Goal: Obtain resource: Obtain resource

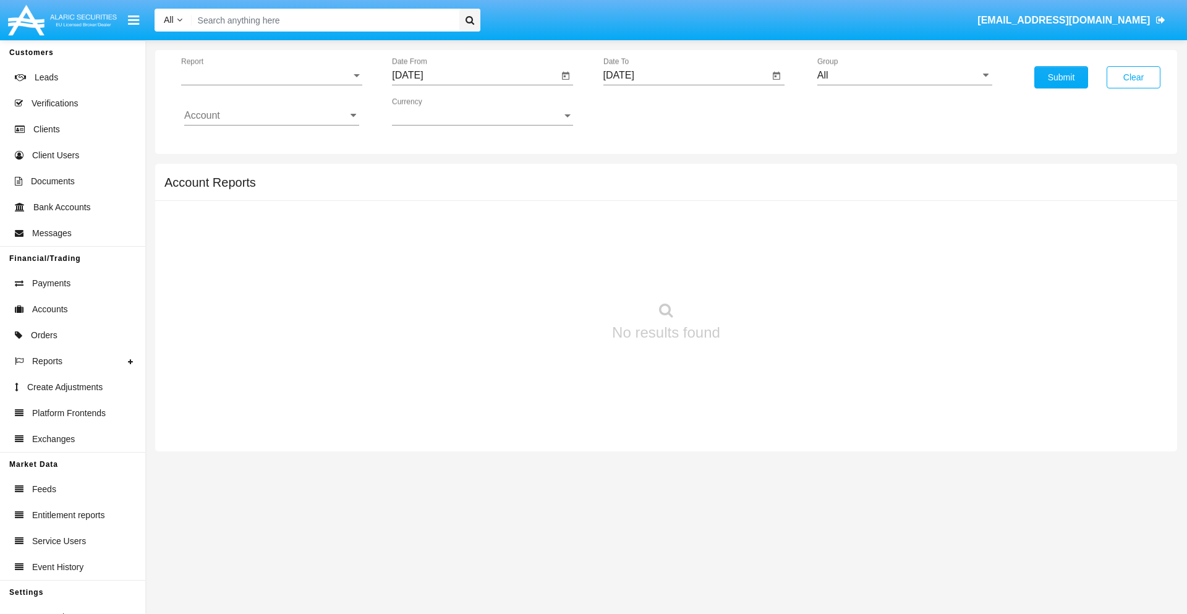
click at [271, 75] on span "Report" at bounding box center [266, 75] width 170 height 11
click at [266, 85] on span "Trades" at bounding box center [271, 85] width 175 height 30
click at [475, 75] on input "[DATE]" at bounding box center [475, 75] width 166 height 11
click at [432, 111] on span "[DATE]" at bounding box center [421, 112] width 27 height 10
click at [551, 273] on div "2025" at bounding box center [551, 273] width 39 height 22
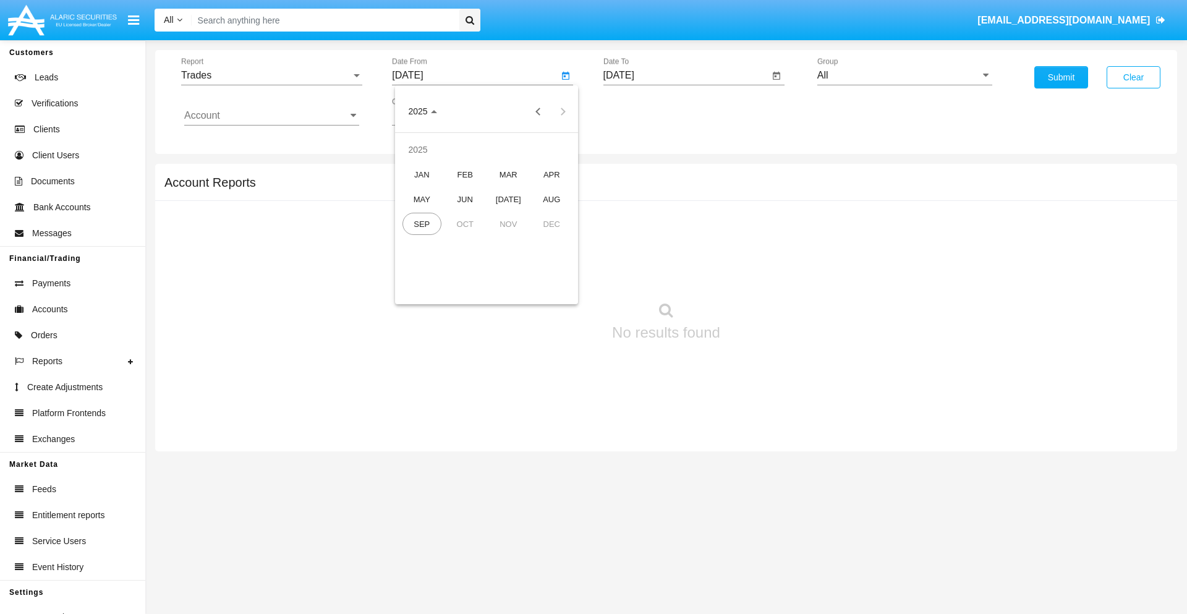
click at [465, 199] on div "JUN" at bounding box center [465, 199] width 39 height 22
click at [437, 263] on div "23" at bounding box center [437, 264] width 22 height 22
type input "06/23/25"
click at [686, 75] on input "[DATE]" at bounding box center [686, 75] width 166 height 11
click at [643, 111] on span "[DATE]" at bounding box center [633, 112] width 27 height 10
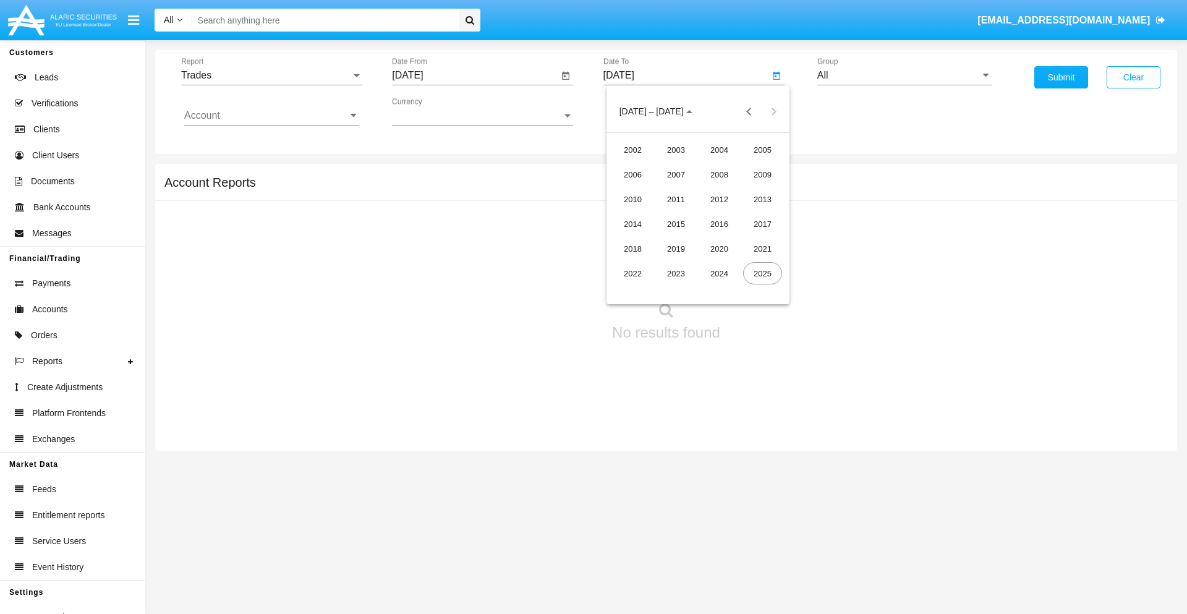
click at [762, 273] on div "2025" at bounding box center [762, 273] width 39 height 22
click at [632, 224] on div "SEP" at bounding box center [632, 224] width 39 height 22
click at [673, 263] on div "23" at bounding box center [673, 264] width 22 height 22
type input "[DATE]"
click at [905, 75] on input "All" at bounding box center [904, 75] width 175 height 11
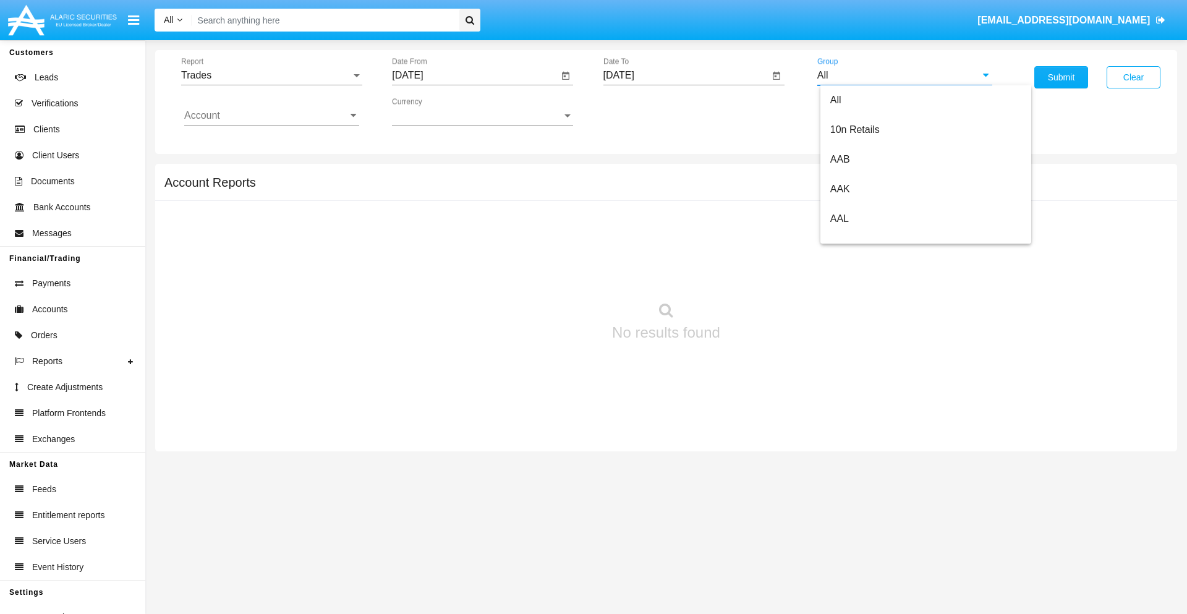
scroll to position [663, 0]
click at [870, 238] on span "Hammer Web Lite" at bounding box center [870, 238] width 80 height 11
type input "Hammer Web Lite"
click at [271, 116] on input "Account" at bounding box center [271, 115] width 175 height 11
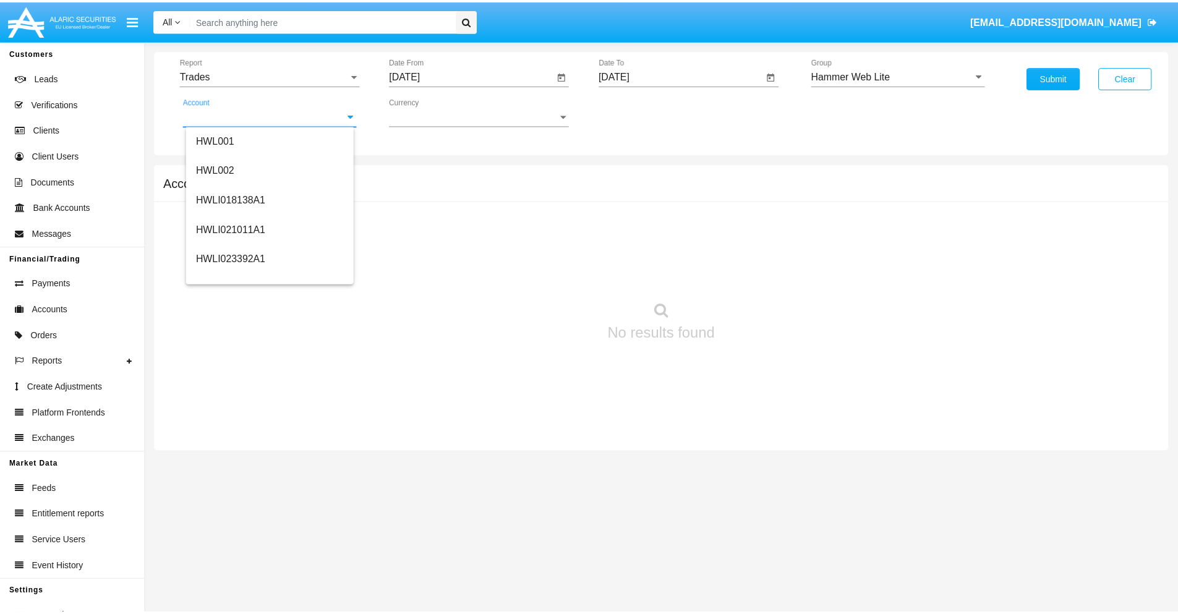
scroll to position [188, 0]
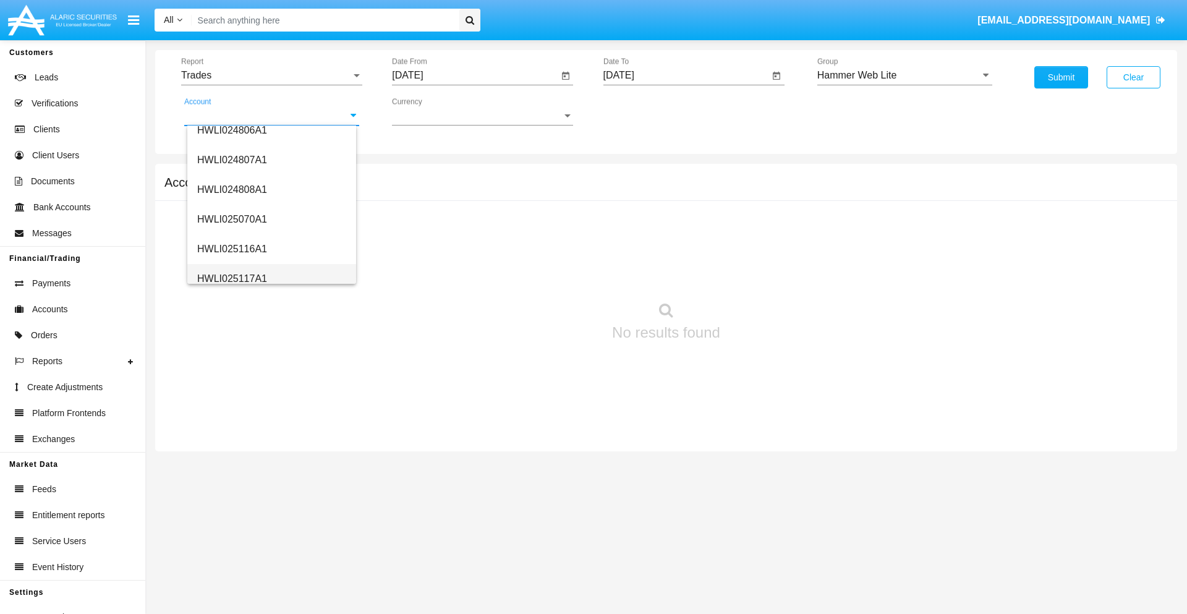
click at [231, 278] on span "HWLI025117A1" at bounding box center [232, 278] width 70 height 11
type input "HWLI025117A1"
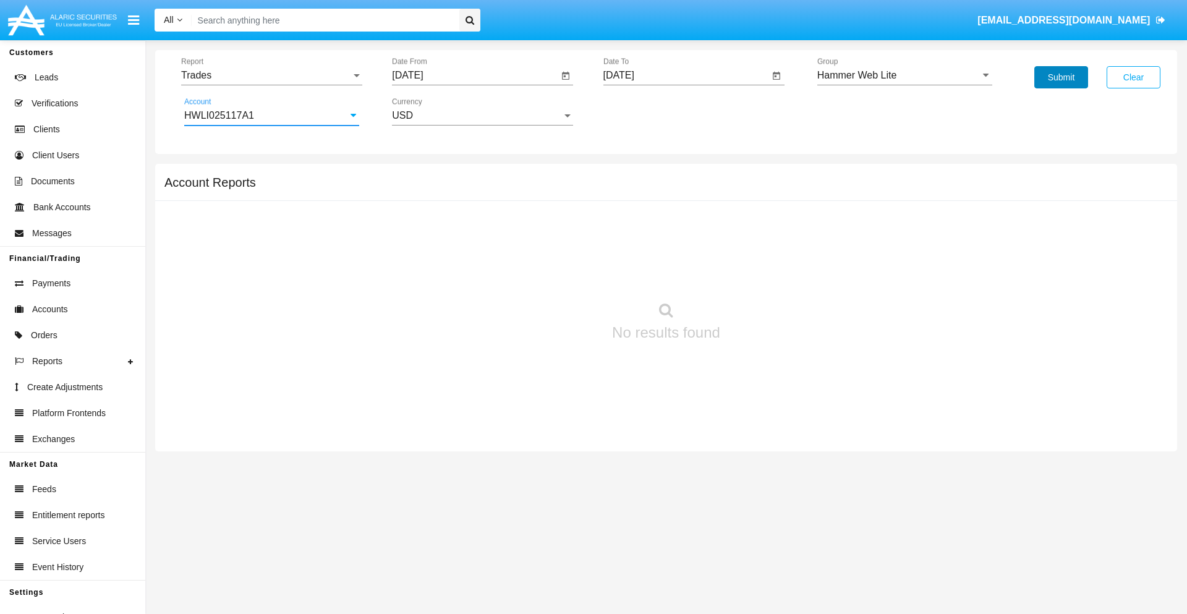
click at [1061, 77] on button "Submit" at bounding box center [1061, 77] width 54 height 22
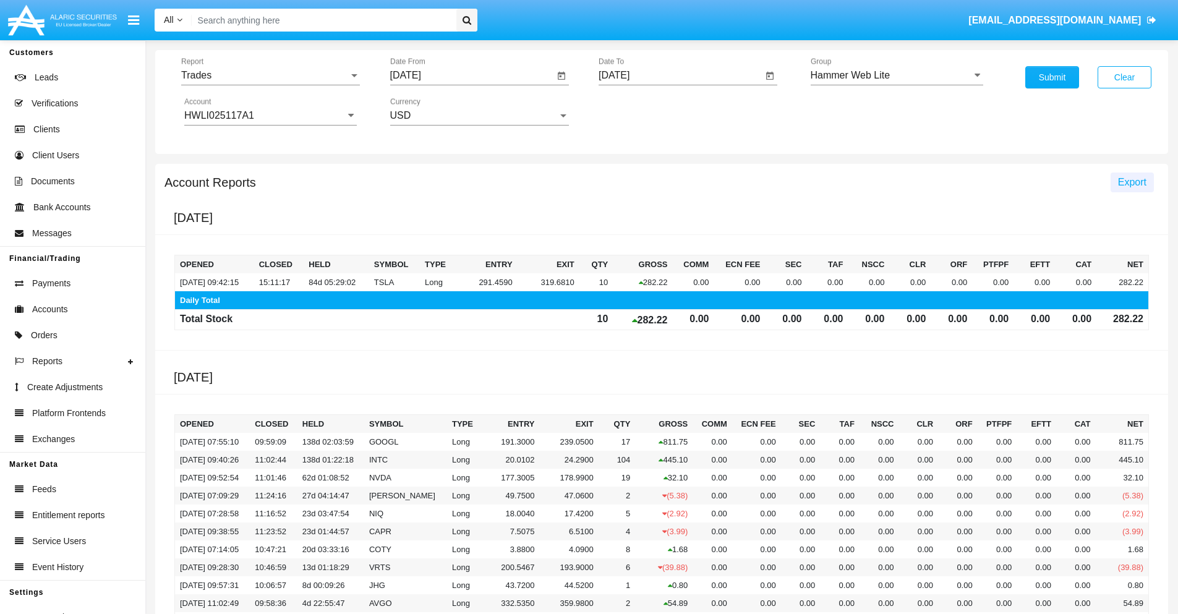
click at [1131, 182] on span "Export" at bounding box center [1132, 182] width 28 height 11
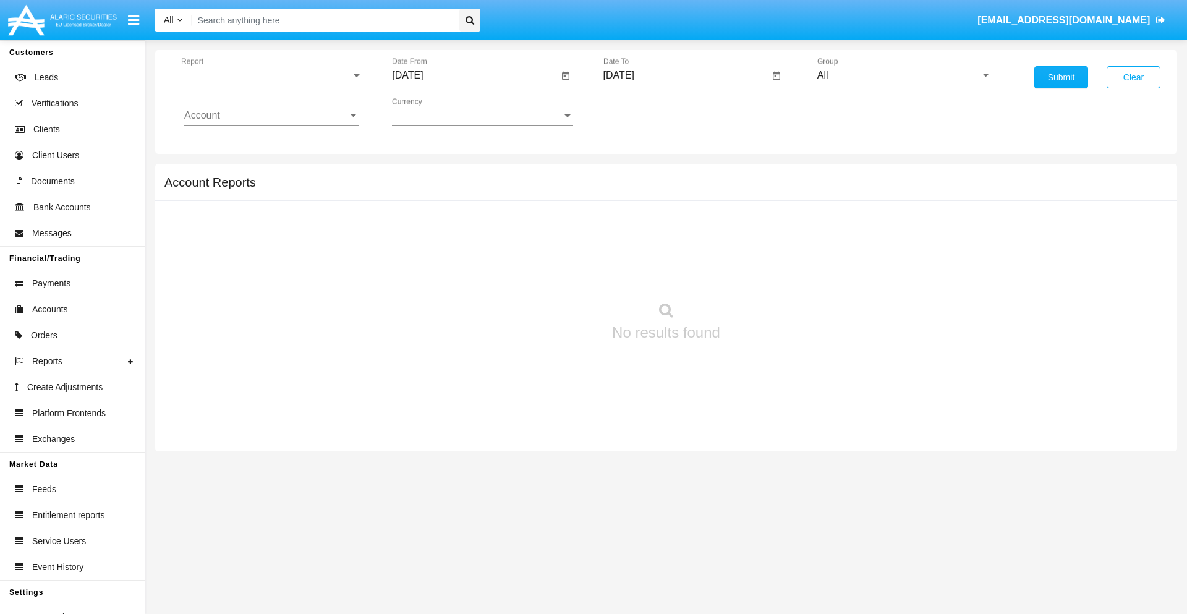
click at [271, 75] on span "Report" at bounding box center [266, 75] width 170 height 11
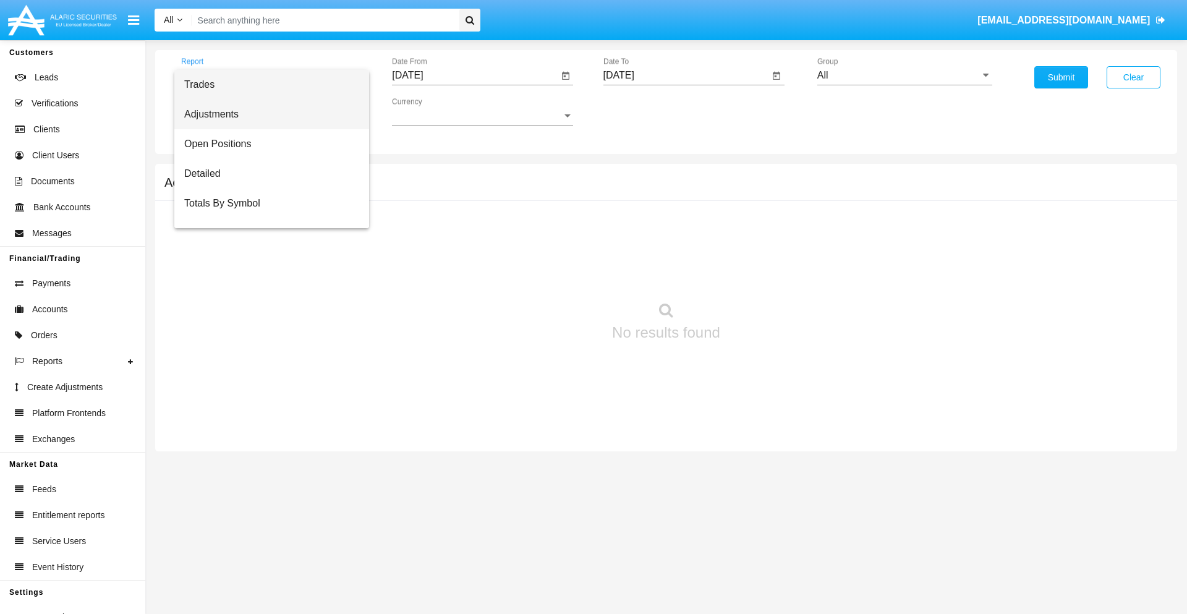
click at [266, 114] on span "Adjustments" at bounding box center [271, 115] width 175 height 30
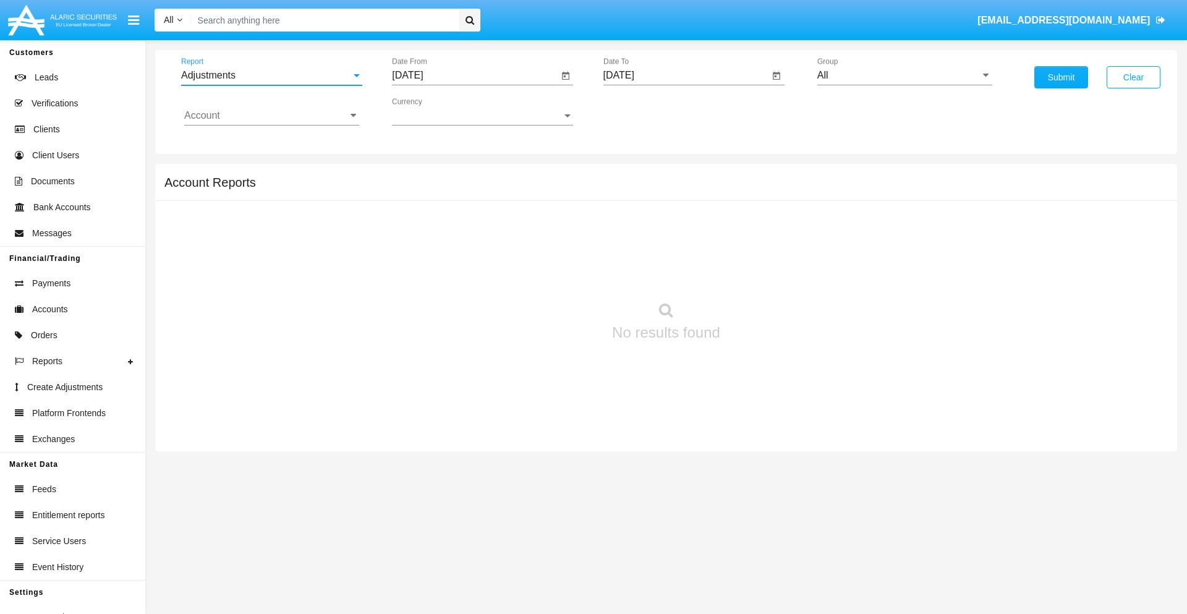
click at [475, 75] on input "[DATE]" at bounding box center [475, 75] width 166 height 11
click at [432, 111] on span "[DATE]" at bounding box center [421, 112] width 27 height 10
click at [551, 273] on div "2025" at bounding box center [551, 273] width 39 height 22
click at [551, 199] on div "AUG" at bounding box center [551, 199] width 39 height 22
click at [561, 239] on div "23" at bounding box center [561, 239] width 22 height 22
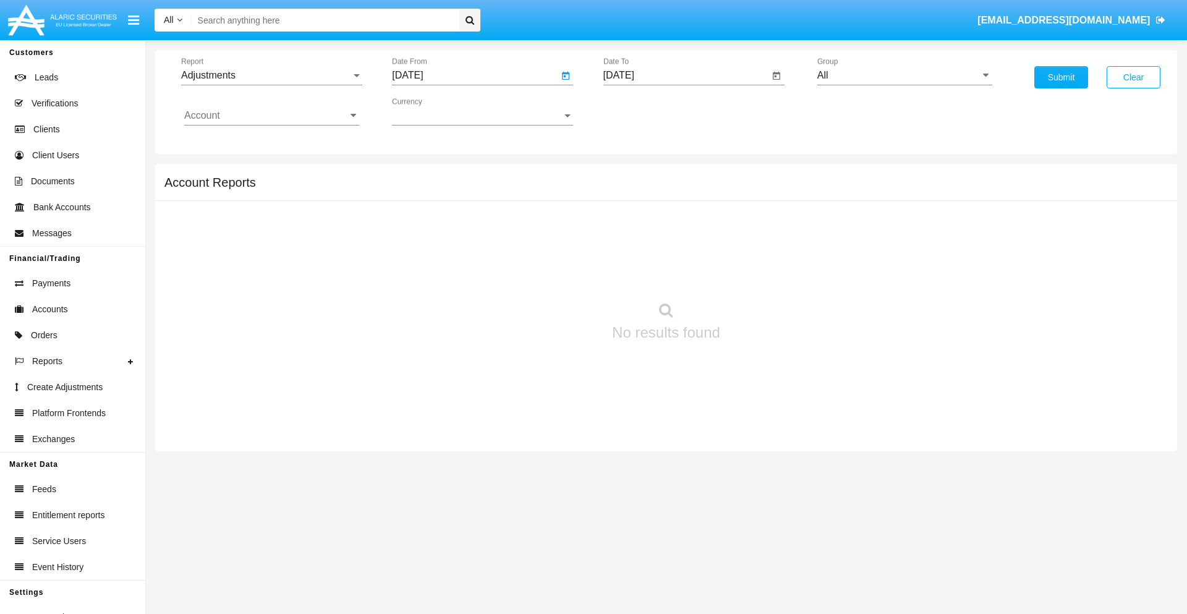
type input "08/23/25"
click at [686, 75] on input "[DATE]" at bounding box center [686, 75] width 166 height 11
click at [643, 111] on span "[DATE]" at bounding box center [633, 112] width 27 height 10
click at [762, 273] on div "2025" at bounding box center [762, 273] width 39 height 22
click at [632, 224] on div "SEP" at bounding box center [632, 224] width 39 height 22
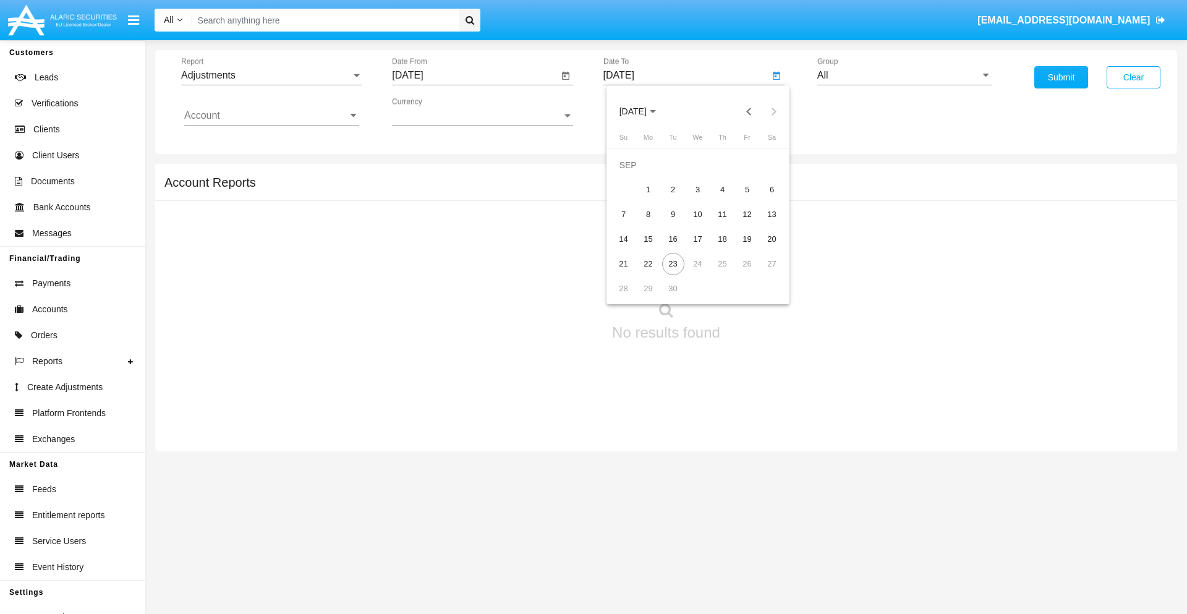
click at [673, 263] on div "23" at bounding box center [673, 264] width 22 height 22
type input "[DATE]"
click at [905, 75] on input "All" at bounding box center [904, 75] width 175 height 11
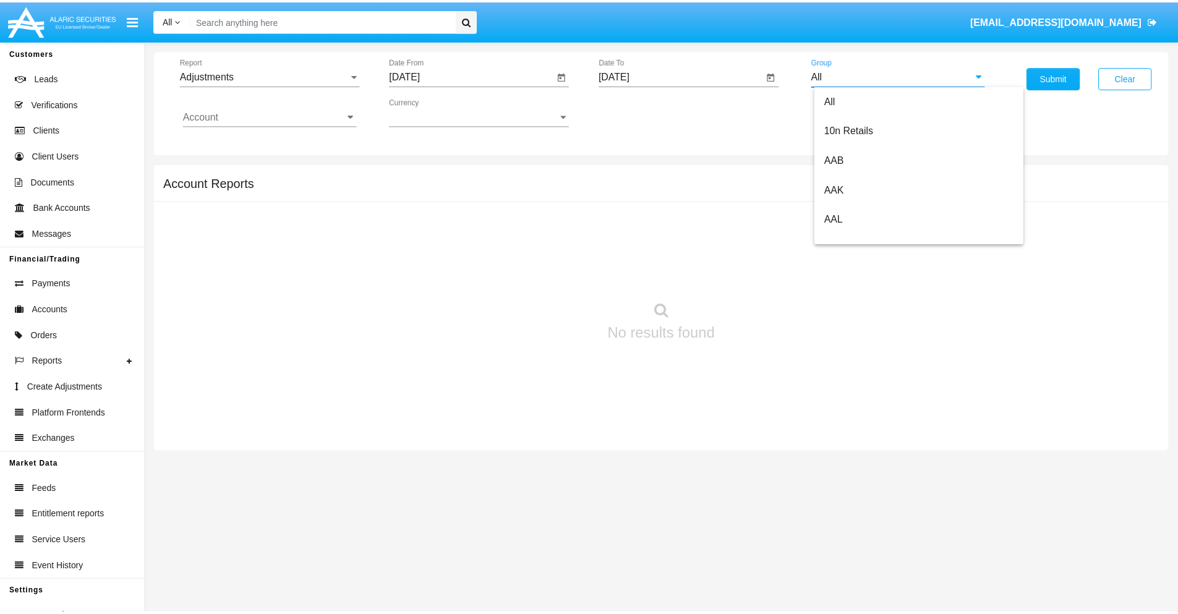
scroll to position [277, 0]
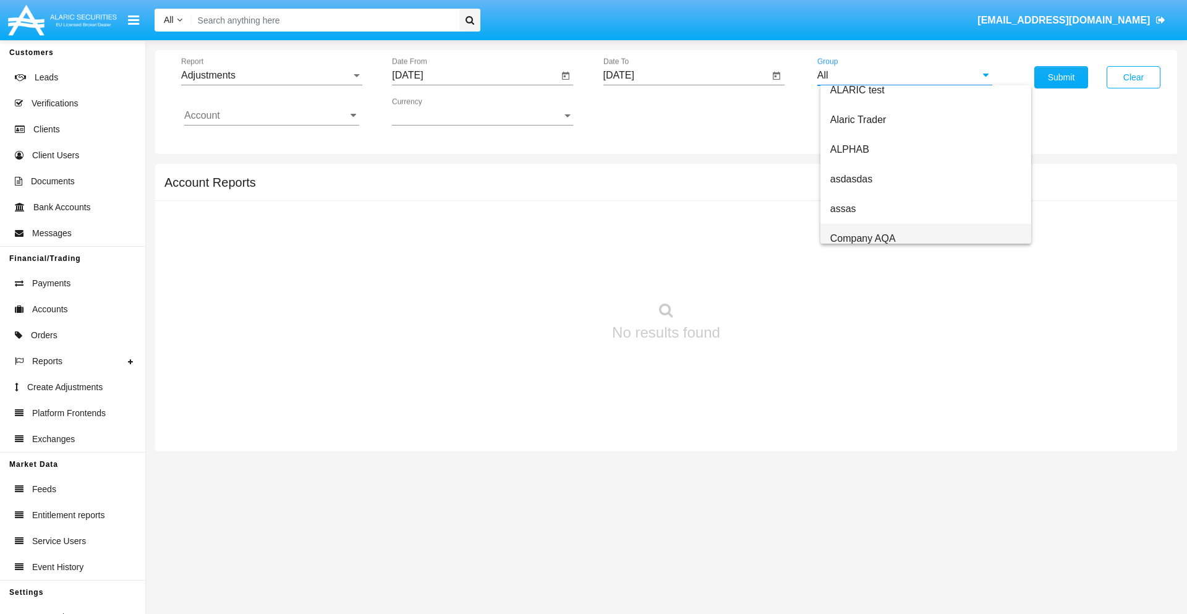
click at [862, 238] on span "Company AQA" at bounding box center [863, 238] width 66 height 11
type input "Company AQA"
click at [271, 116] on input "Account" at bounding box center [271, 115] width 175 height 11
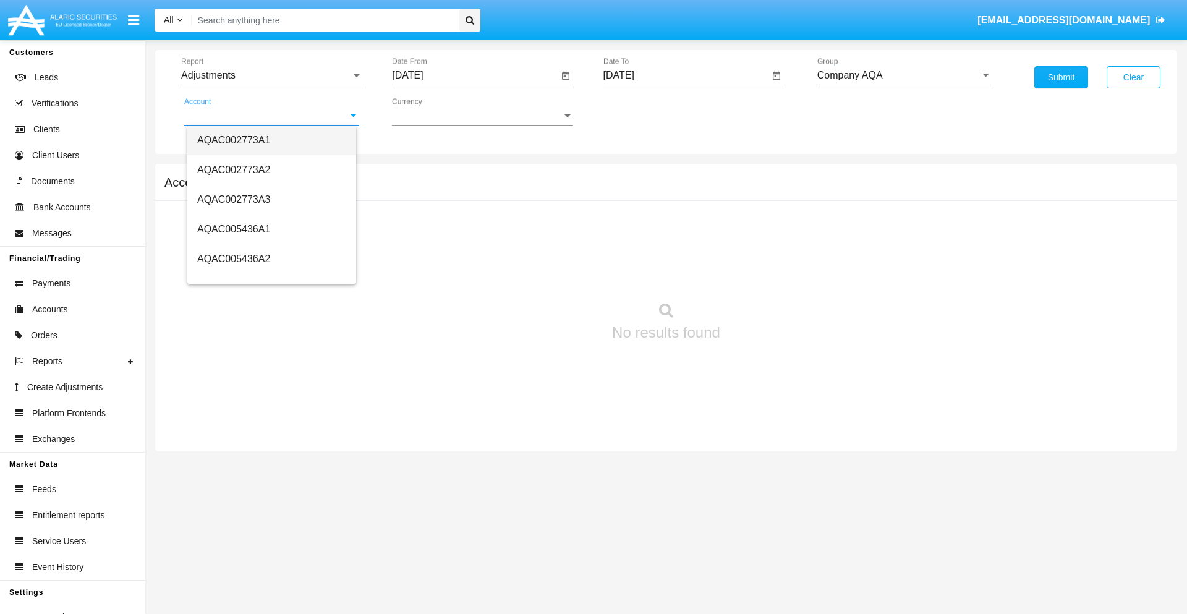
click at [234, 140] on span "AQAC002773A1" at bounding box center [233, 140] width 73 height 11
type input "AQAC002773A1"
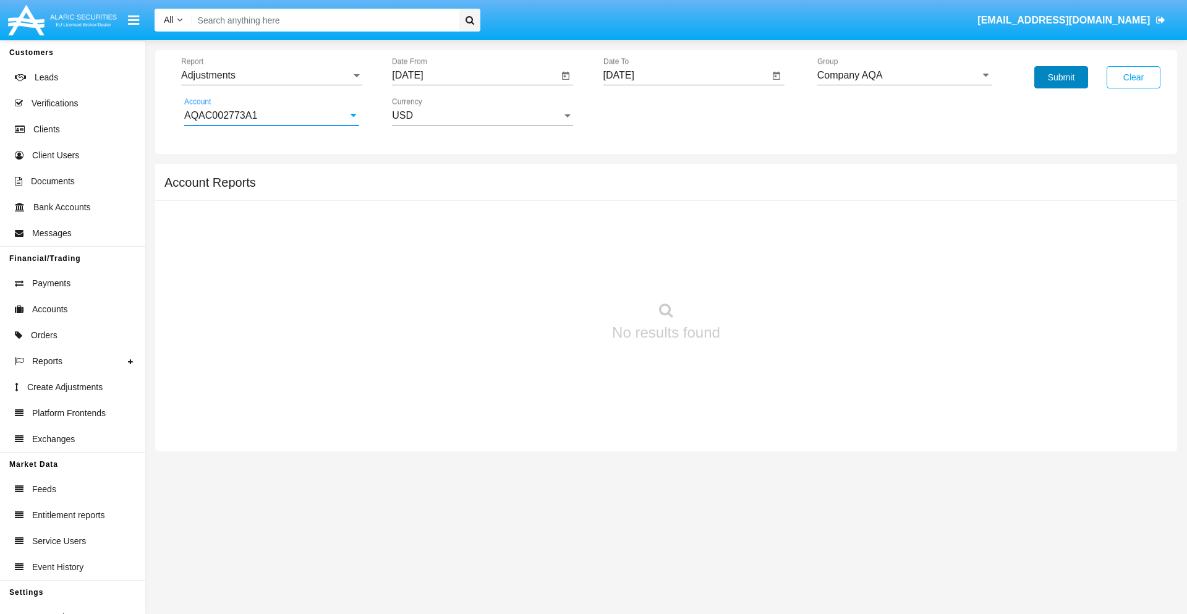
click at [1061, 77] on button "Submit" at bounding box center [1061, 77] width 54 height 22
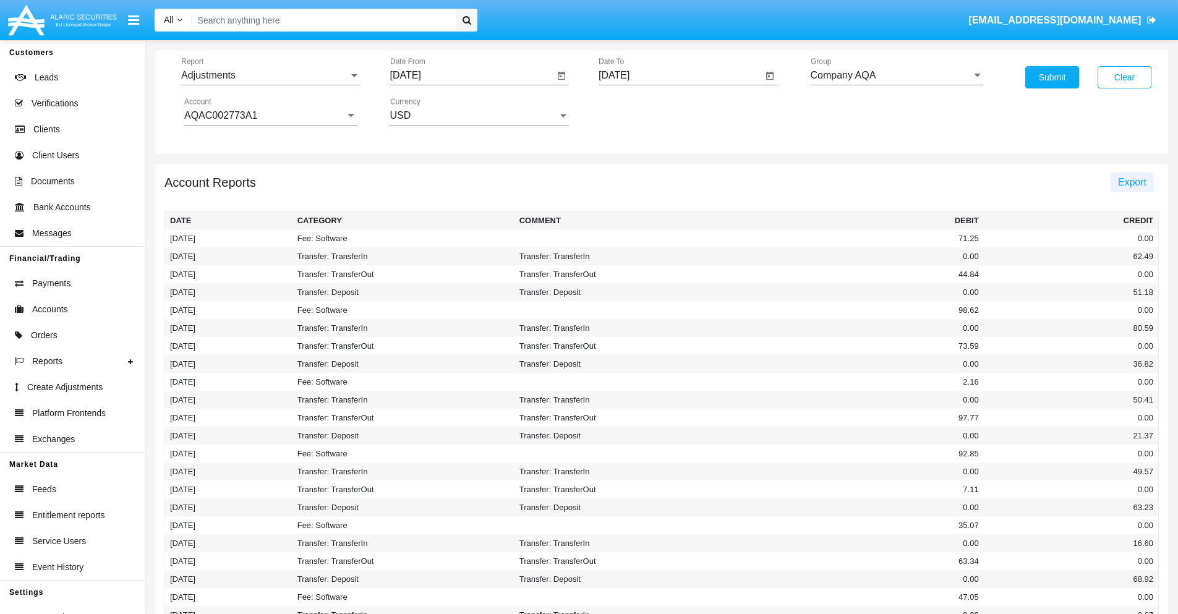
click at [1131, 182] on span "Export" at bounding box center [1132, 182] width 28 height 11
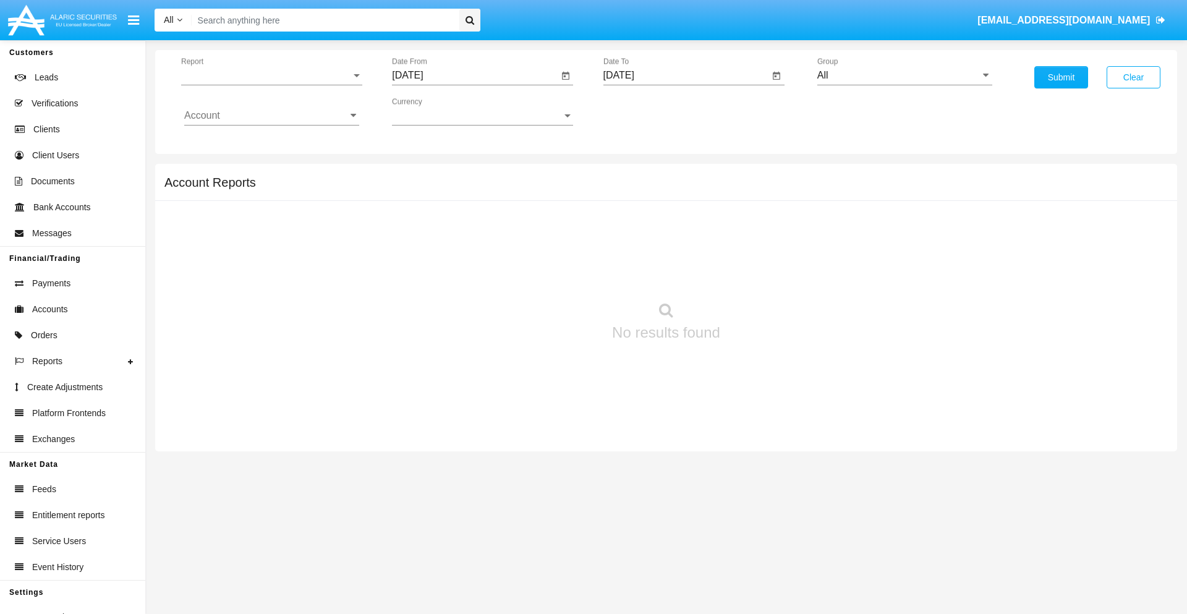
click at [271, 75] on span "Report" at bounding box center [266, 75] width 170 height 11
click at [266, 144] on span "Open Positions" at bounding box center [271, 144] width 175 height 30
click at [475, 75] on input "[DATE]" at bounding box center [475, 75] width 166 height 11
click at [432, 111] on span "[DATE]" at bounding box center [421, 112] width 27 height 10
click at [551, 273] on div "2025" at bounding box center [551, 273] width 39 height 22
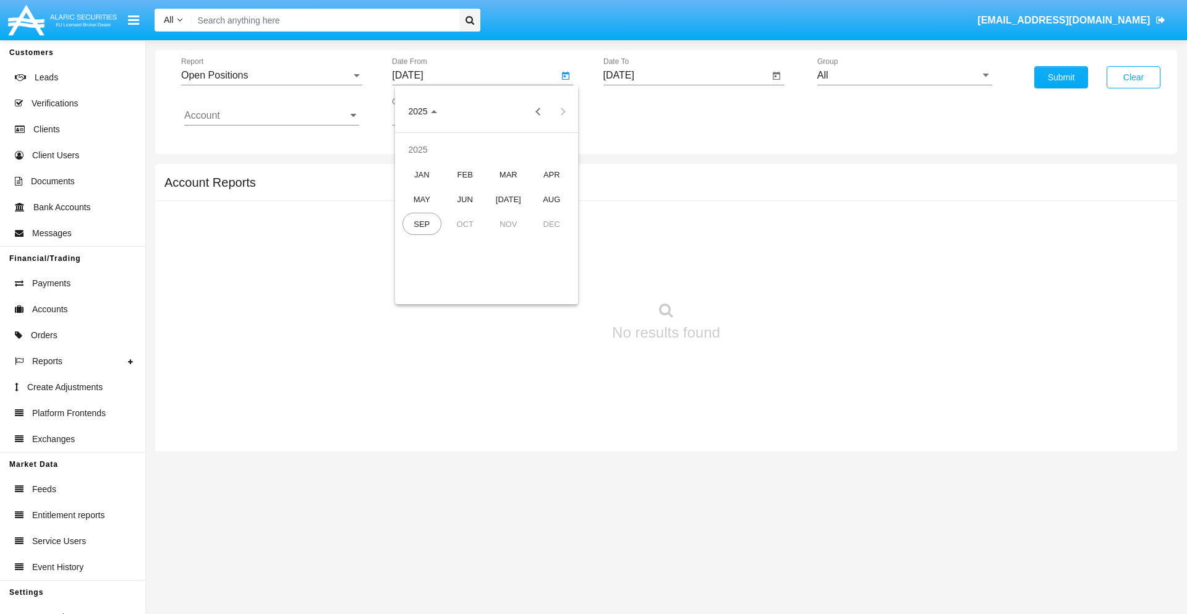
click at [551, 199] on div "AUG" at bounding box center [551, 199] width 39 height 22
click at [561, 239] on div "23" at bounding box center [561, 239] width 22 height 22
type input "08/23/25"
click at [686, 75] on input "[DATE]" at bounding box center [686, 75] width 166 height 11
click at [643, 111] on span "[DATE]" at bounding box center [633, 112] width 27 height 10
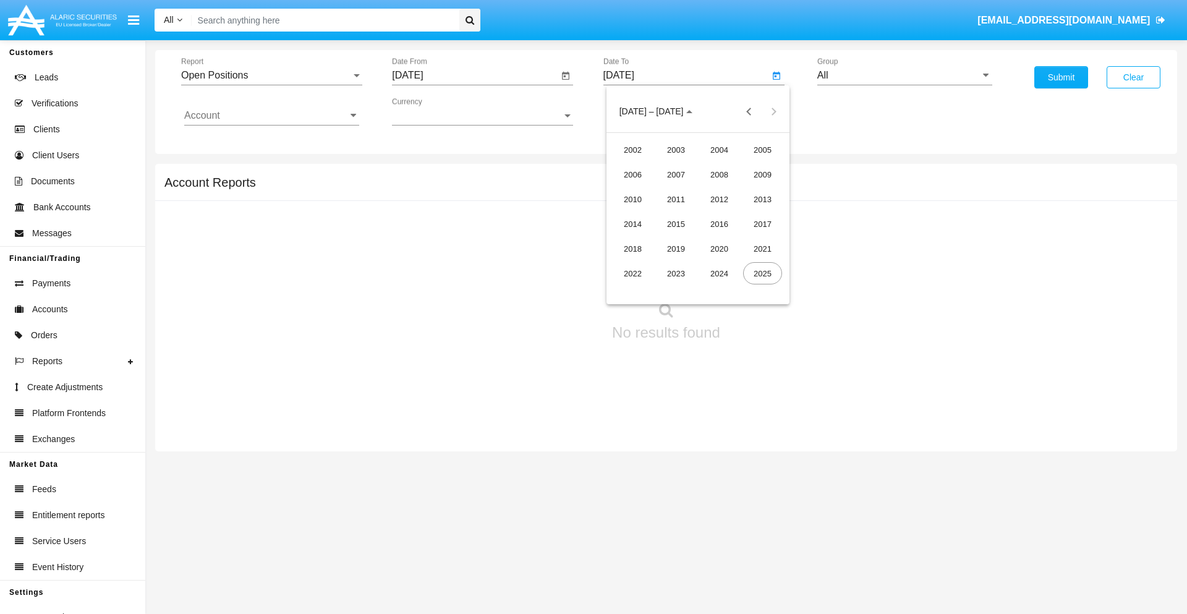
click at [762, 273] on div "2025" at bounding box center [762, 273] width 39 height 22
click at [632, 224] on div "SEP" at bounding box center [632, 224] width 39 height 22
click at [673, 263] on div "23" at bounding box center [673, 264] width 22 height 22
type input "09/23/25"
click at [905, 75] on input "All" at bounding box center [904, 75] width 175 height 11
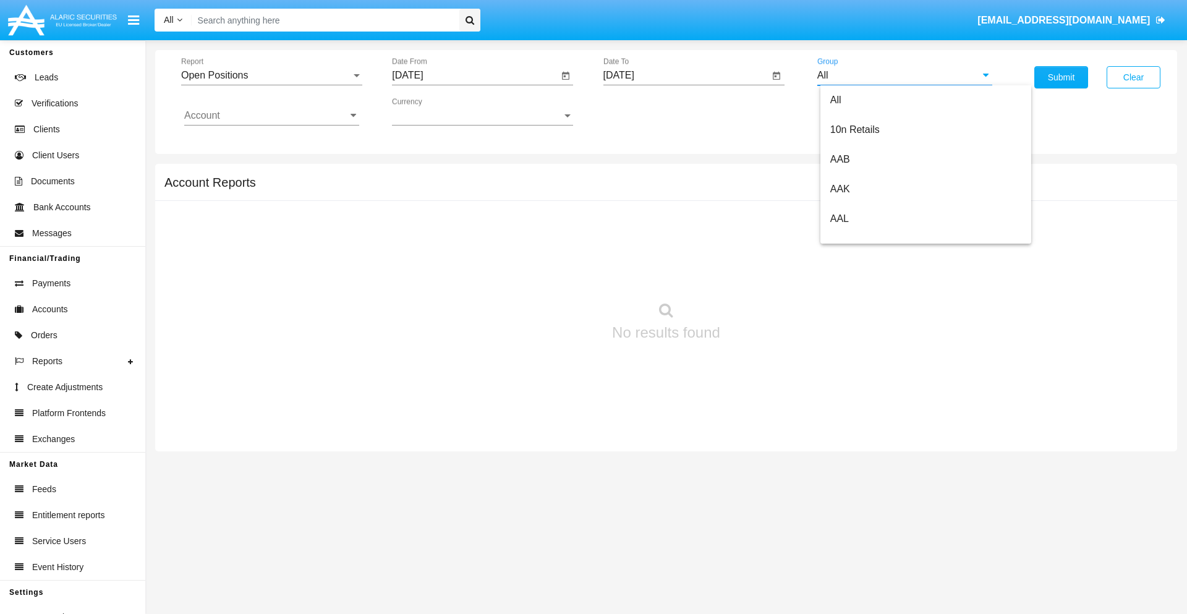
type input "Hammer Web Lite"
click at [271, 116] on input "Account" at bounding box center [271, 115] width 175 height 11
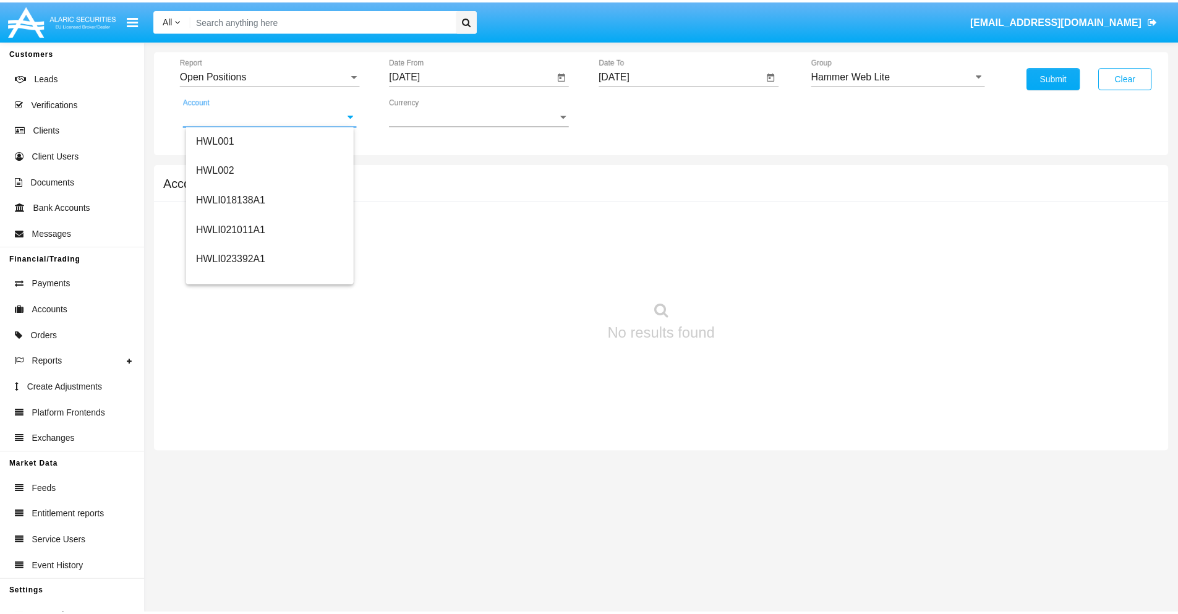
scroll to position [188, 0]
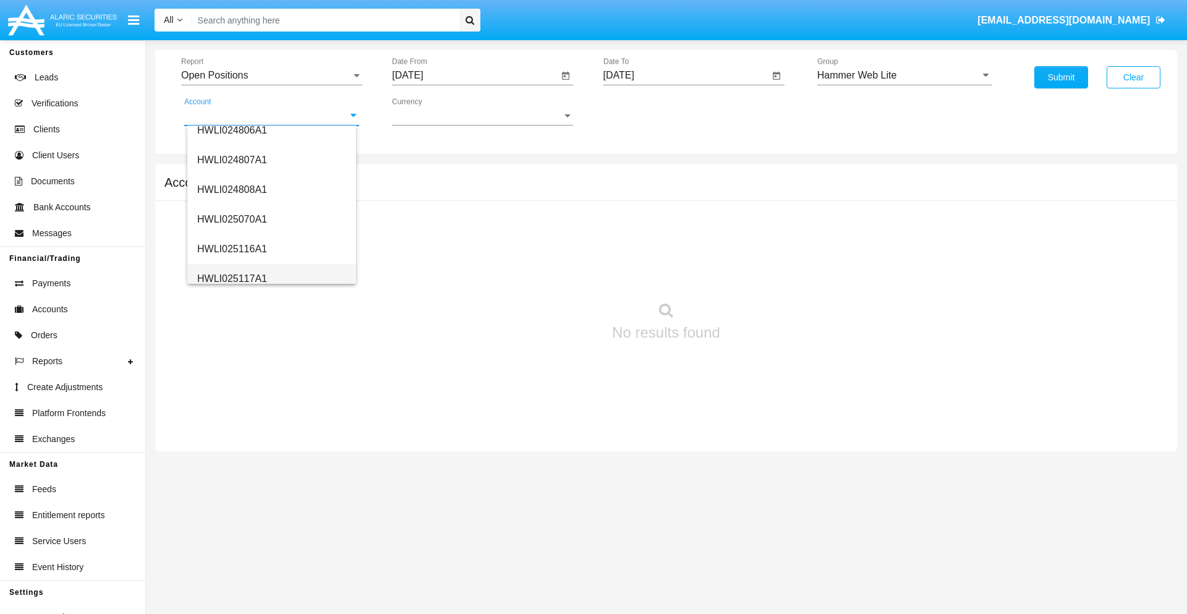
click at [231, 278] on span "HWLI025117A1" at bounding box center [232, 278] width 70 height 11
type input "HWLI025117A1"
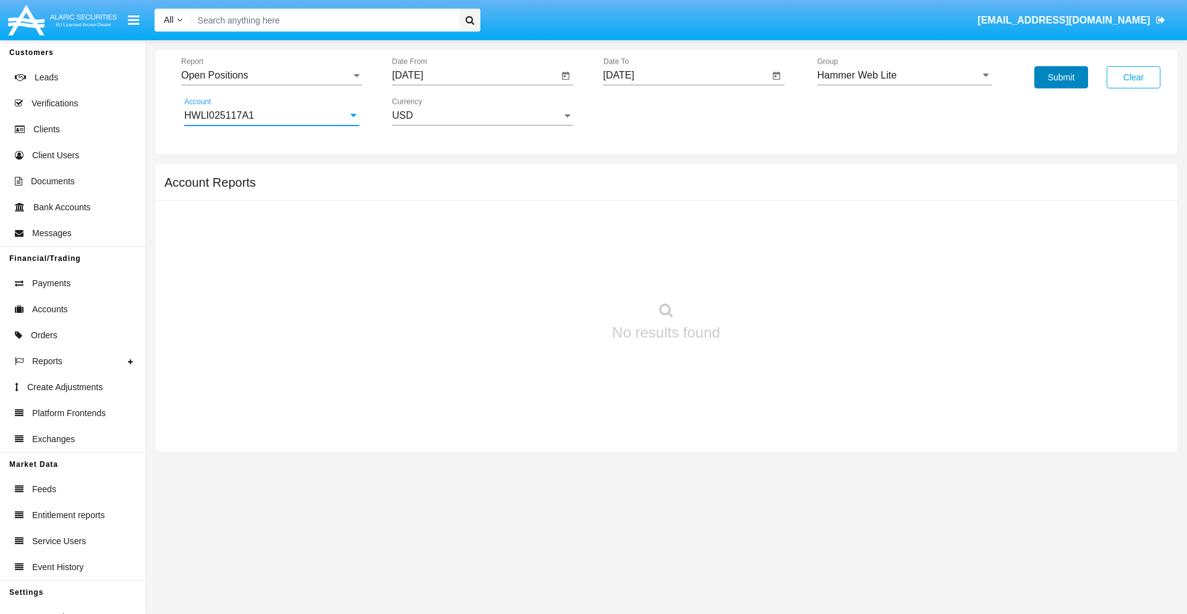
click at [1061, 77] on button "Submit" at bounding box center [1061, 77] width 54 height 22
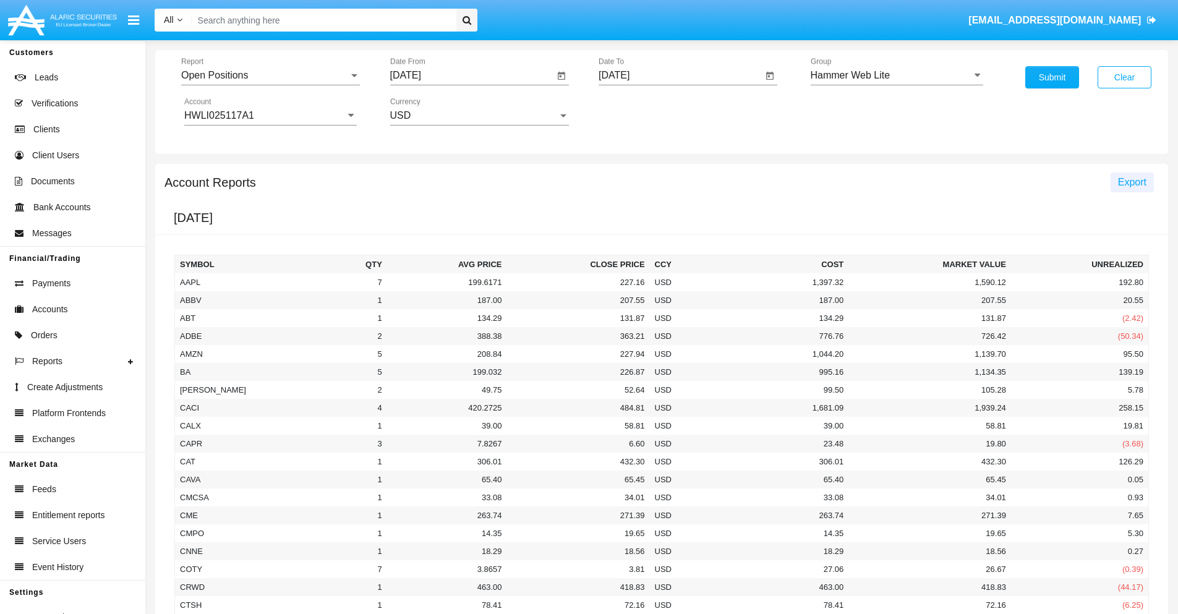
click at [1131, 182] on span "Export" at bounding box center [1132, 182] width 28 height 11
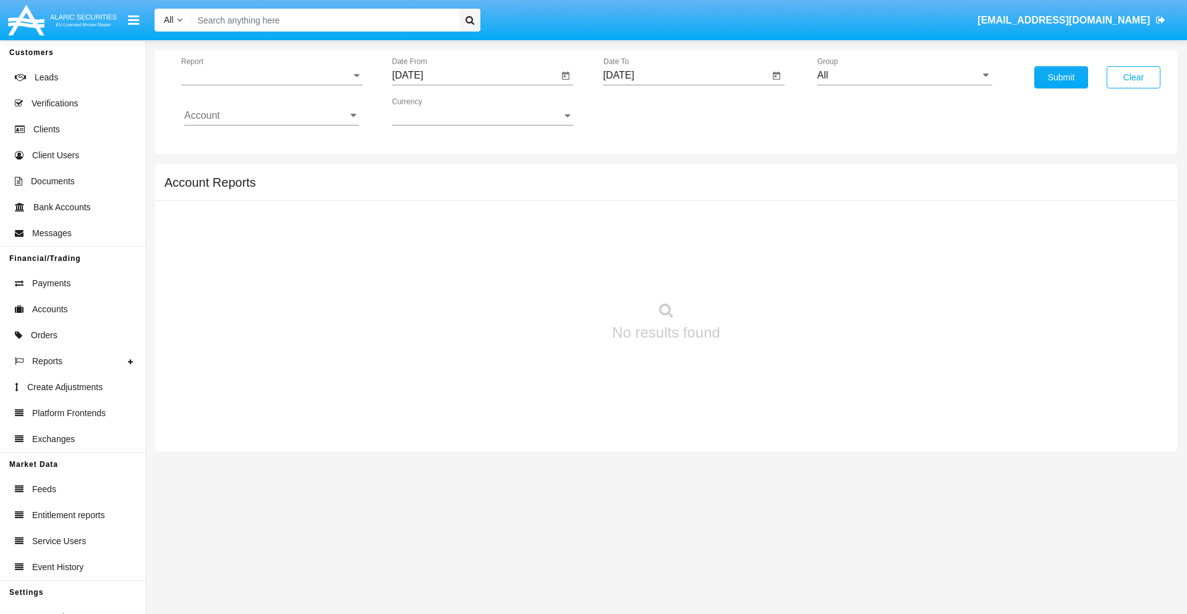
click at [271, 75] on span "Report" at bounding box center [266, 75] width 170 height 11
click at [266, 174] on span "Detailed" at bounding box center [271, 174] width 175 height 30
click at [475, 75] on input "[DATE]" at bounding box center [475, 75] width 166 height 11
click at [432, 111] on span "[DATE]" at bounding box center [421, 112] width 27 height 10
click at [551, 273] on div "2025" at bounding box center [551, 273] width 39 height 22
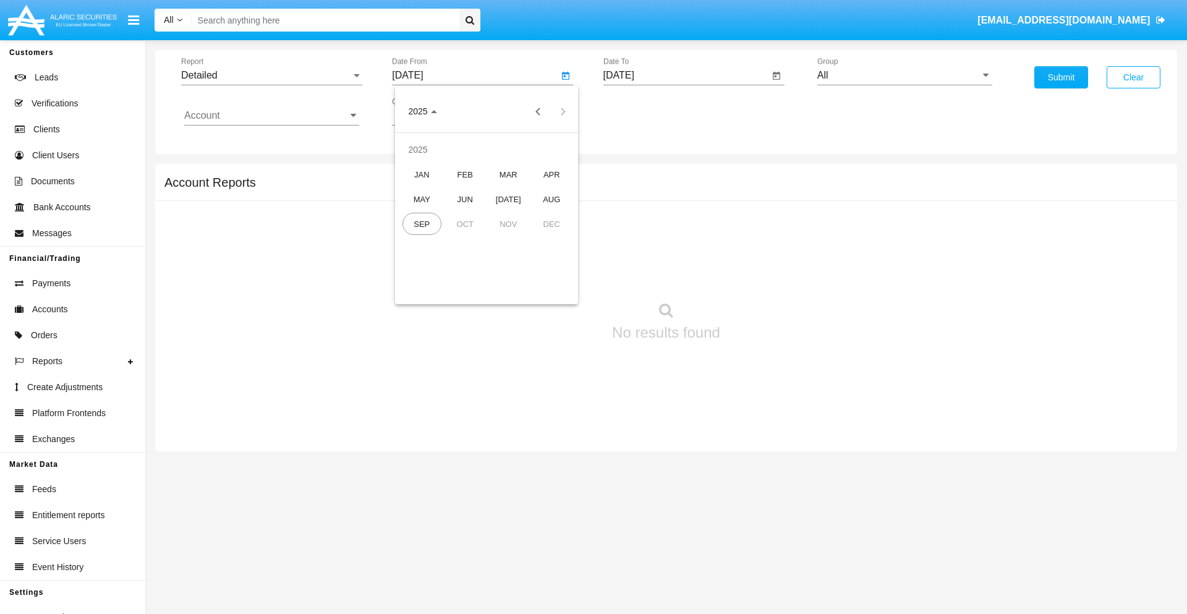
click at [422, 224] on div "SEP" at bounding box center [421, 224] width 39 height 22
click at [561, 214] on div "13" at bounding box center [561, 214] width 22 height 22
type input "[DATE]"
click at [686, 75] on input "[DATE]" at bounding box center [686, 75] width 166 height 11
click at [643, 111] on span "[DATE]" at bounding box center [633, 112] width 27 height 10
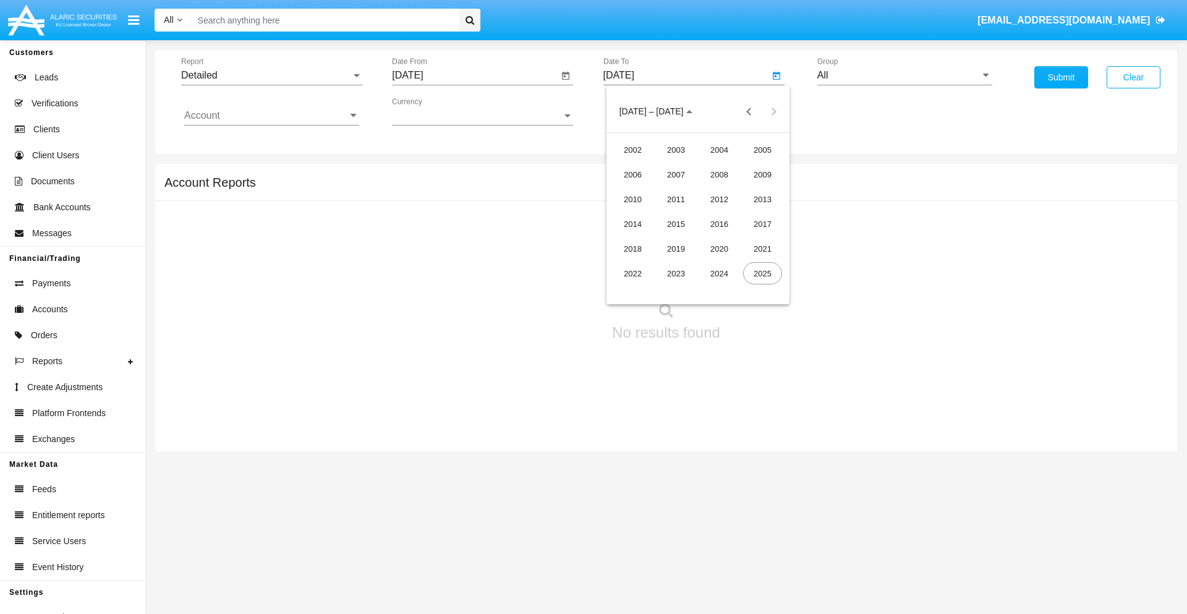
click at [762, 273] on div "2025" at bounding box center [762, 273] width 39 height 22
click at [632, 224] on div "SEP" at bounding box center [632, 224] width 39 height 22
click at [673, 263] on div "23" at bounding box center [673, 264] width 22 height 22
type input "[DATE]"
click at [905, 75] on input "All" at bounding box center [904, 75] width 175 height 11
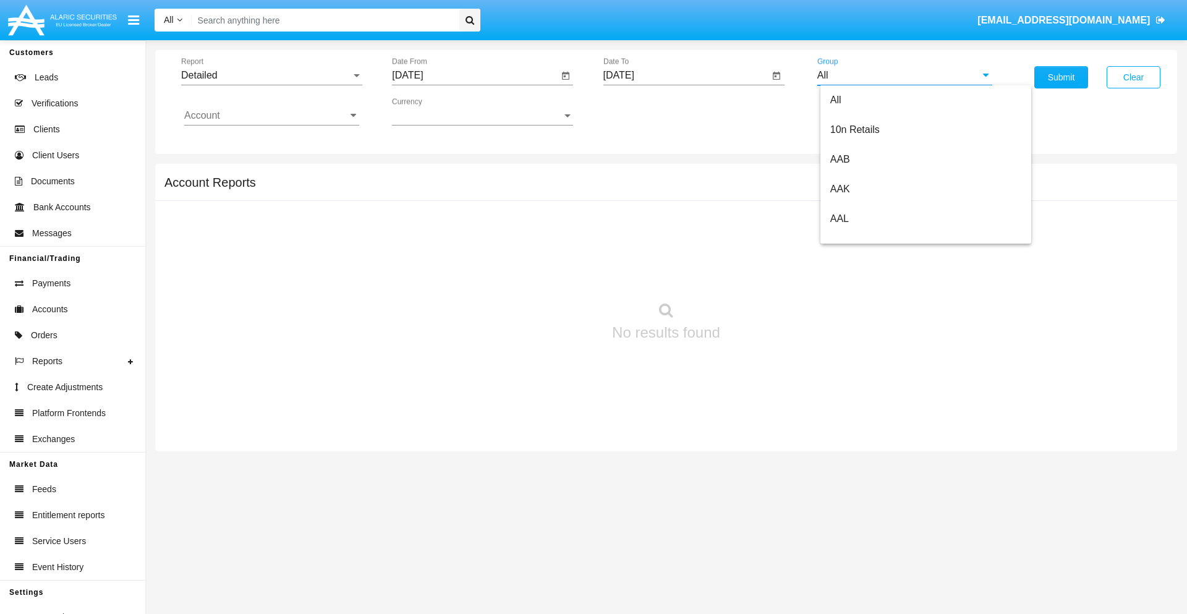
scroll to position [663, 0]
click at [870, 238] on span "Hammer Web Lite" at bounding box center [870, 238] width 80 height 11
type input "Hammer Web Lite"
click at [271, 116] on input "Account" at bounding box center [271, 115] width 175 height 11
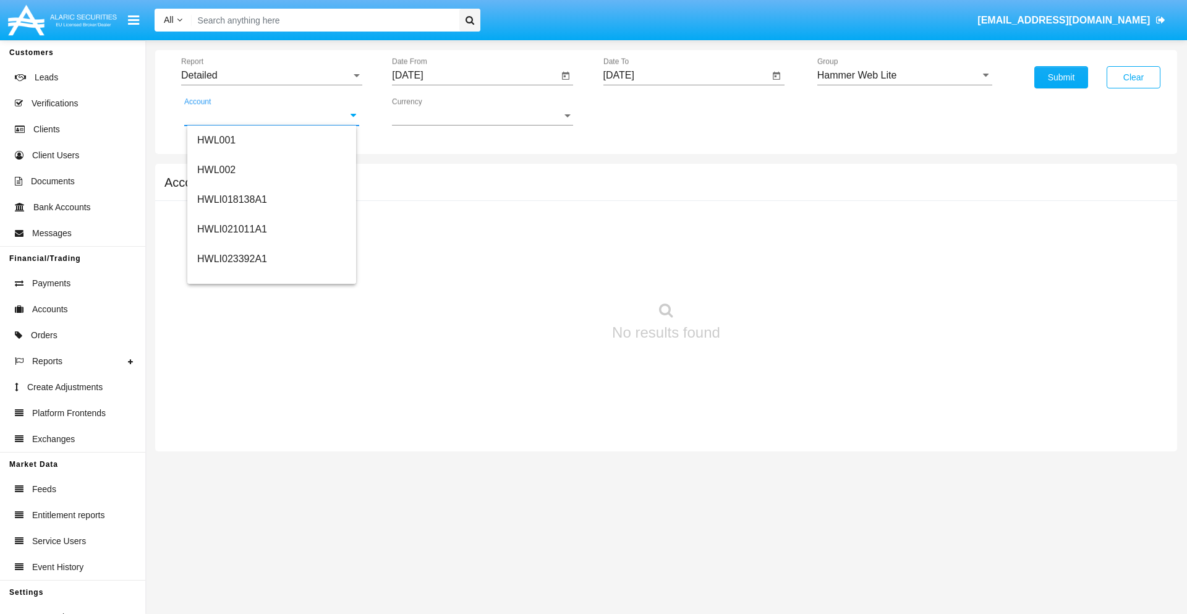
click at [231, 461] on span "HWLI025117A1" at bounding box center [232, 466] width 70 height 11
type input "HWLI025117A1"
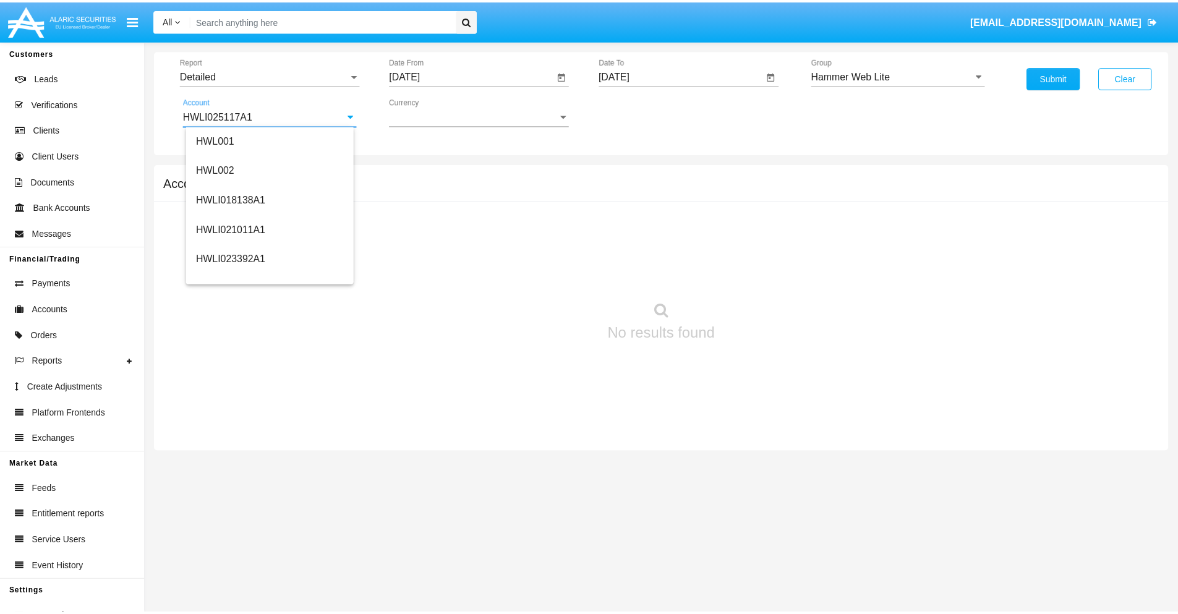
scroll to position [0, 0]
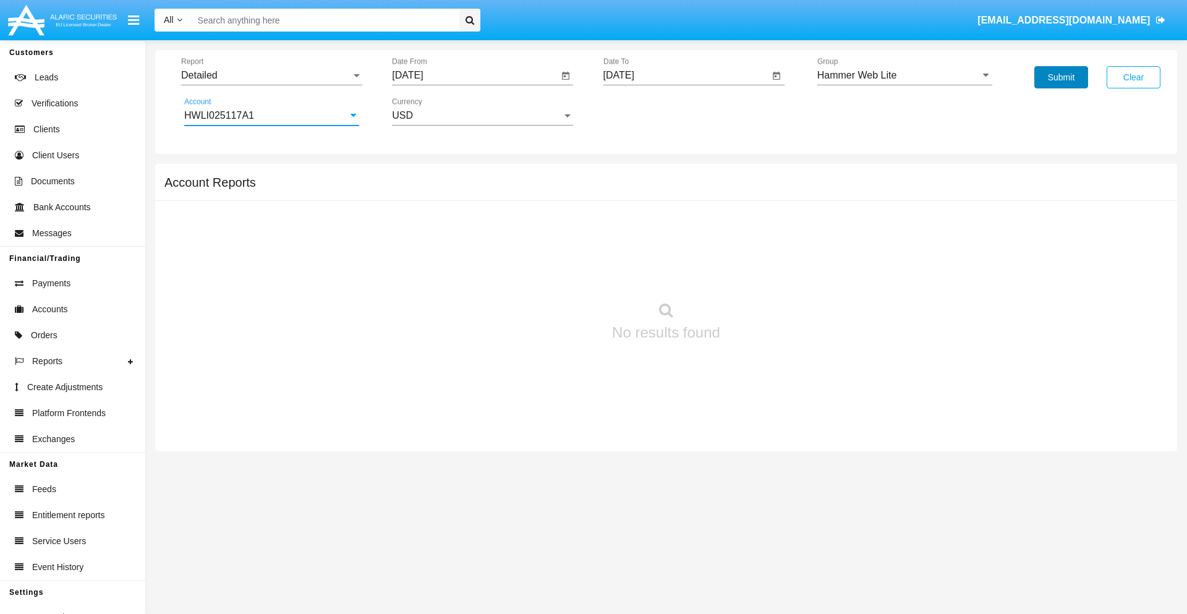
click at [1061, 77] on button "Submit" at bounding box center [1061, 77] width 54 height 22
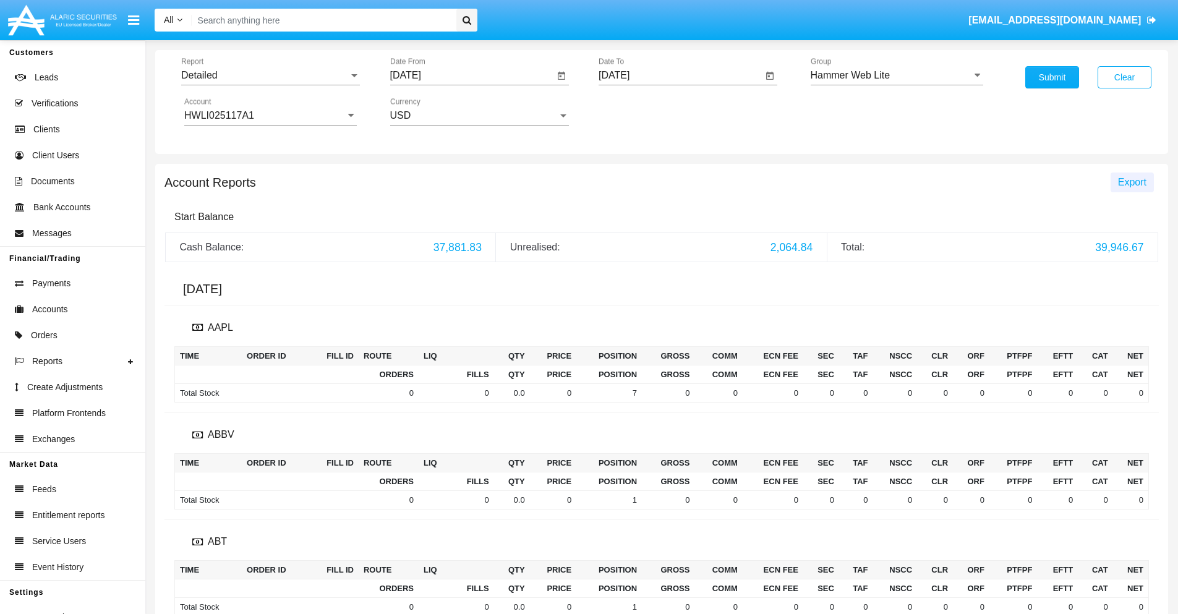
click at [1131, 182] on span "Export" at bounding box center [1132, 182] width 28 height 11
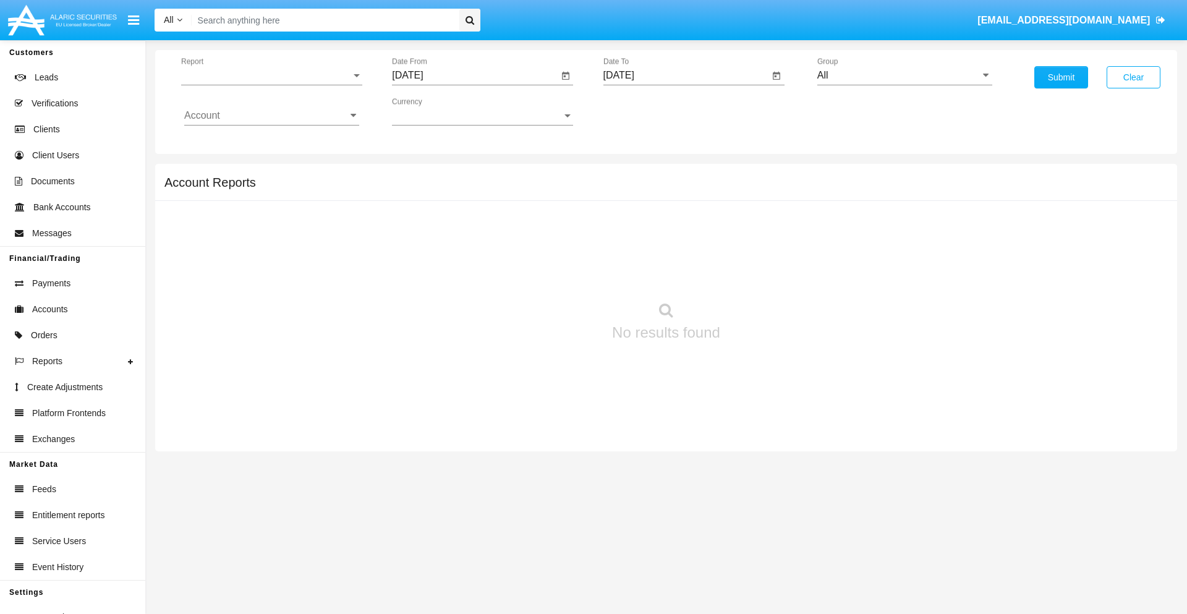
click at [271, 75] on span "Report" at bounding box center [266, 75] width 170 height 11
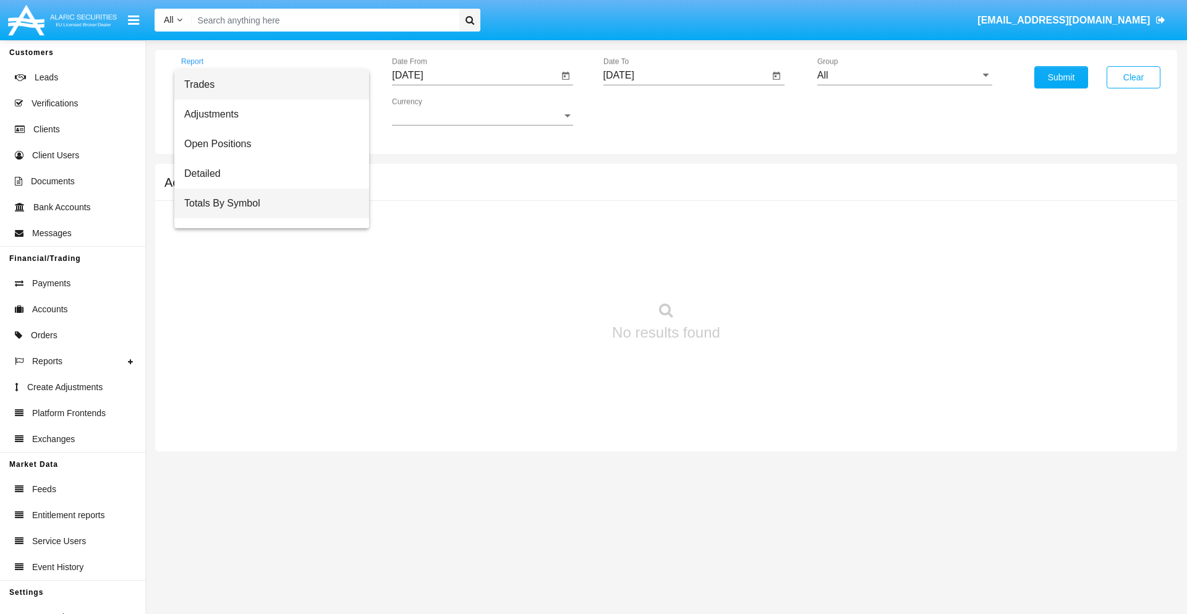
click at [266, 203] on span "Totals By Symbol" at bounding box center [271, 204] width 175 height 30
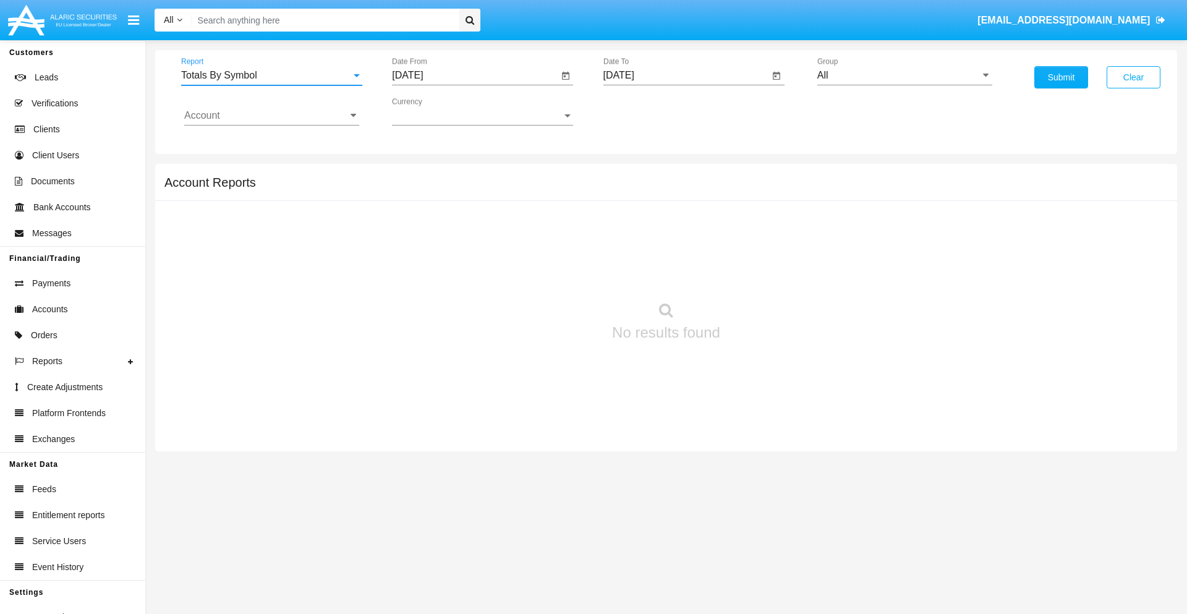
click at [475, 75] on input "[DATE]" at bounding box center [475, 75] width 166 height 11
click at [432, 111] on span "[DATE]" at bounding box center [421, 112] width 27 height 10
click at [551, 273] on div "2025" at bounding box center [551, 273] width 39 height 22
click at [551, 199] on div "AUG" at bounding box center [551, 199] width 39 height 22
click at [412, 263] on div "24" at bounding box center [412, 264] width 22 height 22
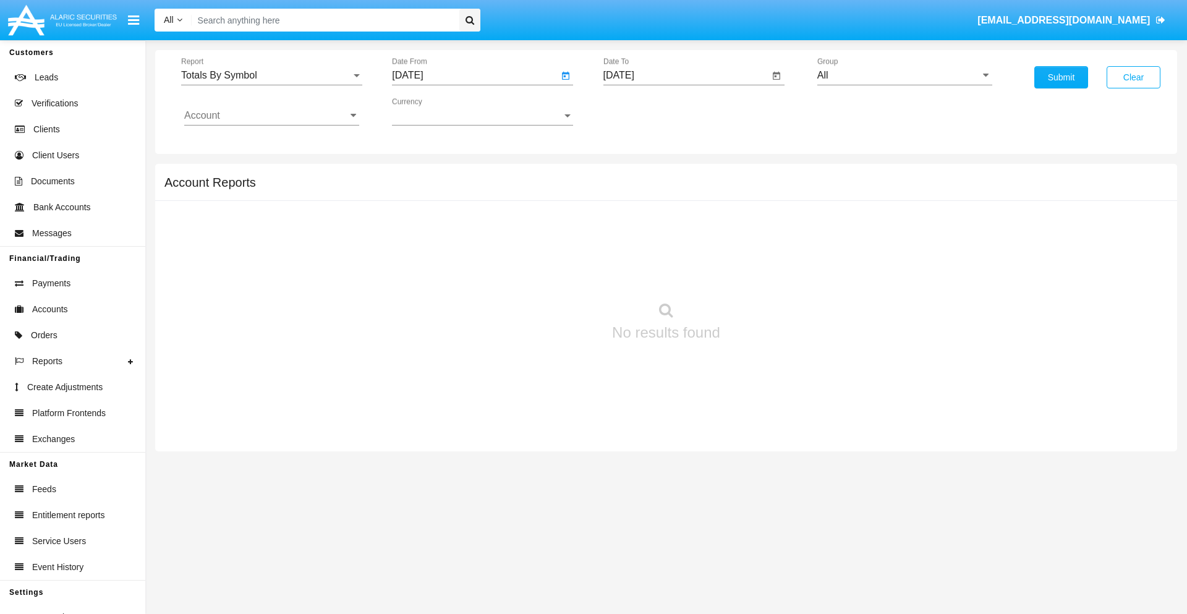
type input "08/24/25"
click at [686, 75] on input "[DATE]" at bounding box center [686, 75] width 166 height 11
click at [643, 111] on span "[DATE]" at bounding box center [633, 112] width 27 height 10
click at [762, 273] on div "2025" at bounding box center [762, 273] width 39 height 22
click at [632, 224] on div "SEP" at bounding box center [632, 224] width 39 height 22
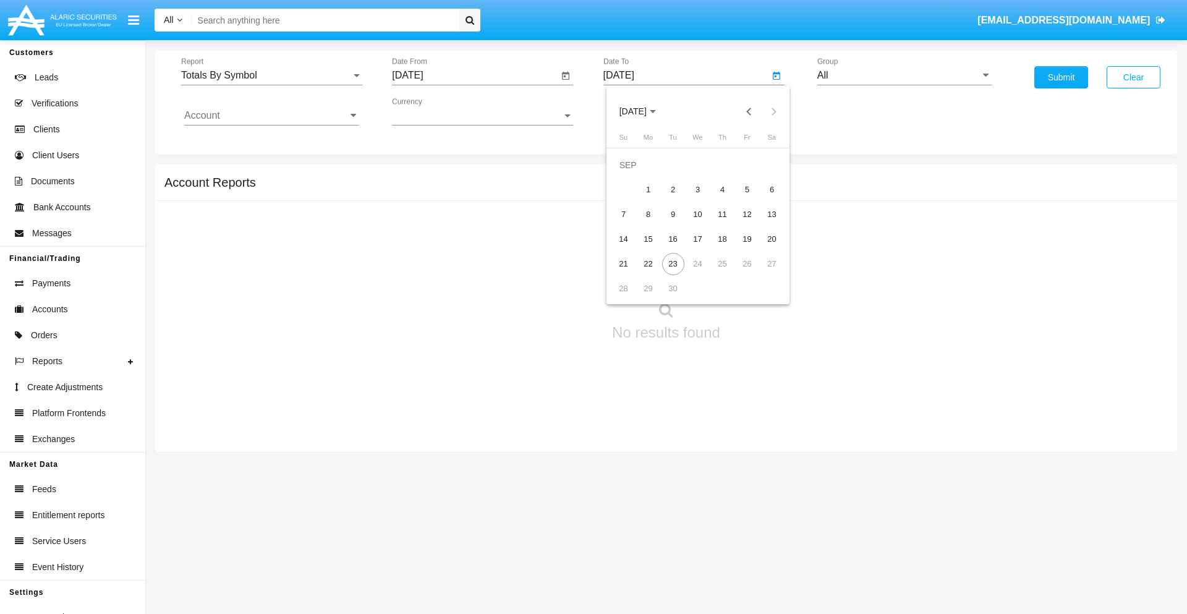
click at [673, 263] on div "23" at bounding box center [673, 264] width 22 height 22
type input "[DATE]"
click at [905, 75] on input "All" at bounding box center [904, 75] width 175 height 11
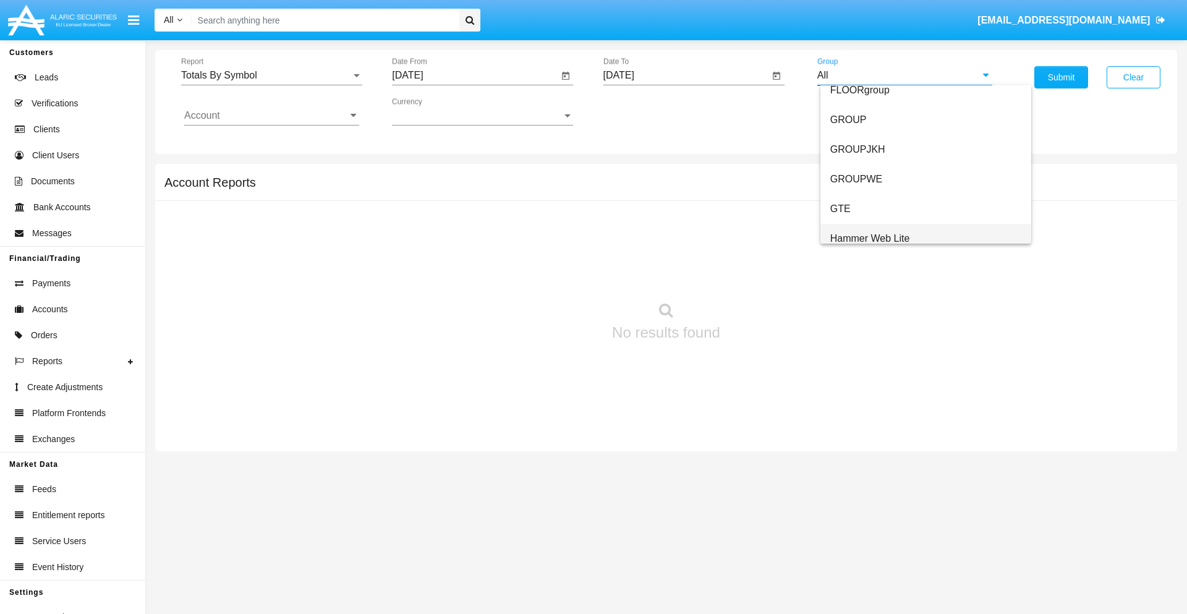
click at [870, 238] on span "Hammer Web Lite" at bounding box center [870, 238] width 80 height 11
type input "Hammer Web Lite"
click at [271, 116] on input "Account" at bounding box center [271, 115] width 175 height 11
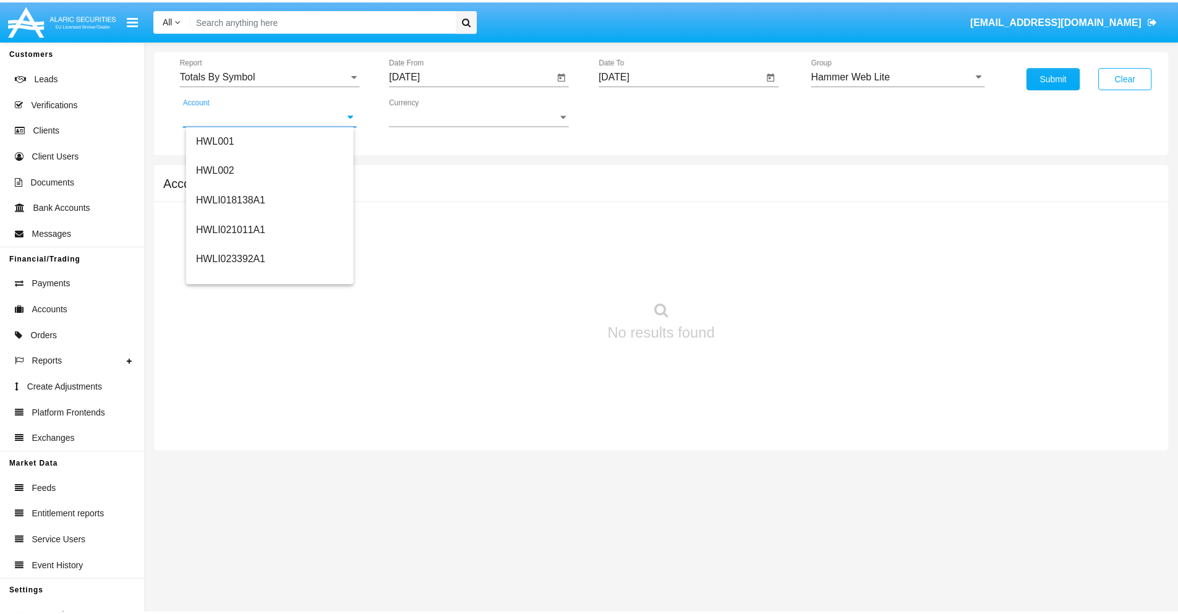
scroll to position [188, 0]
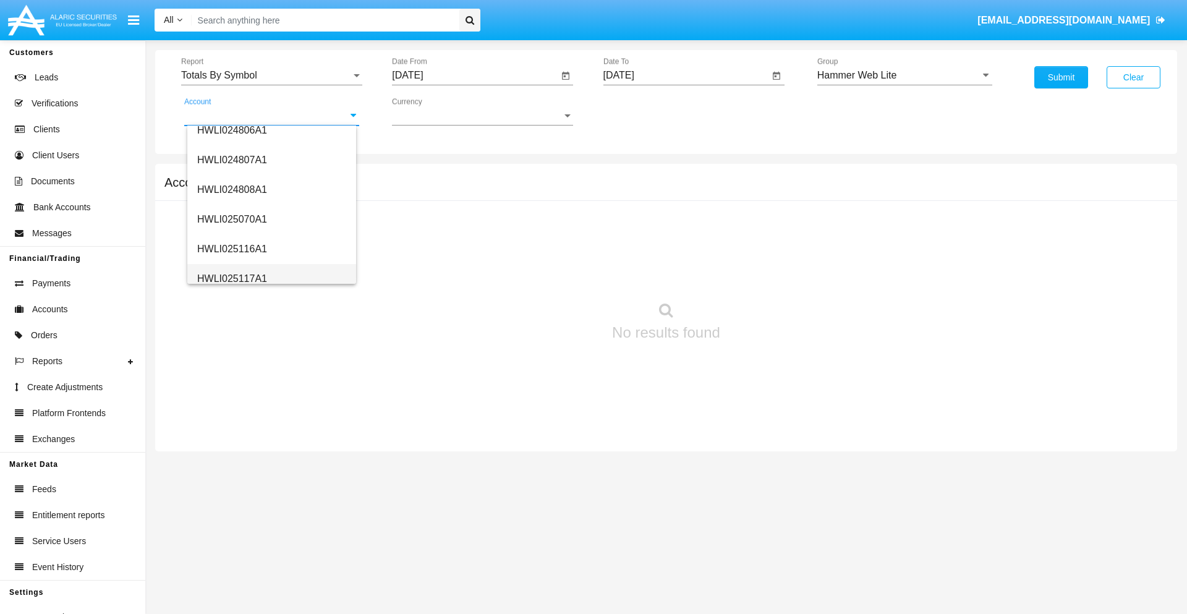
click at [231, 278] on span "HWLI025117A1" at bounding box center [232, 278] width 70 height 11
type input "HWLI025117A1"
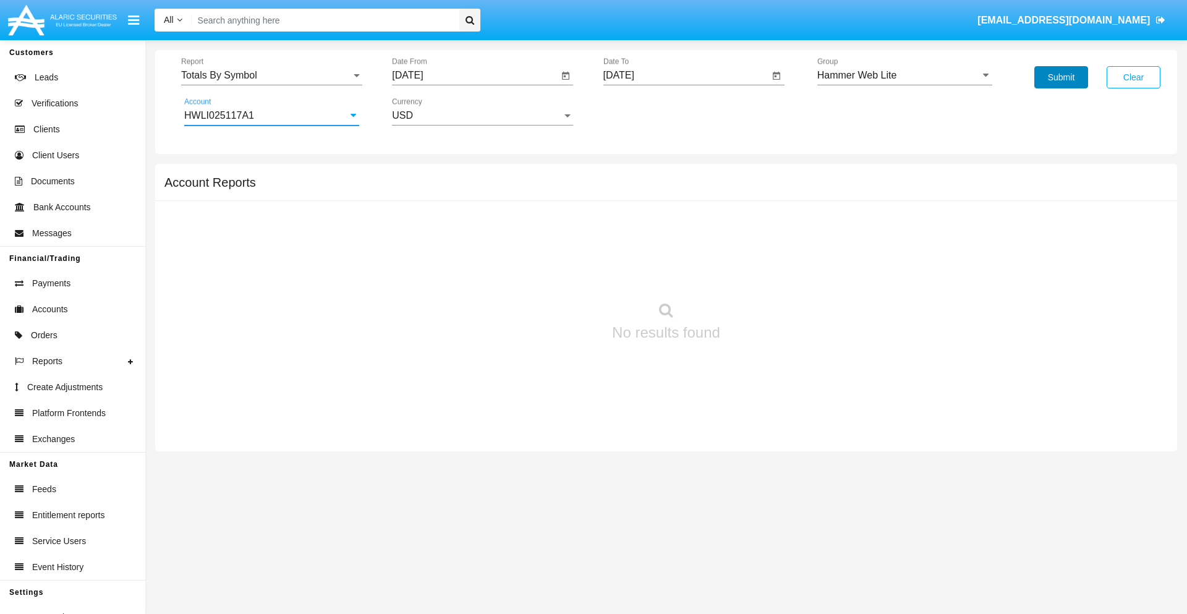
click at [1061, 77] on button "Submit" at bounding box center [1061, 77] width 54 height 22
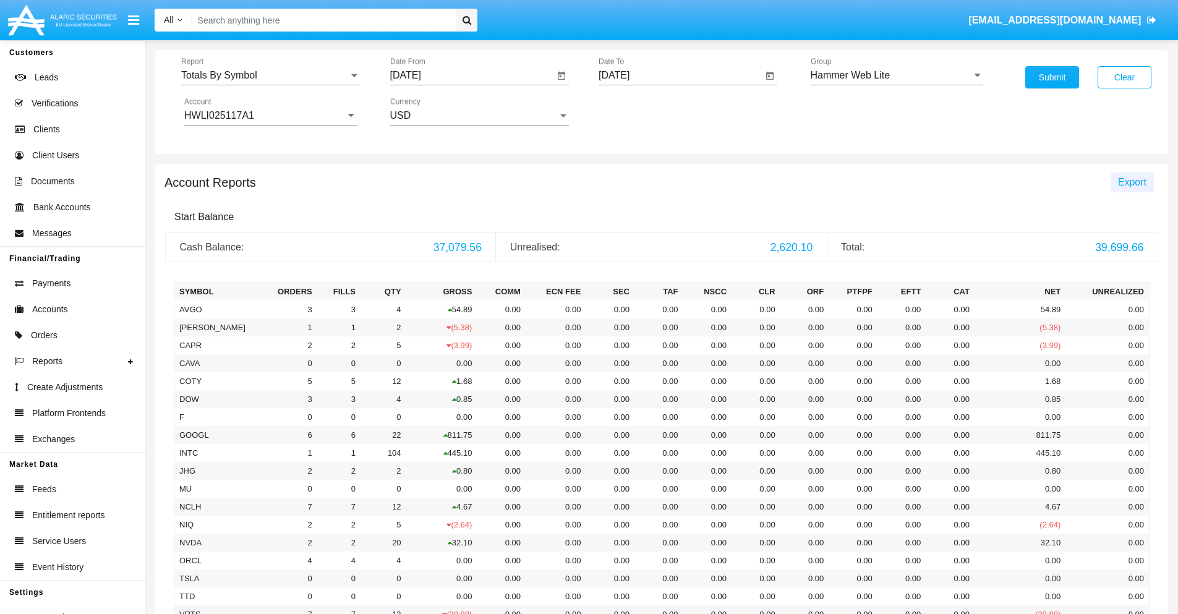
click at [1131, 182] on span "Export" at bounding box center [1132, 182] width 28 height 11
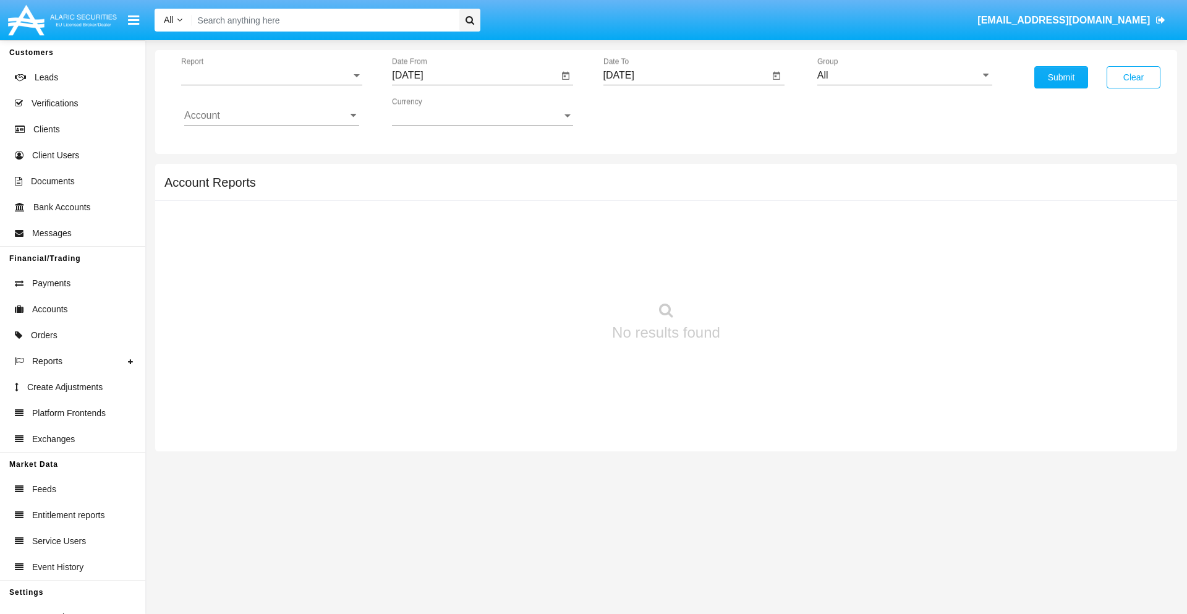
click at [271, 75] on span "Report" at bounding box center [266, 75] width 170 height 11
click at [266, 213] on span "Totals By Date" at bounding box center [271, 213] width 175 height 30
click at [475, 75] on input "[DATE]" at bounding box center [475, 75] width 166 height 11
click at [432, 111] on span "[DATE]" at bounding box center [421, 112] width 27 height 10
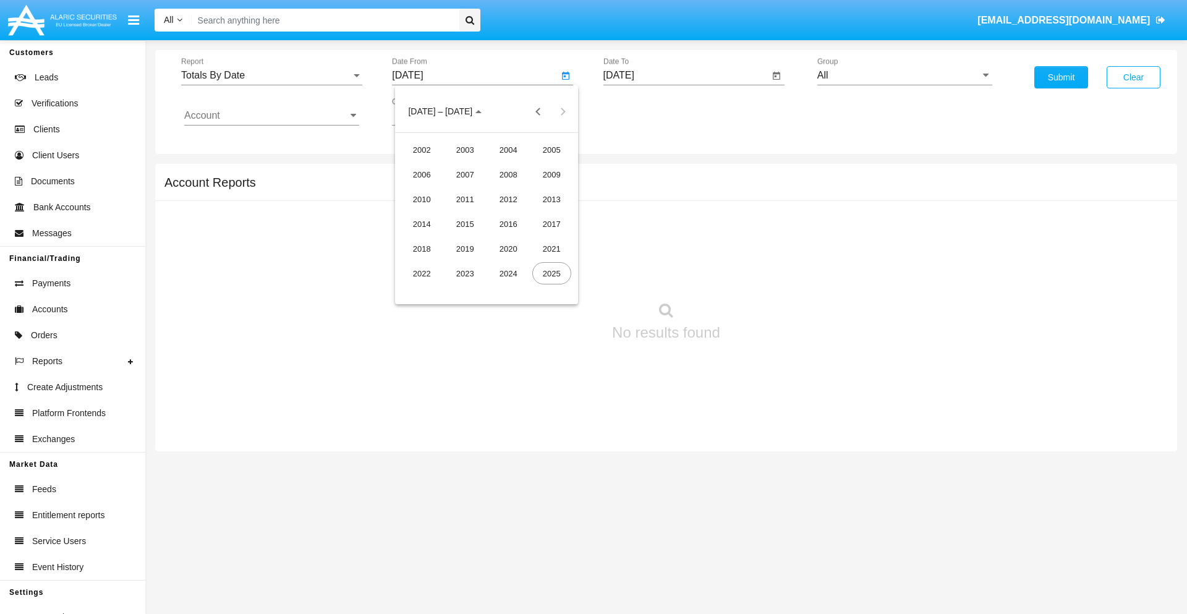
click at [551, 273] on div "2025" at bounding box center [551, 273] width 39 height 22
click at [422, 224] on div "SEP" at bounding box center [421, 224] width 39 height 22
click at [437, 214] on div "8" at bounding box center [437, 214] width 22 height 22
type input "[DATE]"
click at [686, 75] on input "[DATE]" at bounding box center [686, 75] width 166 height 11
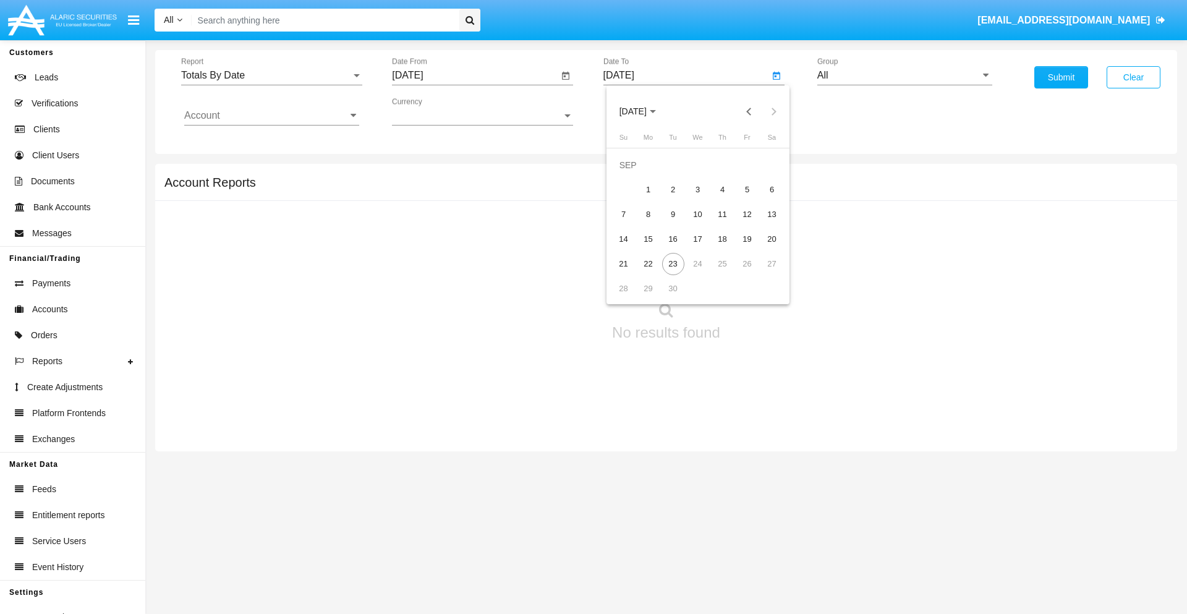
click at [643, 111] on span "[DATE]" at bounding box center [633, 112] width 27 height 10
click at [762, 273] on div "2025" at bounding box center [762, 273] width 39 height 22
click at [632, 224] on div "SEP" at bounding box center [632, 224] width 39 height 22
click at [673, 263] on div "23" at bounding box center [673, 264] width 22 height 22
type input "[DATE]"
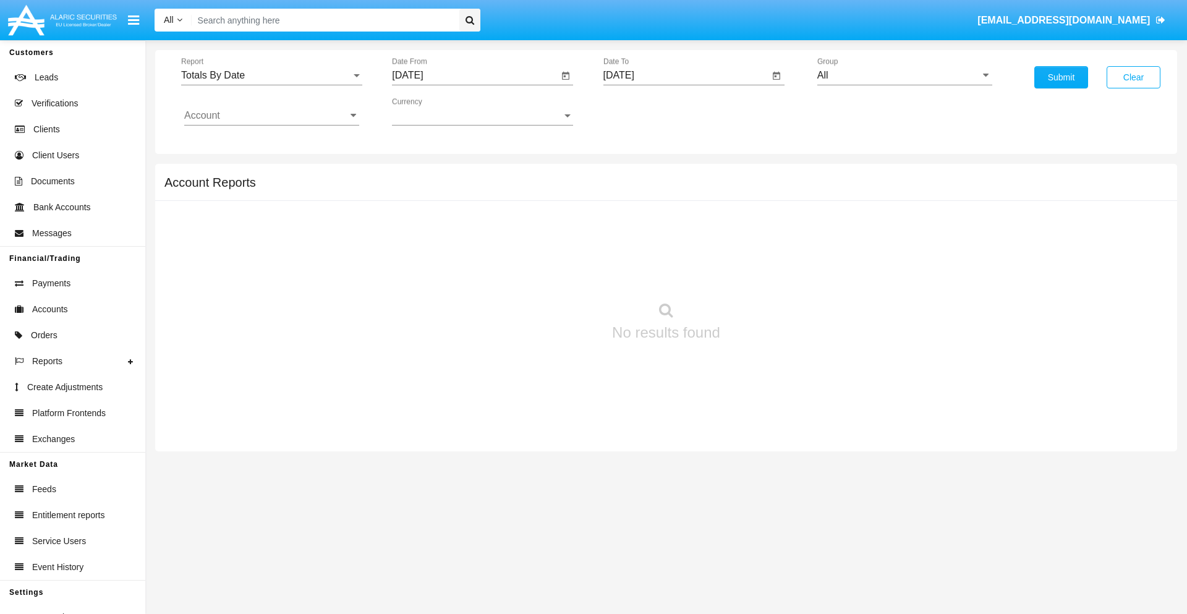
click at [905, 75] on input "All" at bounding box center [904, 75] width 175 height 11
click at [870, 238] on span "Hammer Web Lite" at bounding box center [870, 238] width 80 height 11
type input "Hammer Web Lite"
click at [271, 116] on input "Account" at bounding box center [271, 115] width 175 height 11
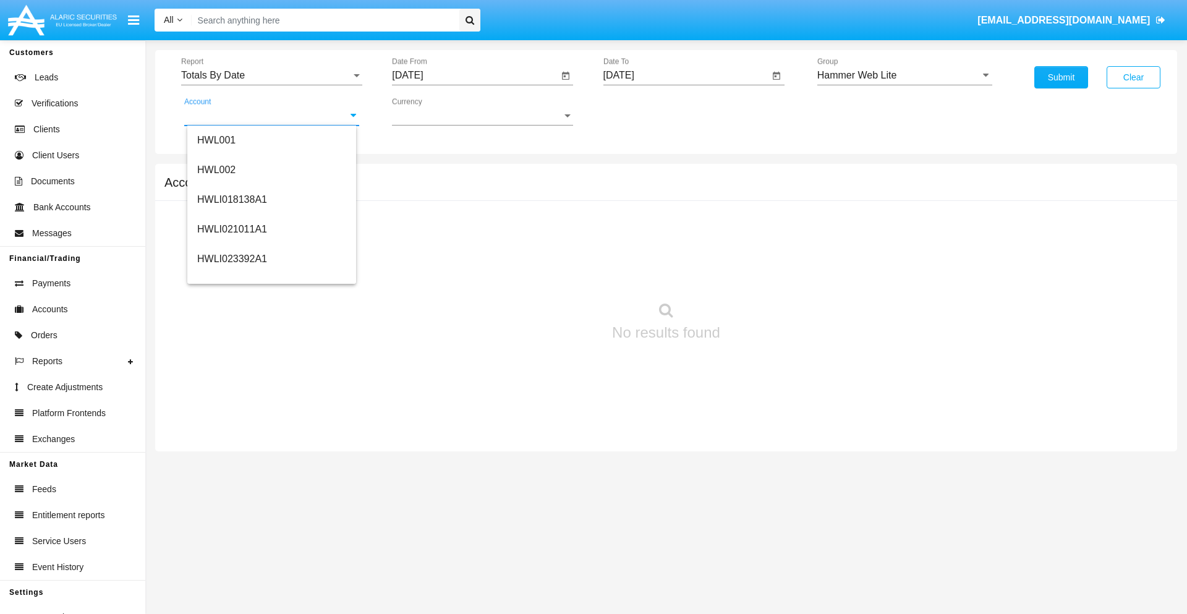
click at [231, 461] on span "HWLI025117A1" at bounding box center [232, 466] width 70 height 11
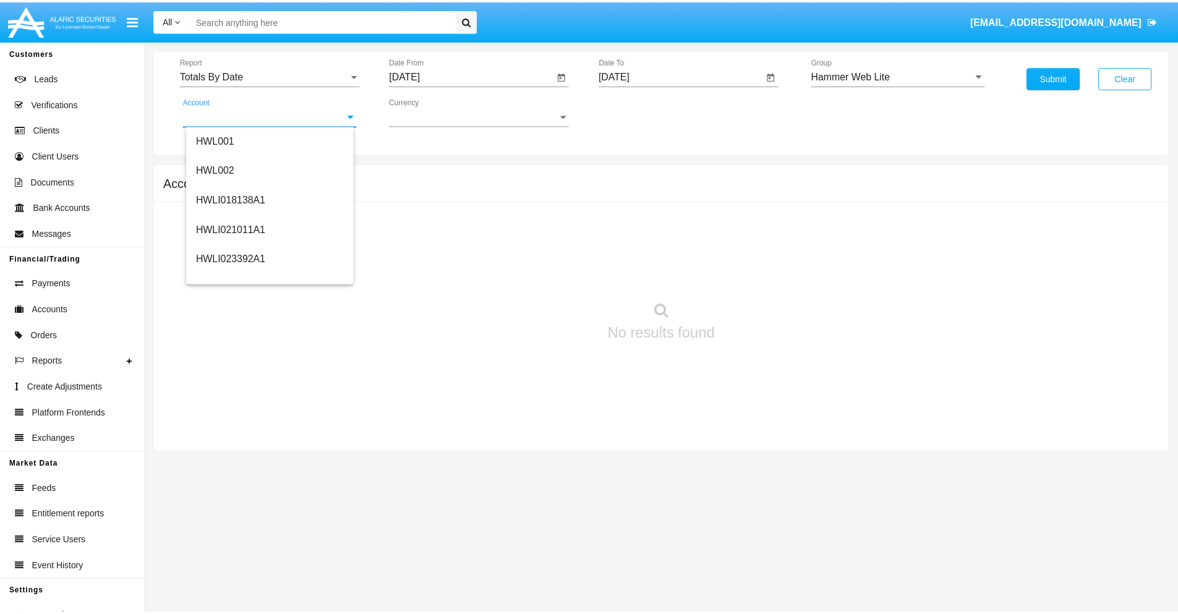
scroll to position [0, 0]
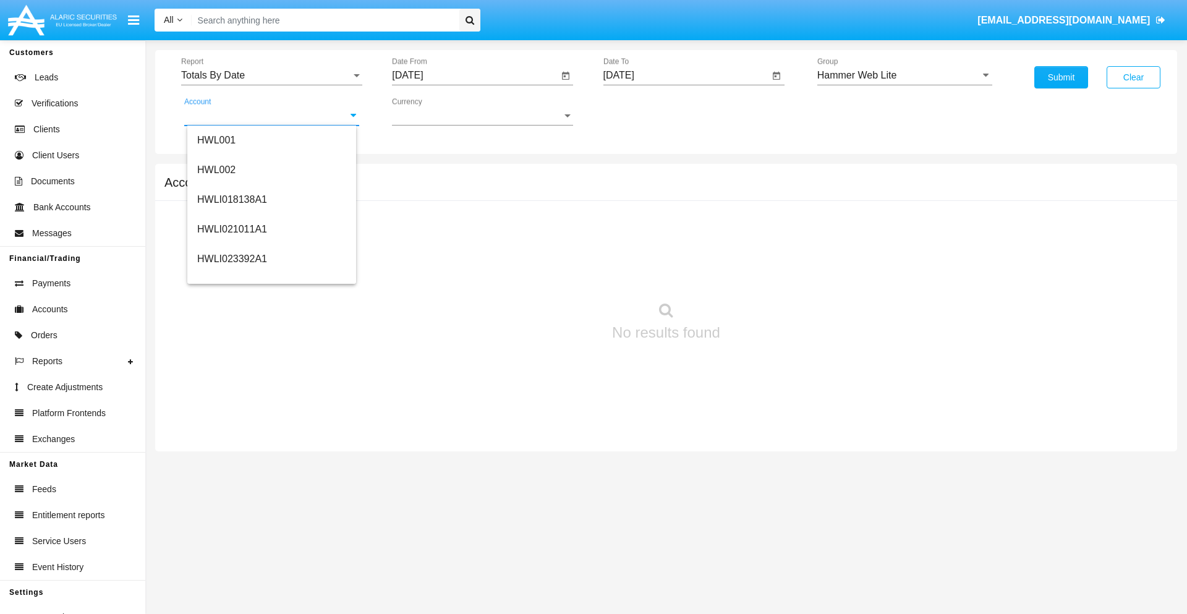
type input "HWLI025117A1"
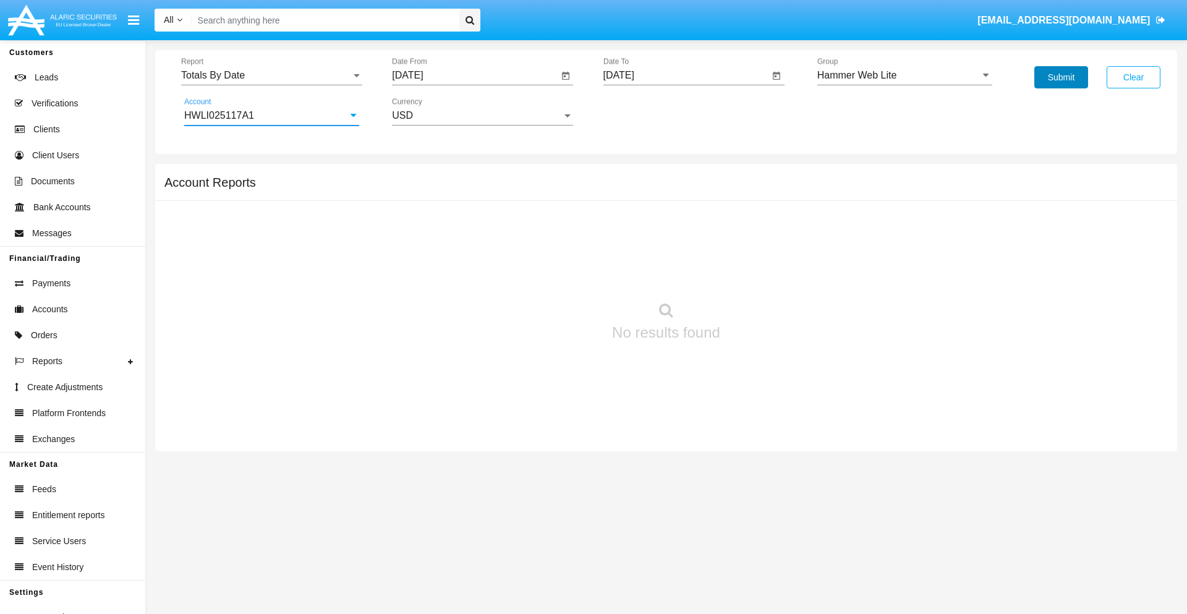
click at [1061, 77] on button "Submit" at bounding box center [1061, 77] width 54 height 22
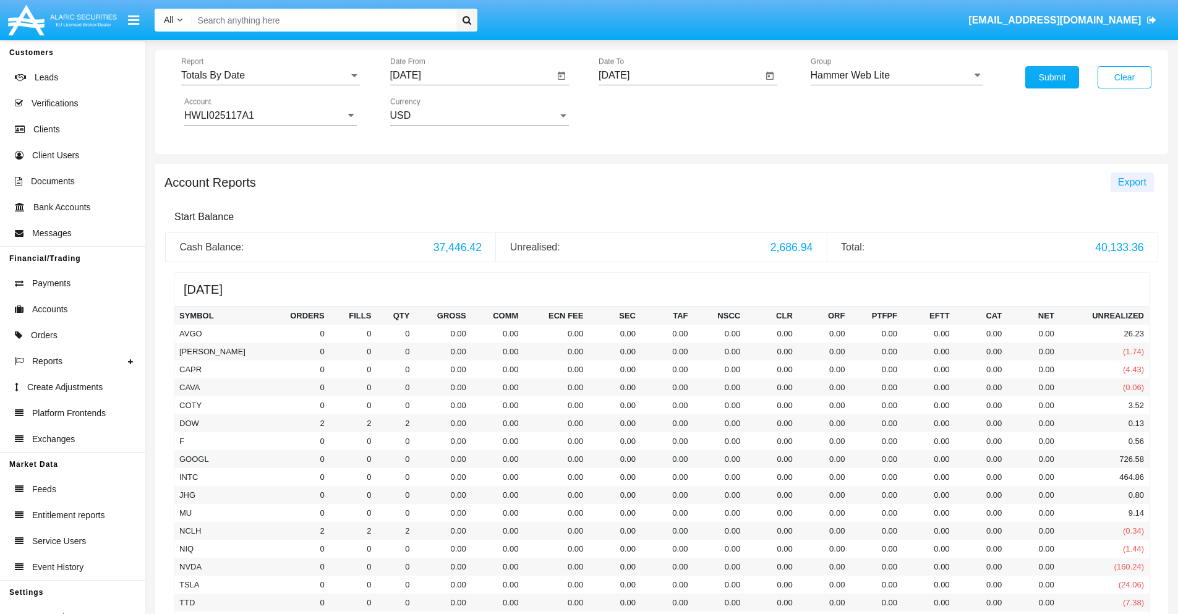
click at [1131, 182] on span "Export" at bounding box center [1132, 182] width 28 height 11
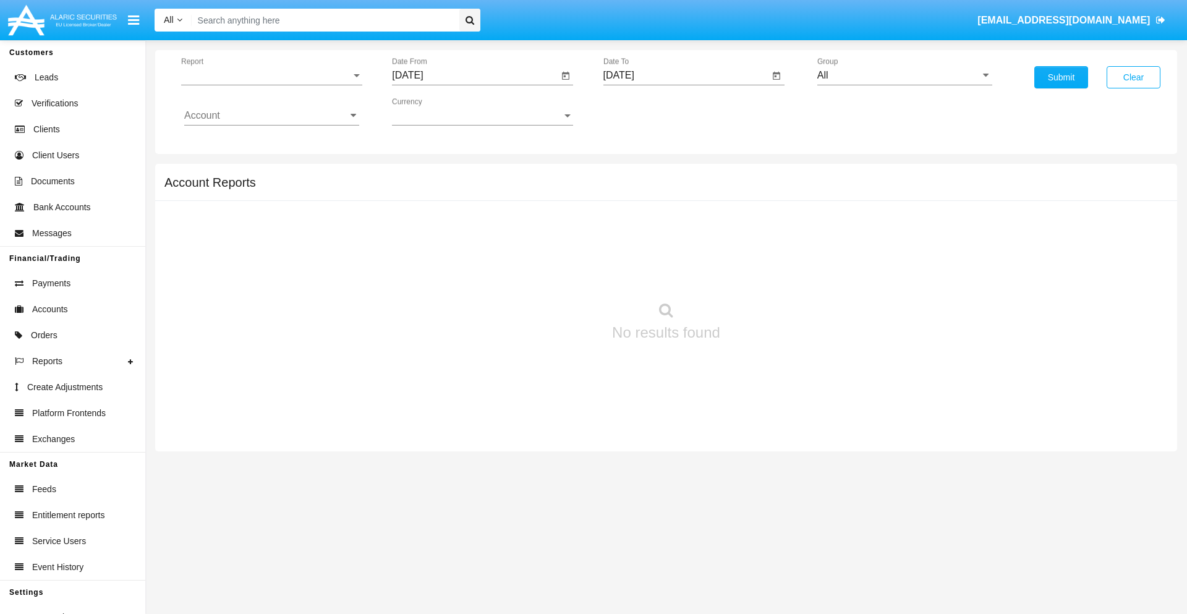
click at [271, 75] on span "Report" at bounding box center [266, 75] width 170 height 11
click at [266, 213] on span "Summary By Date" at bounding box center [271, 213] width 175 height 30
click at [475, 75] on input "[DATE]" at bounding box center [475, 75] width 166 height 11
click at [432, 111] on span "[DATE]" at bounding box center [421, 112] width 27 height 10
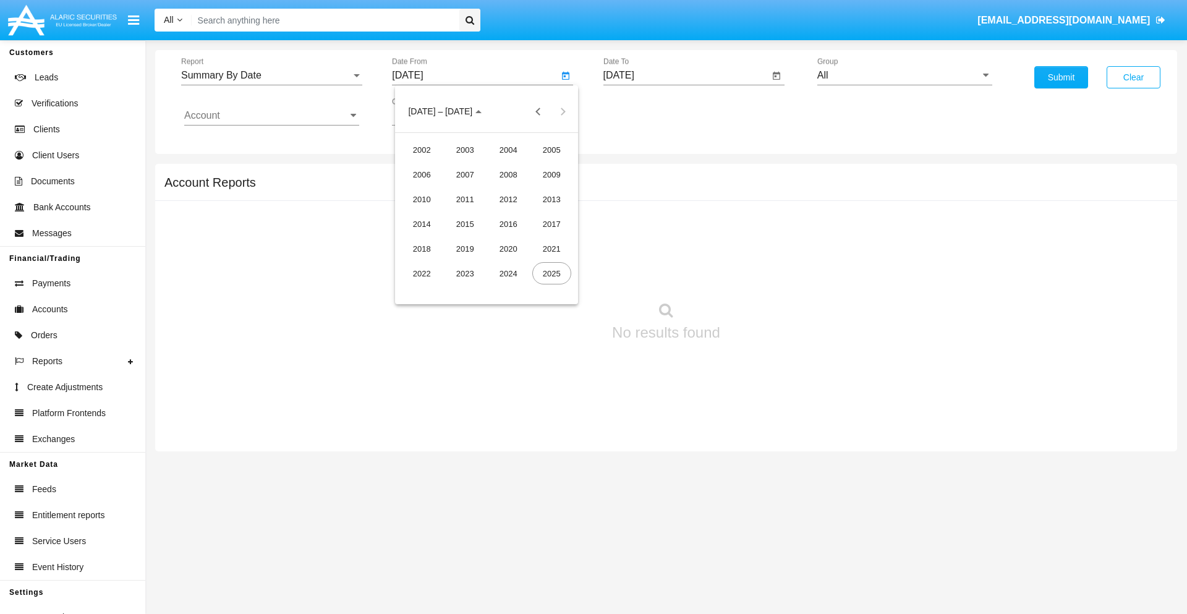
click at [551, 273] on div "2025" at bounding box center [551, 273] width 39 height 22
click at [422, 224] on div "SEP" at bounding box center [421, 224] width 39 height 22
click at [437, 214] on div "8" at bounding box center [437, 214] width 22 height 22
type input "09/08/25"
click at [686, 75] on input "[DATE]" at bounding box center [686, 75] width 166 height 11
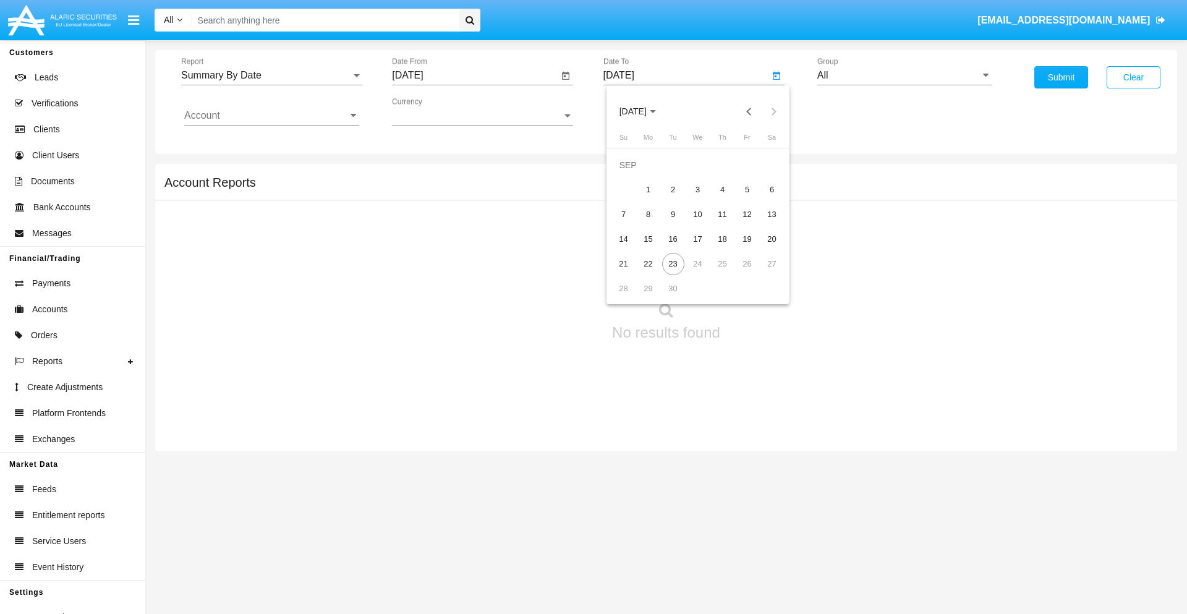
click at [643, 111] on span "[DATE]" at bounding box center [633, 112] width 27 height 10
click at [762, 273] on div "2025" at bounding box center [762, 273] width 39 height 22
click at [632, 224] on div "SEP" at bounding box center [632, 224] width 39 height 22
click at [673, 263] on div "23" at bounding box center [673, 264] width 22 height 22
type input "09/23/25"
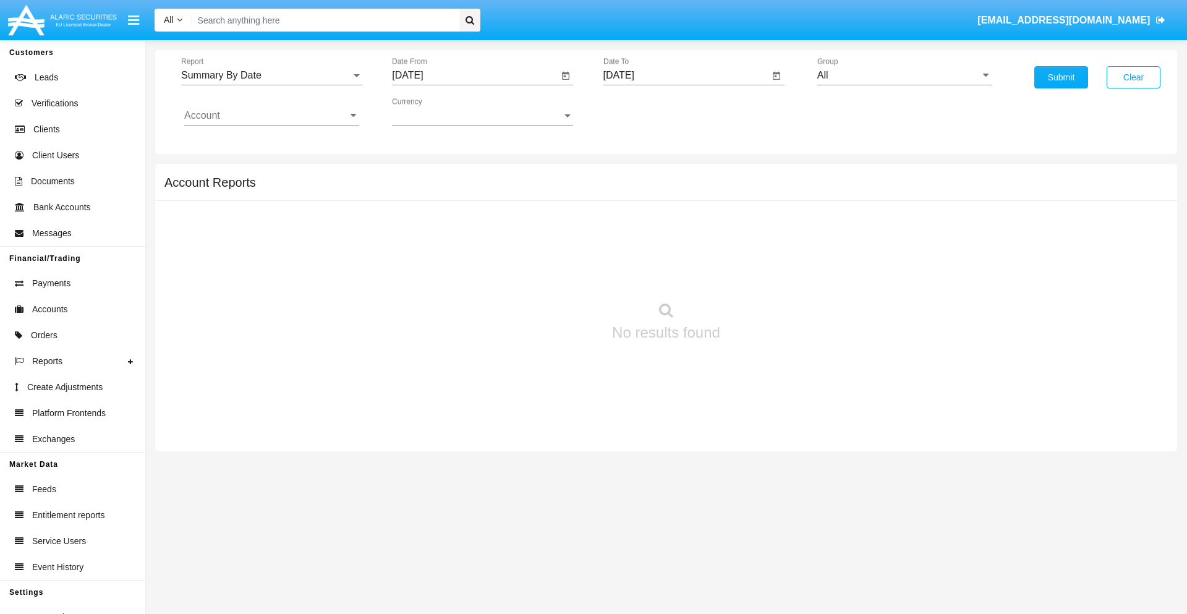
click at [905, 75] on input "All" at bounding box center [904, 75] width 175 height 11
click at [870, 238] on span "Hammer Web Lite" at bounding box center [870, 238] width 80 height 11
type input "Hammer Web Lite"
click at [271, 116] on input "Account" at bounding box center [271, 115] width 175 height 11
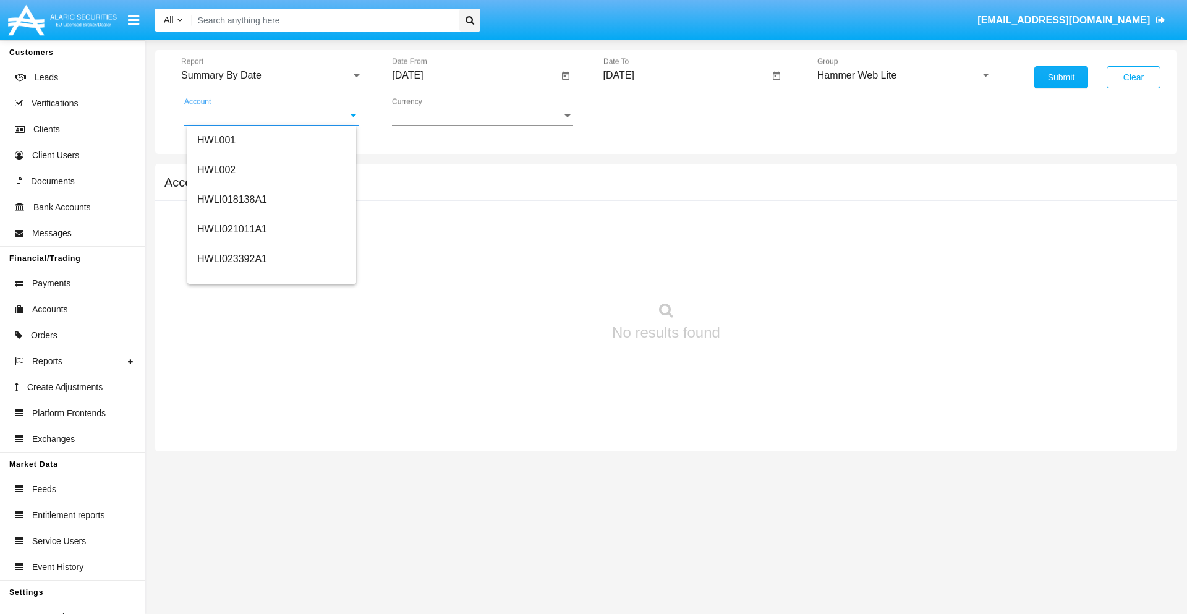
click at [231, 461] on span "HWLI025117A1" at bounding box center [232, 466] width 70 height 11
type input "HWLI025117A1"
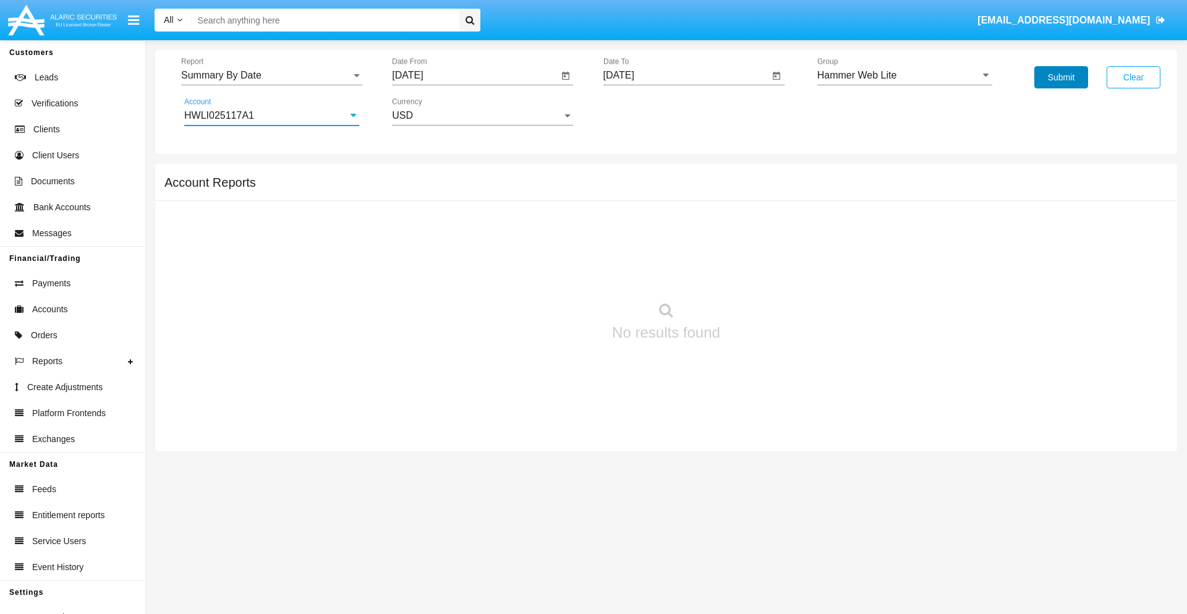
click at [1061, 77] on button "Submit" at bounding box center [1061, 77] width 54 height 22
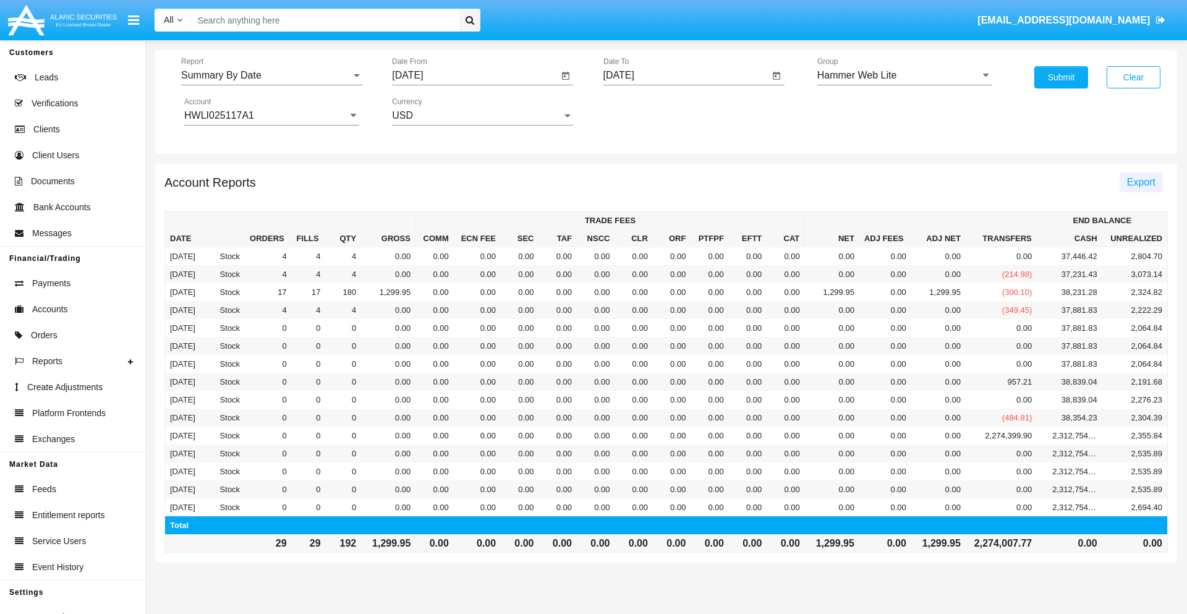
click at [1141, 182] on span "Export" at bounding box center [1141, 182] width 28 height 11
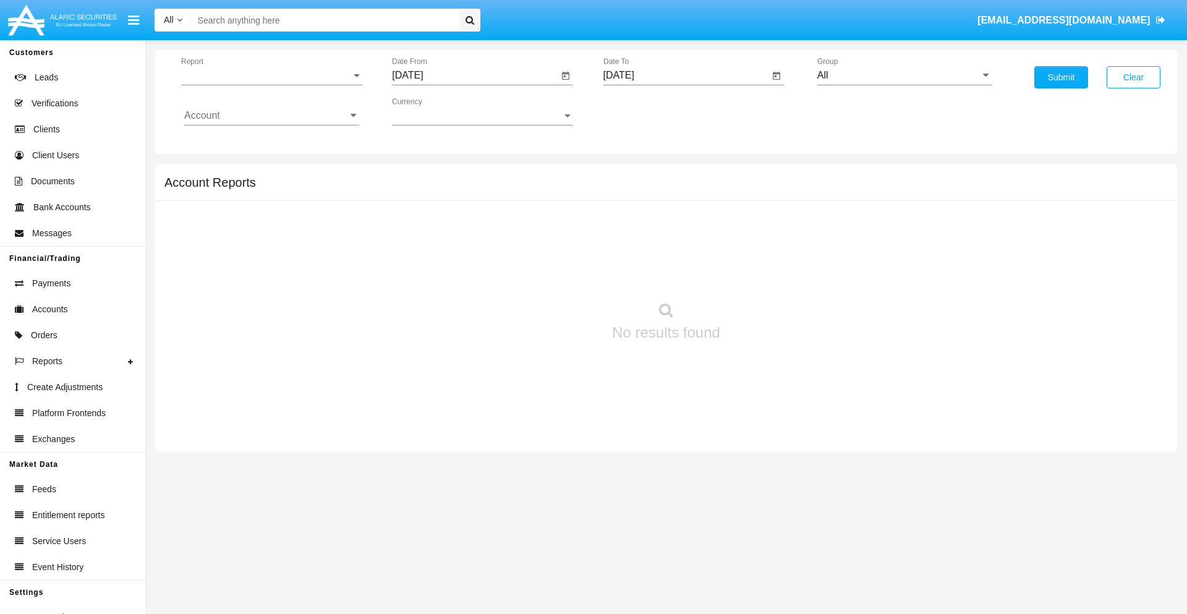
click at [271, 75] on span "Report" at bounding box center [266, 75] width 170 height 11
click at [266, 213] on span "Fees By Destination" at bounding box center [271, 213] width 175 height 30
click at [475, 75] on input "[DATE]" at bounding box center [475, 75] width 166 height 11
click at [432, 111] on span "[DATE]" at bounding box center [421, 112] width 27 height 10
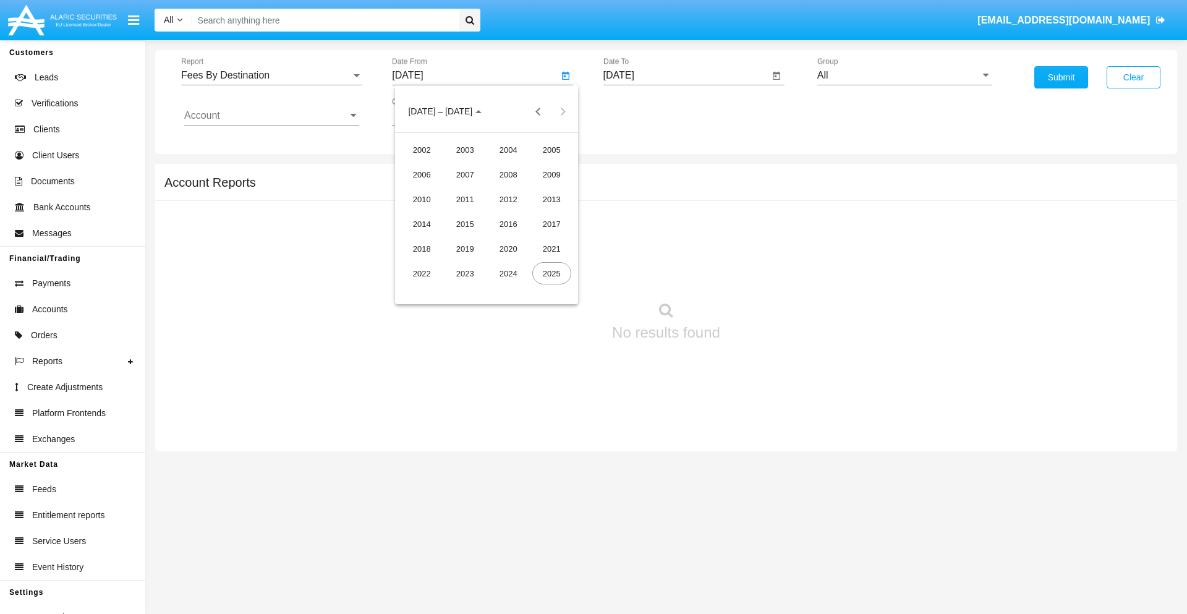
click at [551, 273] on div "2025" at bounding box center [551, 273] width 39 height 22
click at [465, 199] on div "JUN" at bounding box center [465, 199] width 39 height 22
click at [437, 263] on div "23" at bounding box center [437, 264] width 22 height 22
type input "[DATE]"
click at [686, 75] on input "[DATE]" at bounding box center [686, 75] width 166 height 11
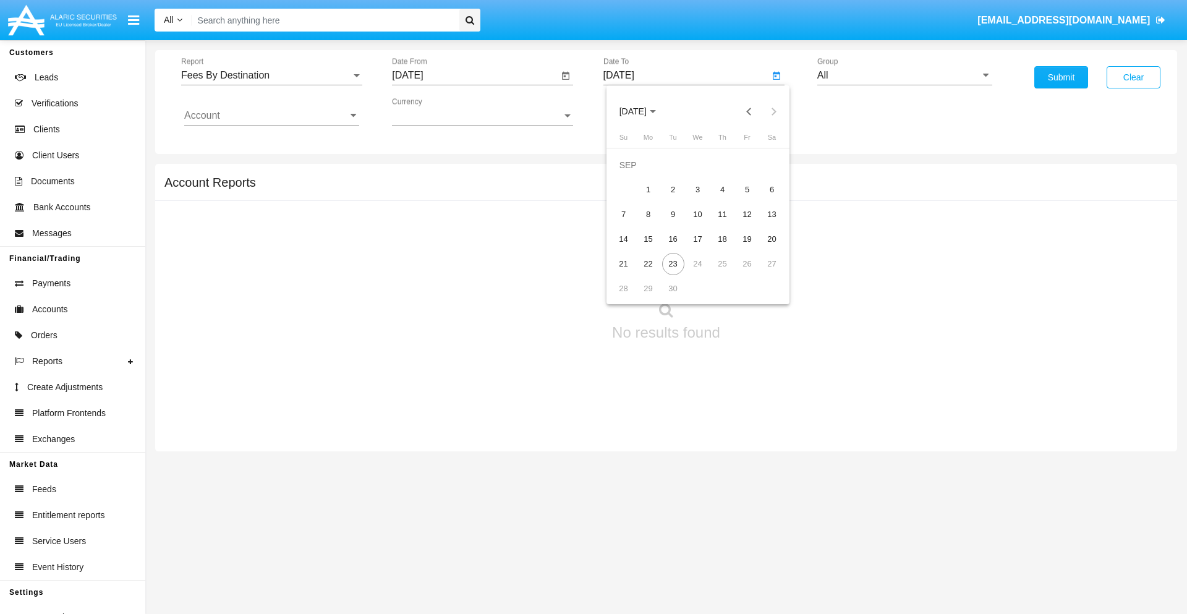
click at [643, 111] on span "[DATE]" at bounding box center [633, 112] width 27 height 10
click at [762, 273] on div "2025" at bounding box center [762, 273] width 39 height 22
click at [632, 224] on div "SEP" at bounding box center [632, 224] width 39 height 22
click at [673, 263] on div "23" at bounding box center [673, 264] width 22 height 22
type input "[DATE]"
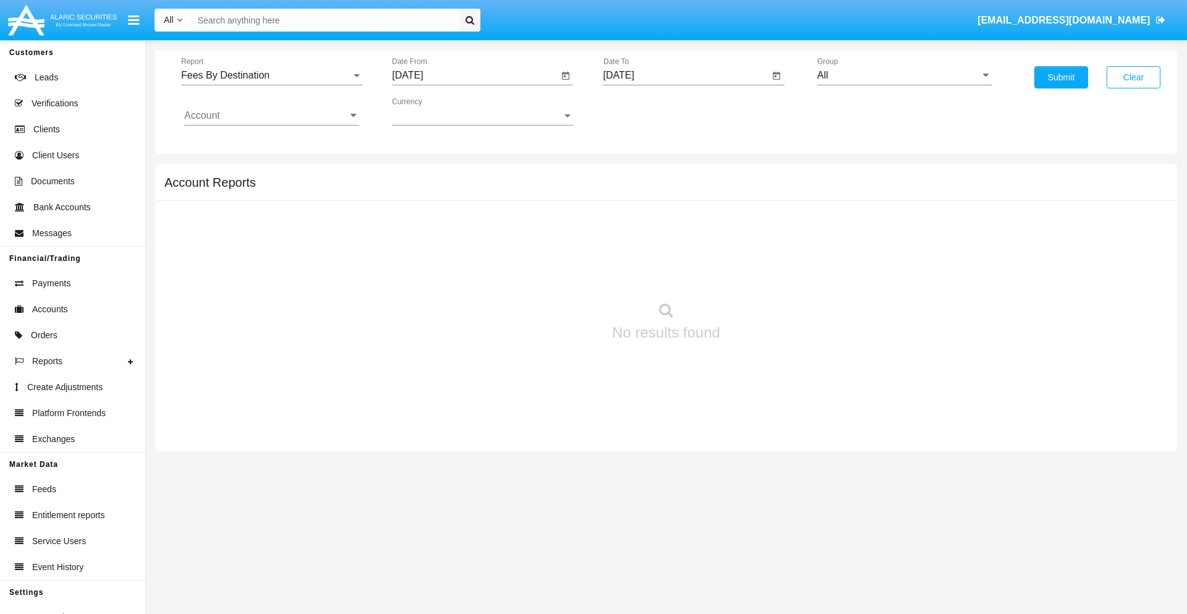
click at [905, 75] on input "All" at bounding box center [904, 75] width 175 height 11
type input "Hammer Web Lite"
click at [271, 116] on input "Account" at bounding box center [271, 115] width 175 height 11
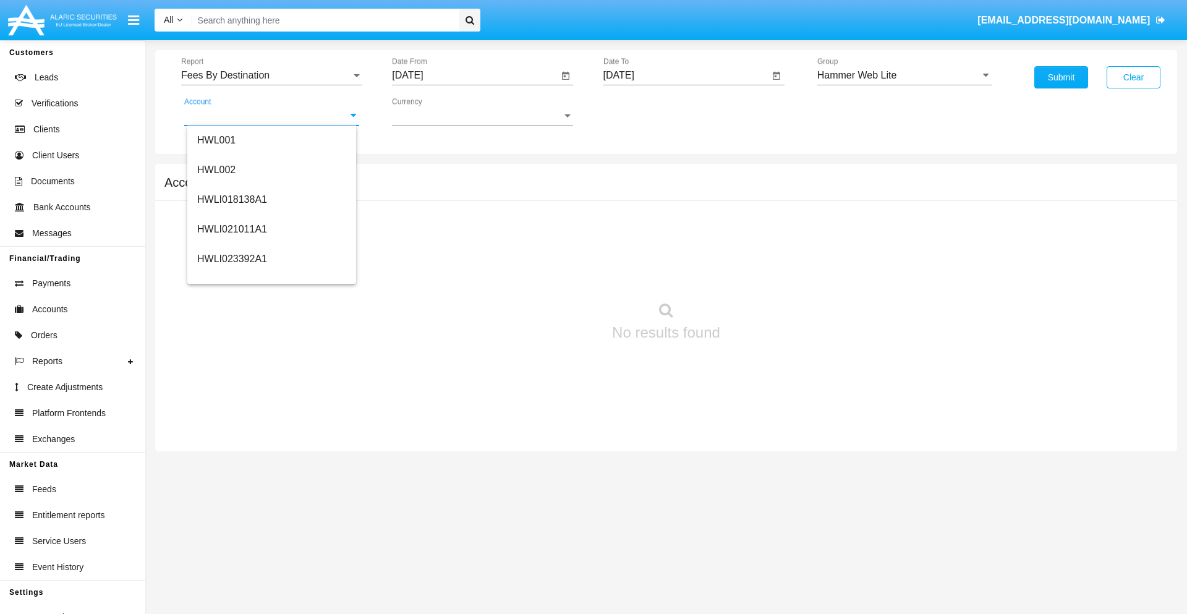
scroll to position [188, 0]
click at [231, 278] on span "HWLI025117A1" at bounding box center [232, 278] width 70 height 11
type input "HWLI025117A1"
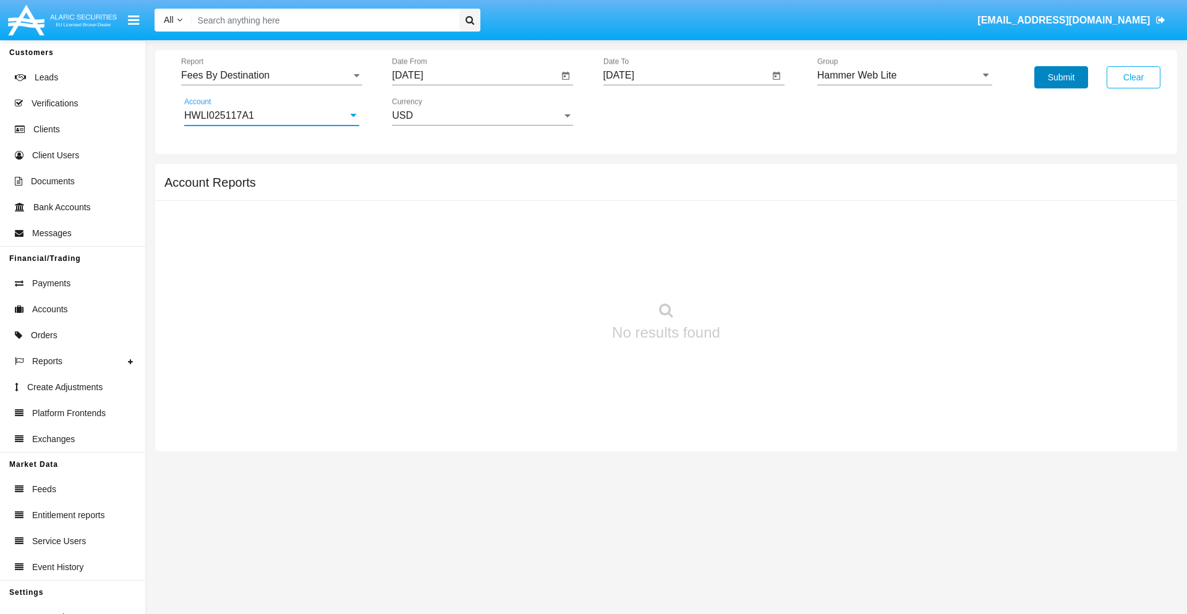
click at [1061, 77] on button "Submit" at bounding box center [1061, 77] width 54 height 22
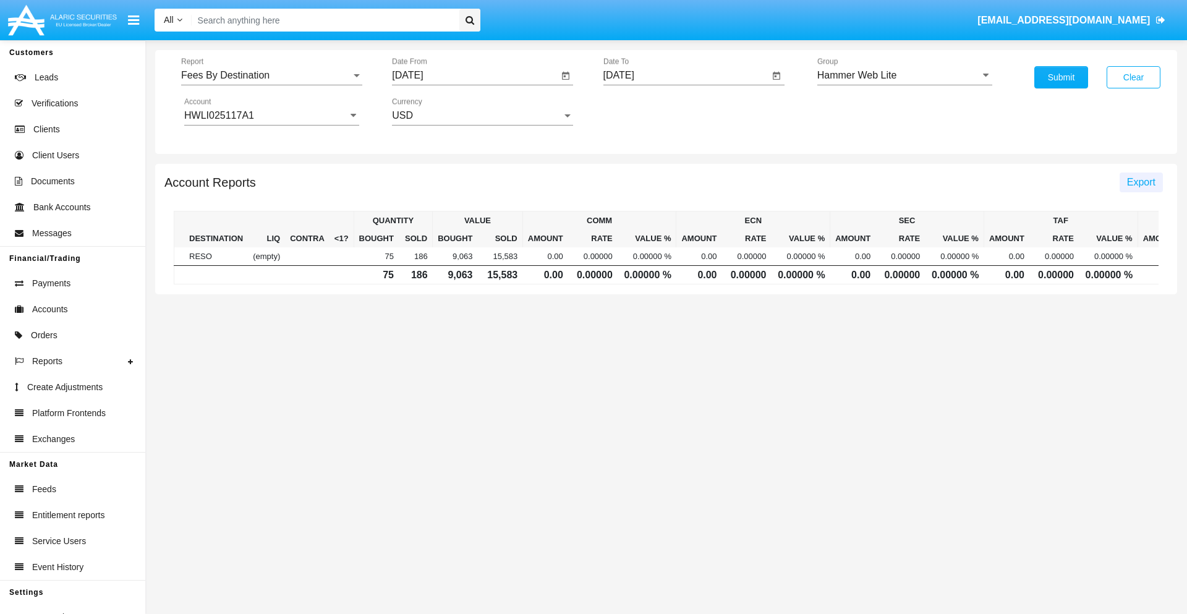
click at [1141, 182] on span "Export" at bounding box center [1141, 182] width 28 height 11
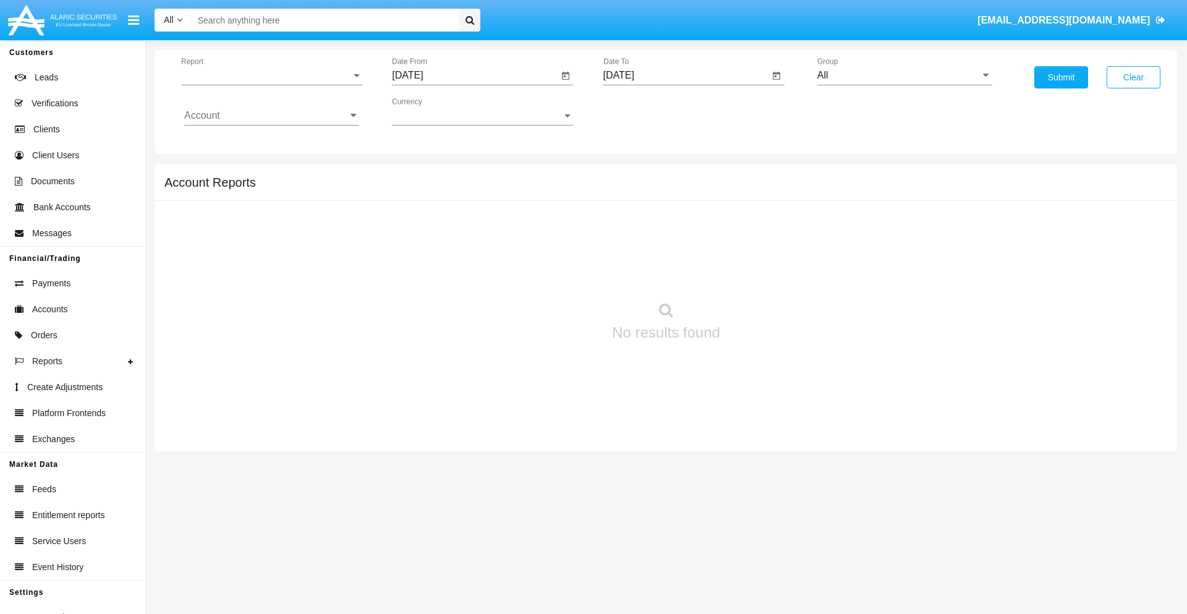
click at [271, 75] on span "Report" at bounding box center [266, 75] width 170 height 11
click at [266, 85] on span "Trades" at bounding box center [271, 85] width 175 height 30
click at [475, 75] on input "[DATE]" at bounding box center [475, 75] width 166 height 11
click at [432, 111] on span "[DATE]" at bounding box center [421, 112] width 27 height 10
click at [465, 249] on div "2019" at bounding box center [465, 248] width 39 height 22
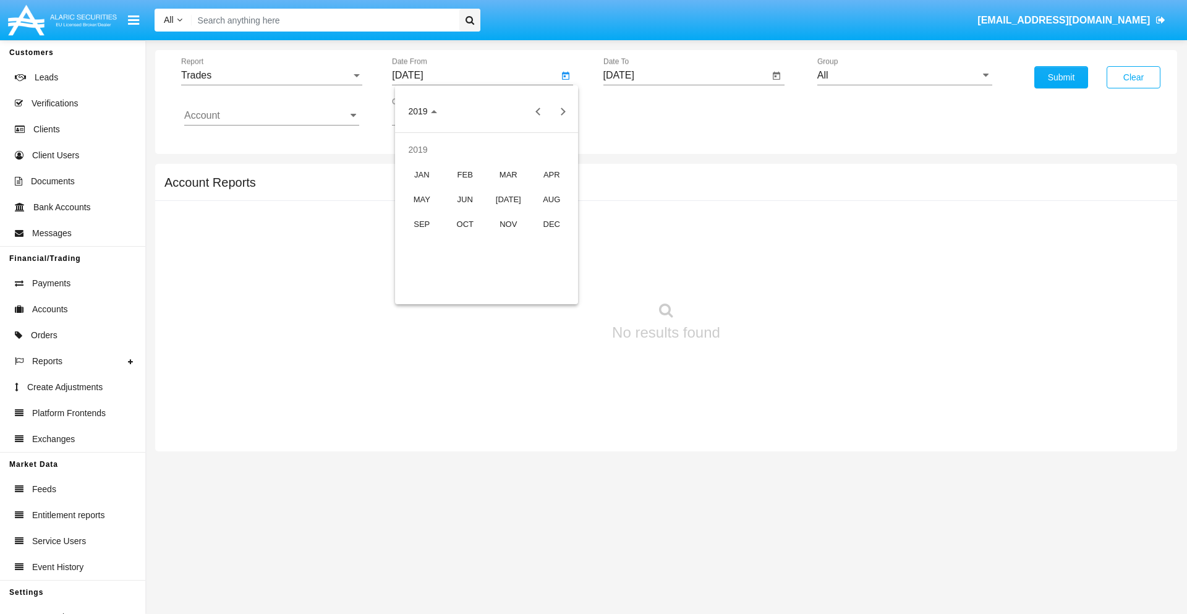
click at [422, 174] on div "JAN" at bounding box center [421, 174] width 39 height 22
click at [462, 189] on div "1" at bounding box center [462, 190] width 22 height 22
type input "[DATE]"
click at [686, 75] on input "[DATE]" at bounding box center [686, 75] width 166 height 11
click at [643, 111] on span "[DATE]" at bounding box center [633, 112] width 27 height 10
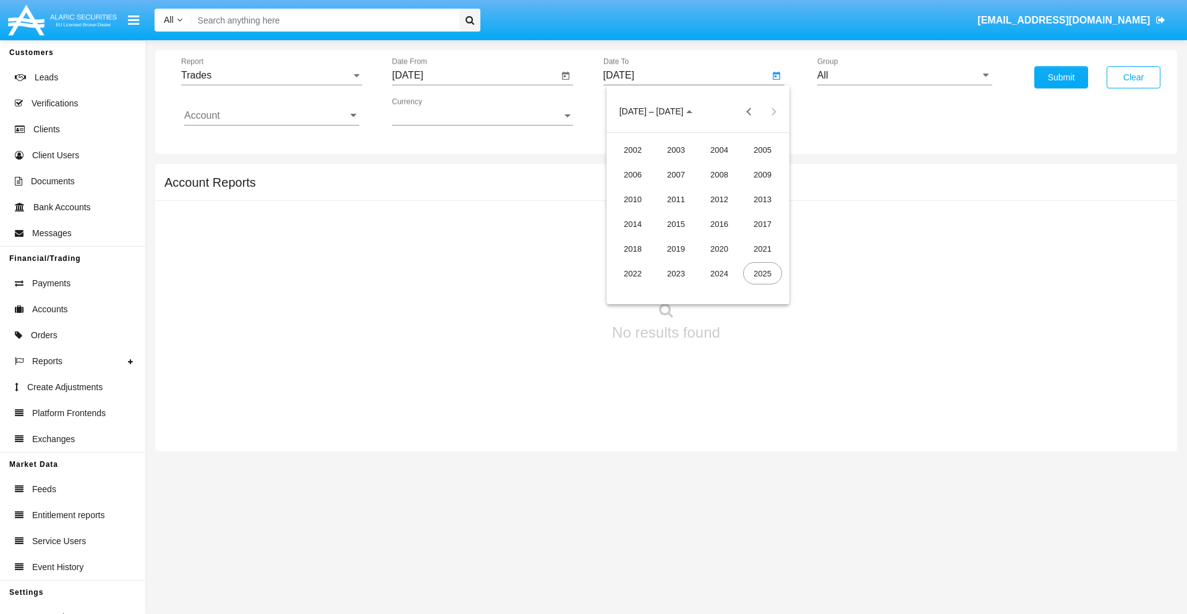
click at [676, 249] on div "2019" at bounding box center [676, 248] width 39 height 22
click at [632, 174] on div "JAN" at bounding box center [632, 174] width 39 height 22
click at [673, 189] on div "1" at bounding box center [673, 190] width 22 height 22
type input "[DATE]"
click at [271, 116] on input "Account" at bounding box center [271, 115] width 175 height 11
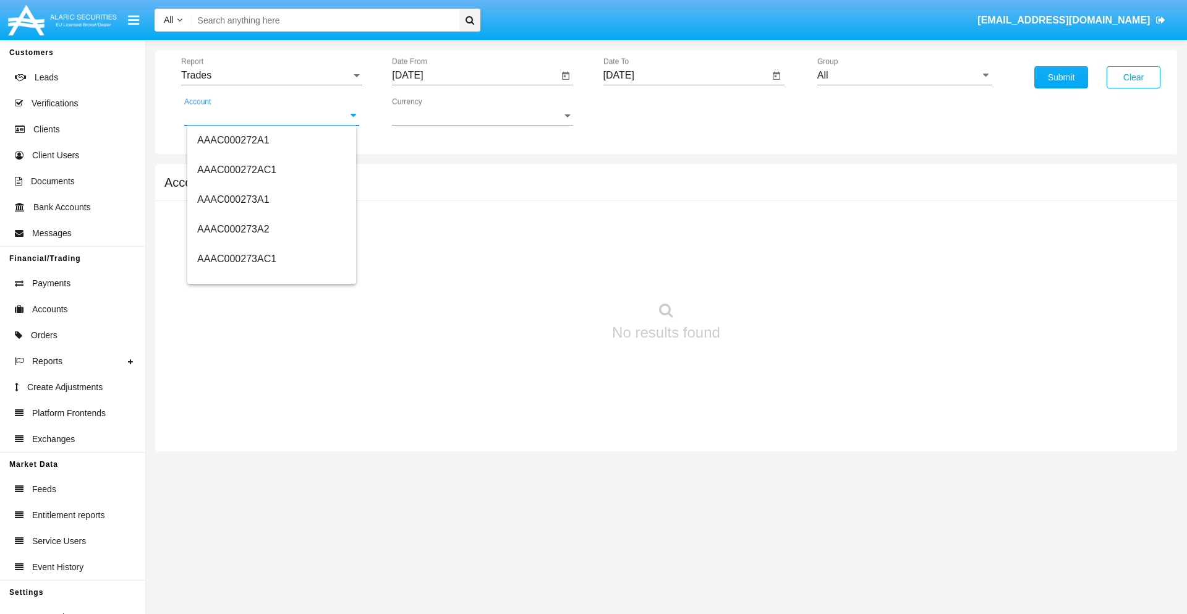
scroll to position [144684, 0]
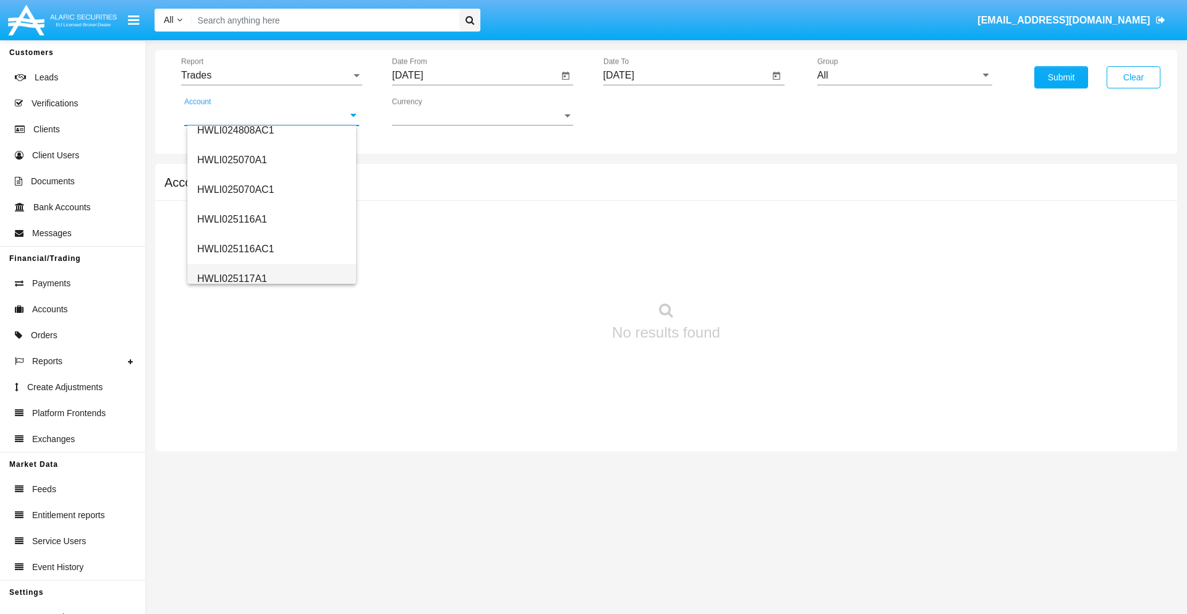
click at [231, 278] on span "HWLI025117A1" at bounding box center [232, 278] width 70 height 11
type input "HWLI025117A1"
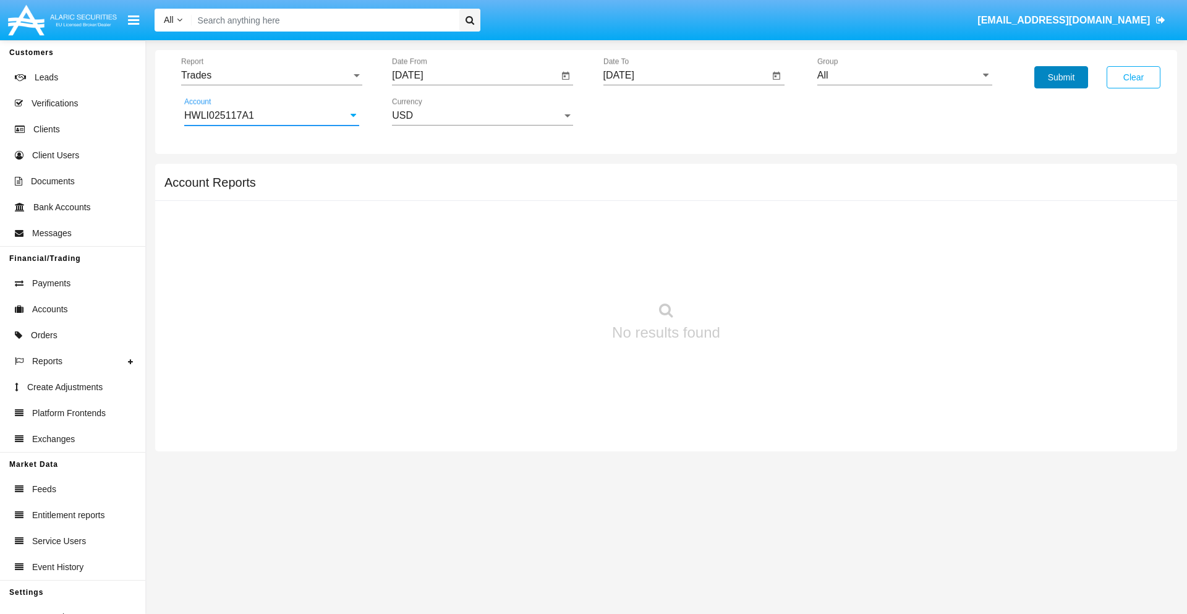
click at [1061, 77] on button "Submit" at bounding box center [1061, 77] width 54 height 22
click at [271, 75] on span "Report" at bounding box center [266, 75] width 170 height 11
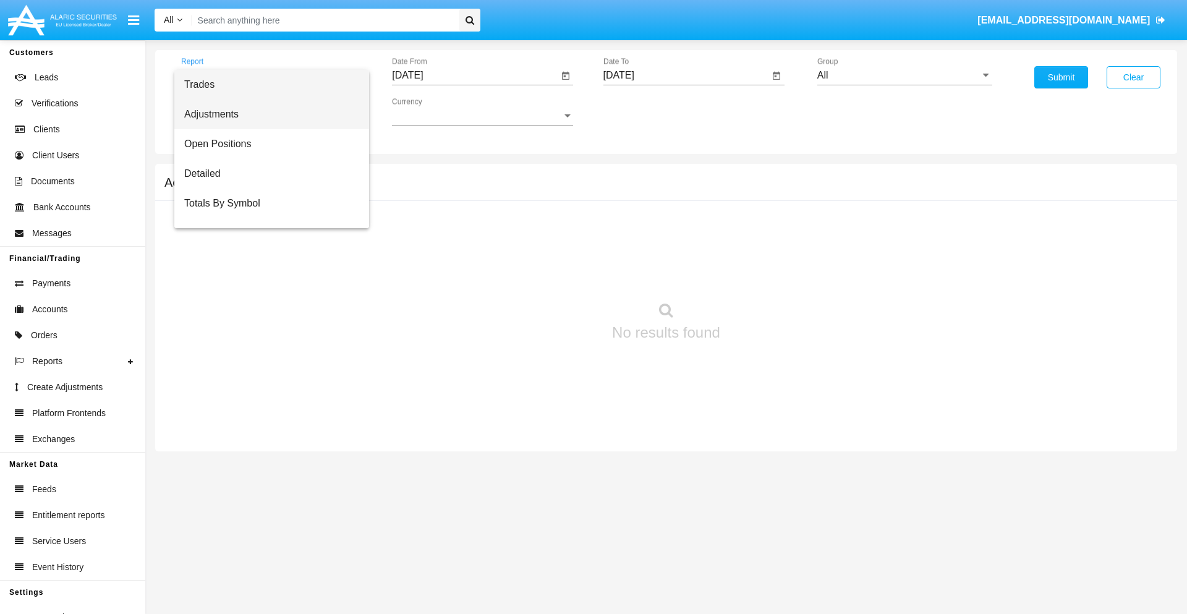
click at [266, 114] on span "Adjustments" at bounding box center [271, 115] width 175 height 30
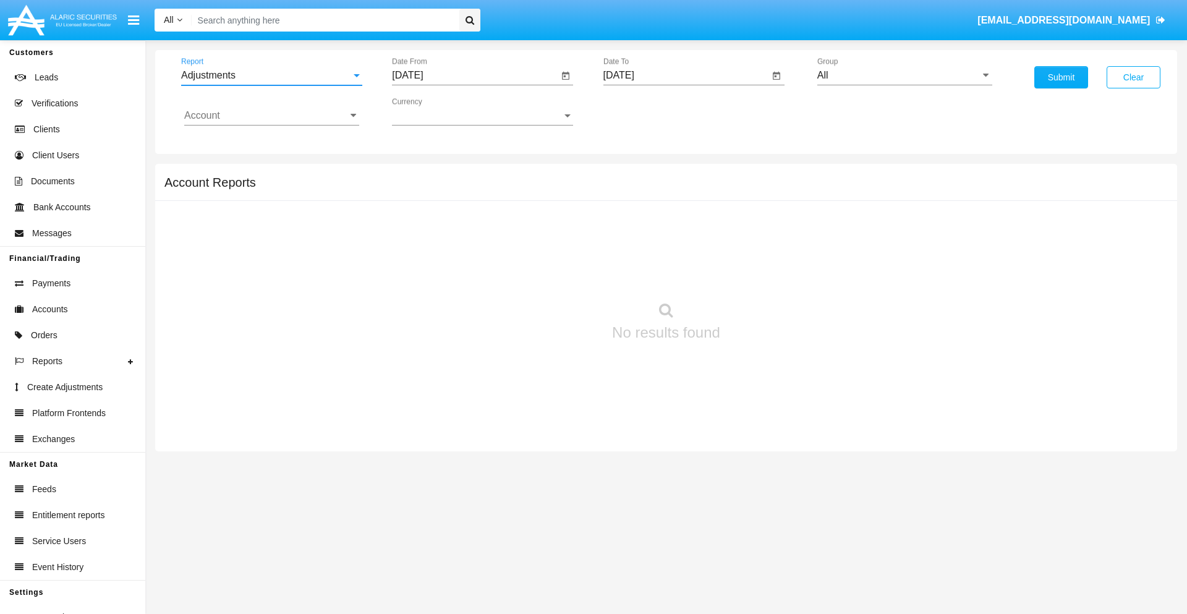
click at [475, 75] on input "[DATE]" at bounding box center [475, 75] width 166 height 11
click at [432, 111] on span "[DATE]" at bounding box center [421, 112] width 27 height 10
click at [465, 249] on div "2019" at bounding box center [465, 248] width 39 height 22
click at [422, 174] on div "JAN" at bounding box center [421, 174] width 39 height 22
click at [462, 189] on div "1" at bounding box center [462, 190] width 22 height 22
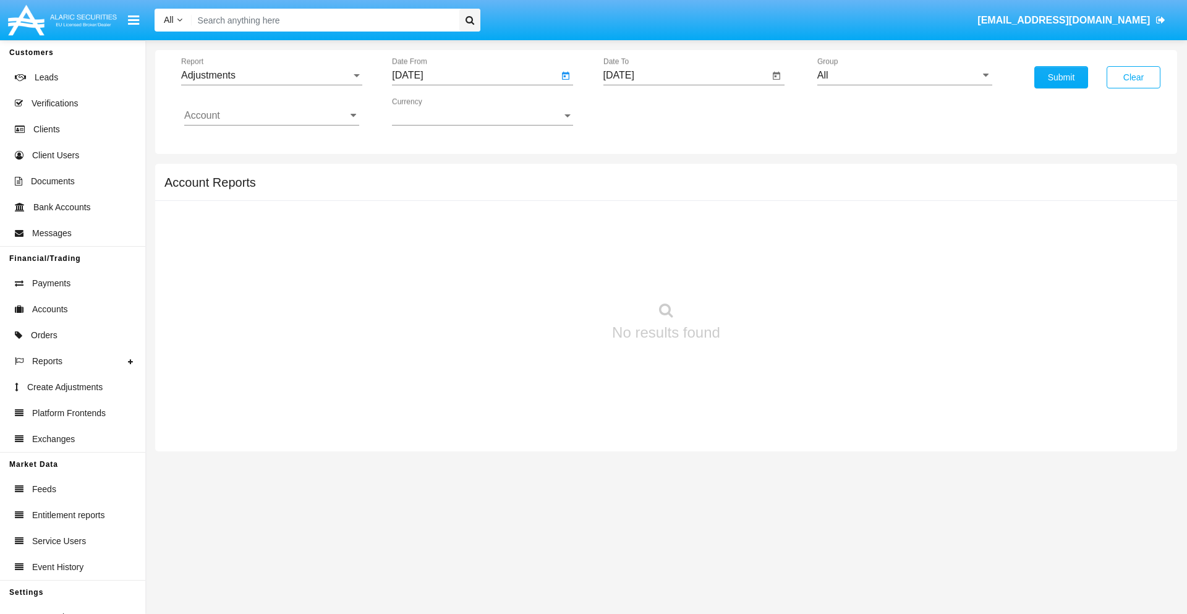
type input "[DATE]"
click at [686, 75] on input "[DATE]" at bounding box center [686, 75] width 166 height 11
click at [643, 111] on span "[DATE]" at bounding box center [633, 112] width 27 height 10
click at [676, 249] on div "2019" at bounding box center [676, 248] width 39 height 22
click at [632, 174] on div "JAN" at bounding box center [632, 174] width 39 height 22
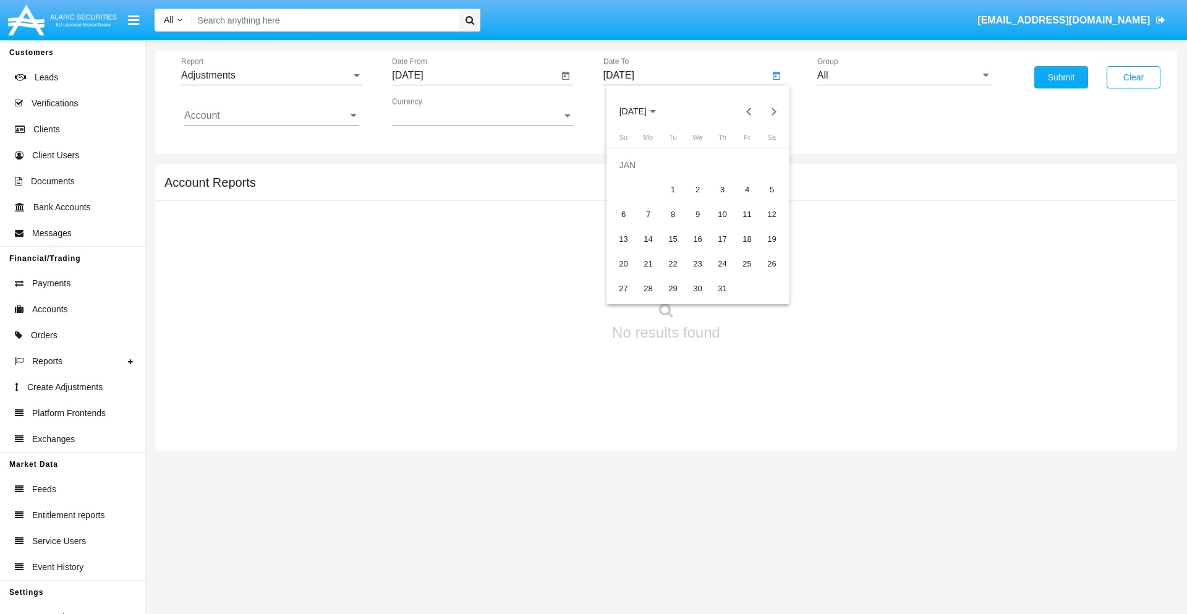
click at [673, 189] on div "1" at bounding box center [673, 190] width 22 height 22
type input "[DATE]"
click at [271, 116] on input "Account" at bounding box center [271, 115] width 175 height 11
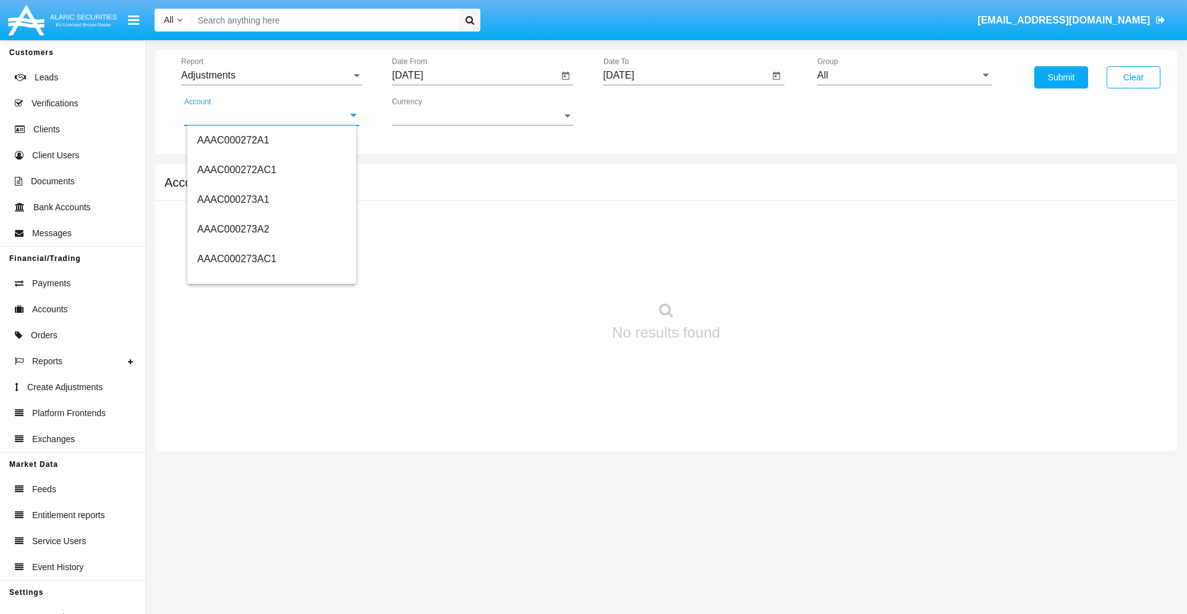
scroll to position [144684, 0]
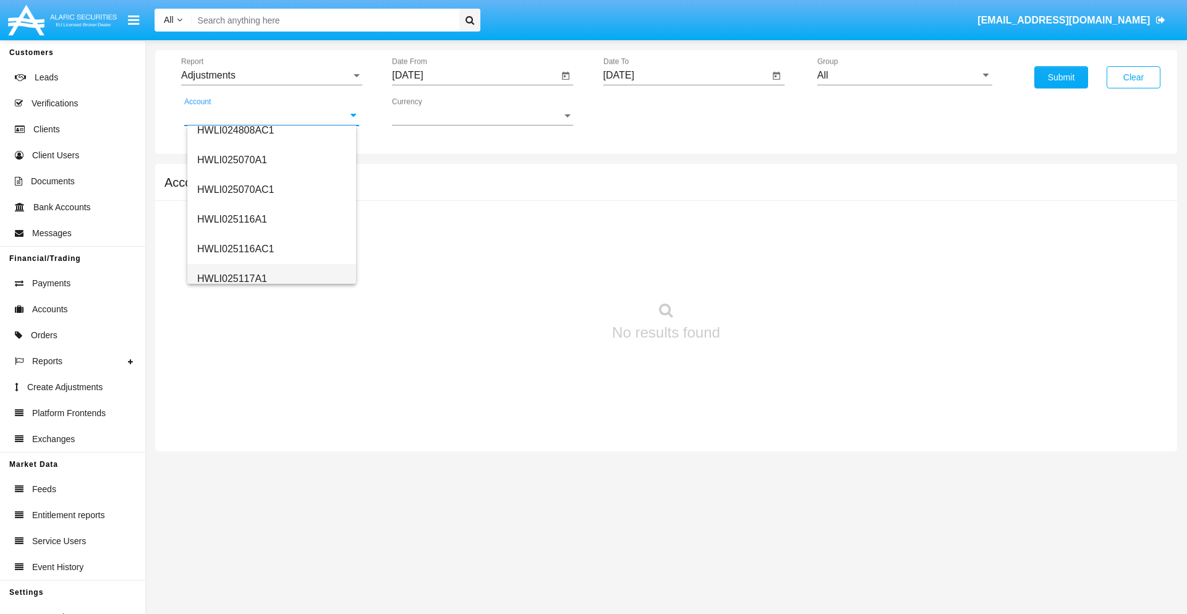
click at [231, 278] on span "HWLI025117A1" at bounding box center [232, 278] width 70 height 11
type input "HWLI025117A1"
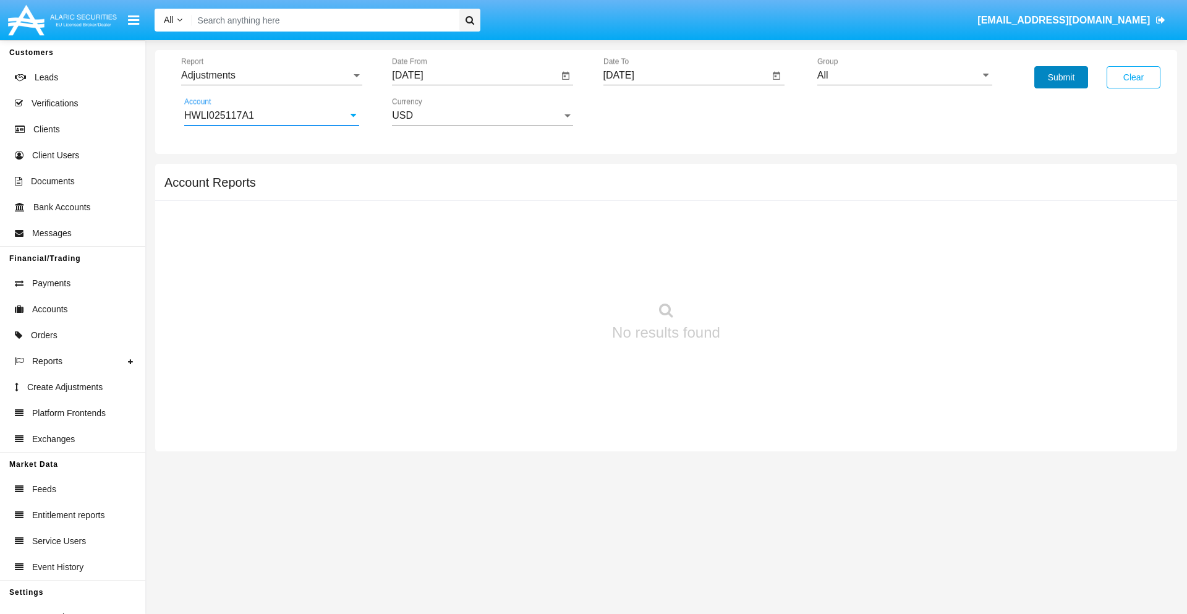
click at [1061, 77] on button "Submit" at bounding box center [1061, 77] width 54 height 22
click at [271, 75] on span "Report" at bounding box center [266, 75] width 170 height 11
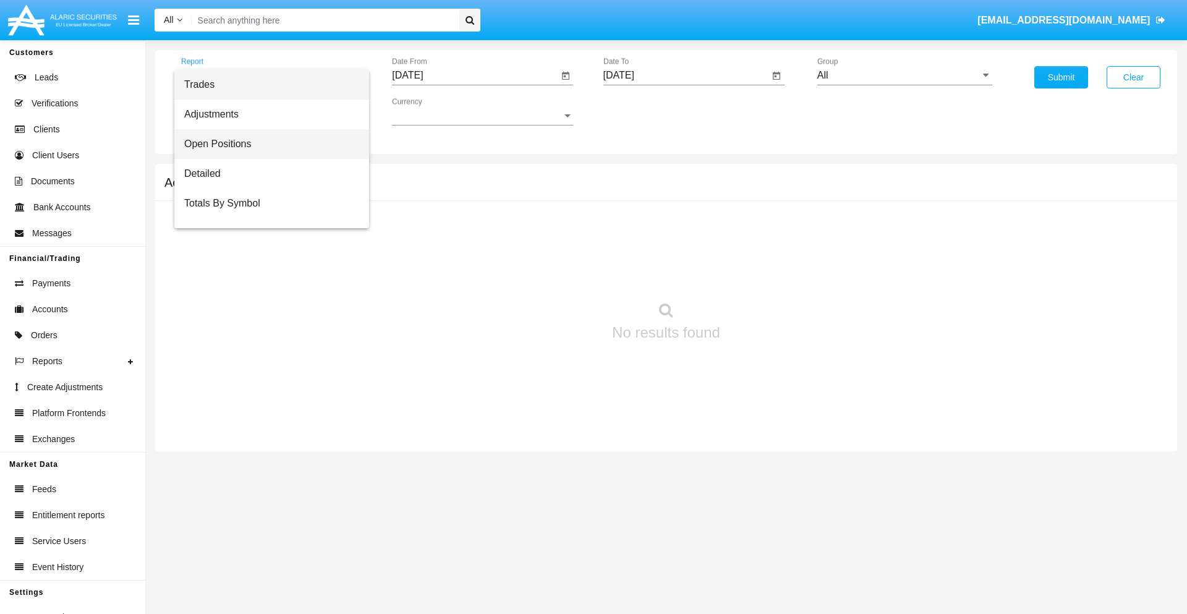
click at [266, 144] on span "Open Positions" at bounding box center [271, 144] width 175 height 30
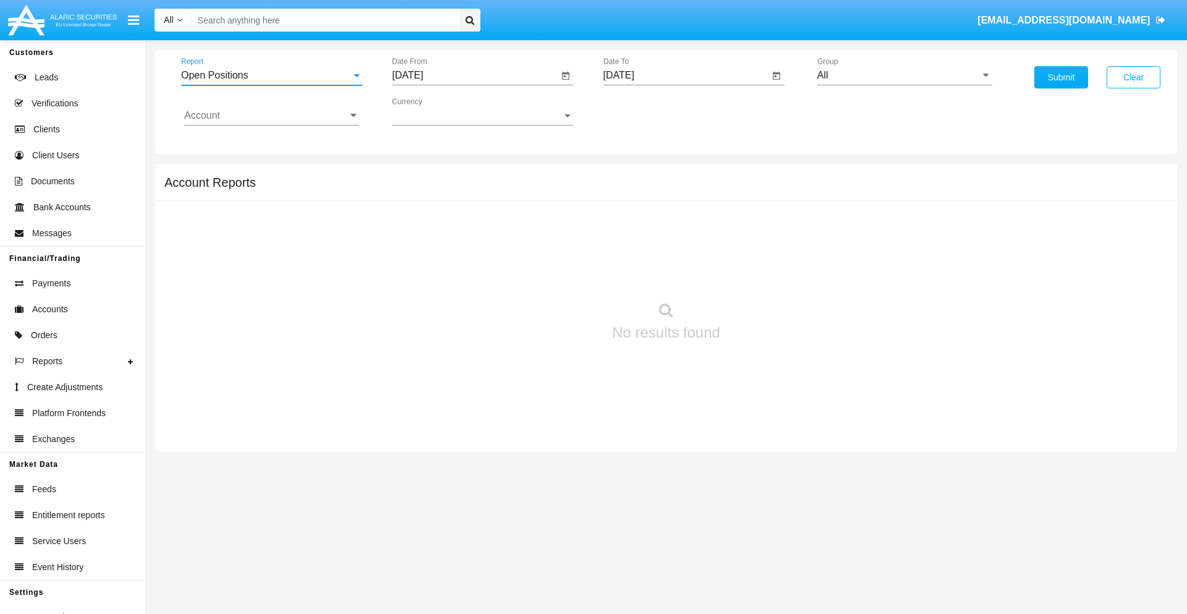
click at [475, 75] on input "[DATE]" at bounding box center [475, 75] width 166 height 11
click at [432, 111] on span "[DATE]" at bounding box center [421, 112] width 27 height 10
click at [465, 249] on div "2019" at bounding box center [465, 248] width 39 height 22
click at [422, 174] on div "JAN" at bounding box center [421, 174] width 39 height 22
click at [462, 189] on div "1" at bounding box center [462, 190] width 22 height 22
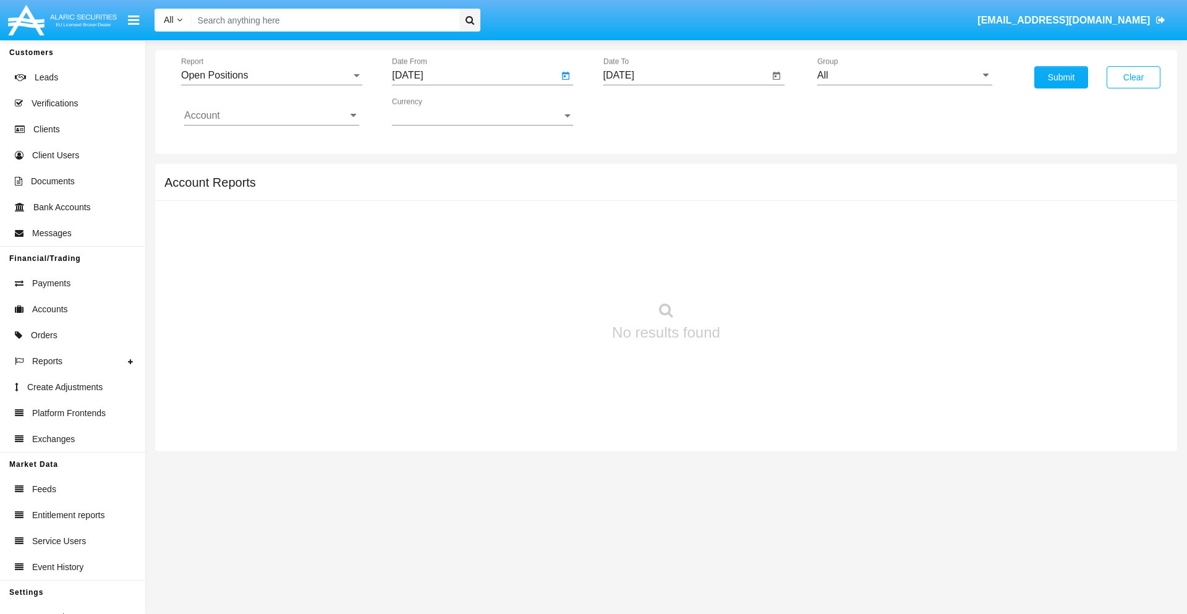
type input "[DATE]"
click at [686, 75] on input "[DATE]" at bounding box center [686, 75] width 166 height 11
click at [643, 111] on span "[DATE]" at bounding box center [633, 112] width 27 height 10
click at [676, 249] on div "2019" at bounding box center [676, 248] width 39 height 22
click at [632, 174] on div "JAN" at bounding box center [632, 174] width 39 height 22
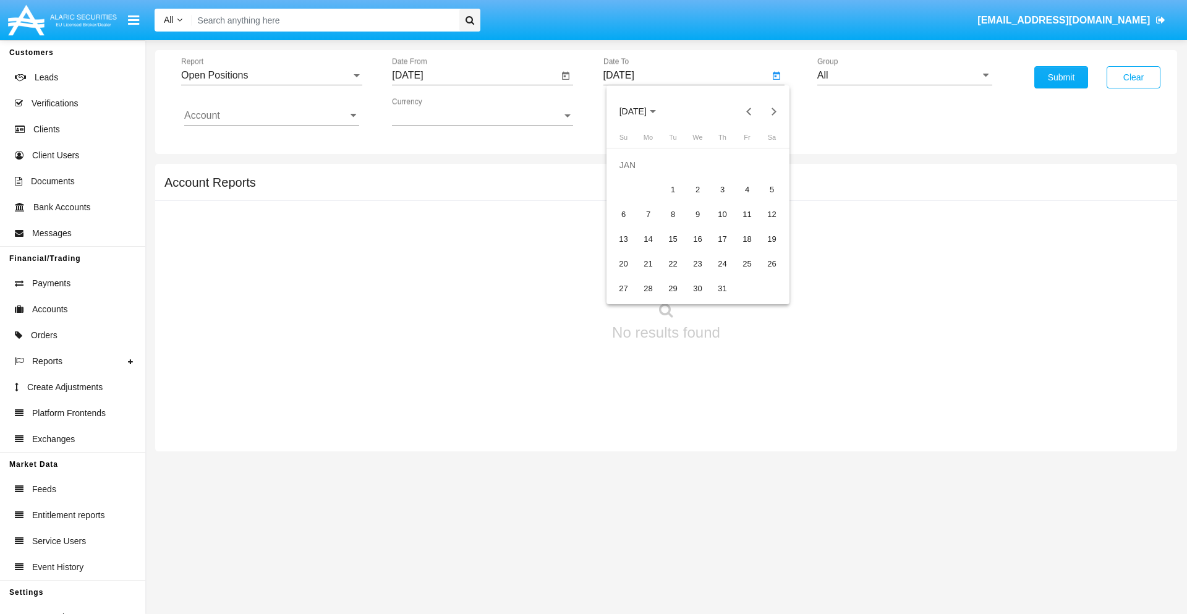
click at [673, 189] on div "1" at bounding box center [673, 190] width 22 height 22
type input "[DATE]"
click at [271, 116] on input "Account" at bounding box center [271, 115] width 175 height 11
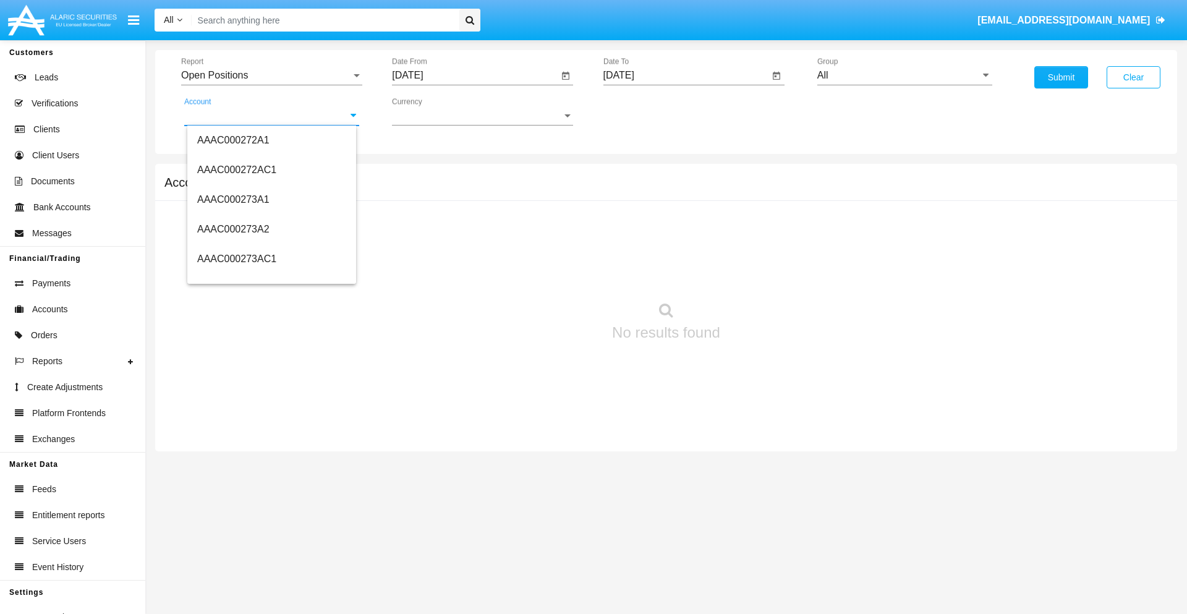
scroll to position [144684, 0]
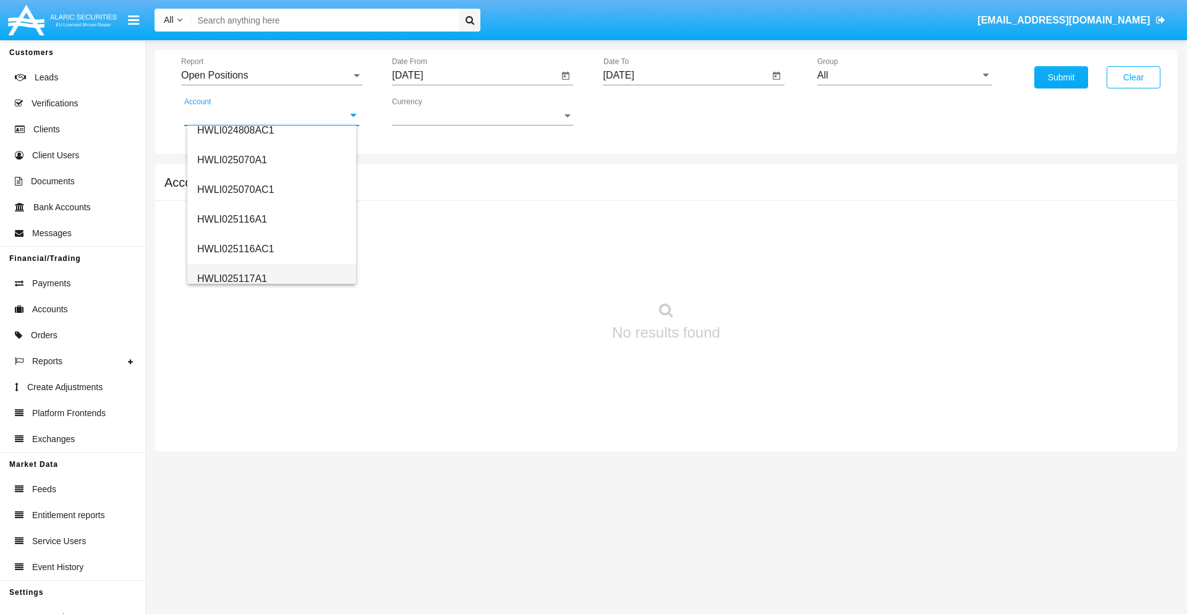
click at [231, 278] on span "HWLI025117A1" at bounding box center [232, 278] width 70 height 11
type input "HWLI025117A1"
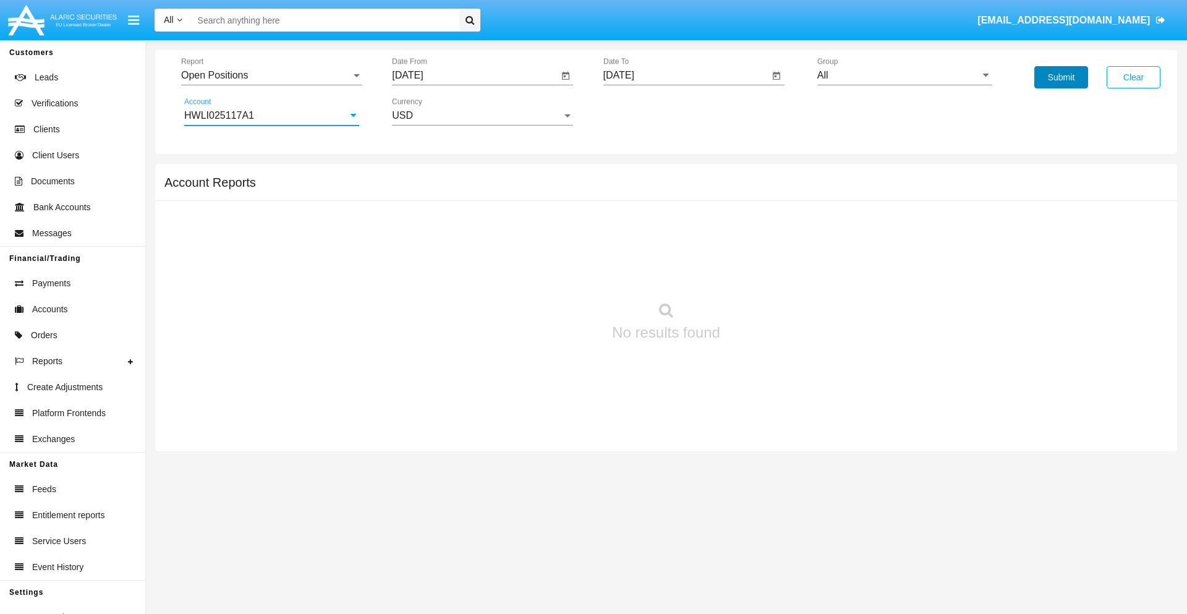
click at [1061, 77] on button "Submit" at bounding box center [1061, 77] width 54 height 22
click at [271, 75] on span "Report" at bounding box center [266, 75] width 170 height 11
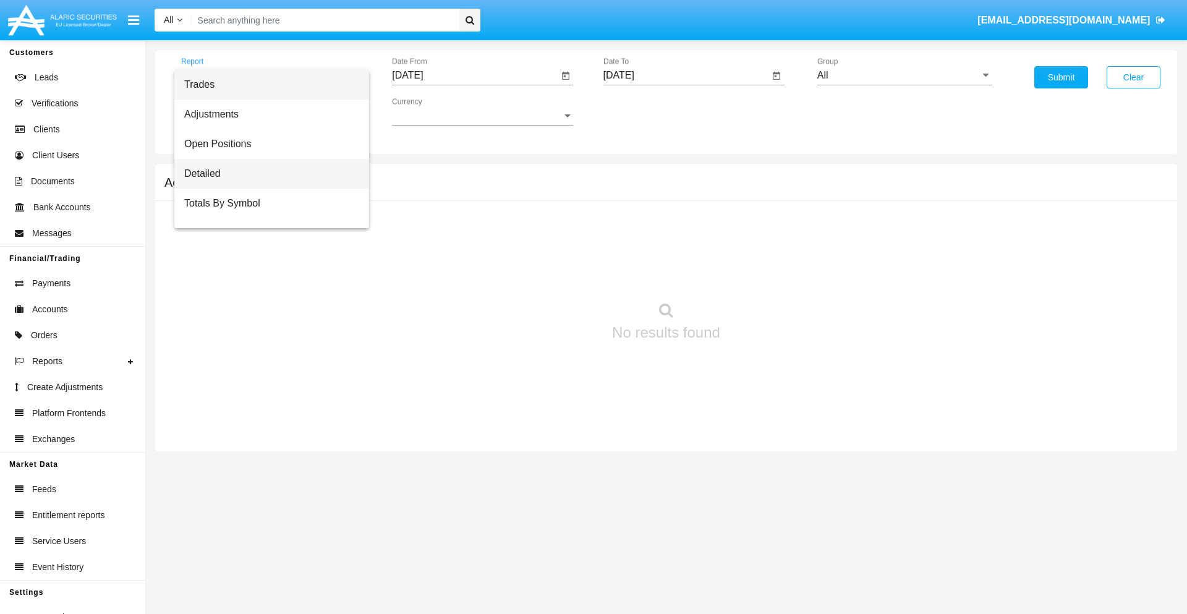
click at [266, 174] on span "Detailed" at bounding box center [271, 174] width 175 height 30
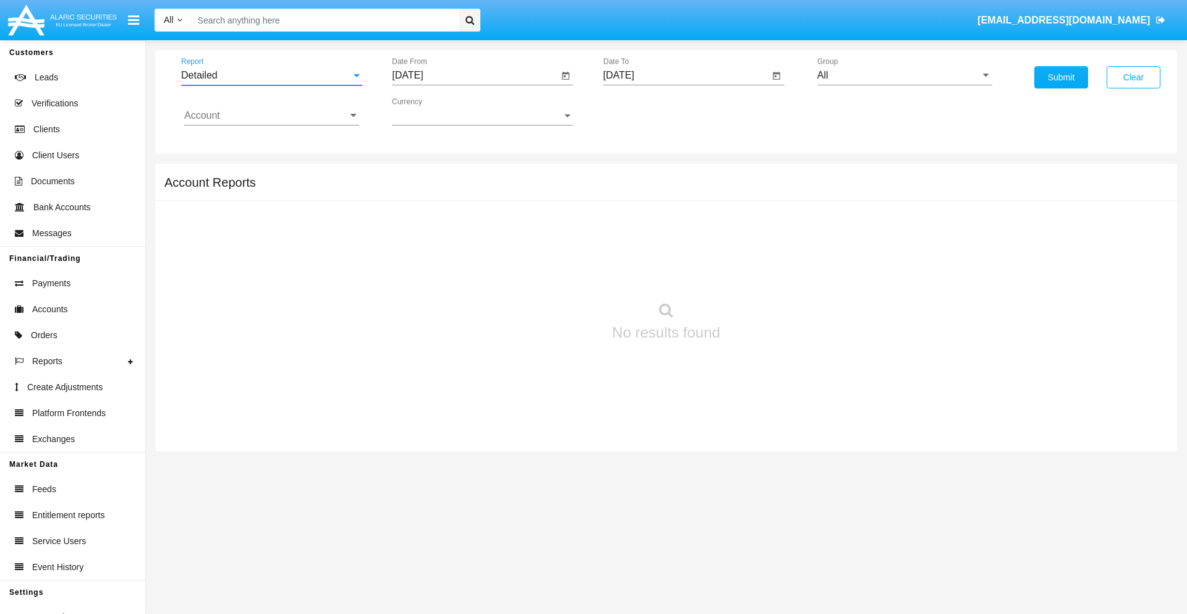
click at [475, 75] on input "[DATE]" at bounding box center [475, 75] width 166 height 11
click at [432, 111] on span "[DATE]" at bounding box center [421, 112] width 27 height 10
click at [465, 249] on div "2019" at bounding box center [465, 248] width 39 height 22
click at [422, 174] on div "JAN" at bounding box center [421, 174] width 39 height 22
click at [462, 189] on div "1" at bounding box center [462, 190] width 22 height 22
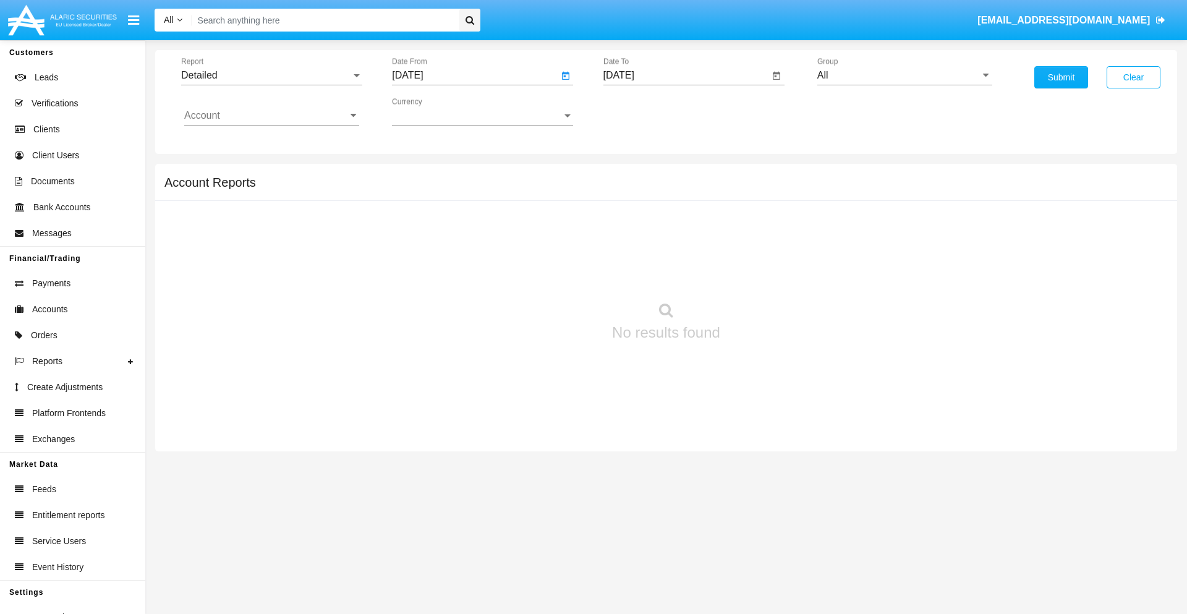
type input "[DATE]"
click at [686, 75] on input "[DATE]" at bounding box center [686, 75] width 166 height 11
click at [643, 111] on span "[DATE]" at bounding box center [633, 112] width 27 height 10
click at [676, 249] on div "2019" at bounding box center [676, 248] width 39 height 22
click at [632, 174] on div "JAN" at bounding box center [632, 174] width 39 height 22
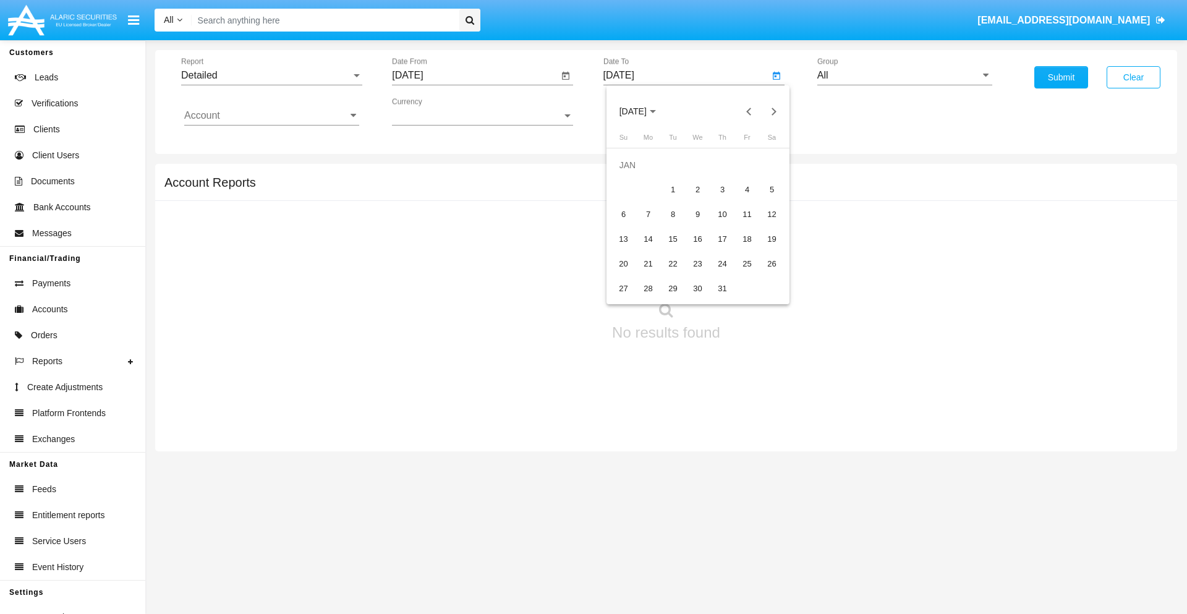
click at [673, 189] on div "1" at bounding box center [673, 190] width 22 height 22
type input "[DATE]"
click at [271, 116] on input "Account" at bounding box center [271, 115] width 175 height 11
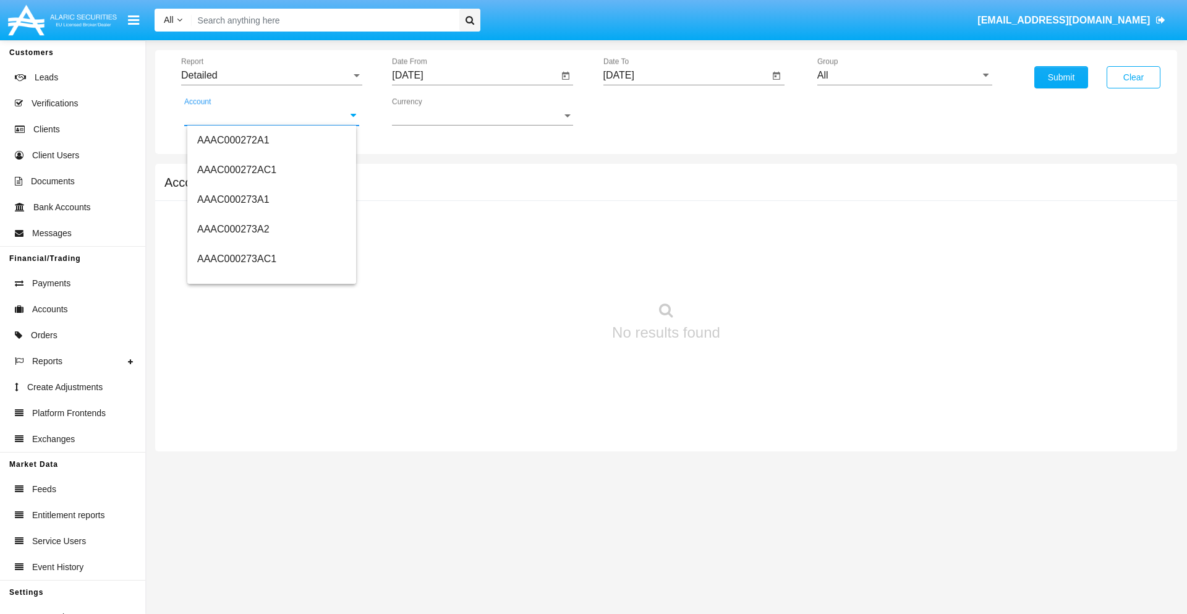
scroll to position [144684, 0]
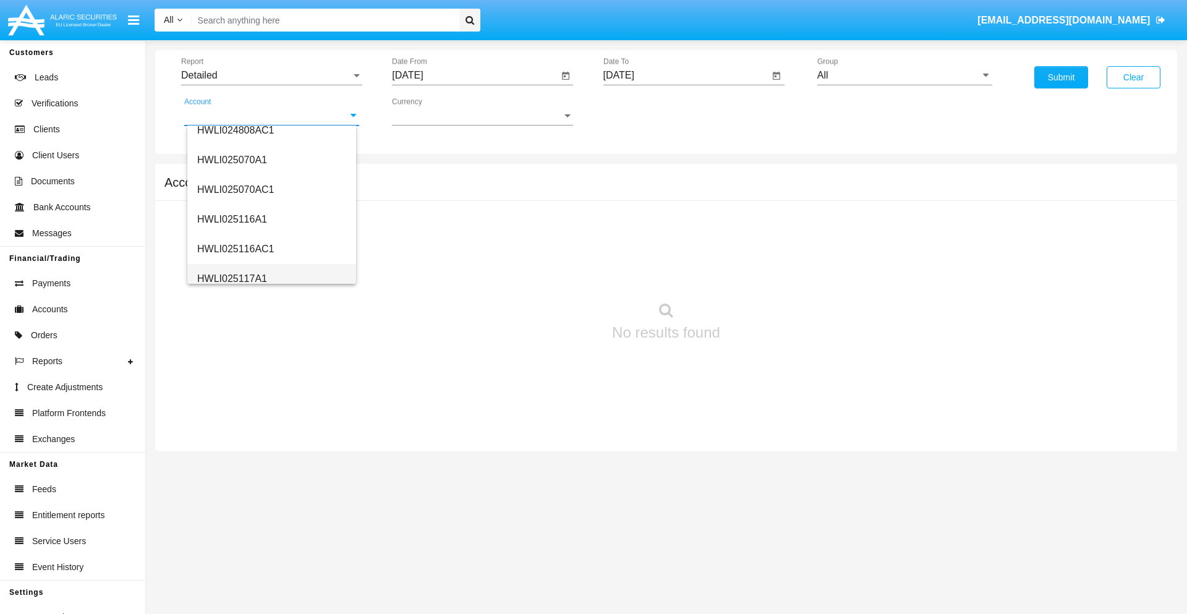
click at [231, 278] on span "HWLI025117A1" at bounding box center [232, 278] width 70 height 11
type input "HWLI025117A1"
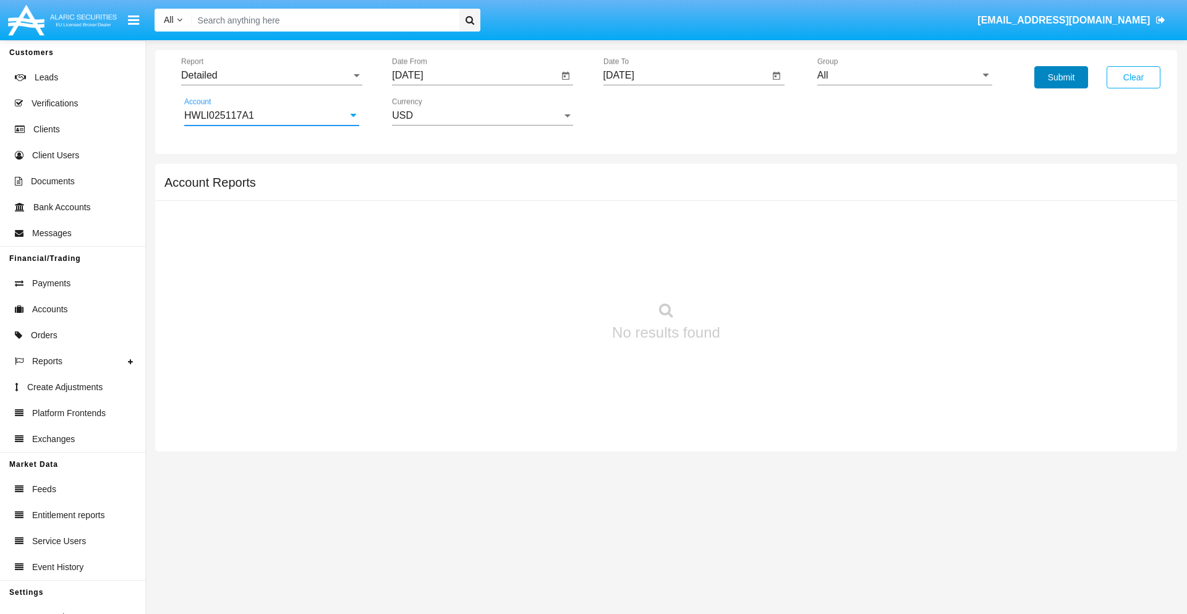
click at [1061, 77] on button "Submit" at bounding box center [1061, 77] width 54 height 22
click at [271, 75] on span "Report" at bounding box center [266, 75] width 170 height 11
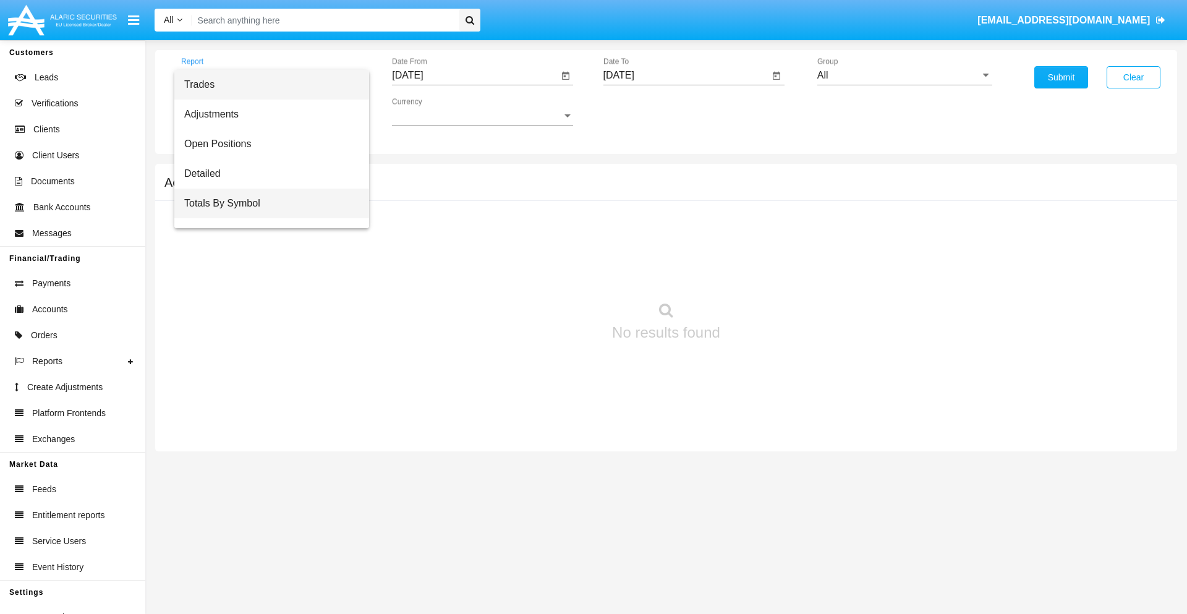
click at [266, 203] on span "Totals By Symbol" at bounding box center [271, 204] width 175 height 30
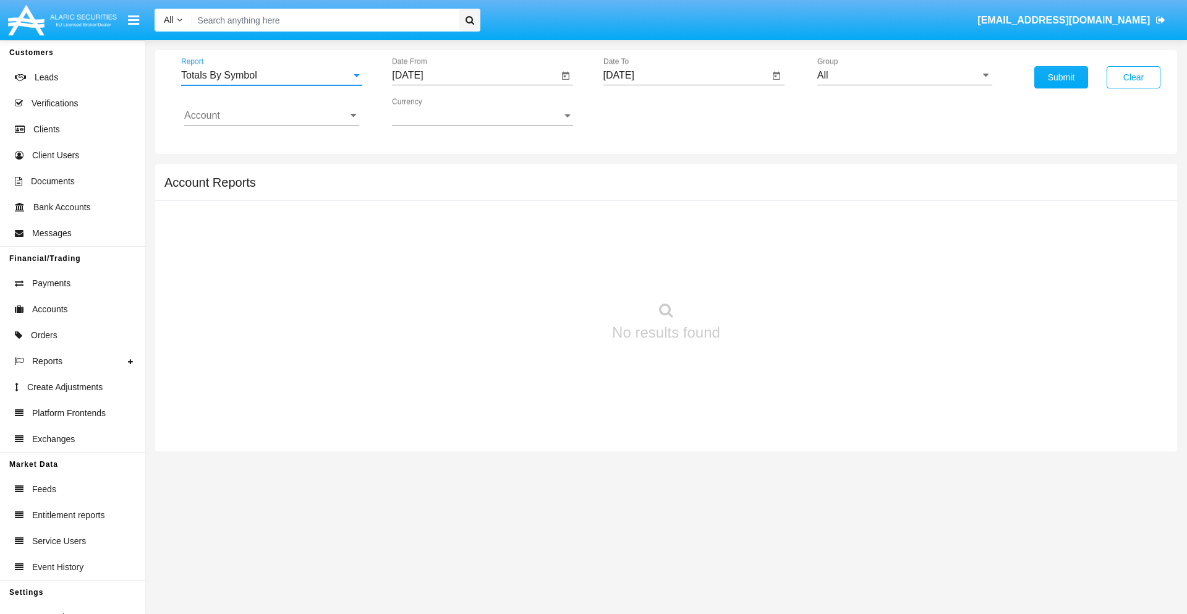
click at [475, 75] on input "[DATE]" at bounding box center [475, 75] width 166 height 11
click at [432, 111] on span "[DATE]" at bounding box center [421, 112] width 27 height 10
click at [465, 249] on div "2019" at bounding box center [465, 248] width 39 height 22
click at [422, 174] on div "JAN" at bounding box center [421, 174] width 39 height 22
click at [462, 189] on div "1" at bounding box center [462, 190] width 22 height 22
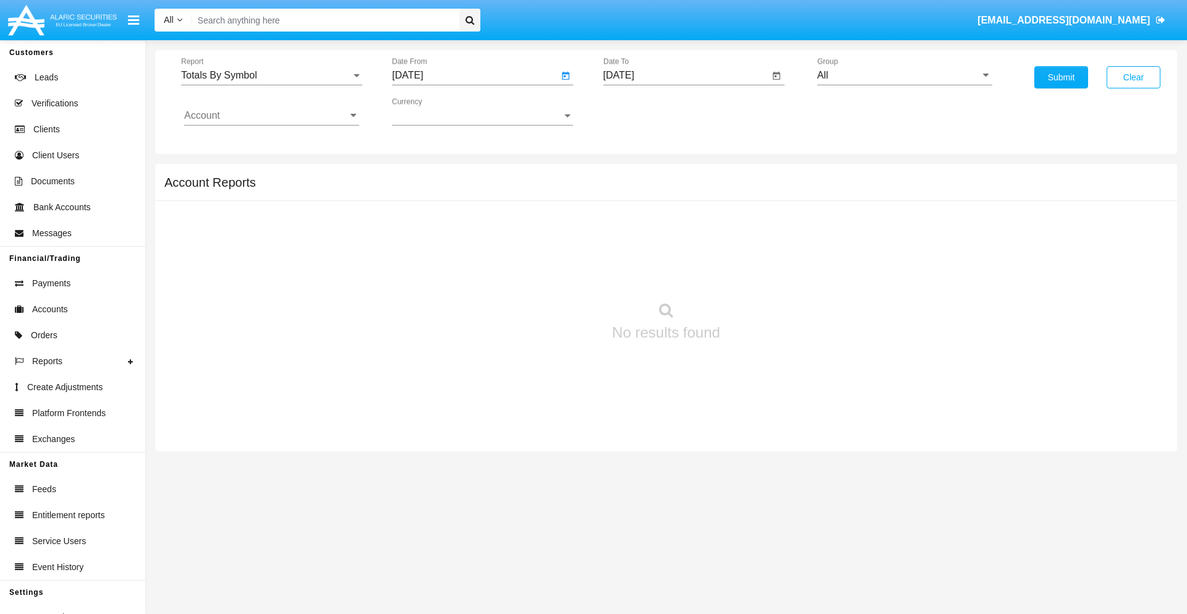
type input "[DATE]"
click at [686, 75] on input "[DATE]" at bounding box center [686, 75] width 166 height 11
click at [643, 111] on span "[DATE]" at bounding box center [633, 112] width 27 height 10
click at [676, 249] on div "2019" at bounding box center [676, 248] width 39 height 22
click at [632, 174] on div "JAN" at bounding box center [632, 174] width 39 height 22
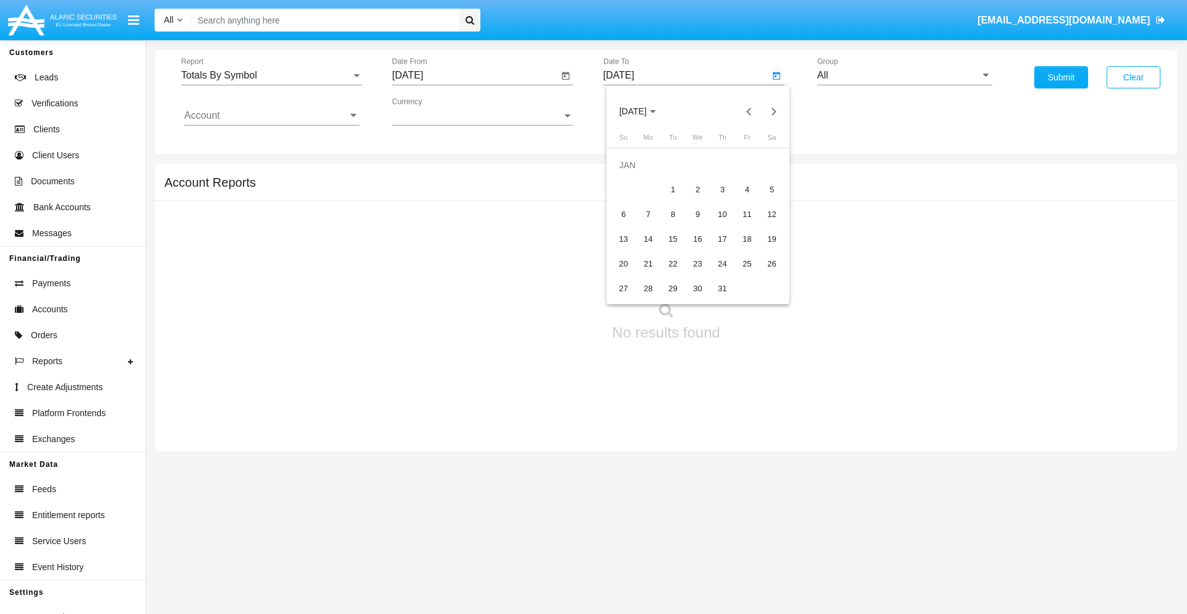
click at [673, 189] on div "1" at bounding box center [673, 190] width 22 height 22
type input "[DATE]"
click at [271, 116] on input "Account" at bounding box center [271, 115] width 175 height 11
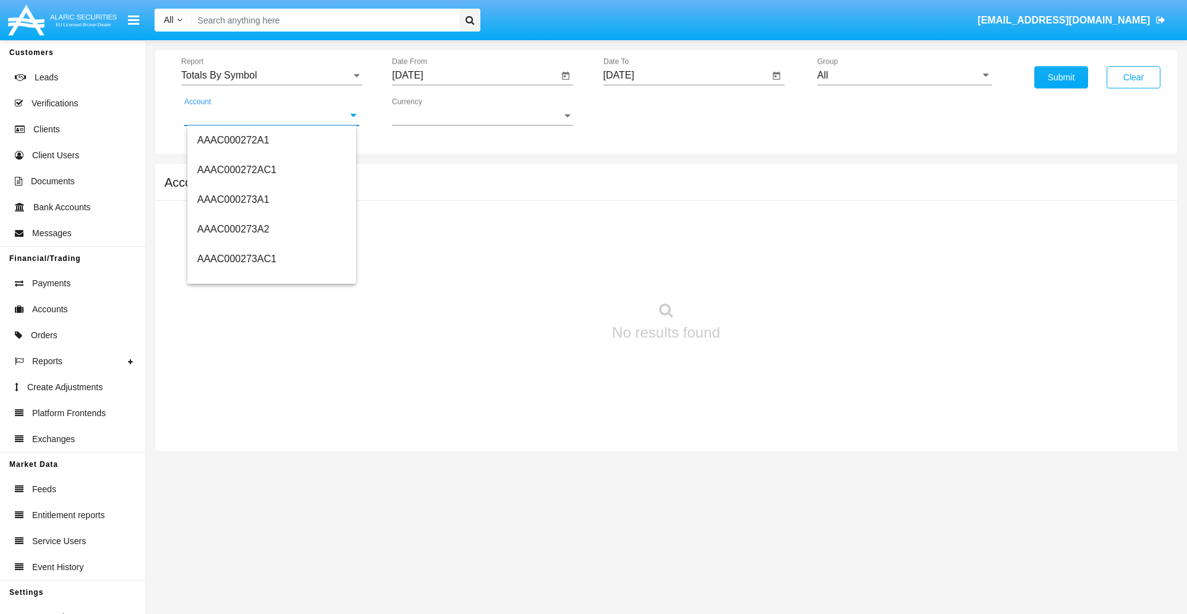
scroll to position [144684, 0]
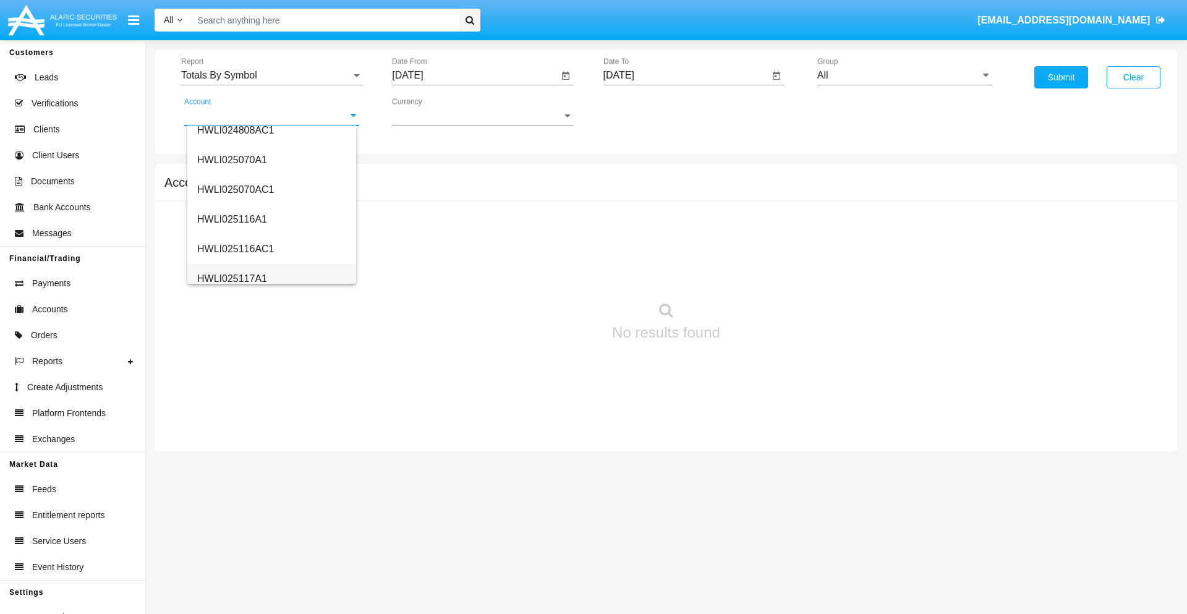
click at [231, 278] on span "HWLI025117A1" at bounding box center [232, 278] width 70 height 11
type input "HWLI025117A1"
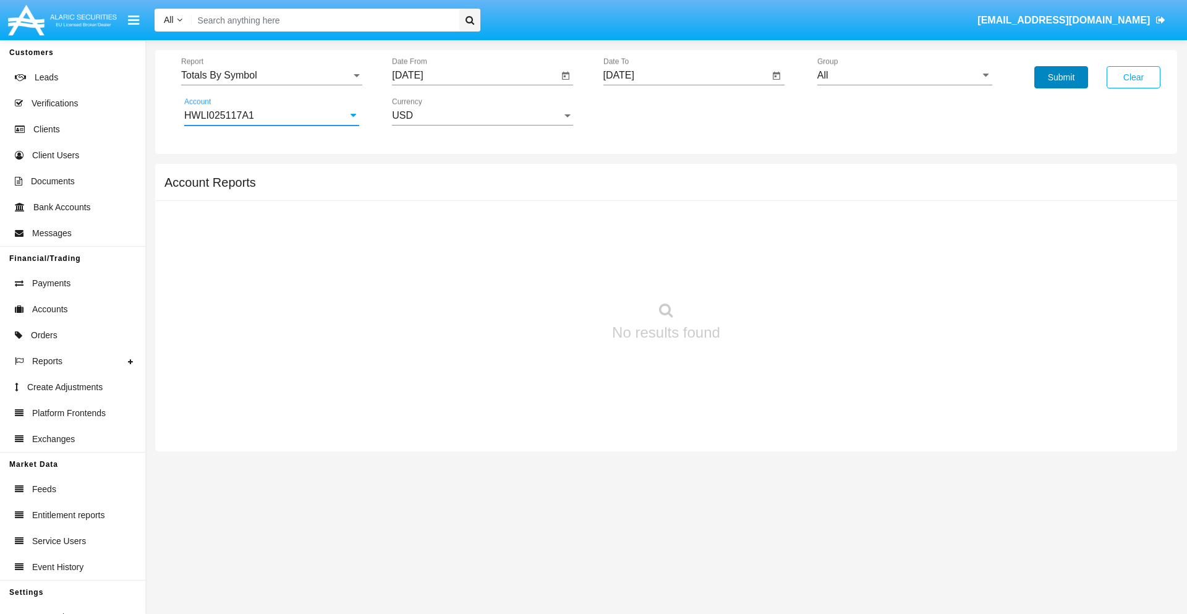
click at [1061, 77] on button "Submit" at bounding box center [1061, 77] width 54 height 22
click at [271, 75] on span "Report" at bounding box center [266, 75] width 170 height 11
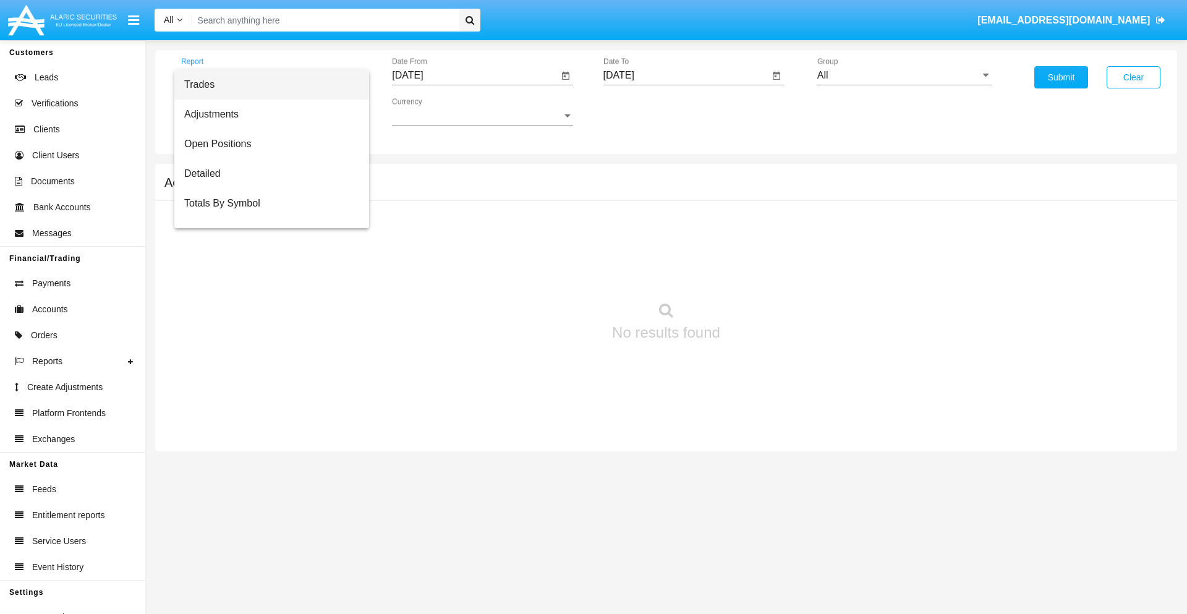
scroll to position [20, 0]
click at [266, 213] on span "Totals By Date" at bounding box center [271, 213] width 175 height 30
click at [475, 75] on input "[DATE]" at bounding box center [475, 75] width 166 height 11
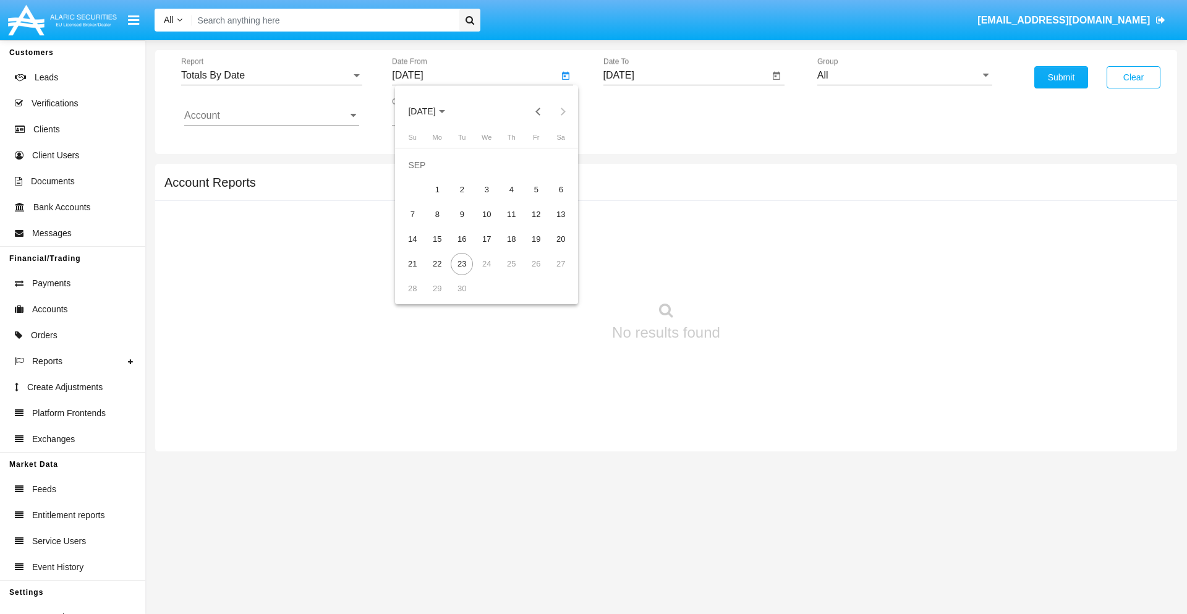
click at [432, 111] on span "[DATE]" at bounding box center [421, 112] width 27 height 10
click at [465, 249] on div "2019" at bounding box center [465, 248] width 39 height 22
click at [422, 174] on div "JAN" at bounding box center [421, 174] width 39 height 22
click at [462, 189] on div "1" at bounding box center [462, 190] width 22 height 22
type input "[DATE]"
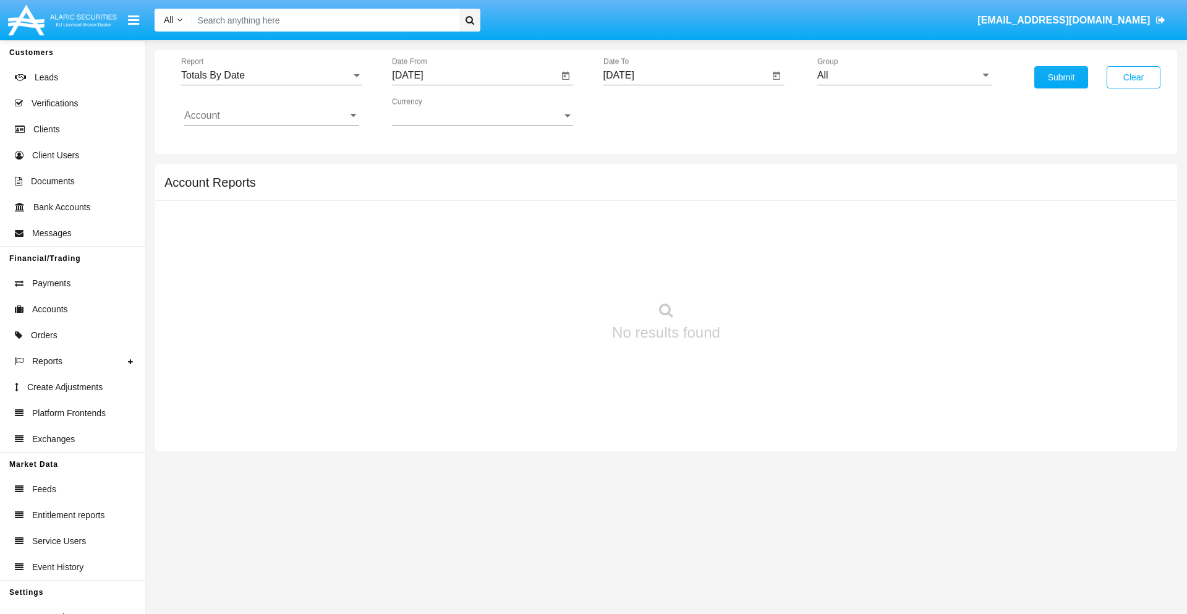
click at [686, 75] on input "[DATE]" at bounding box center [686, 75] width 166 height 11
click at [643, 111] on span "[DATE]" at bounding box center [633, 112] width 27 height 10
click at [676, 249] on div "2019" at bounding box center [676, 248] width 39 height 22
click at [632, 174] on div "JAN" at bounding box center [632, 174] width 39 height 22
click at [673, 189] on div "1" at bounding box center [673, 190] width 22 height 22
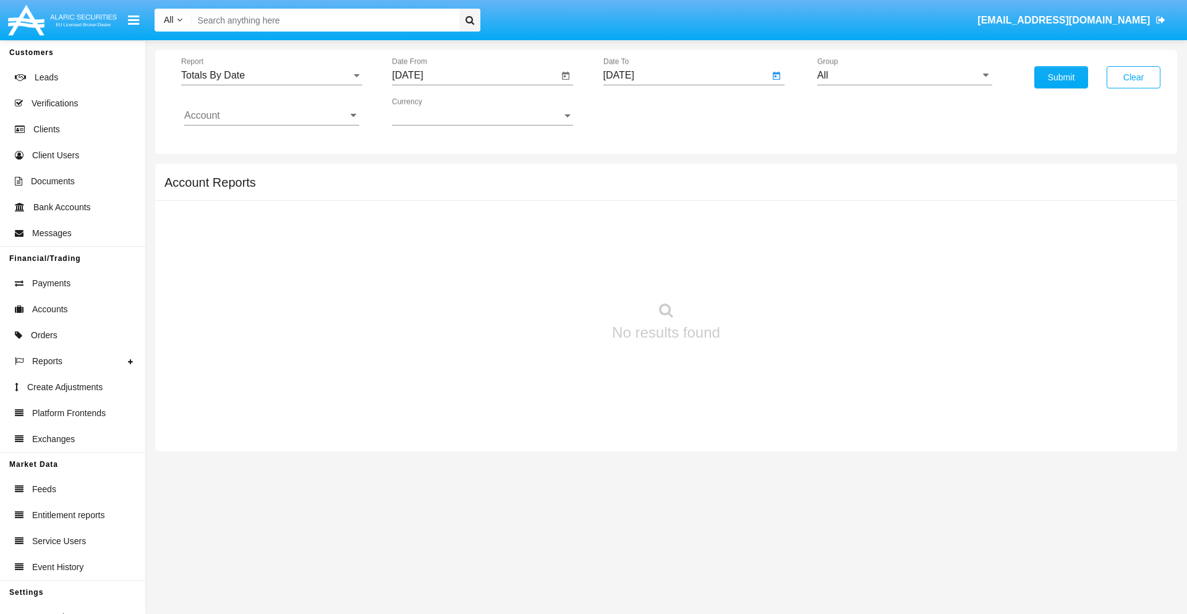
type input "[DATE]"
click at [271, 116] on input "Account" at bounding box center [271, 115] width 175 height 11
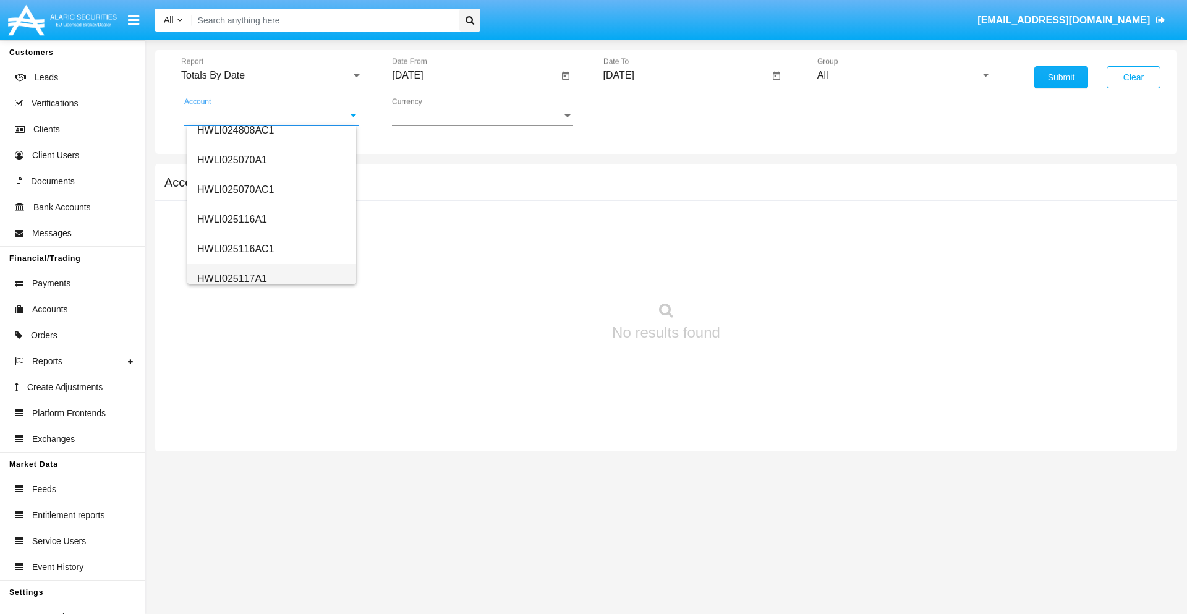
click at [231, 278] on span "HWLI025117A1" at bounding box center [232, 278] width 70 height 11
type input "HWLI025117A1"
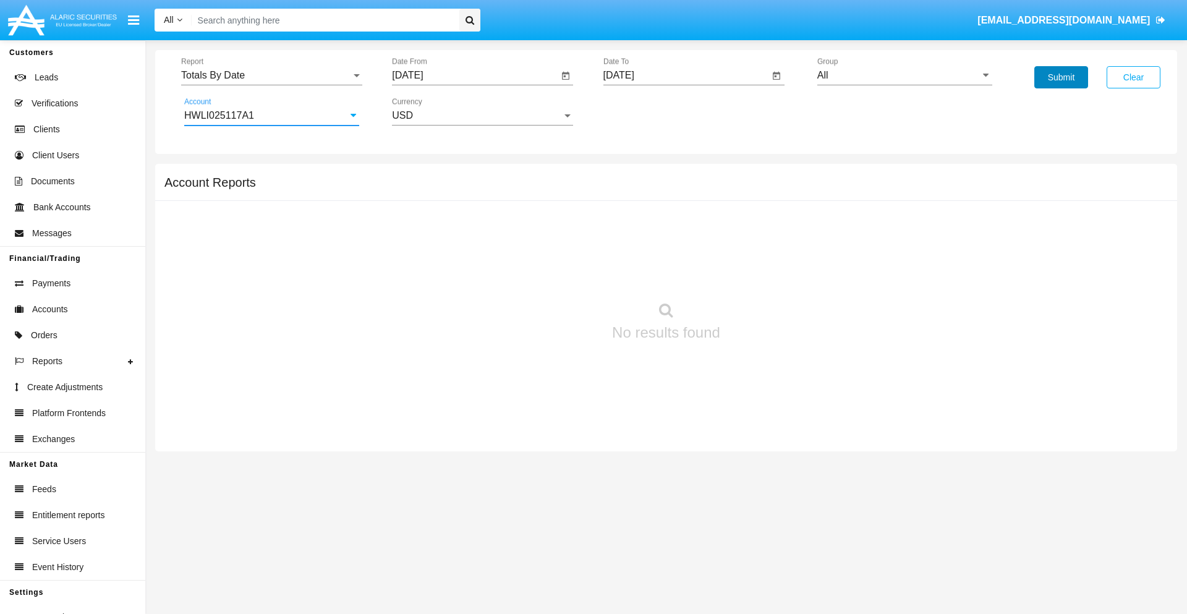
click at [1061, 77] on button "Submit" at bounding box center [1061, 77] width 54 height 22
click at [271, 75] on span "Report" at bounding box center [266, 75] width 170 height 11
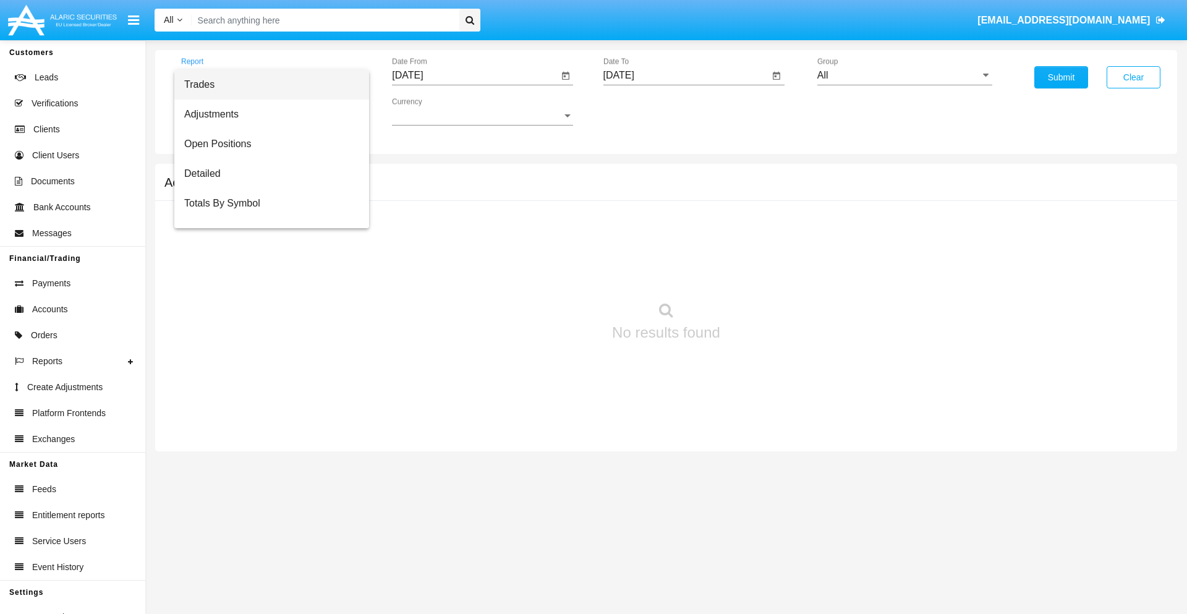
scroll to position [49, 0]
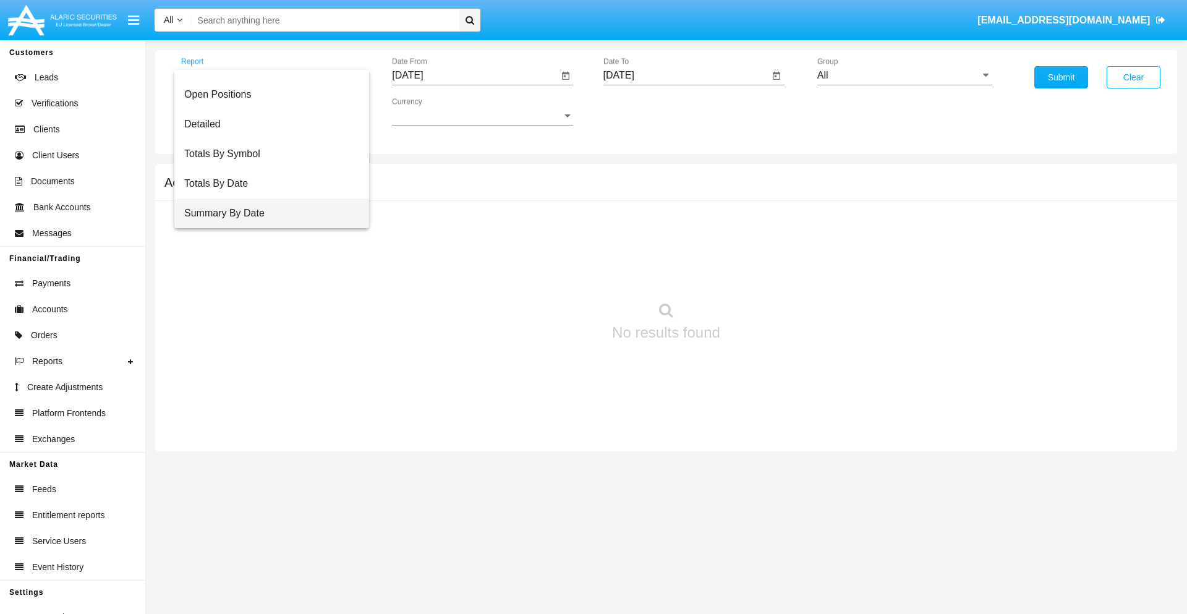
click at [266, 213] on span "Summary By Date" at bounding box center [271, 213] width 175 height 30
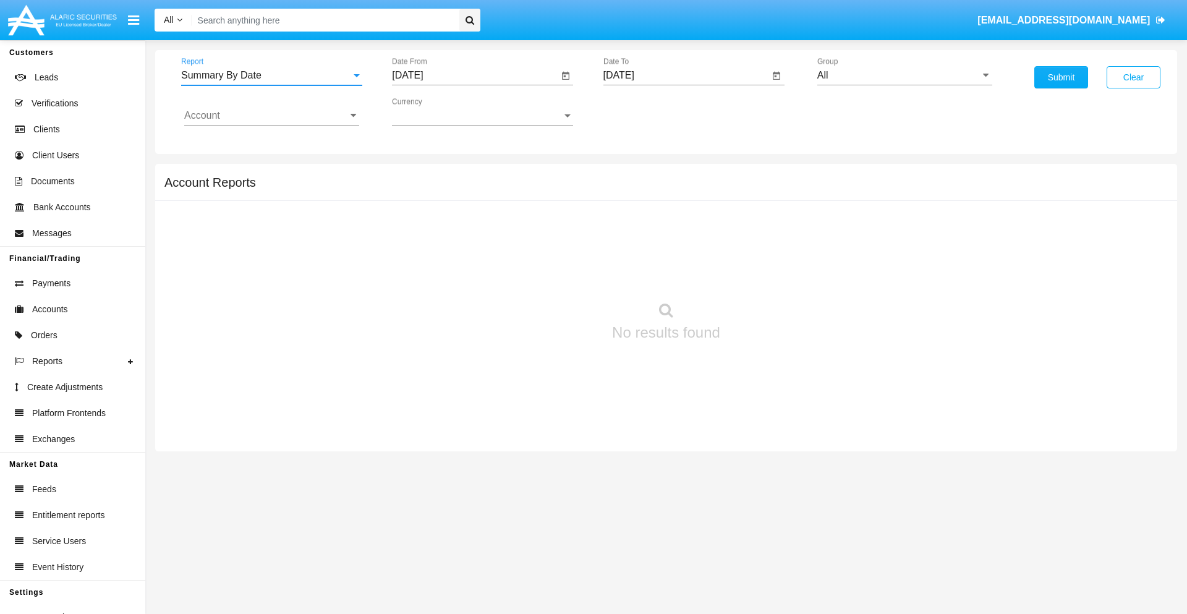
click at [475, 75] on input "[DATE]" at bounding box center [475, 75] width 166 height 11
click at [432, 111] on span "[DATE]" at bounding box center [421, 112] width 27 height 10
click at [465, 249] on div "2019" at bounding box center [465, 248] width 39 height 22
click at [422, 174] on div "JAN" at bounding box center [421, 174] width 39 height 22
click at [462, 189] on div "1" at bounding box center [462, 190] width 22 height 22
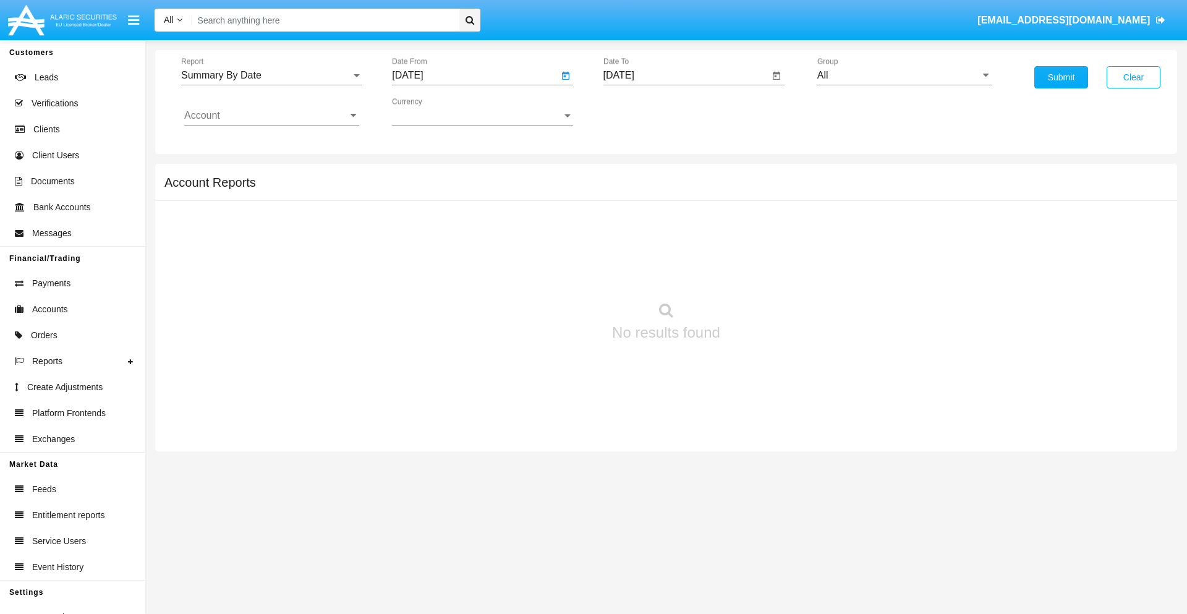
type input "[DATE]"
click at [686, 75] on input "[DATE]" at bounding box center [686, 75] width 166 height 11
click at [643, 111] on span "[DATE]" at bounding box center [633, 112] width 27 height 10
click at [676, 249] on div "2019" at bounding box center [676, 248] width 39 height 22
click at [632, 174] on div "JAN" at bounding box center [632, 174] width 39 height 22
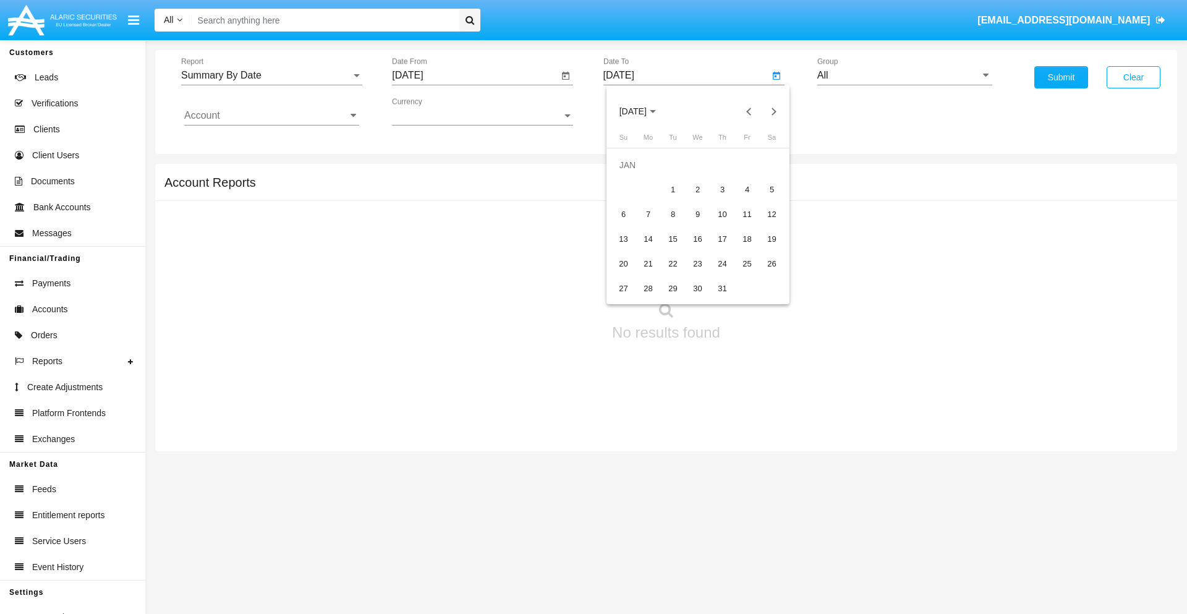
click at [673, 189] on div "1" at bounding box center [673, 190] width 22 height 22
type input "[DATE]"
click at [271, 116] on input "Account" at bounding box center [271, 115] width 175 height 11
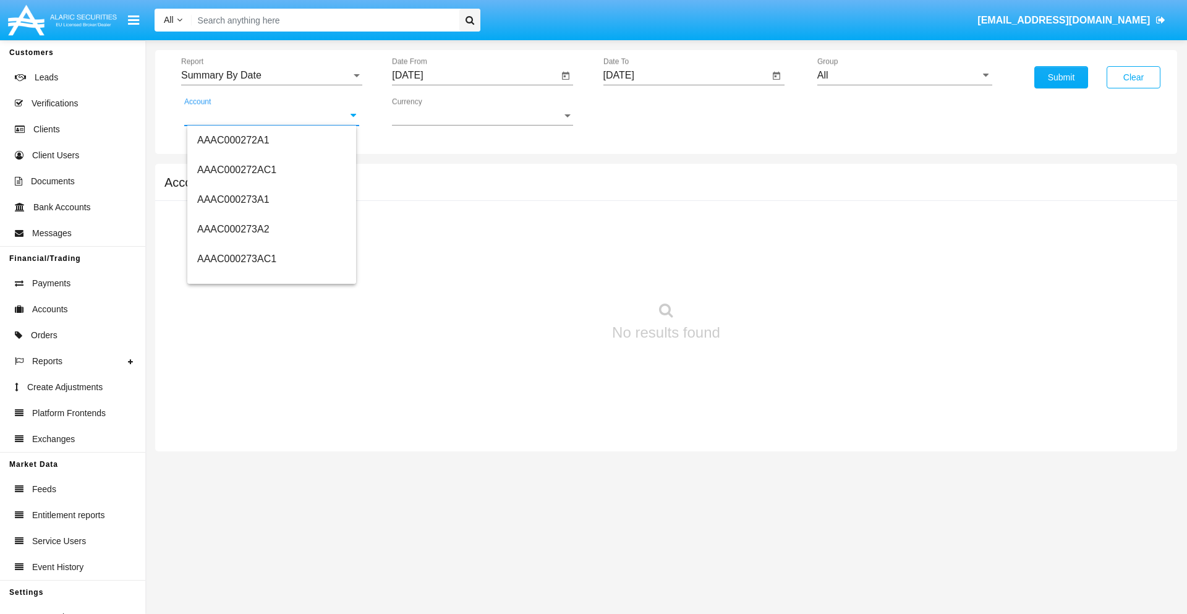
scroll to position [144684, 0]
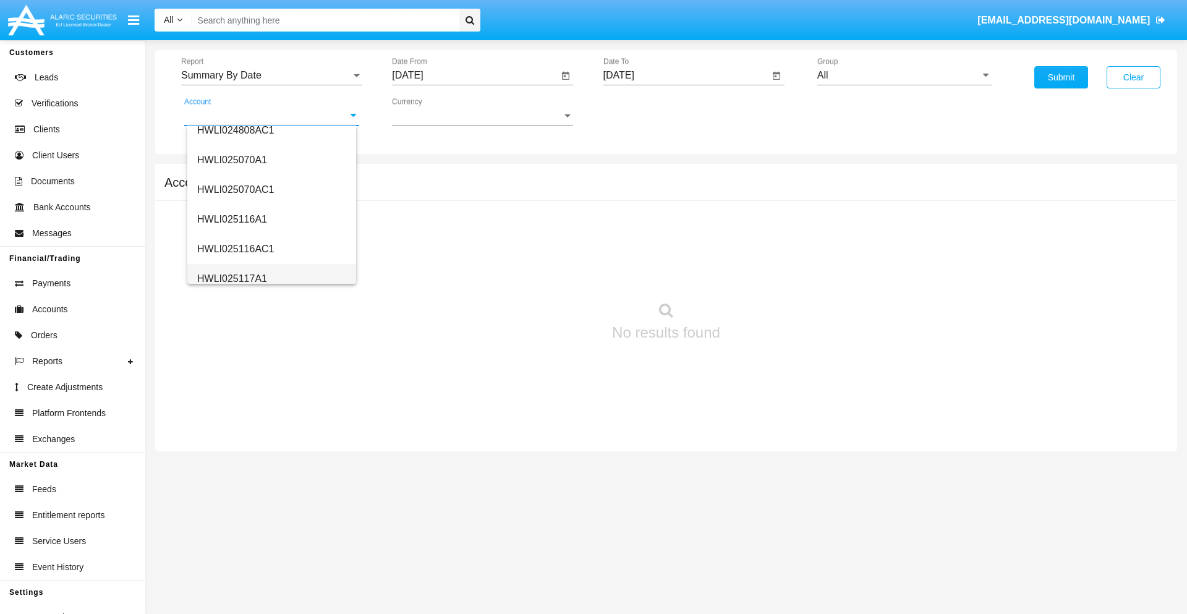
click at [231, 278] on span "HWLI025117A1" at bounding box center [232, 278] width 70 height 11
type input "HWLI025117A1"
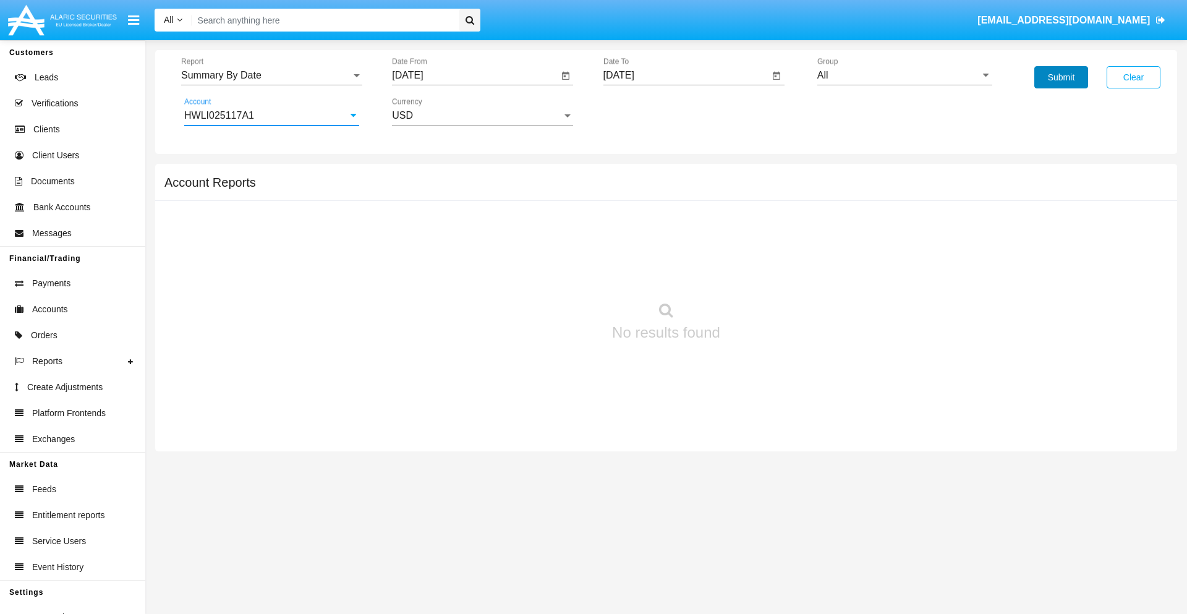
click at [1061, 77] on button "Submit" at bounding box center [1061, 77] width 54 height 22
click at [271, 75] on span "Report" at bounding box center [266, 75] width 170 height 11
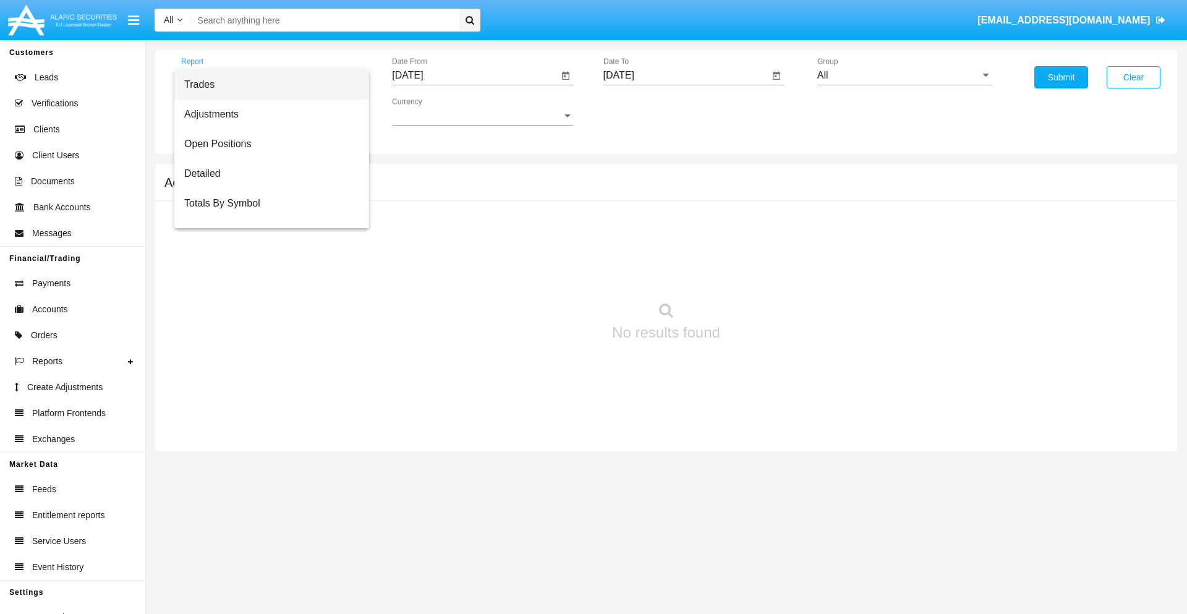
scroll to position [79, 0]
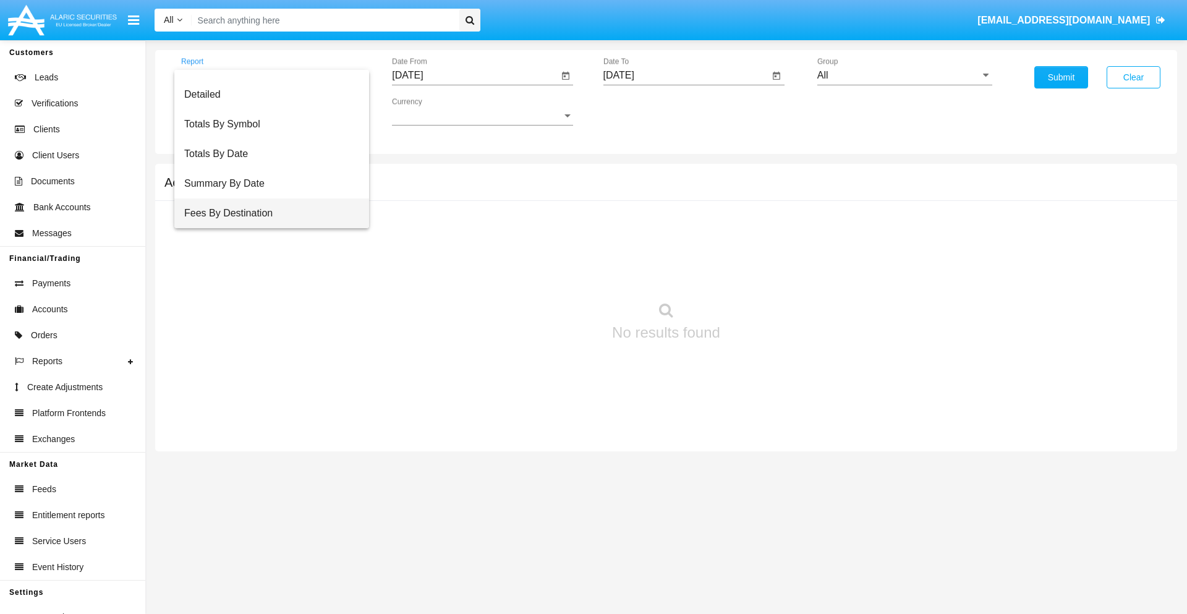
click at [266, 213] on span "Fees By Destination" at bounding box center [271, 213] width 175 height 30
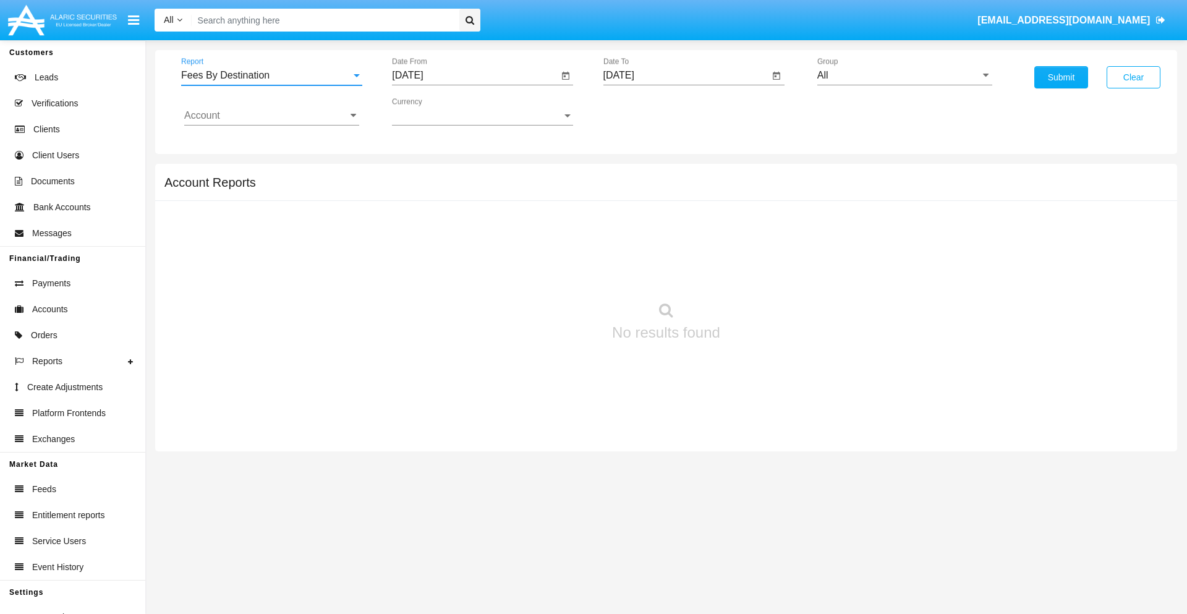
click at [475, 75] on input "[DATE]" at bounding box center [475, 75] width 166 height 11
click at [432, 111] on span "[DATE]" at bounding box center [421, 112] width 27 height 10
click at [465, 249] on div "2019" at bounding box center [465, 248] width 39 height 22
click at [422, 174] on div "JAN" at bounding box center [421, 174] width 39 height 22
click at [462, 189] on div "1" at bounding box center [462, 190] width 22 height 22
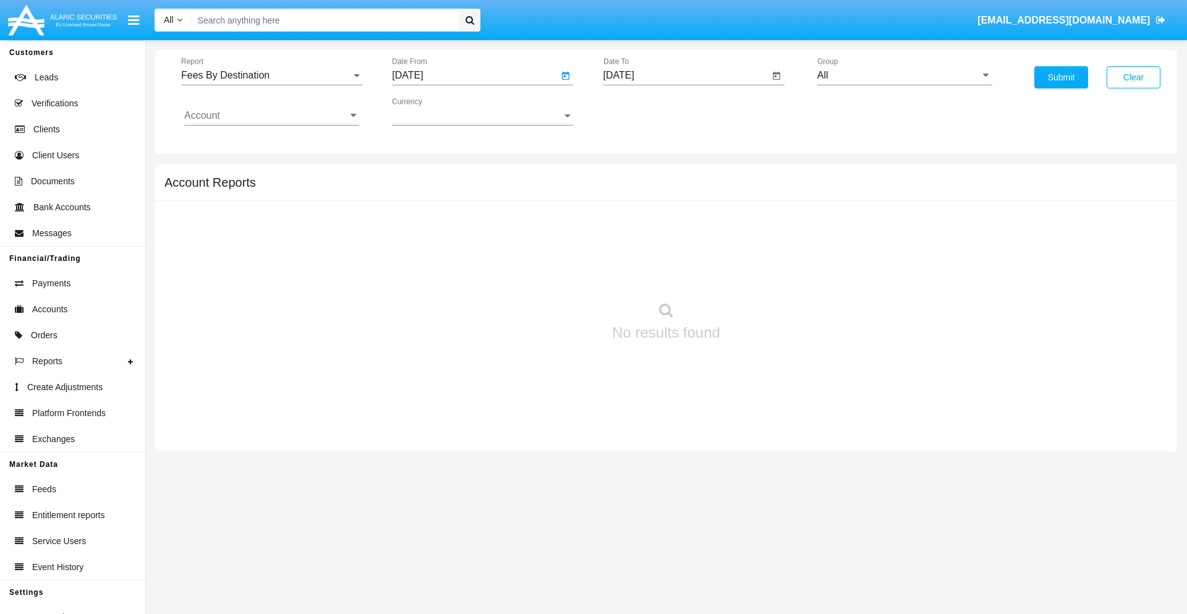
type input "[DATE]"
click at [686, 75] on input "[DATE]" at bounding box center [686, 75] width 166 height 11
click at [643, 111] on span "[DATE]" at bounding box center [633, 112] width 27 height 10
click at [676, 249] on div "2019" at bounding box center [676, 248] width 39 height 22
click at [632, 174] on div "JAN" at bounding box center [632, 174] width 39 height 22
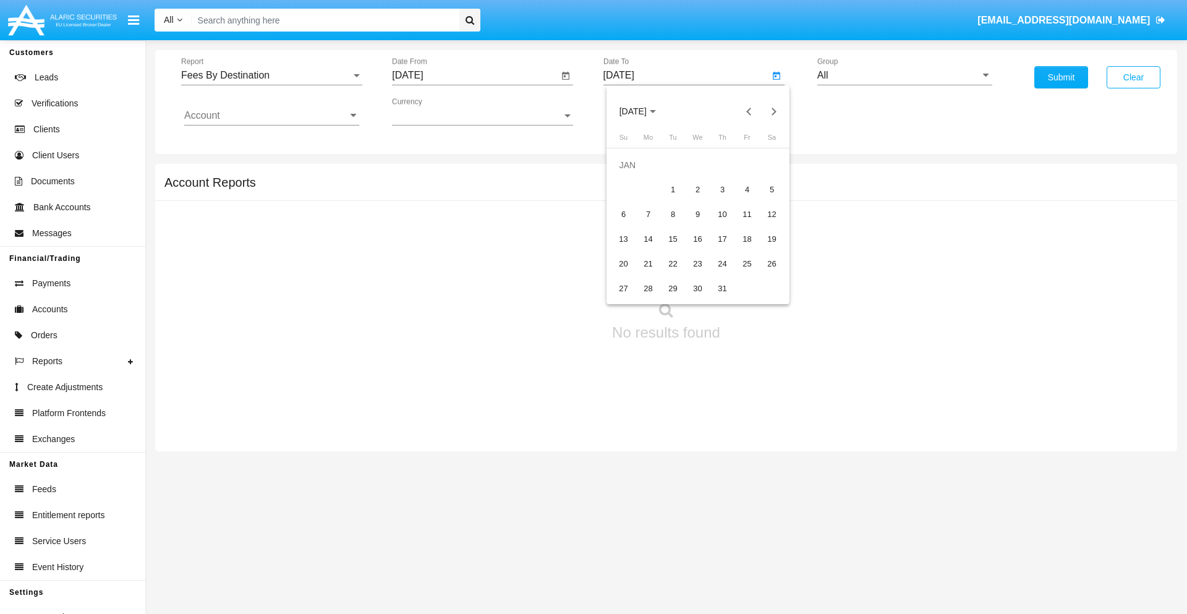
click at [673, 189] on div "1" at bounding box center [673, 190] width 22 height 22
type input "[DATE]"
click at [271, 116] on input "Account" at bounding box center [271, 115] width 175 height 11
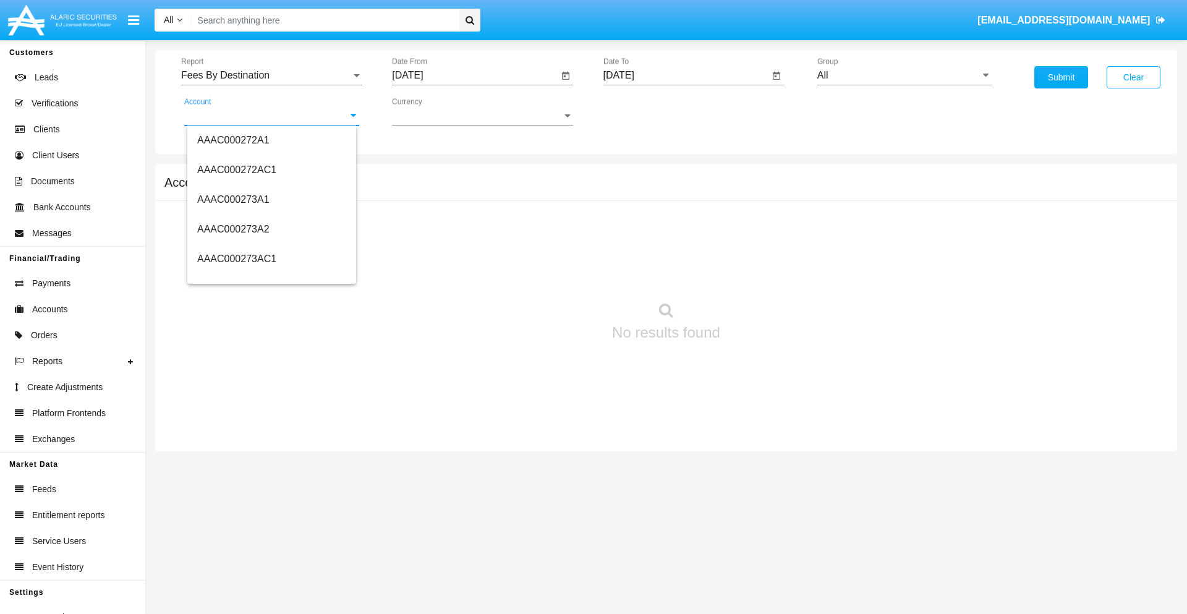
scroll to position [144684, 0]
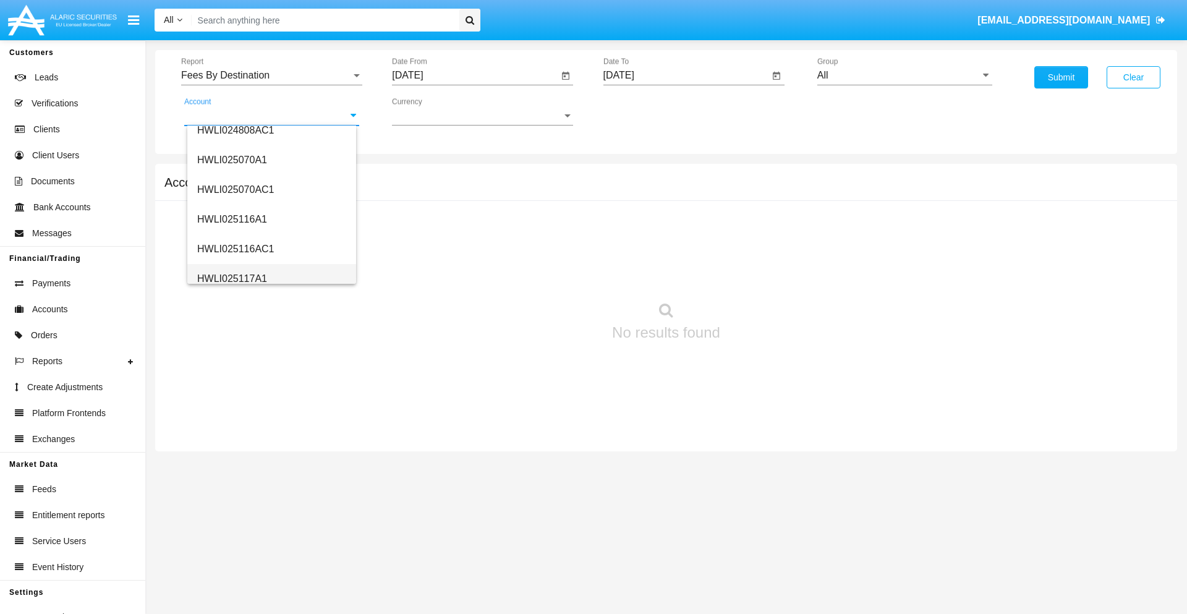
click at [231, 278] on span "HWLI025117A1" at bounding box center [232, 278] width 70 height 11
type input "HWLI025117A1"
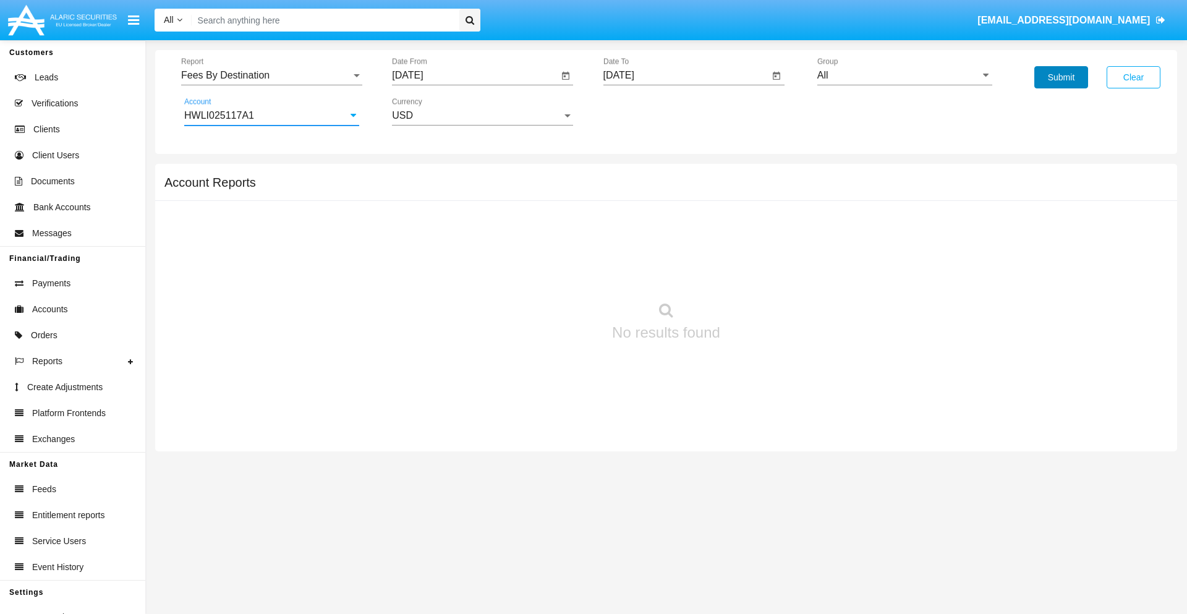
click at [1061, 77] on button "Submit" at bounding box center [1061, 77] width 54 height 22
click at [271, 75] on span "Report" at bounding box center [266, 75] width 170 height 11
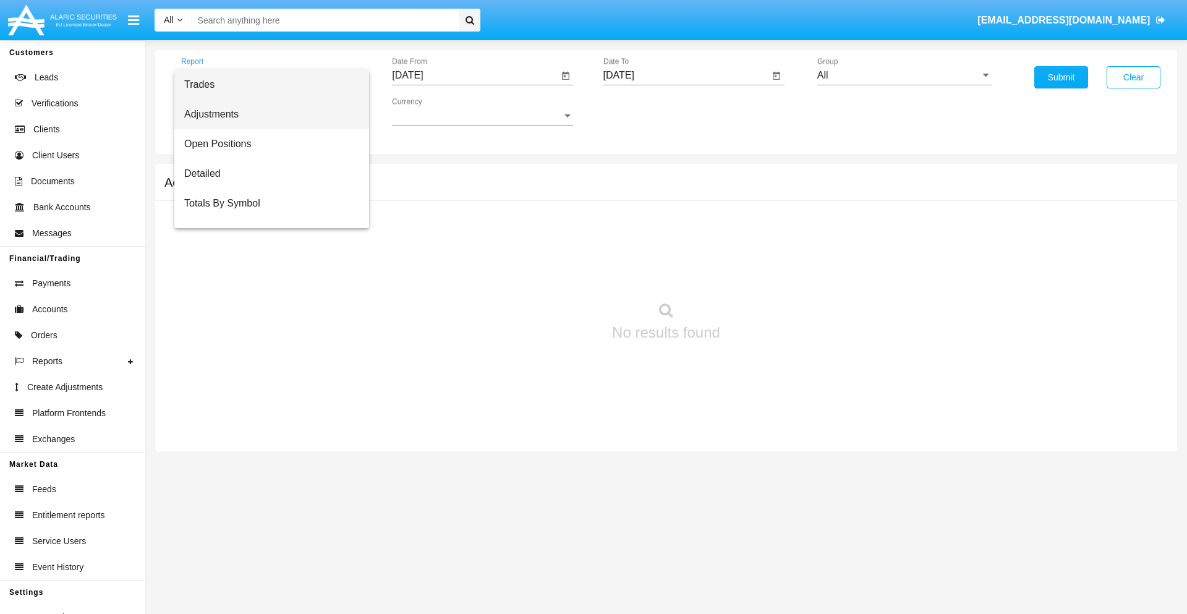
click at [266, 114] on span "Adjustments" at bounding box center [271, 115] width 175 height 30
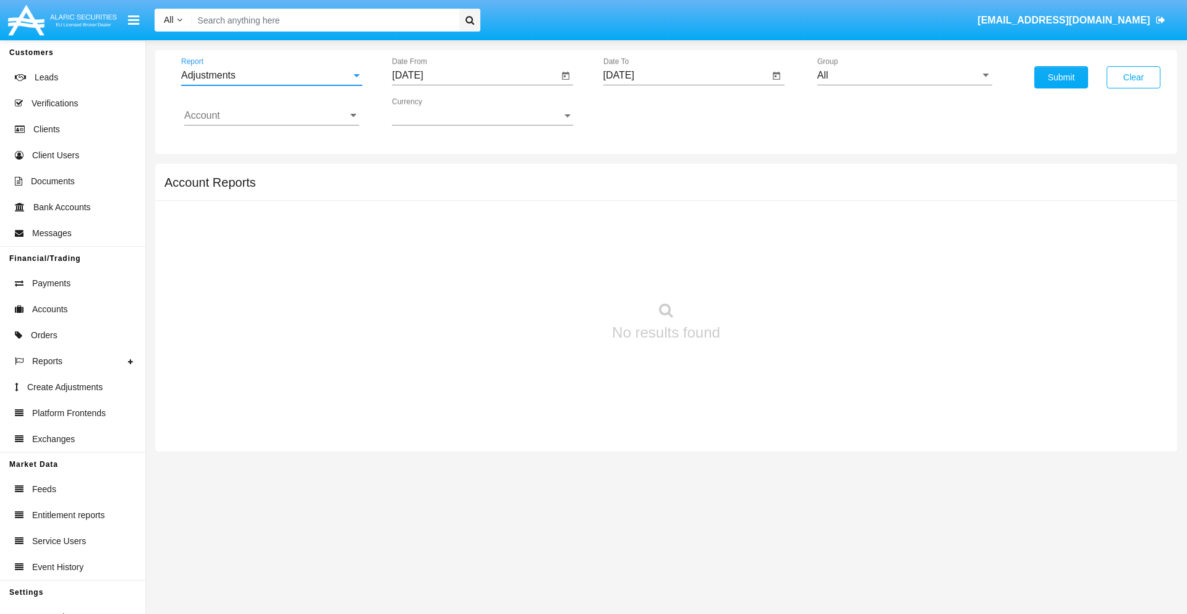
click at [475, 75] on input "[DATE]" at bounding box center [475, 75] width 166 height 11
click at [432, 111] on span "[DATE]" at bounding box center [421, 112] width 27 height 10
click at [551, 273] on div "2025" at bounding box center [551, 273] width 39 height 22
click at [551, 199] on div "AUG" at bounding box center [551, 199] width 39 height 22
click at [561, 239] on div "23" at bounding box center [561, 239] width 22 height 22
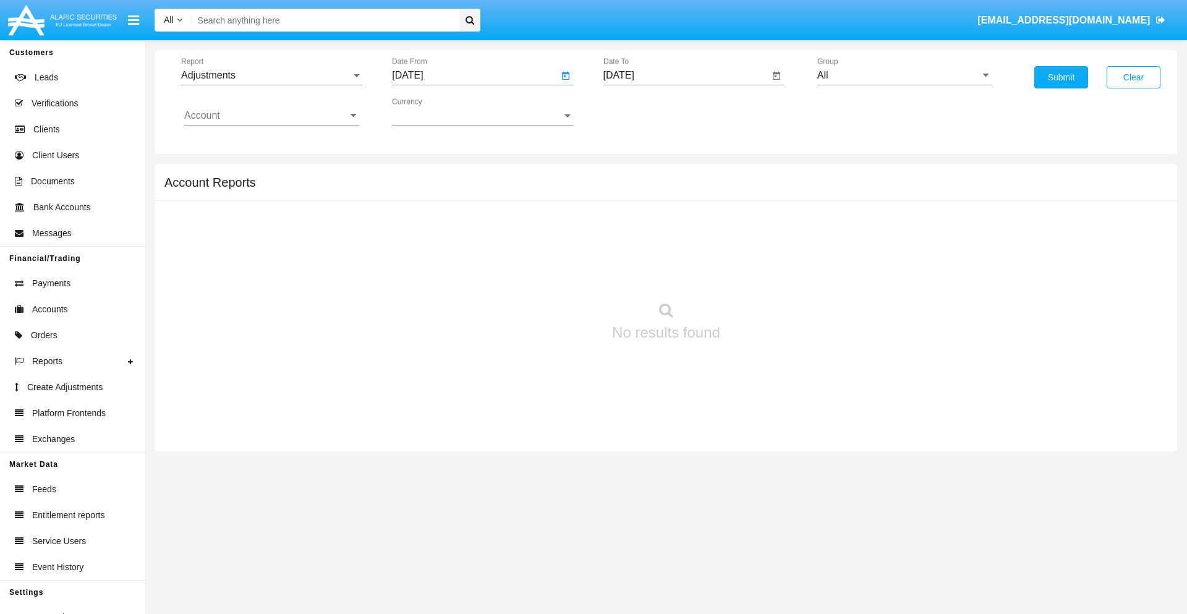
type input "08/23/25"
click at [686, 75] on input "[DATE]" at bounding box center [686, 75] width 166 height 11
click at [643, 111] on span "[DATE]" at bounding box center [633, 112] width 27 height 10
click at [762, 273] on div "2025" at bounding box center [762, 273] width 39 height 22
click at [632, 224] on div "SEP" at bounding box center [632, 224] width 39 height 22
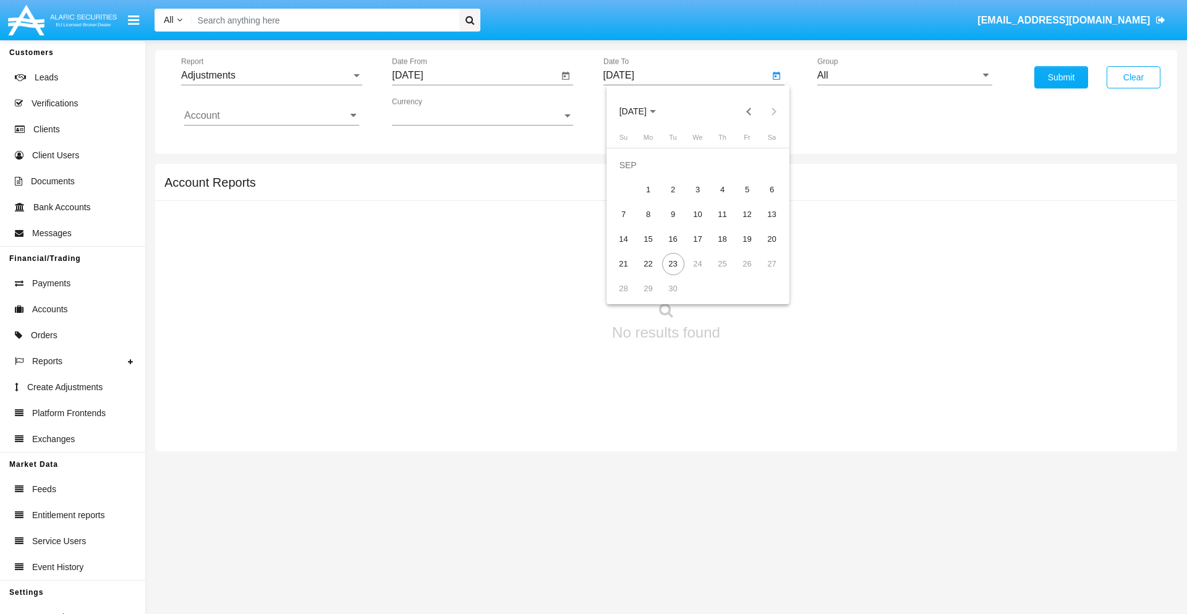
click at [673, 263] on div "23" at bounding box center [673, 264] width 22 height 22
type input "[DATE]"
click at [905, 75] on input "All" at bounding box center [904, 75] width 175 height 11
click at [862, 510] on span "Company AQA" at bounding box center [863, 515] width 66 height 11
type input "Company AQA"
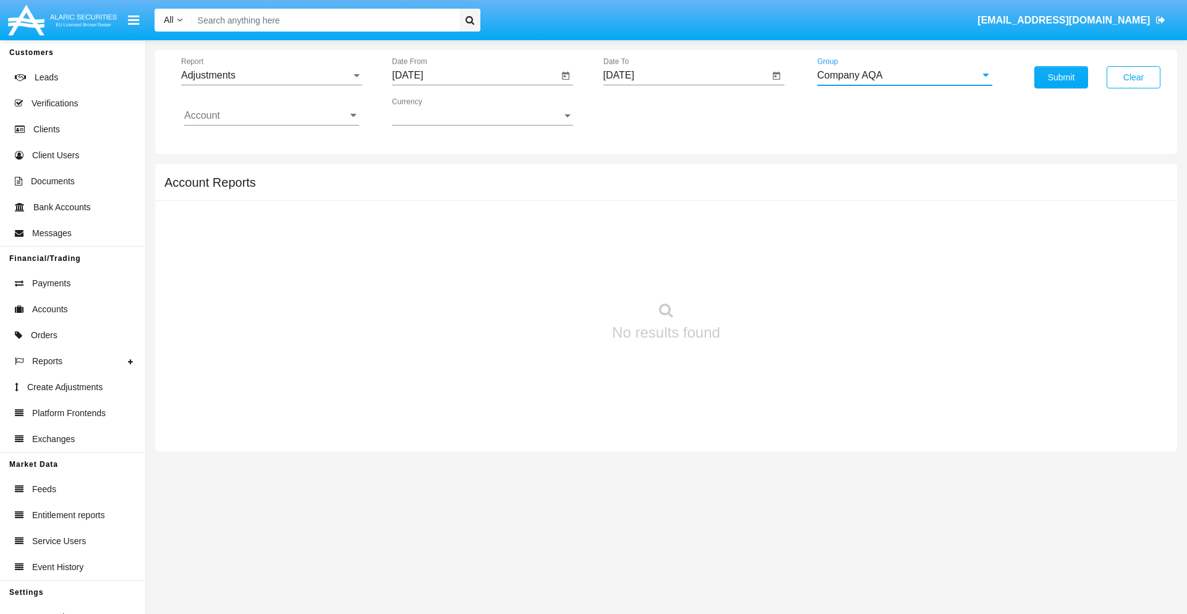
click at [271, 116] on input "Account" at bounding box center [271, 115] width 175 height 11
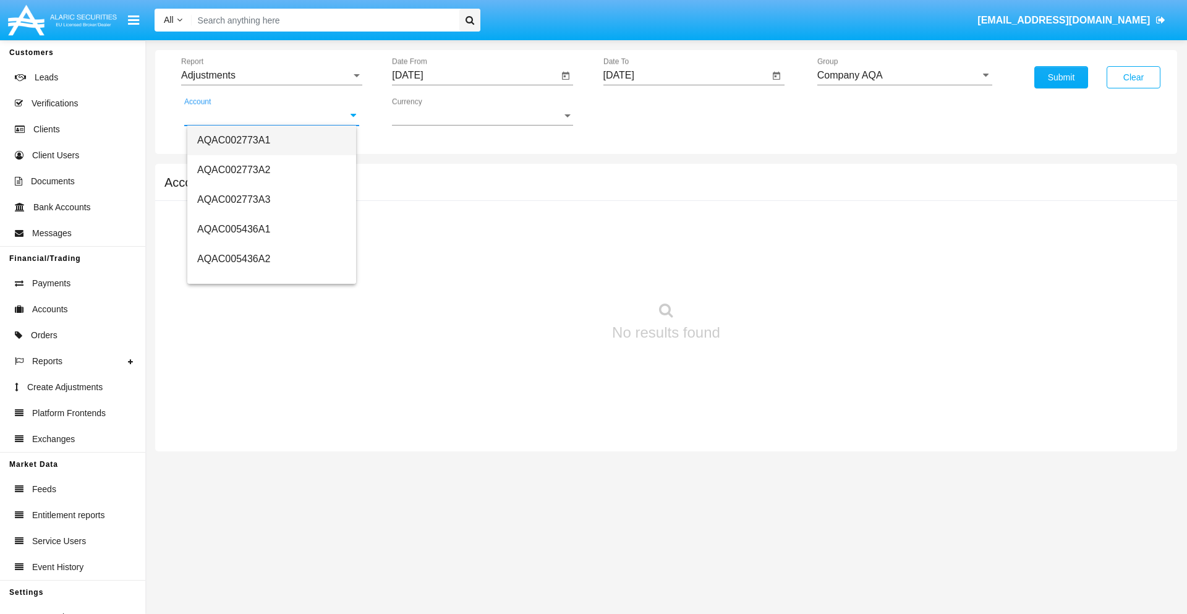
click at [234, 140] on span "AQAC002773A1" at bounding box center [233, 140] width 73 height 11
type input "AQAC002773A1"
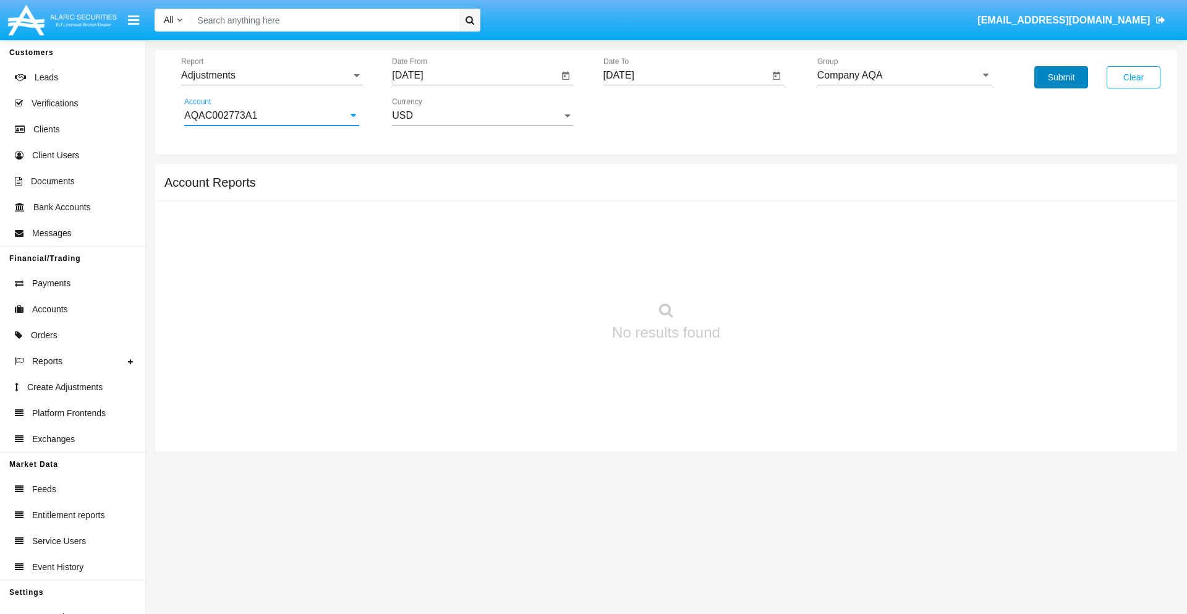
click at [1061, 77] on button "Submit" at bounding box center [1061, 77] width 54 height 22
click at [271, 75] on span "Report" at bounding box center [266, 75] width 170 height 11
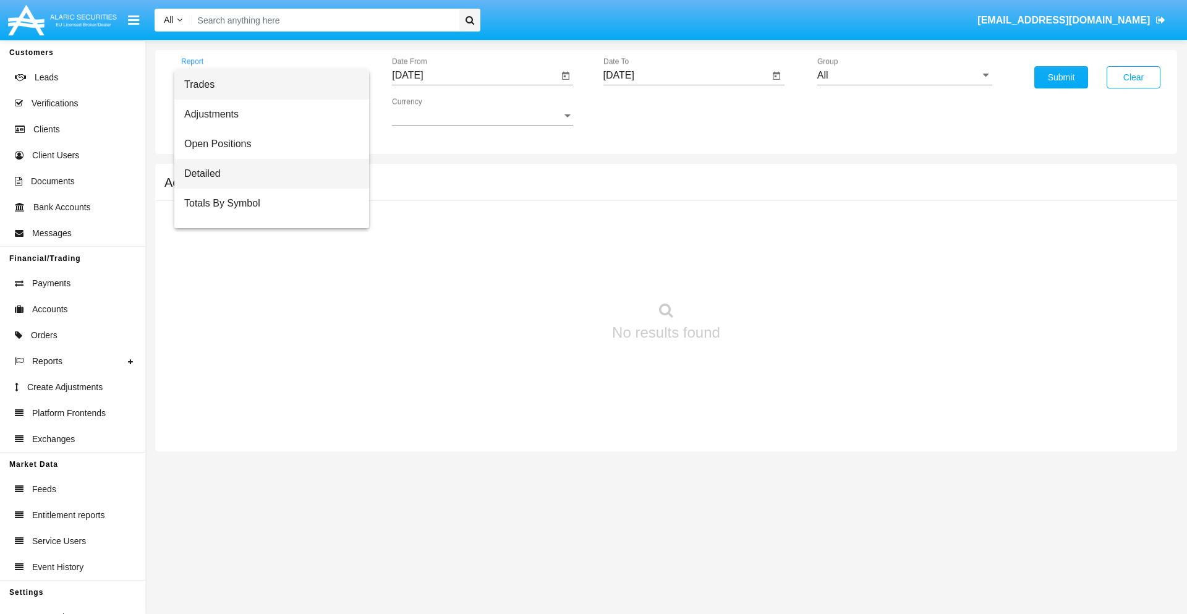
click at [266, 174] on span "Detailed" at bounding box center [271, 174] width 175 height 30
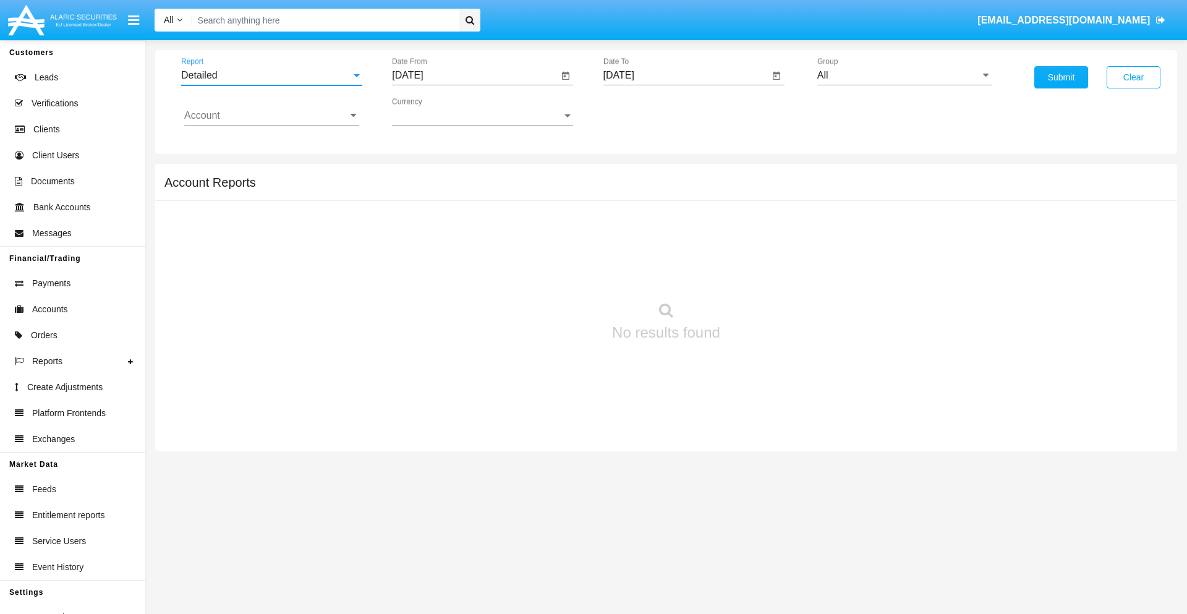
click at [475, 75] on input "[DATE]" at bounding box center [475, 75] width 166 height 11
click at [432, 111] on span "[DATE]" at bounding box center [421, 112] width 27 height 10
click at [551, 273] on div "2025" at bounding box center [551, 273] width 39 height 22
click at [422, 224] on div "SEP" at bounding box center [421, 224] width 39 height 22
click at [561, 214] on div "13" at bounding box center [561, 214] width 22 height 22
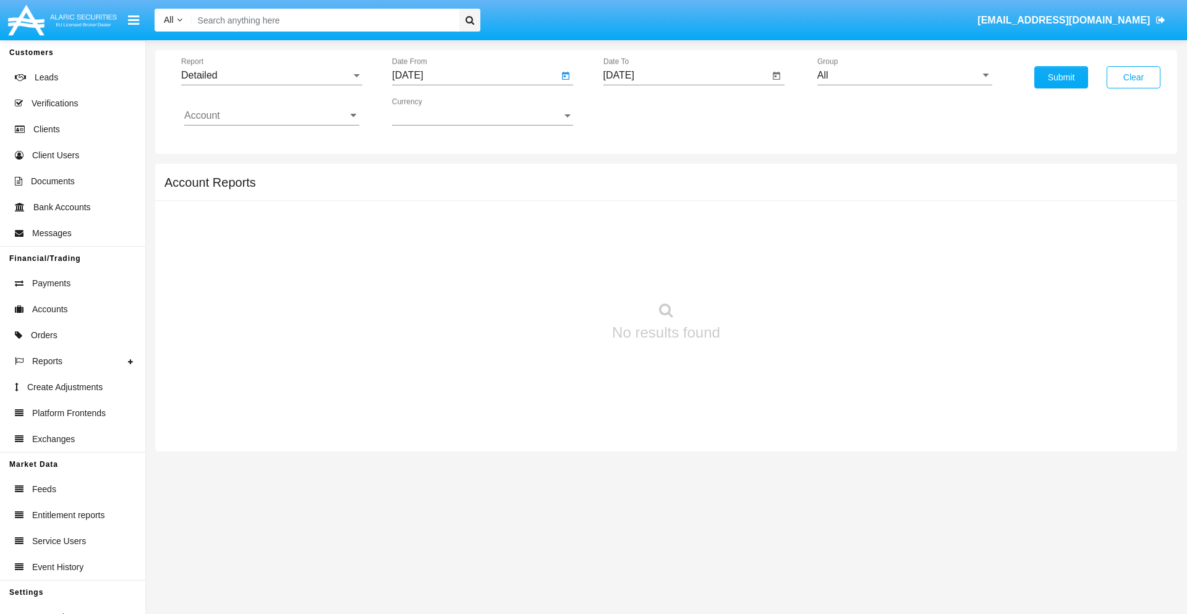
type input "[DATE]"
click at [686, 75] on input "[DATE]" at bounding box center [686, 75] width 166 height 11
click at [643, 111] on span "[DATE]" at bounding box center [633, 112] width 27 height 10
click at [762, 273] on div "2025" at bounding box center [762, 273] width 39 height 22
click at [632, 224] on div "SEP" at bounding box center [632, 224] width 39 height 22
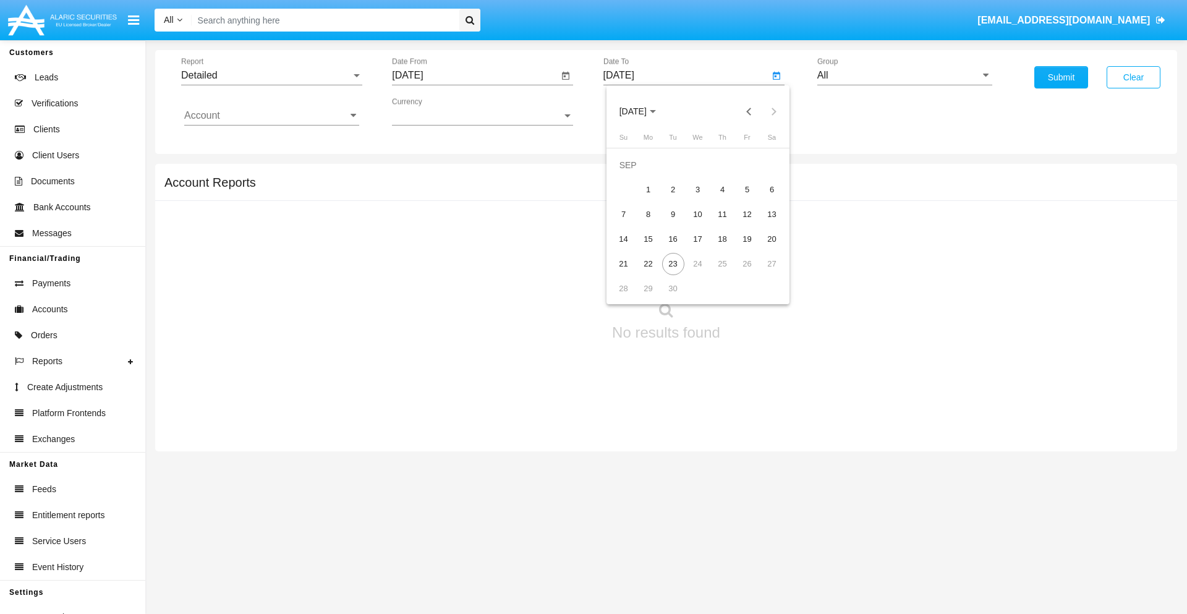
click at [673, 263] on div "23" at bounding box center [673, 264] width 22 height 22
type input "[DATE]"
click at [905, 75] on input "All" at bounding box center [904, 75] width 175 height 11
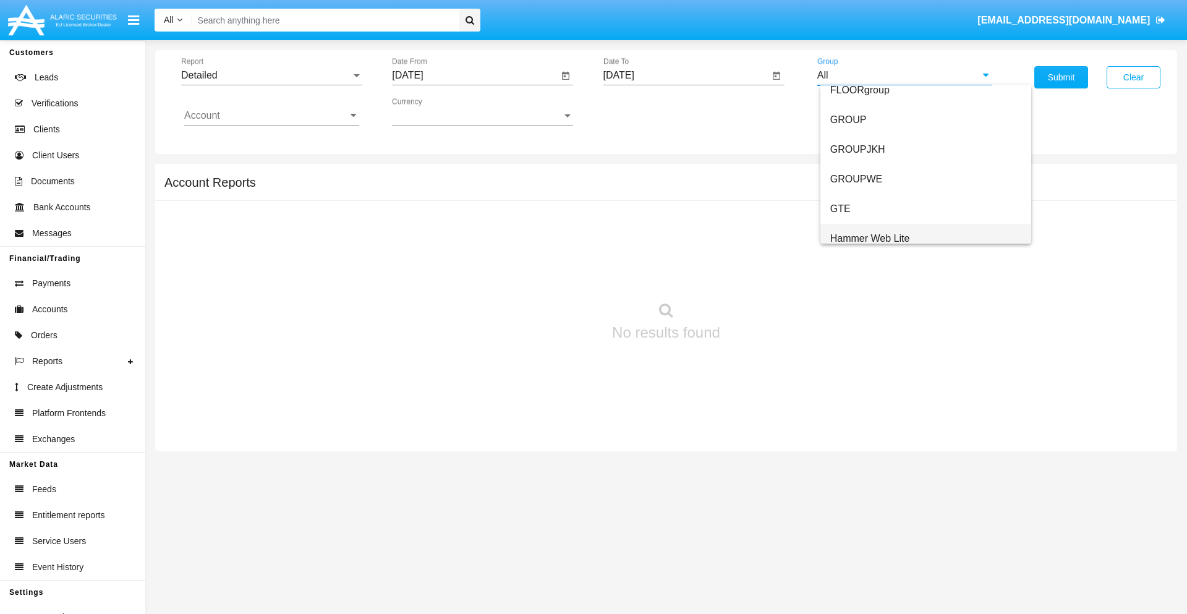
click at [870, 238] on span "Hammer Web Lite" at bounding box center [870, 238] width 80 height 11
type input "Hammer Web Lite"
click at [271, 116] on input "Account" at bounding box center [271, 115] width 175 height 11
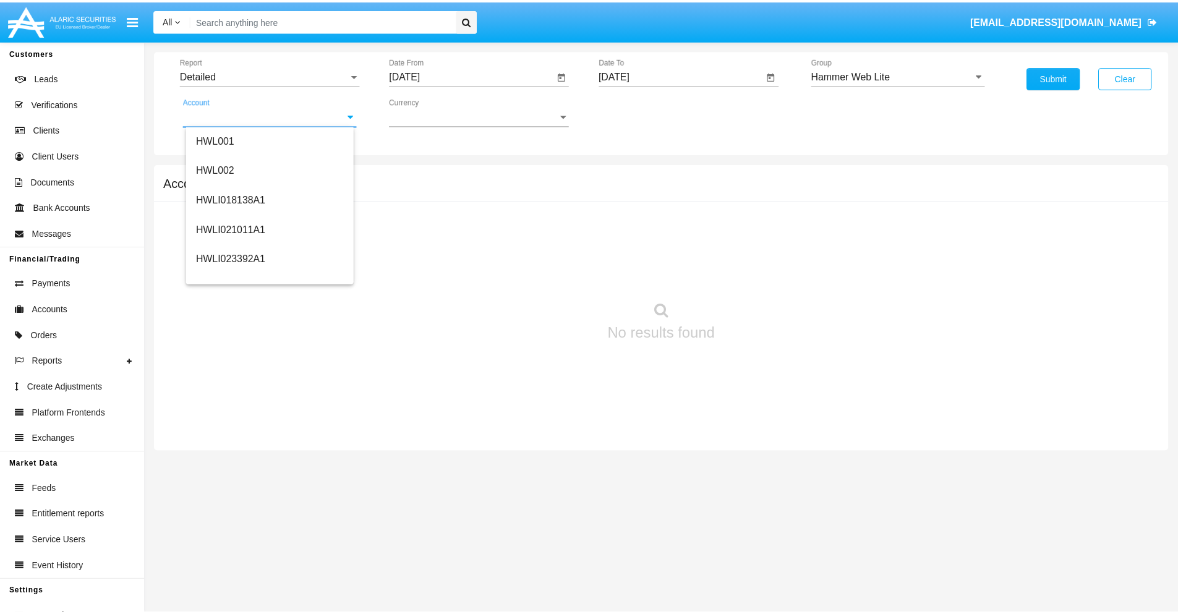
scroll to position [188, 0]
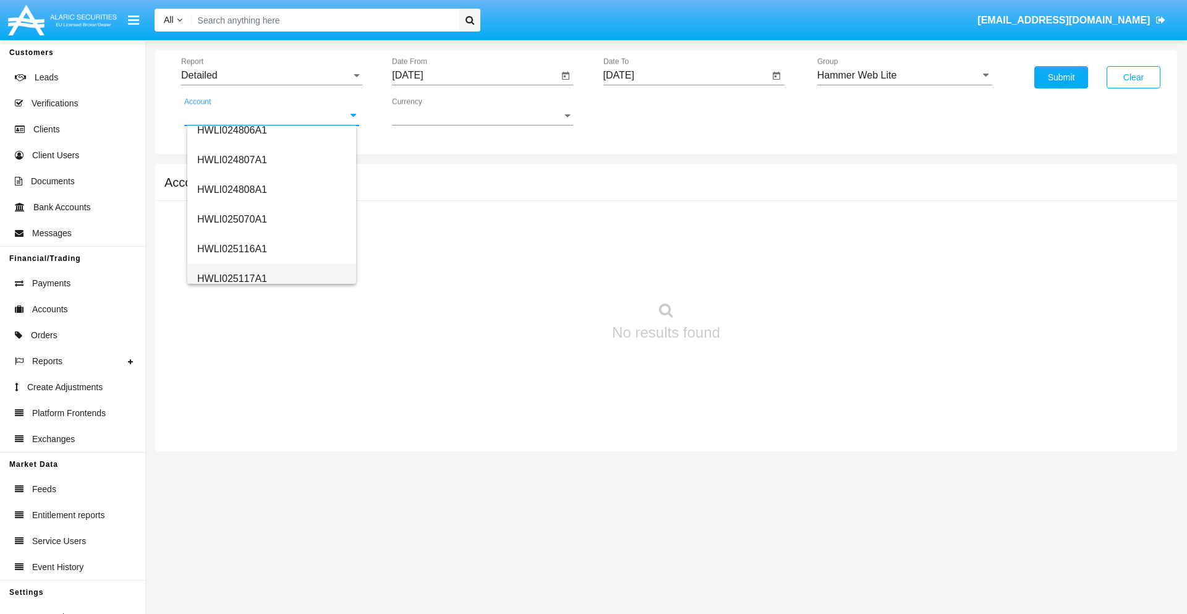
click at [231, 278] on span "HWLI025117A1" at bounding box center [232, 278] width 70 height 11
type input "HWLI025117A1"
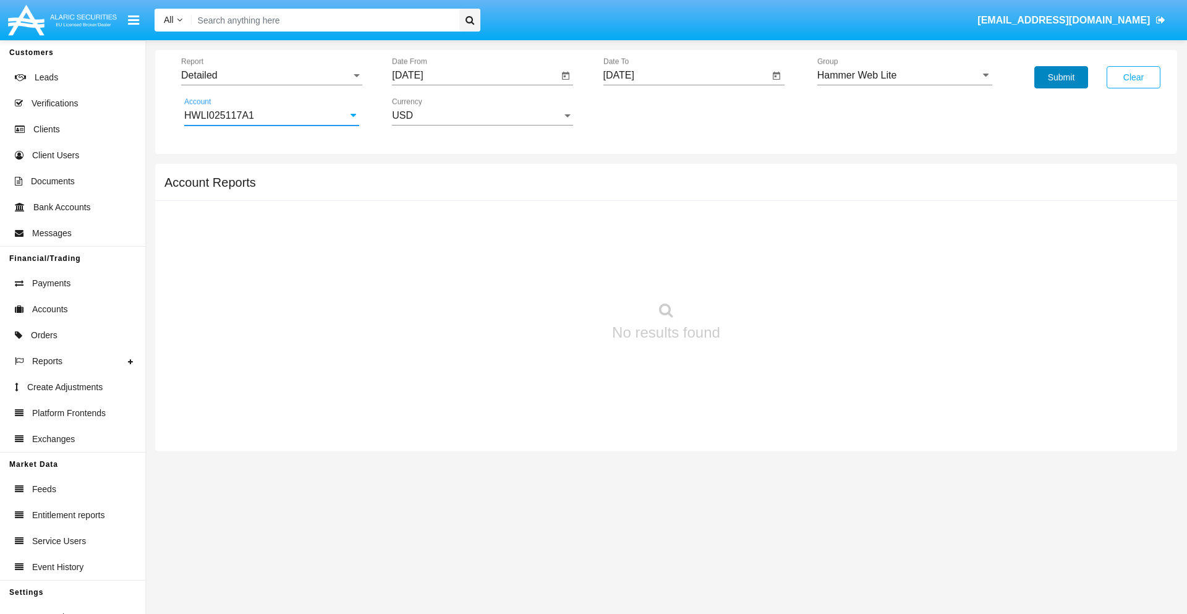
click at [1061, 77] on button "Submit" at bounding box center [1061, 77] width 54 height 22
click at [271, 75] on span "Report" at bounding box center [266, 75] width 170 height 11
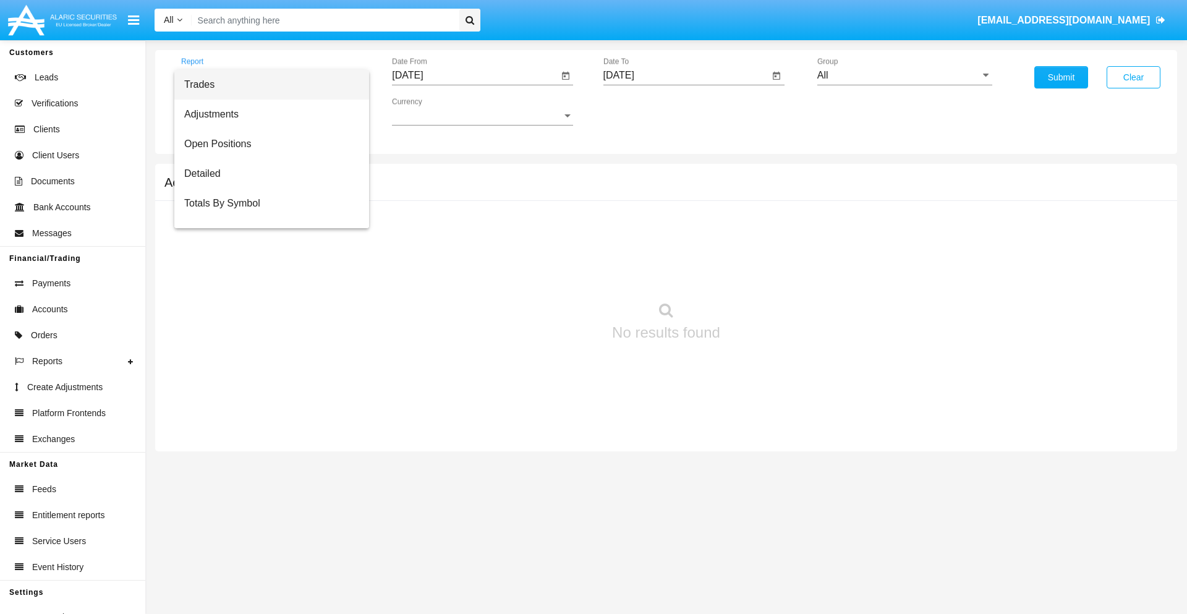
scroll to position [79, 0]
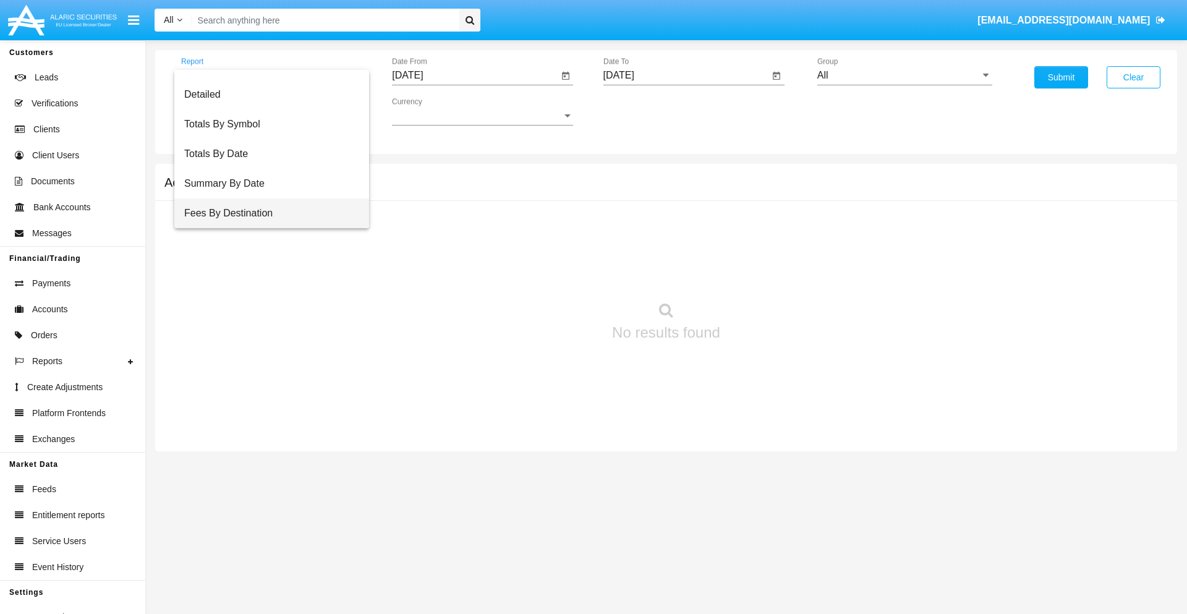
click at [266, 213] on span "Fees By Destination" at bounding box center [271, 213] width 175 height 30
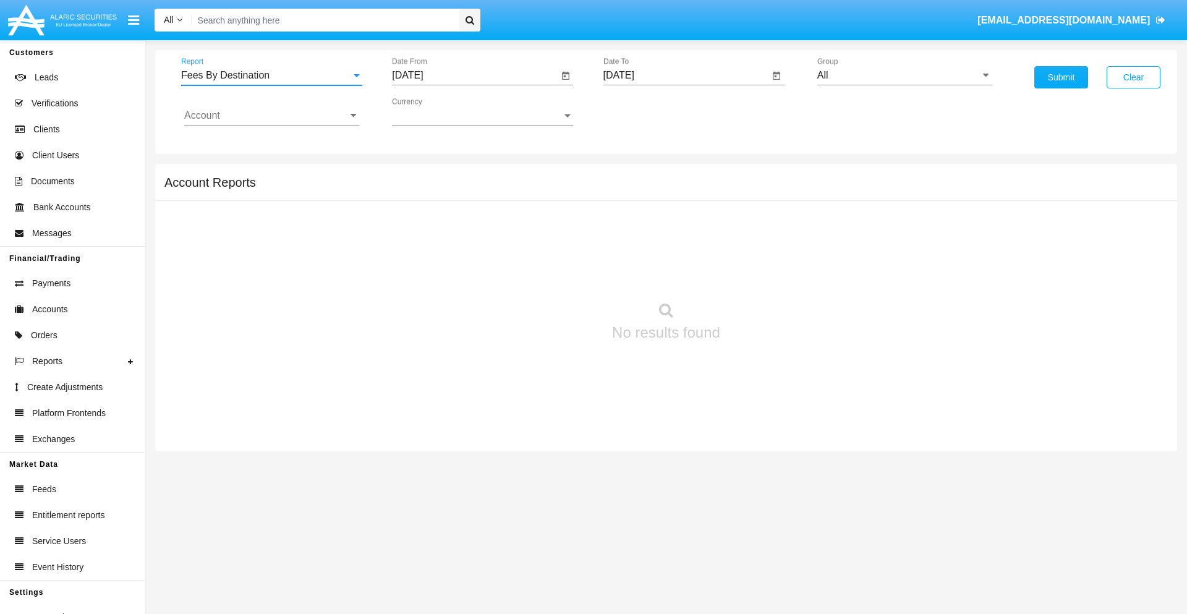
click at [475, 75] on input "[DATE]" at bounding box center [475, 75] width 166 height 11
click at [432, 111] on span "[DATE]" at bounding box center [421, 112] width 27 height 10
click at [551, 273] on div "2025" at bounding box center [551, 273] width 39 height 22
click at [465, 199] on div "JUN" at bounding box center [465, 199] width 39 height 22
click at [437, 263] on div "23" at bounding box center [437, 264] width 22 height 22
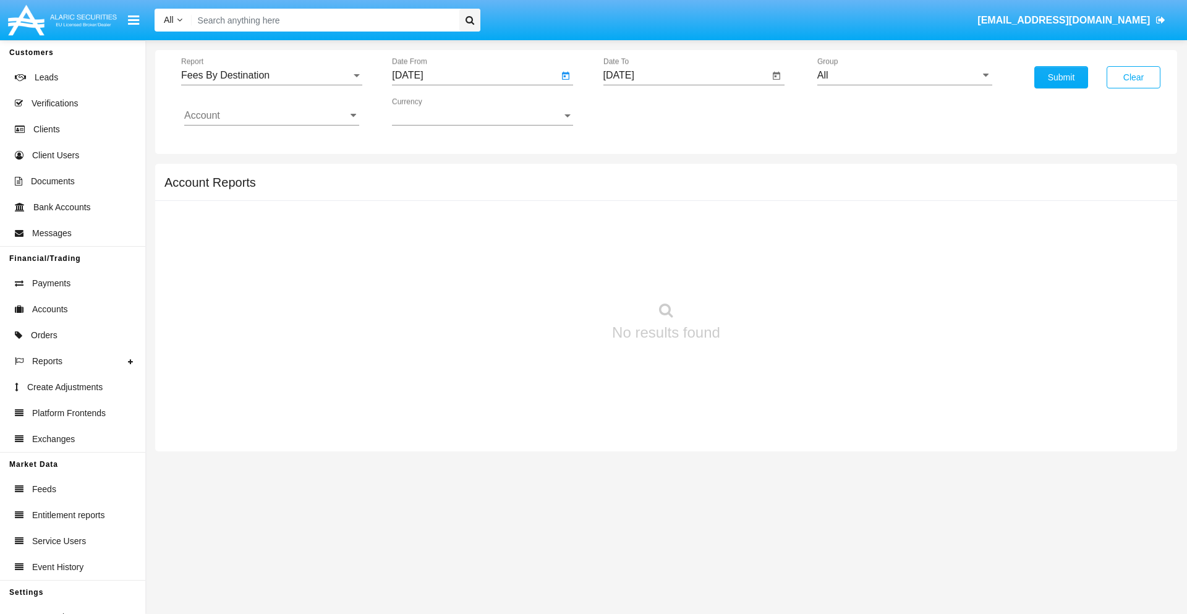
type input "06/23/25"
click at [686, 75] on input "[DATE]" at bounding box center [686, 75] width 166 height 11
click at [643, 111] on span "[DATE]" at bounding box center [633, 112] width 27 height 10
click at [762, 273] on div "2025" at bounding box center [762, 273] width 39 height 22
click at [632, 224] on div "SEP" at bounding box center [632, 224] width 39 height 22
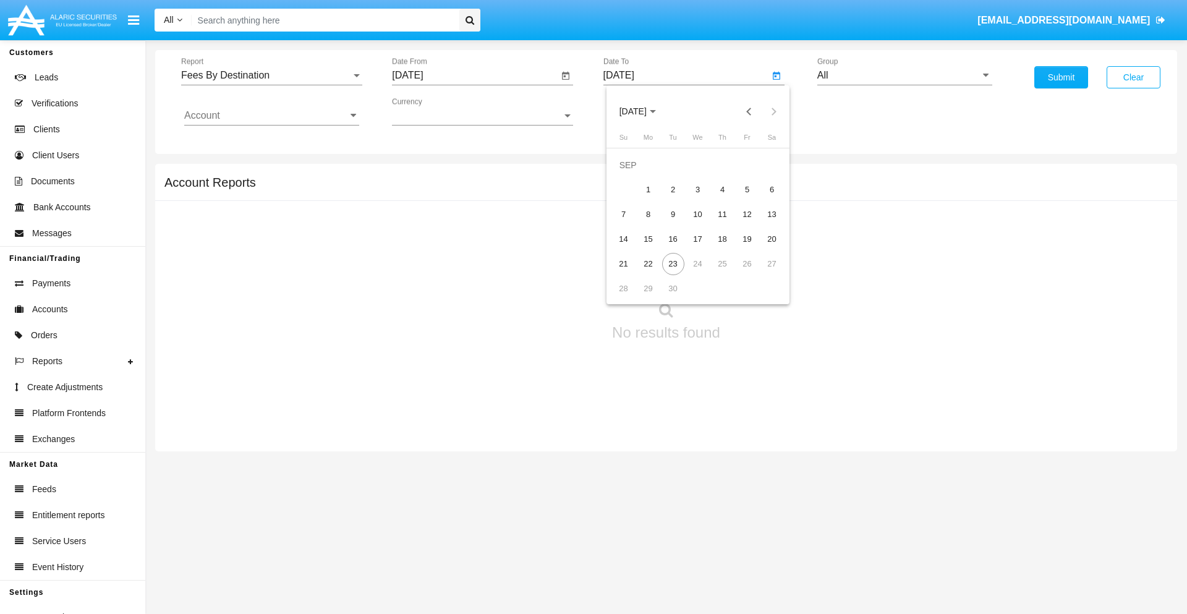
click at [673, 263] on div "23" at bounding box center [673, 264] width 22 height 22
type input "[DATE]"
click at [905, 75] on input "All" at bounding box center [904, 75] width 175 height 11
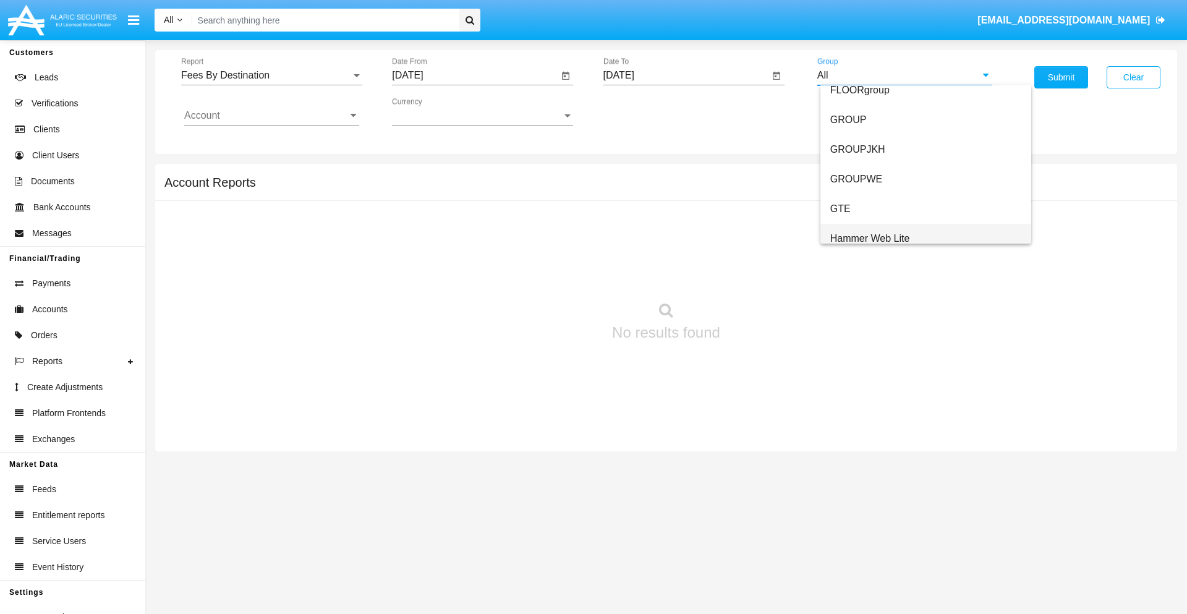
click at [870, 238] on span "Hammer Web Lite" at bounding box center [870, 238] width 80 height 11
type input "Hammer Web Lite"
click at [271, 116] on input "Account" at bounding box center [271, 115] width 175 height 11
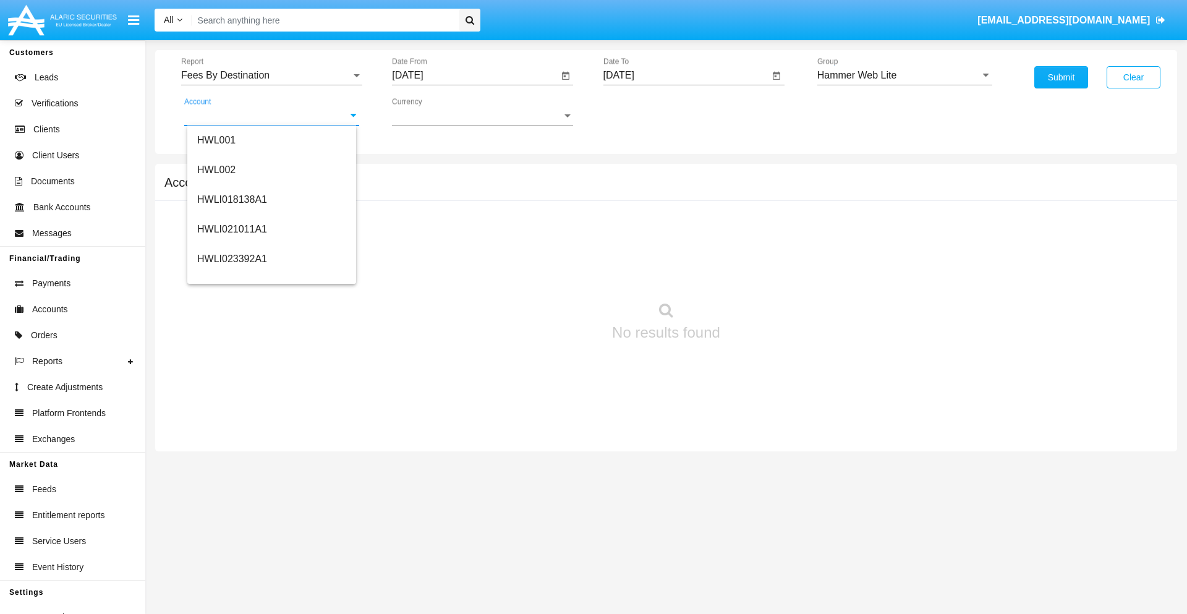
scroll to position [188, 0]
click at [231, 278] on span "HWLI025117A1" at bounding box center [232, 278] width 70 height 11
type input "HWLI025117A1"
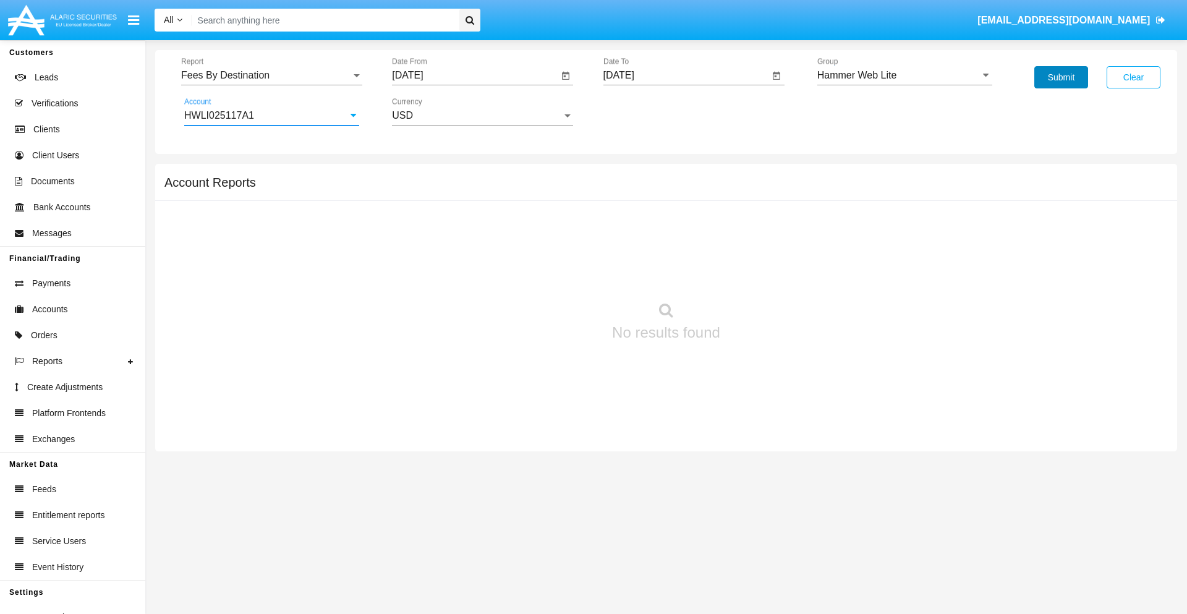
click at [1061, 77] on button "Submit" at bounding box center [1061, 77] width 54 height 22
click at [271, 75] on span "Report" at bounding box center [266, 75] width 170 height 11
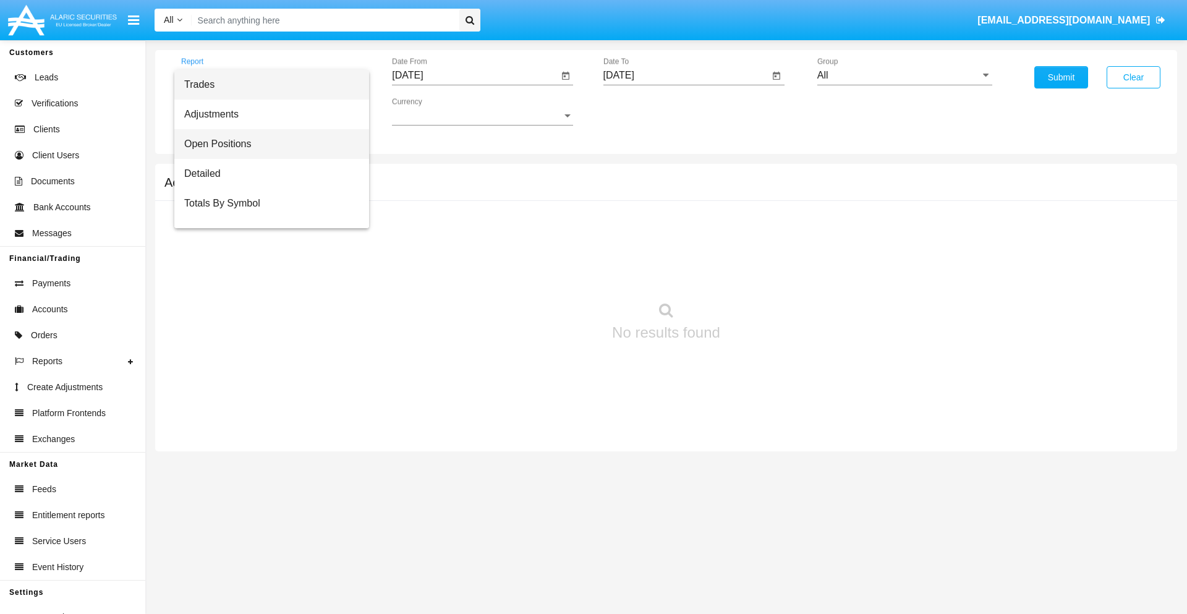
click at [266, 144] on span "Open Positions" at bounding box center [271, 144] width 175 height 30
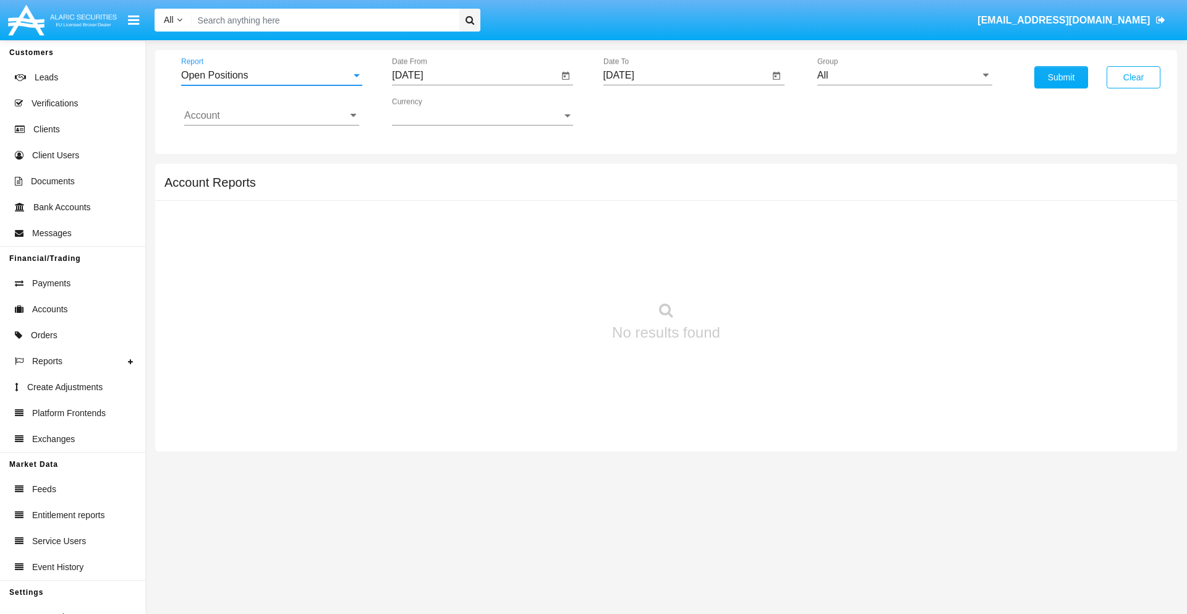
click at [475, 75] on input "[DATE]" at bounding box center [475, 75] width 166 height 11
click at [432, 111] on span "SEP 2025" at bounding box center [421, 112] width 27 height 10
click at [551, 273] on div "2025" at bounding box center [551, 273] width 39 height 22
click at [551, 199] on div "AUG" at bounding box center [551, 199] width 39 height 22
click at [561, 239] on div "23" at bounding box center [561, 239] width 22 height 22
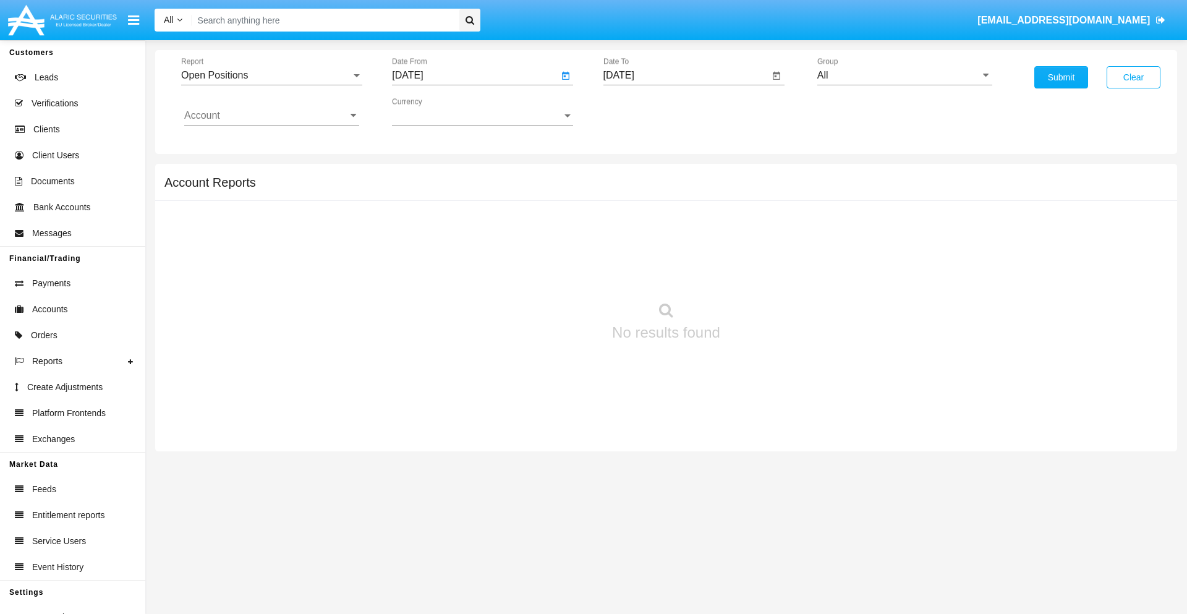
type input "08/23/25"
click at [686, 75] on input "09/22/25" at bounding box center [686, 75] width 166 height 11
click at [643, 111] on span "SEP 2025" at bounding box center [633, 112] width 27 height 10
click at [762, 273] on div "2025" at bounding box center [762, 273] width 39 height 22
click at [632, 224] on div "SEP" at bounding box center [632, 224] width 39 height 22
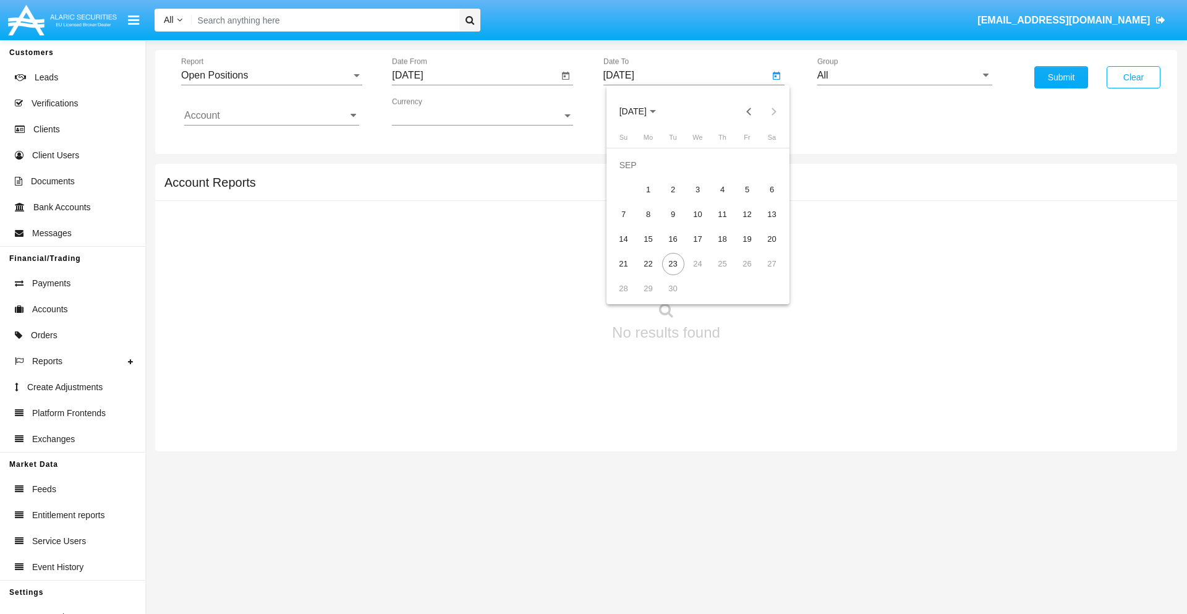
click at [673, 263] on div "23" at bounding box center [673, 264] width 22 height 22
type input "09/23/25"
click at [905, 75] on input "All" at bounding box center [904, 75] width 175 height 11
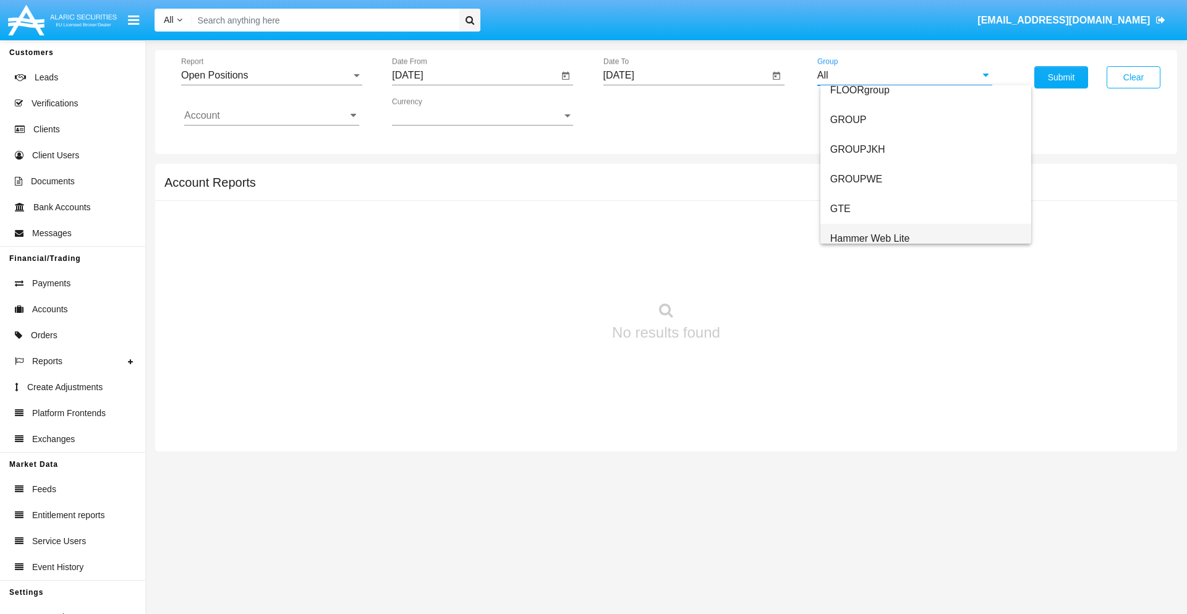
click at [870, 238] on span "Hammer Web Lite" at bounding box center [870, 238] width 80 height 11
type input "Hammer Web Lite"
click at [271, 116] on input "Account" at bounding box center [271, 115] width 175 height 11
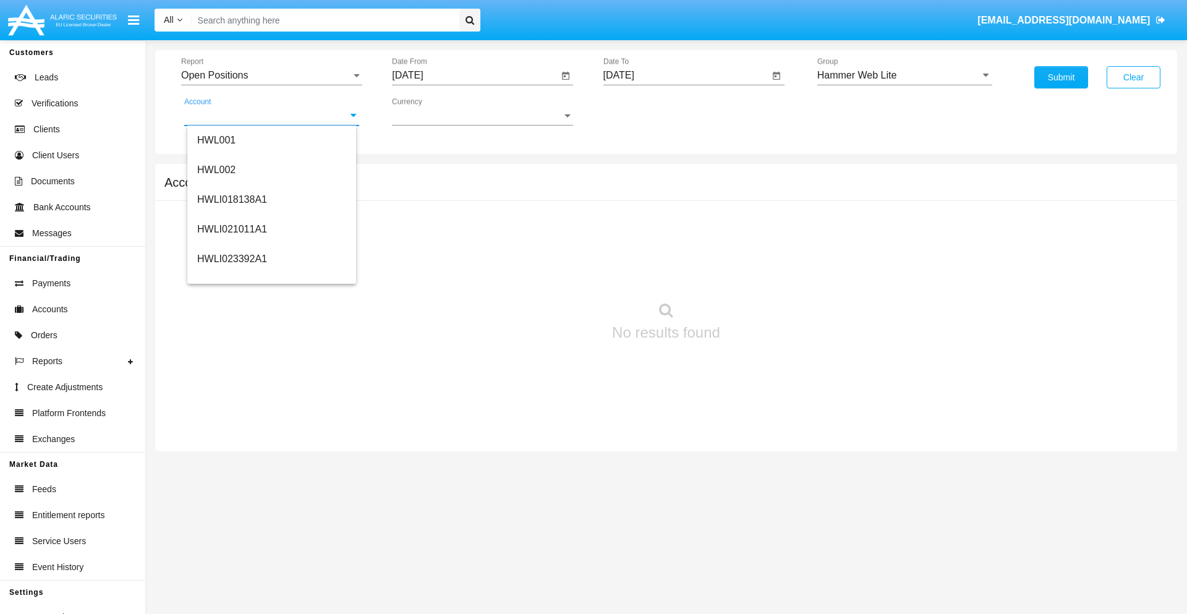
click at [231, 461] on span "HWLI025117A1" at bounding box center [232, 466] width 70 height 11
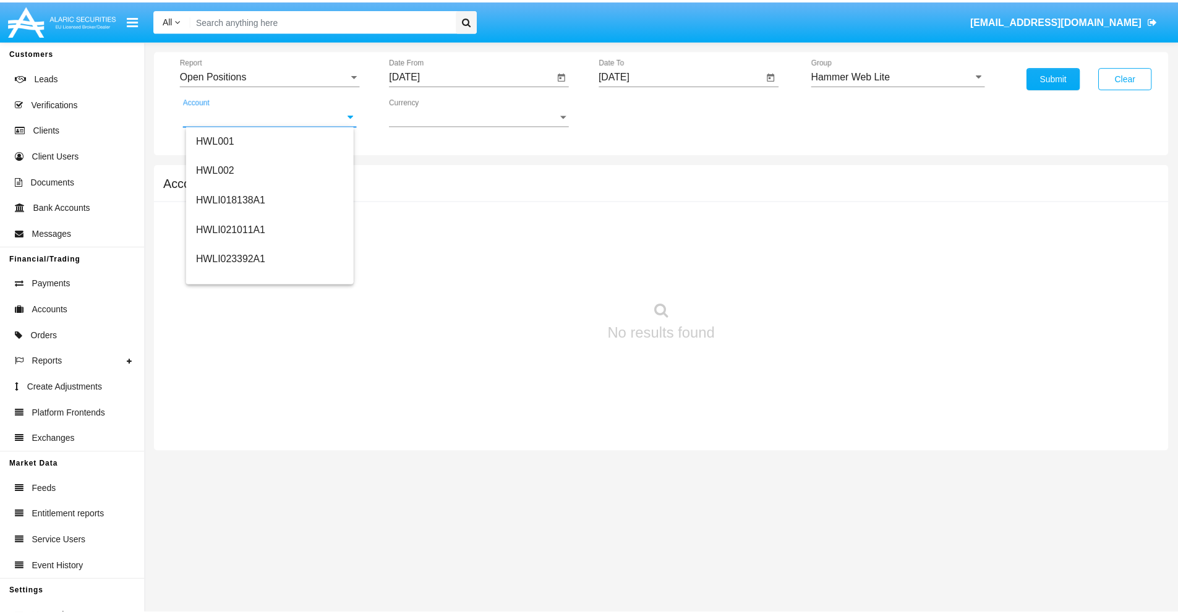
scroll to position [0, 0]
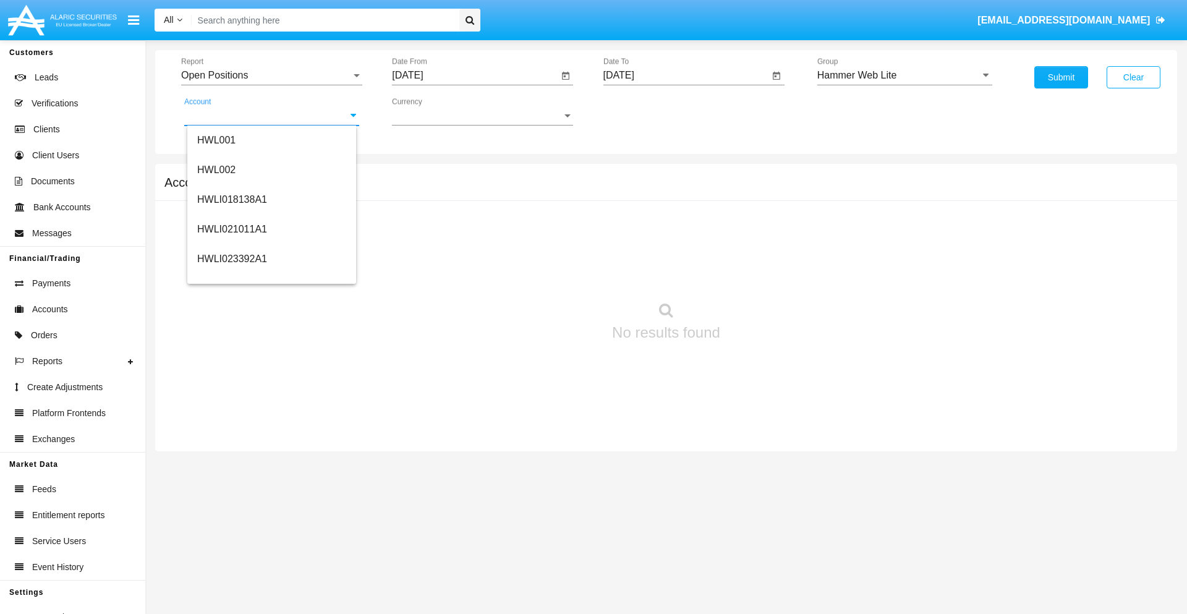
type input "HWLI025117A1"
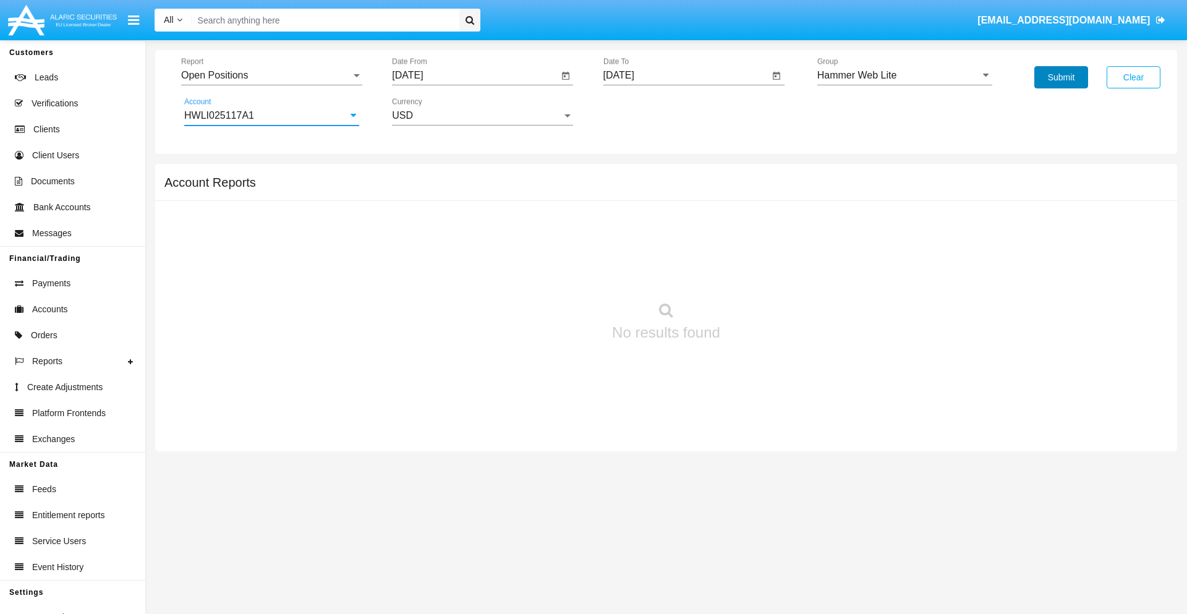
click at [1061, 77] on button "Submit" at bounding box center [1061, 77] width 54 height 22
click at [271, 75] on span "Report" at bounding box center [266, 75] width 170 height 11
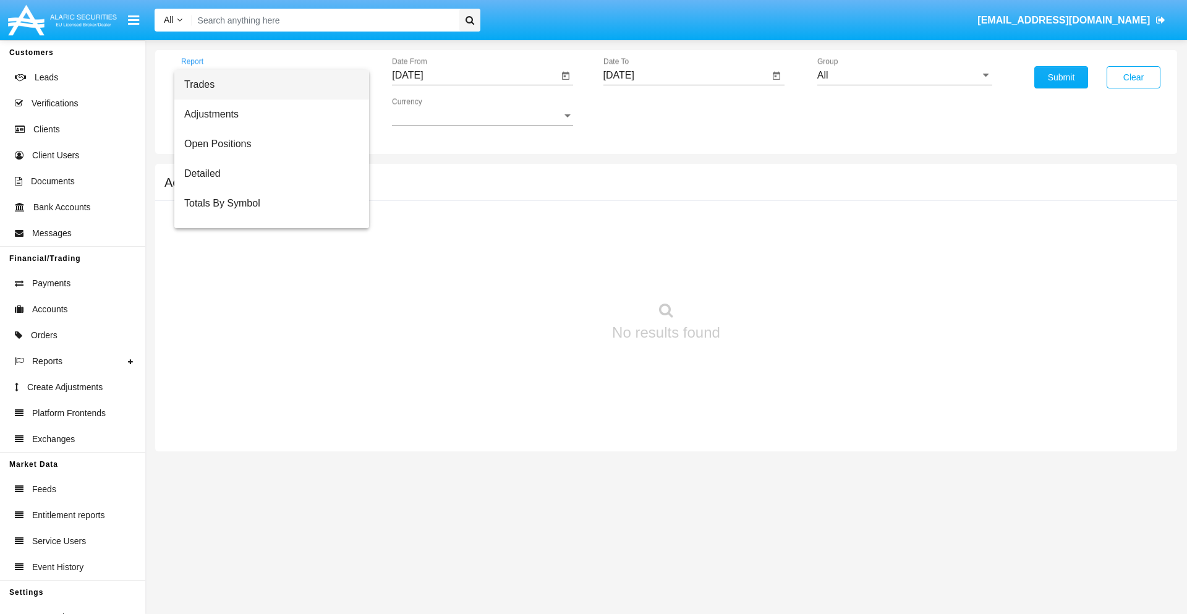
scroll to position [49, 0]
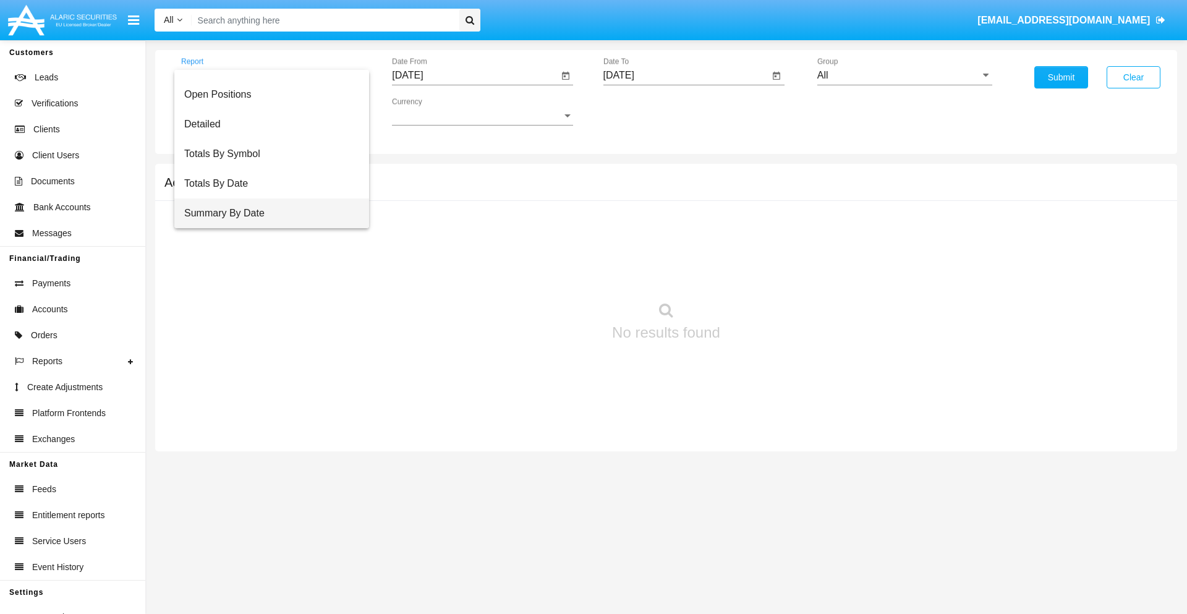
click at [266, 213] on span "Summary By Date" at bounding box center [271, 213] width 175 height 30
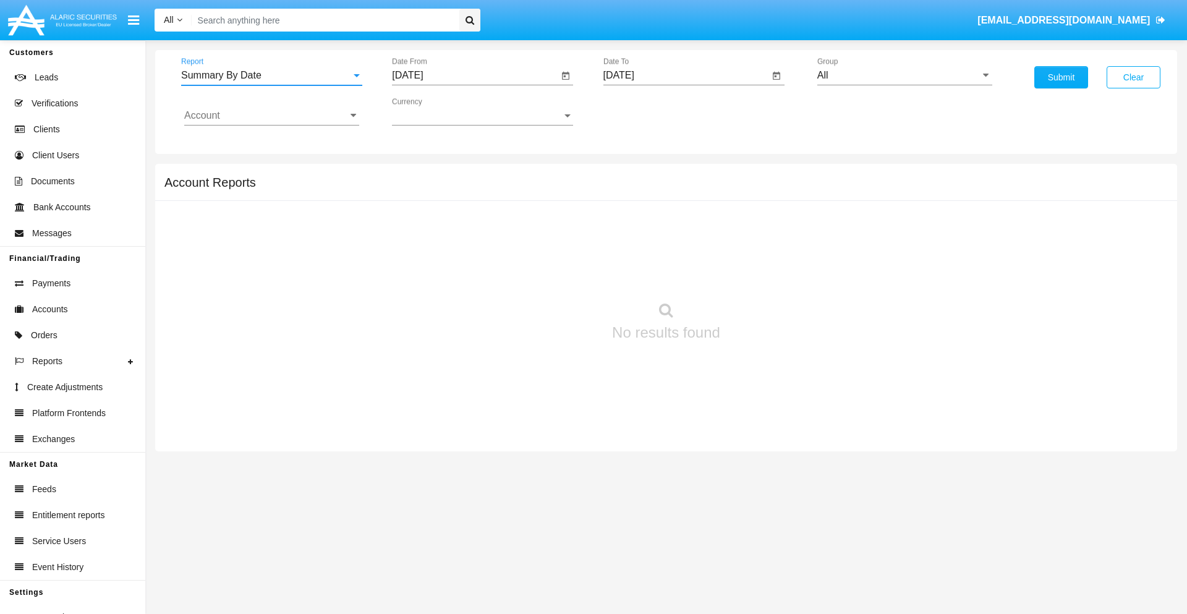
click at [475, 75] on input "[DATE]" at bounding box center [475, 75] width 166 height 11
click at [432, 111] on span "[DATE]" at bounding box center [421, 112] width 27 height 10
click at [551, 273] on div "2025" at bounding box center [551, 273] width 39 height 22
click at [422, 224] on div "SEP" at bounding box center [421, 224] width 39 height 22
click at [437, 214] on div "8" at bounding box center [437, 214] width 22 height 22
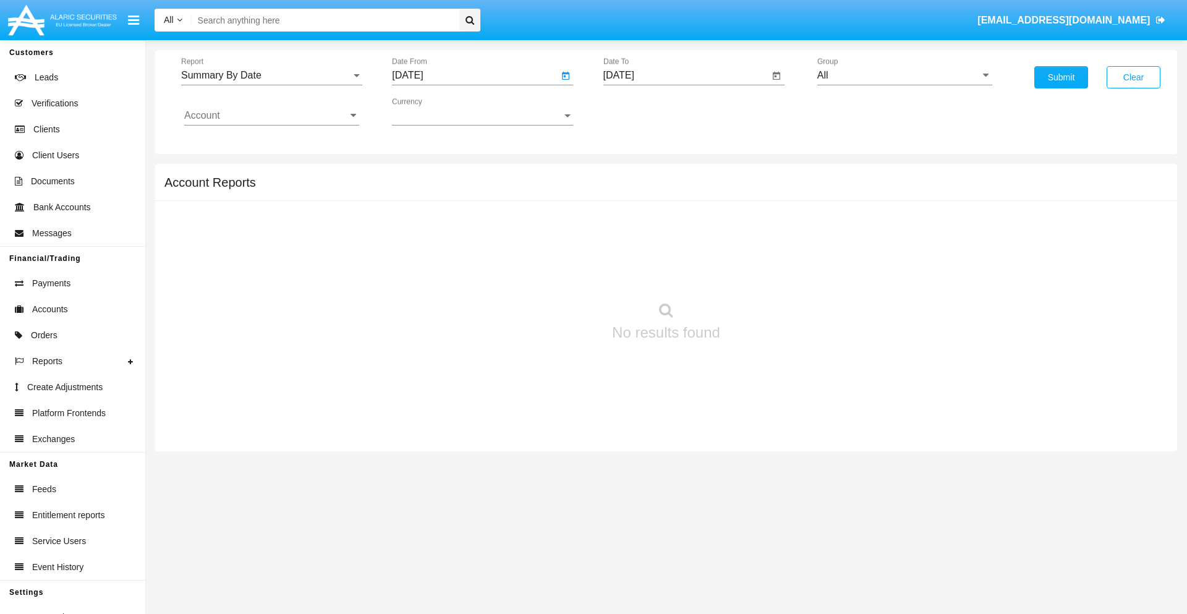
type input "[DATE]"
click at [686, 75] on input "[DATE]" at bounding box center [686, 75] width 166 height 11
click at [643, 111] on span "[DATE]" at bounding box center [633, 112] width 27 height 10
click at [762, 273] on div "2025" at bounding box center [762, 273] width 39 height 22
click at [632, 224] on div "SEP" at bounding box center [632, 224] width 39 height 22
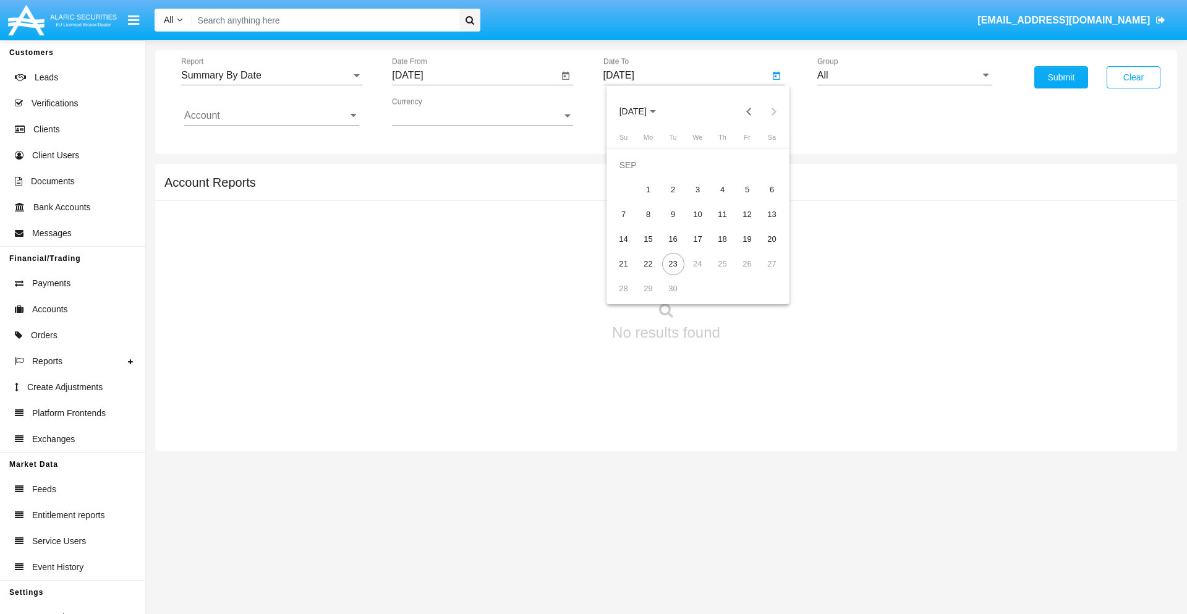
click at [673, 263] on div "23" at bounding box center [673, 264] width 22 height 22
type input "[DATE]"
click at [905, 75] on input "All" at bounding box center [904, 75] width 175 height 11
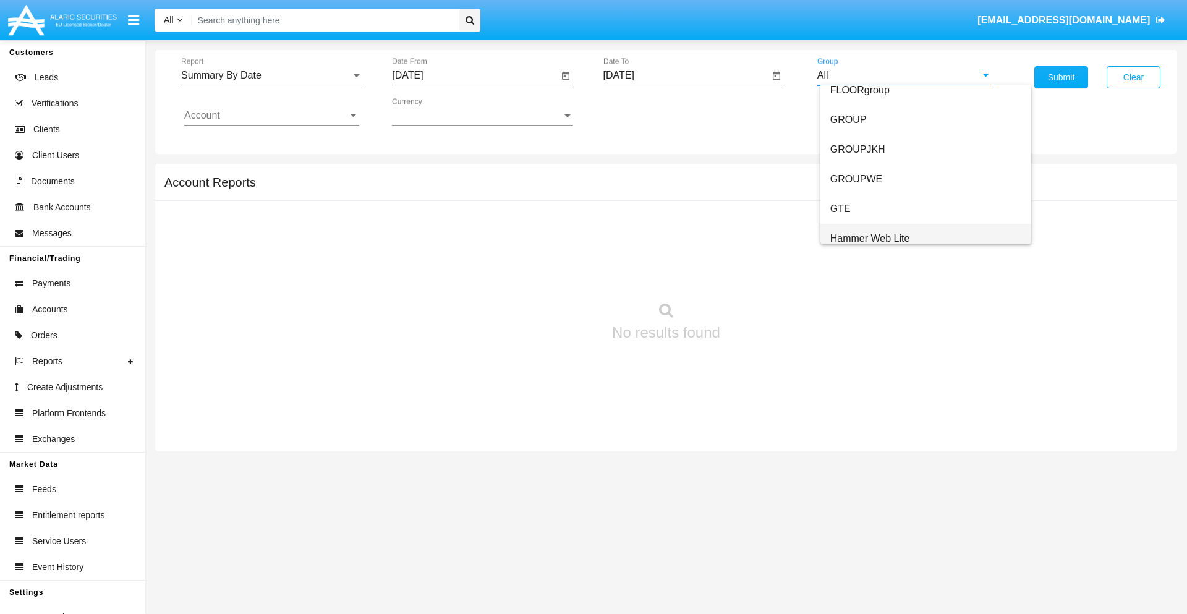
click at [870, 238] on span "Hammer Web Lite" at bounding box center [870, 238] width 80 height 11
type input "Hammer Web Lite"
click at [271, 116] on input "Account" at bounding box center [271, 115] width 175 height 11
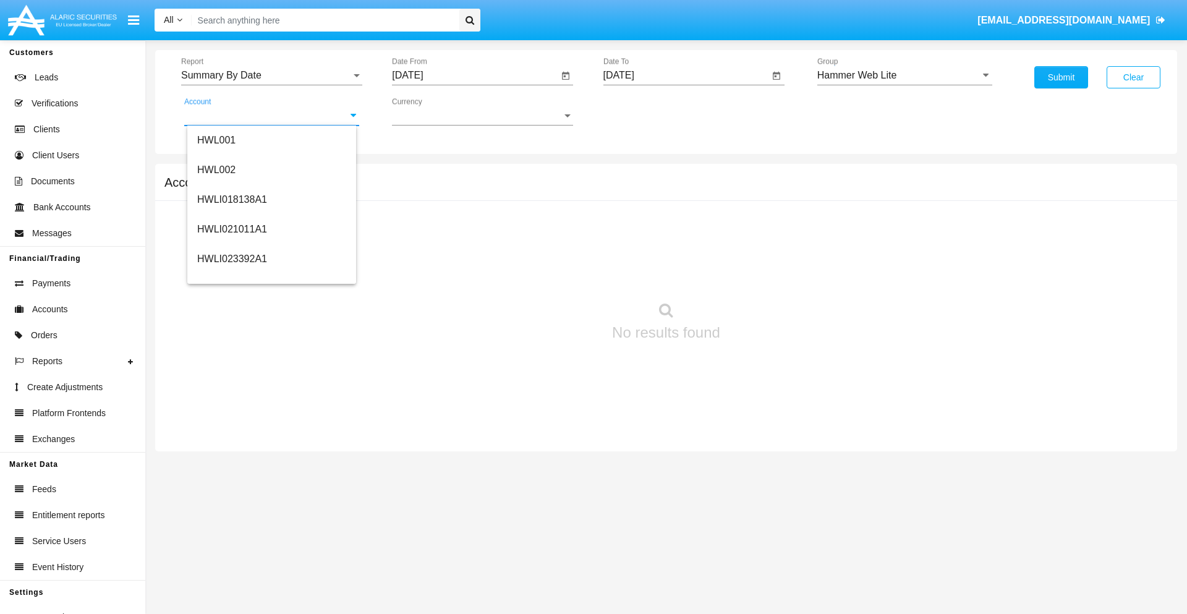
scroll to position [188, 0]
click at [231, 278] on span "HWLI025117A1" at bounding box center [232, 278] width 70 height 11
type input "HWLI025117A1"
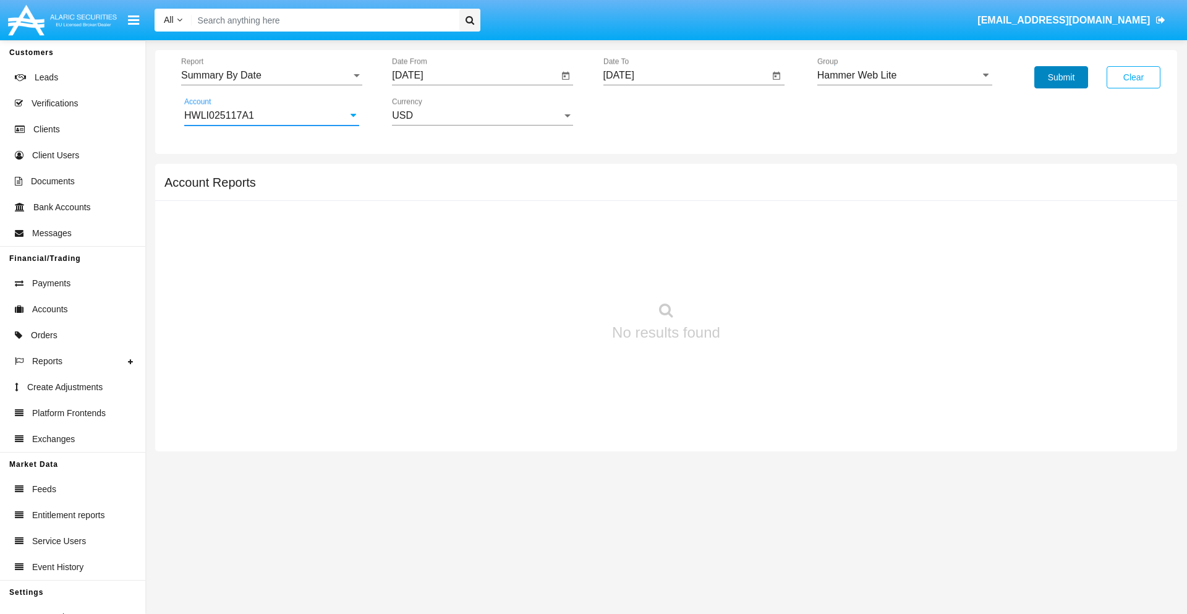
click at [1061, 77] on button "Submit" at bounding box center [1061, 77] width 54 height 22
click at [271, 75] on span "Report" at bounding box center [266, 75] width 170 height 11
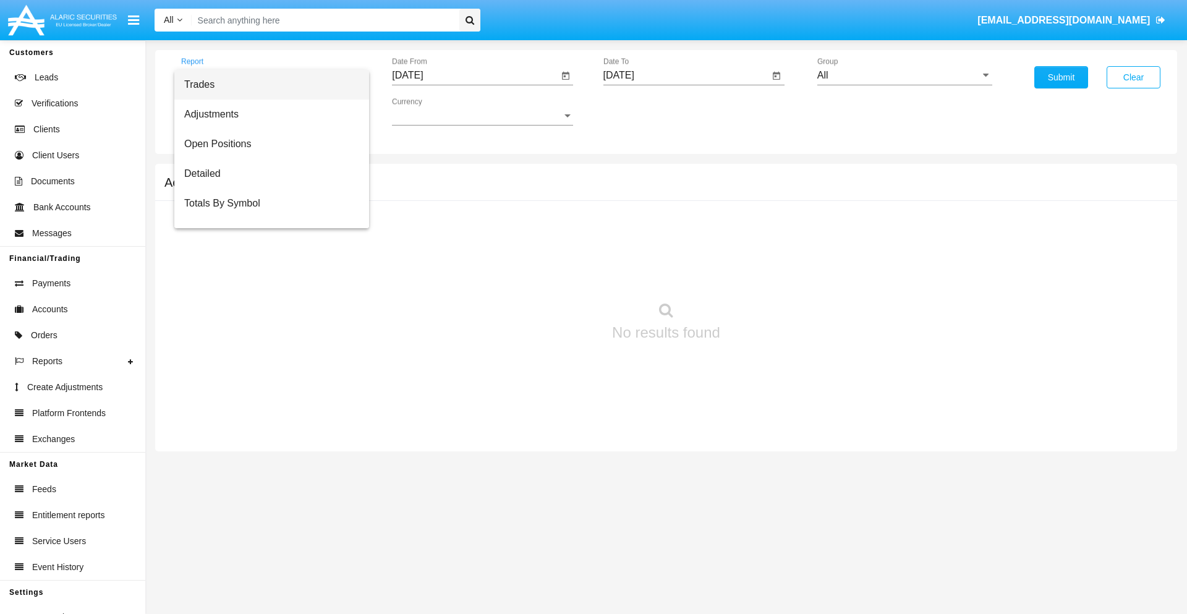
scroll to position [20, 0]
click at [266, 213] on span "Totals By Date" at bounding box center [271, 213] width 175 height 30
click at [475, 75] on input "[DATE]" at bounding box center [475, 75] width 166 height 11
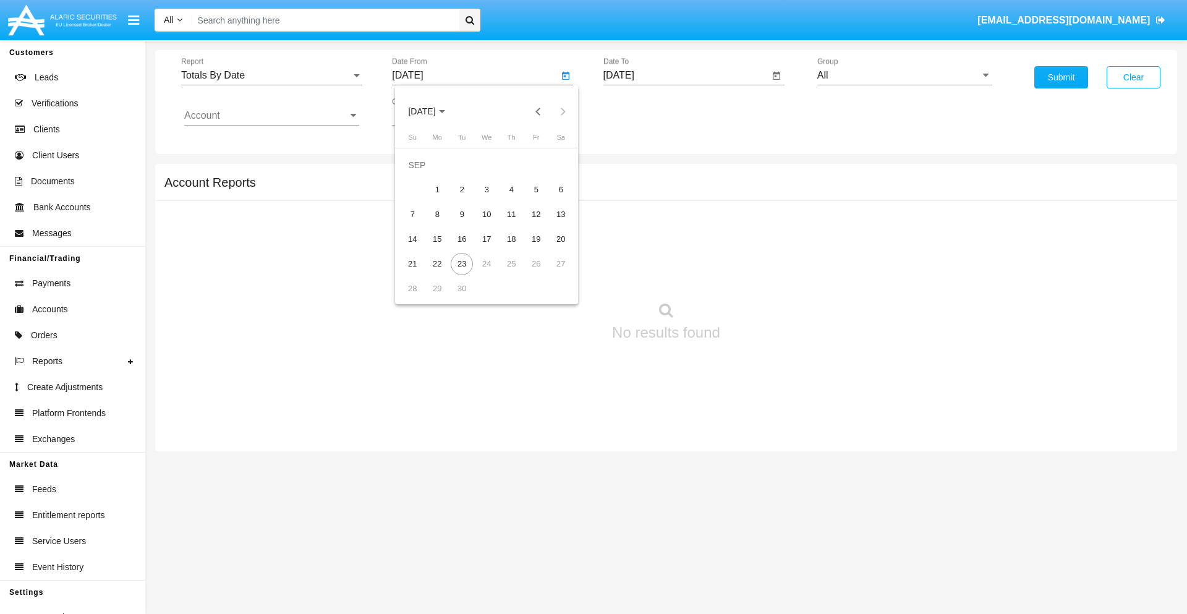
click at [432, 111] on span "[DATE]" at bounding box center [421, 112] width 27 height 10
click at [551, 273] on div "2025" at bounding box center [551, 273] width 39 height 22
click at [422, 224] on div "SEP" at bounding box center [421, 224] width 39 height 22
click at [437, 214] on div "8" at bounding box center [437, 214] width 22 height 22
type input "[DATE]"
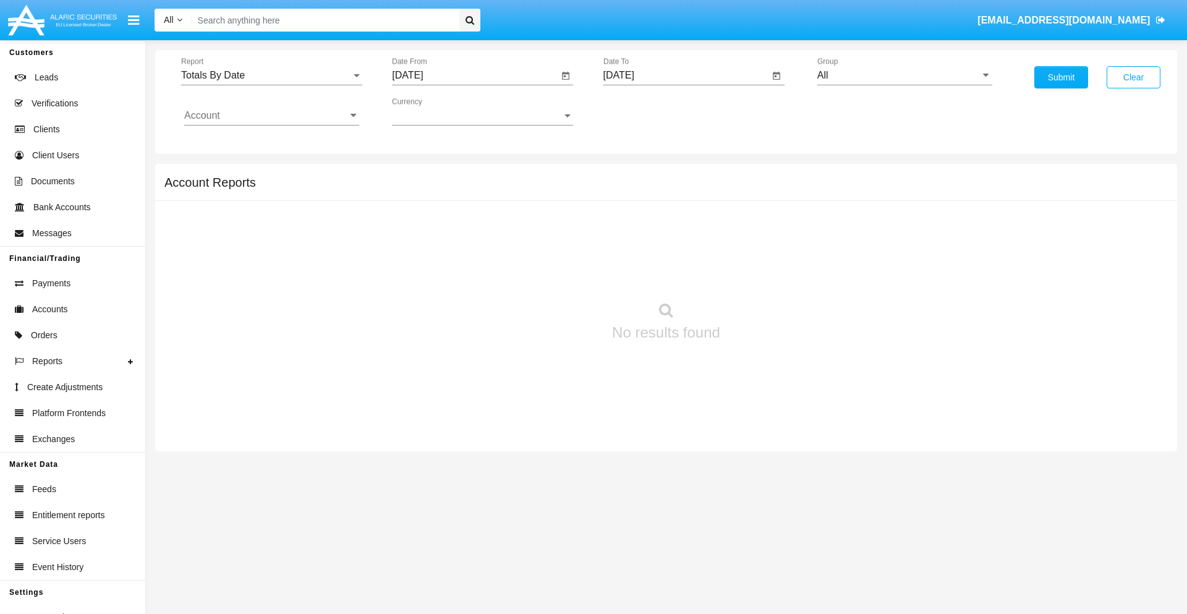
click at [686, 75] on input "[DATE]" at bounding box center [686, 75] width 166 height 11
click at [643, 111] on span "[DATE]" at bounding box center [633, 112] width 27 height 10
click at [762, 273] on div "2025" at bounding box center [762, 273] width 39 height 22
click at [632, 224] on div "SEP" at bounding box center [632, 224] width 39 height 22
click at [673, 263] on div "23" at bounding box center [673, 264] width 22 height 22
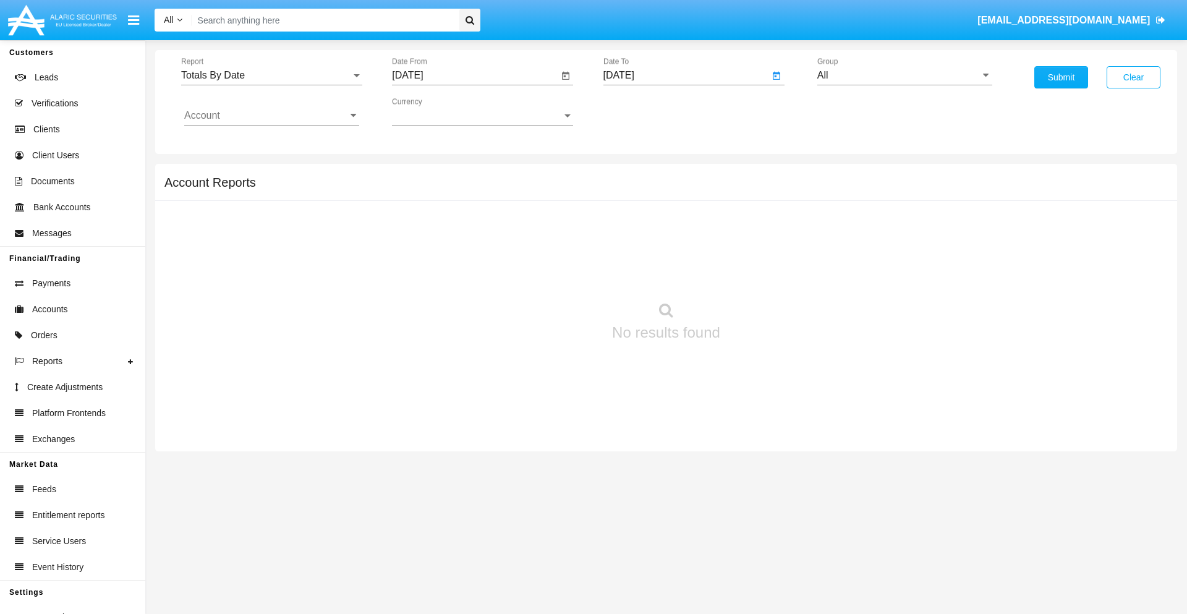
type input "[DATE]"
click at [905, 75] on input "All" at bounding box center [904, 75] width 175 height 11
click at [870, 238] on span "Hammer Web Lite" at bounding box center [870, 238] width 80 height 11
type input "Hammer Web Lite"
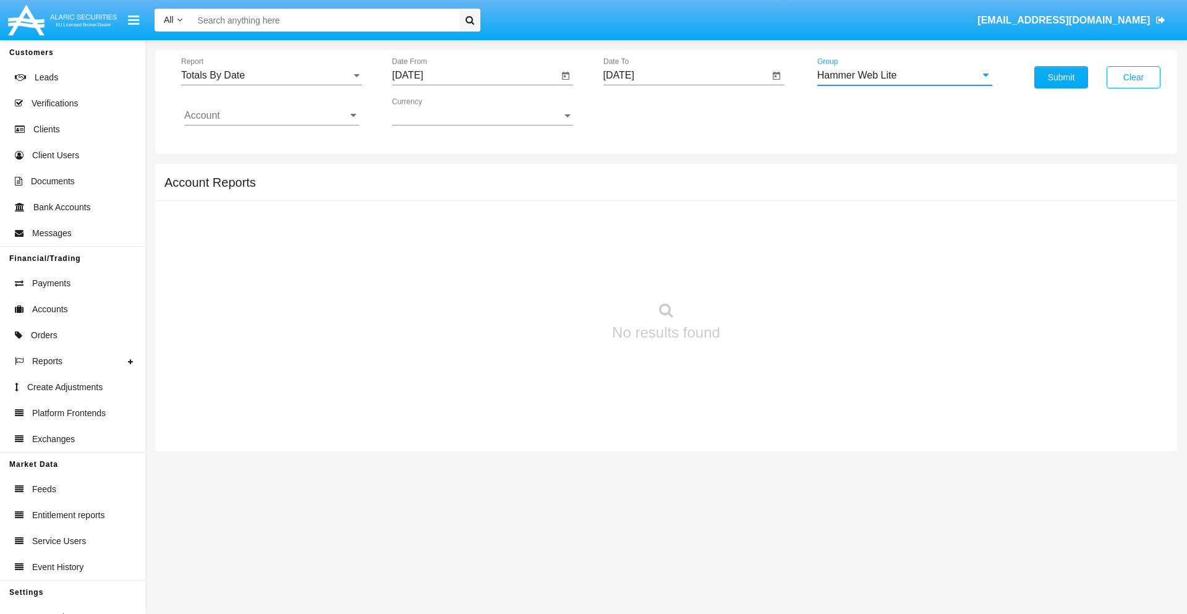
click at [271, 116] on input "Account" at bounding box center [271, 115] width 175 height 11
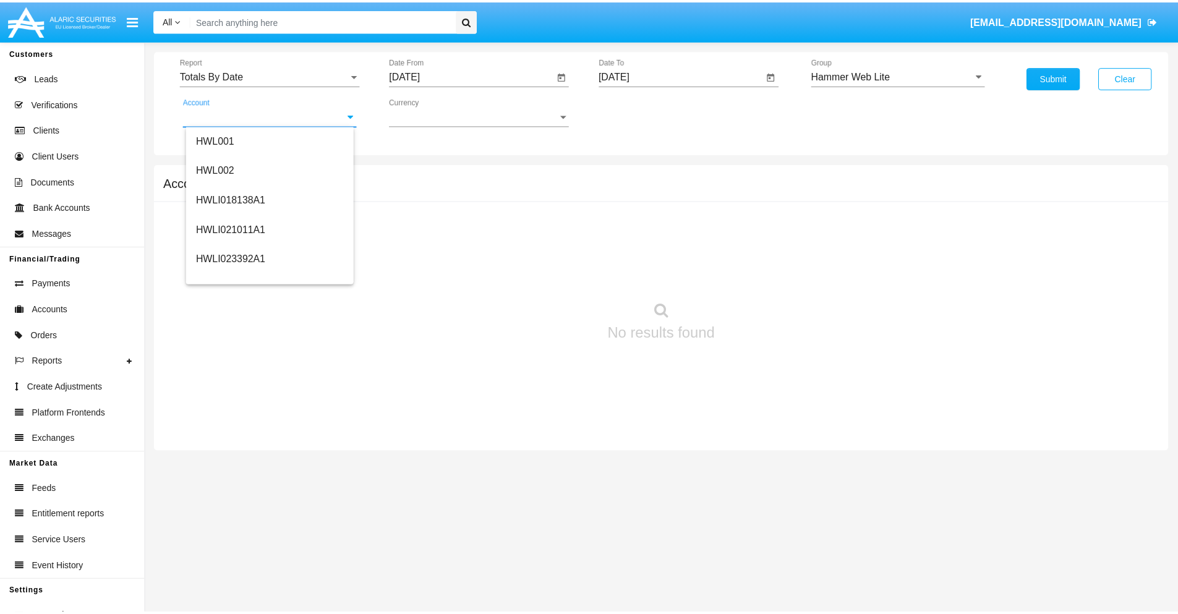
scroll to position [188, 0]
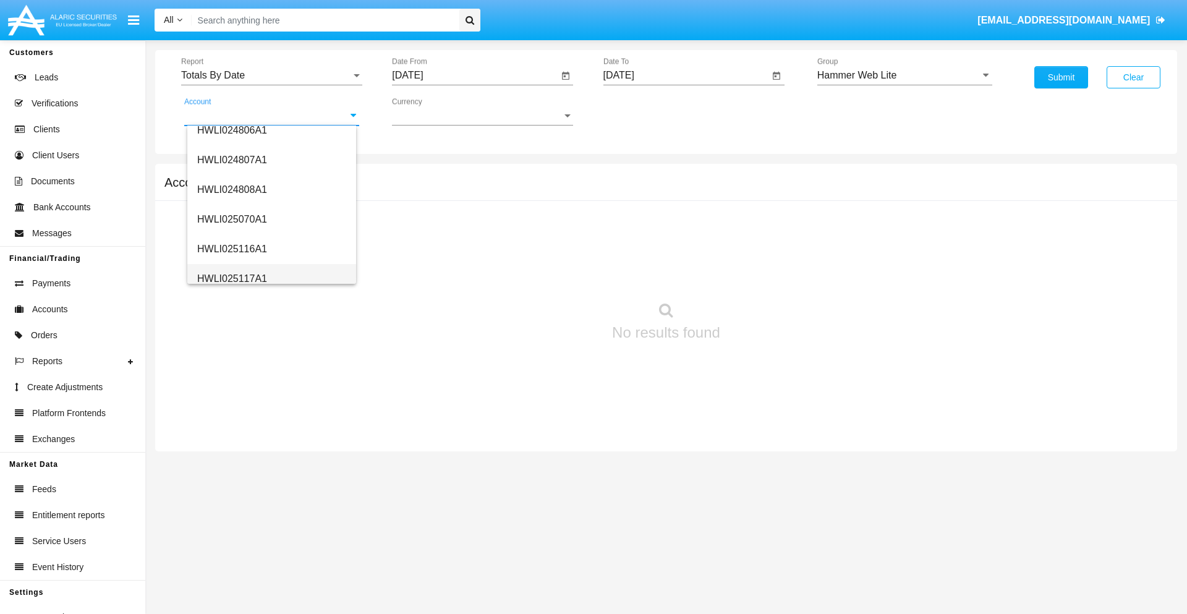
click at [231, 278] on span "HWLI025117A1" at bounding box center [232, 278] width 70 height 11
type input "HWLI025117A1"
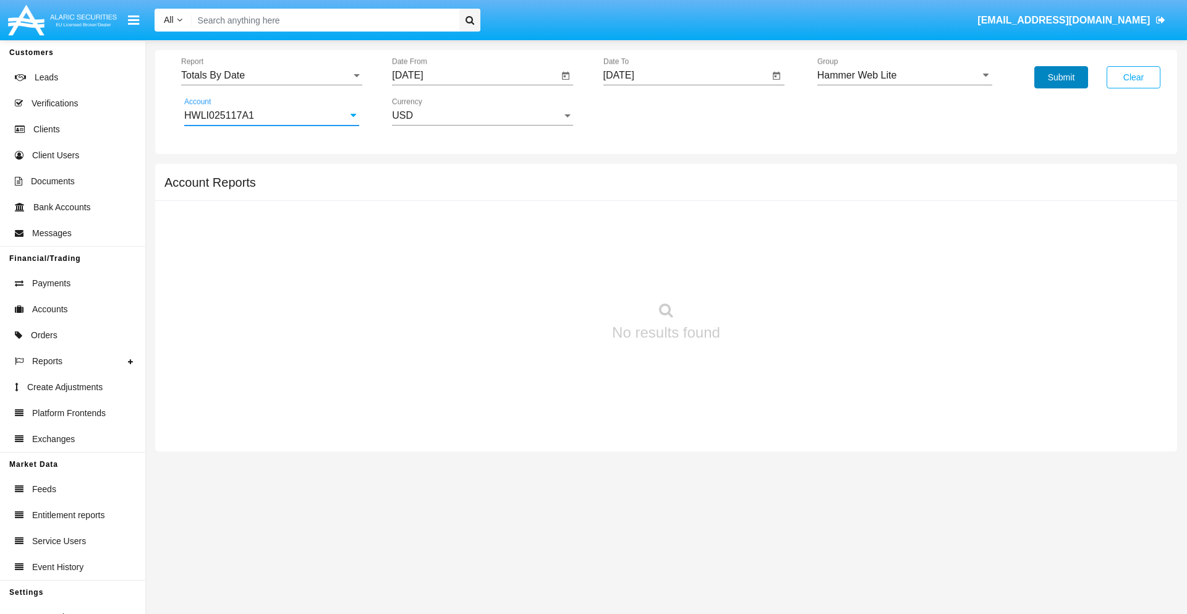
click at [1061, 77] on button "Submit" at bounding box center [1061, 77] width 54 height 22
click at [271, 75] on span "Report" at bounding box center [266, 75] width 170 height 11
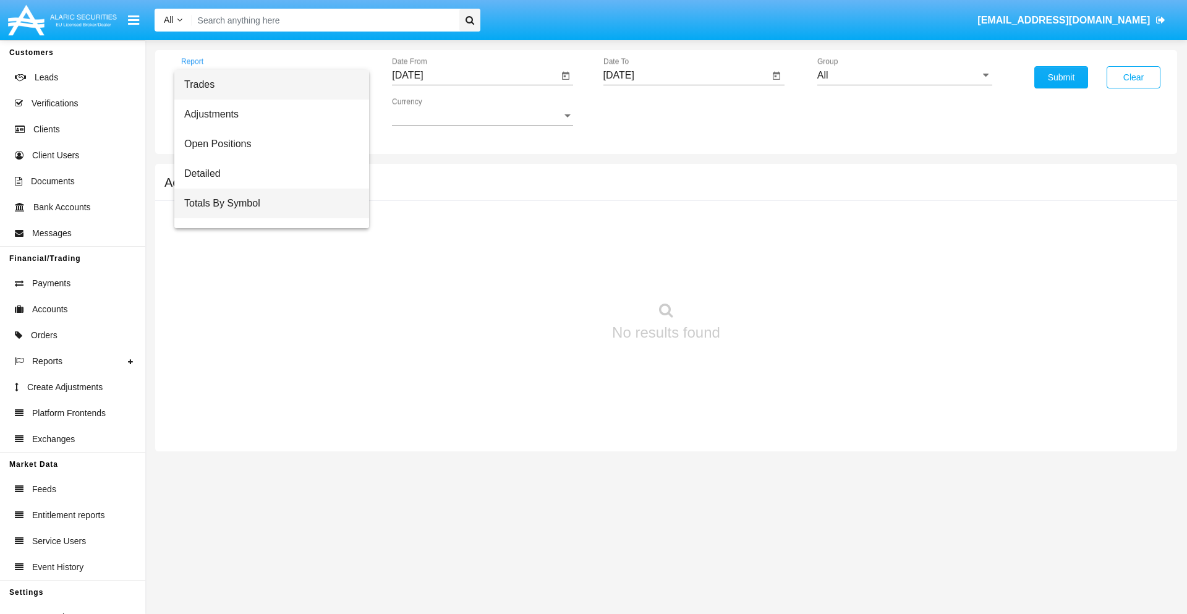
click at [266, 203] on span "Totals By Symbol" at bounding box center [271, 204] width 175 height 30
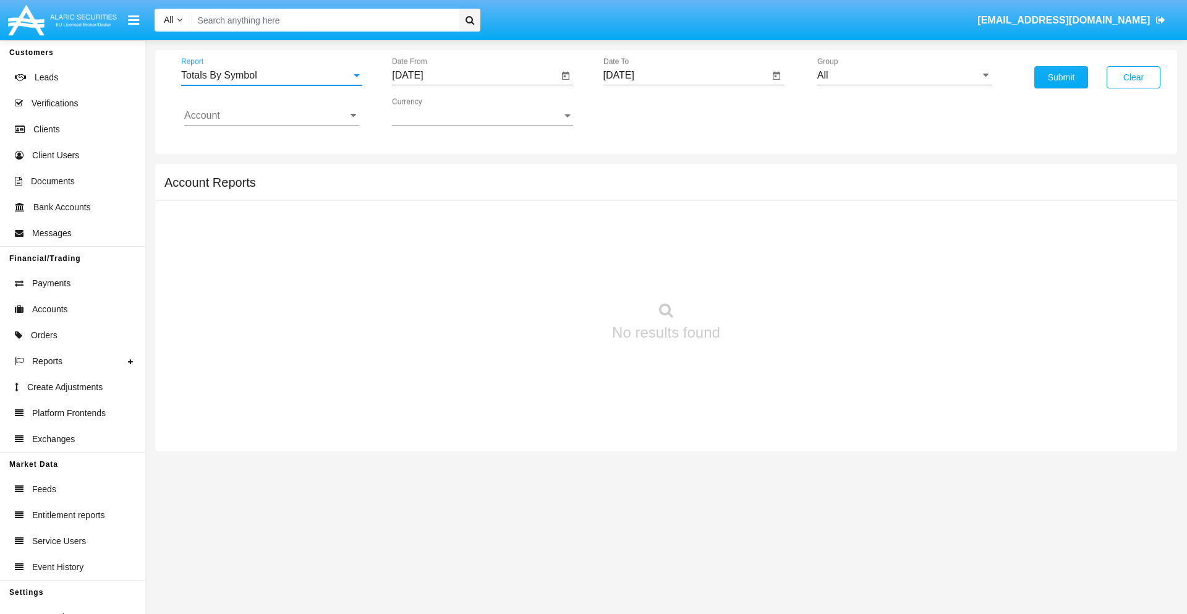
click at [475, 75] on input "[DATE]" at bounding box center [475, 75] width 166 height 11
click at [432, 111] on span "SEP 2025" at bounding box center [421, 112] width 27 height 10
click at [551, 273] on div "2025" at bounding box center [551, 273] width 39 height 22
click at [551, 199] on div "AUG" at bounding box center [551, 199] width 39 height 22
click at [412, 263] on div "24" at bounding box center [412, 264] width 22 height 22
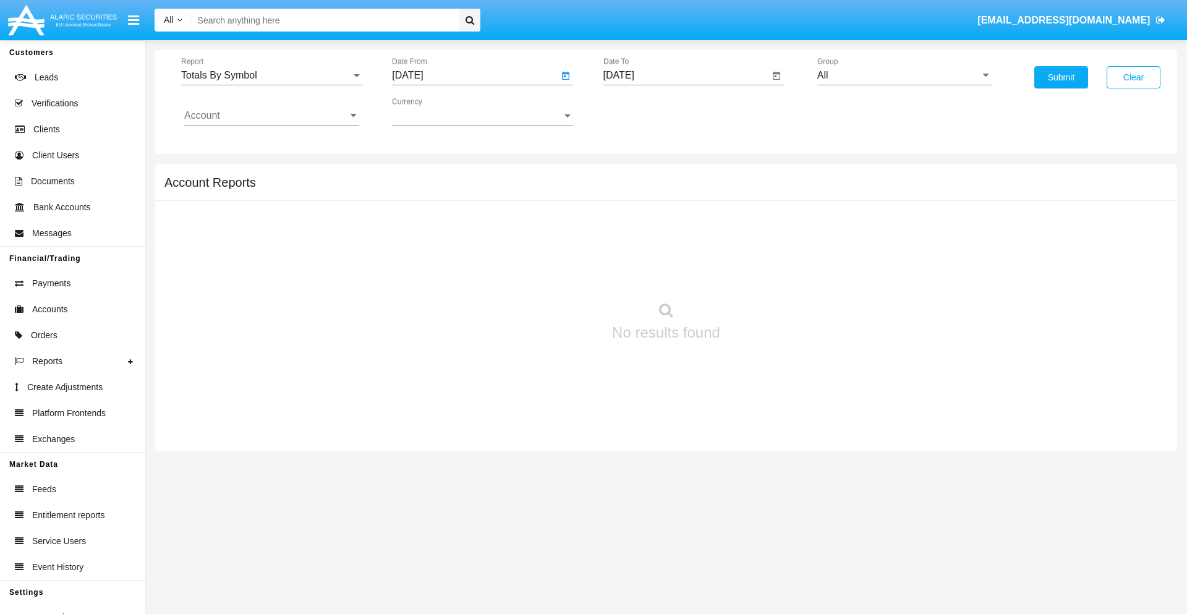
type input "08/24/25"
click at [686, 75] on input "09/22/25" at bounding box center [686, 75] width 166 height 11
click at [643, 111] on span "SEP 2025" at bounding box center [633, 112] width 27 height 10
click at [762, 273] on div "2025" at bounding box center [762, 273] width 39 height 22
click at [632, 224] on div "SEP" at bounding box center [632, 224] width 39 height 22
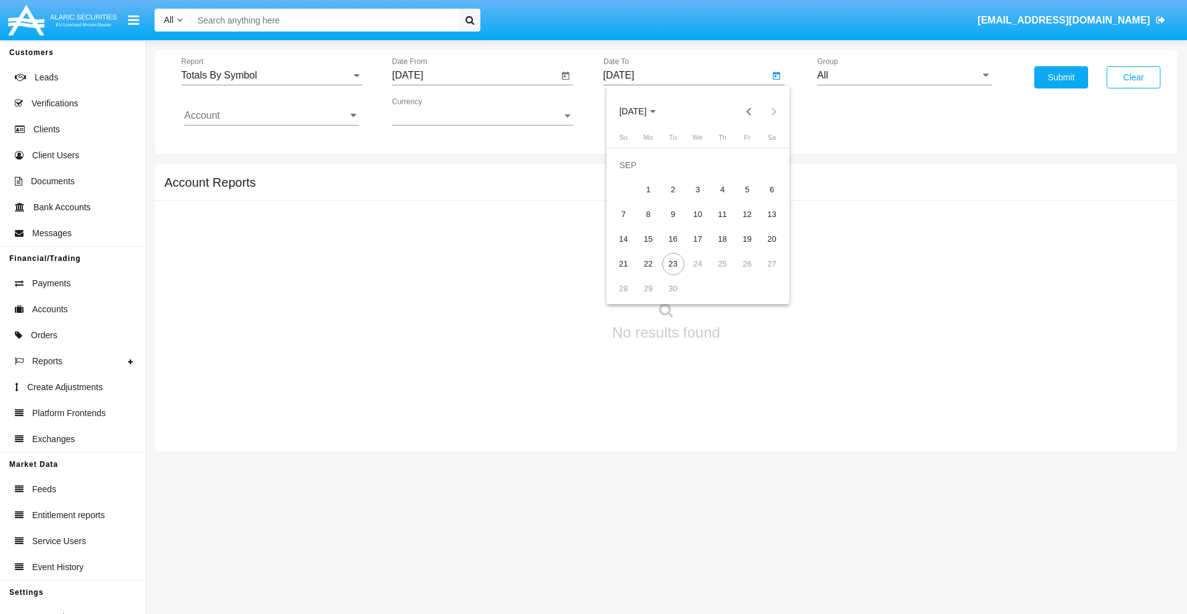
click at [673, 263] on div "23" at bounding box center [673, 264] width 22 height 22
type input "09/23/25"
click at [905, 75] on input "All" at bounding box center [904, 75] width 175 height 11
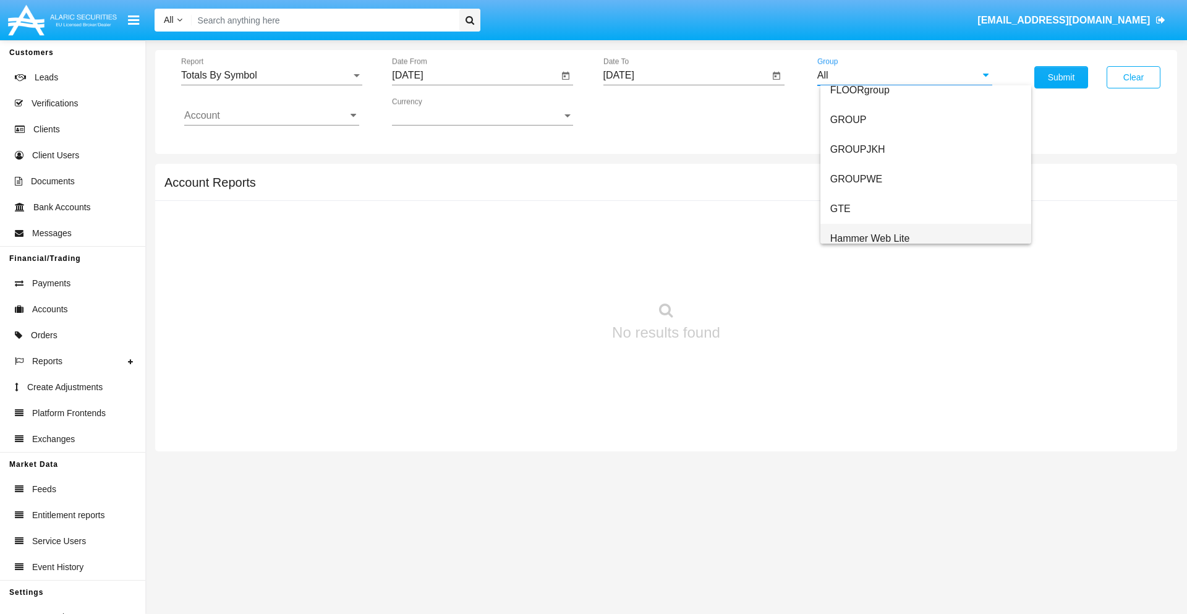
click at [870, 238] on span "Hammer Web Lite" at bounding box center [870, 238] width 80 height 11
type input "Hammer Web Lite"
click at [271, 116] on input "Account" at bounding box center [271, 115] width 175 height 11
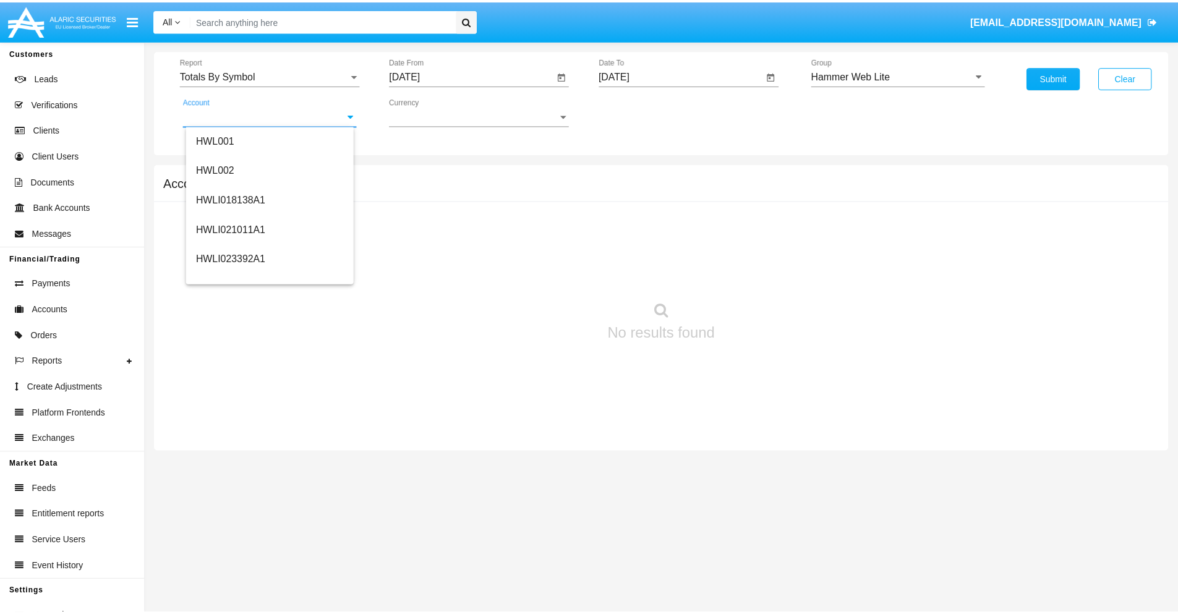
scroll to position [188, 0]
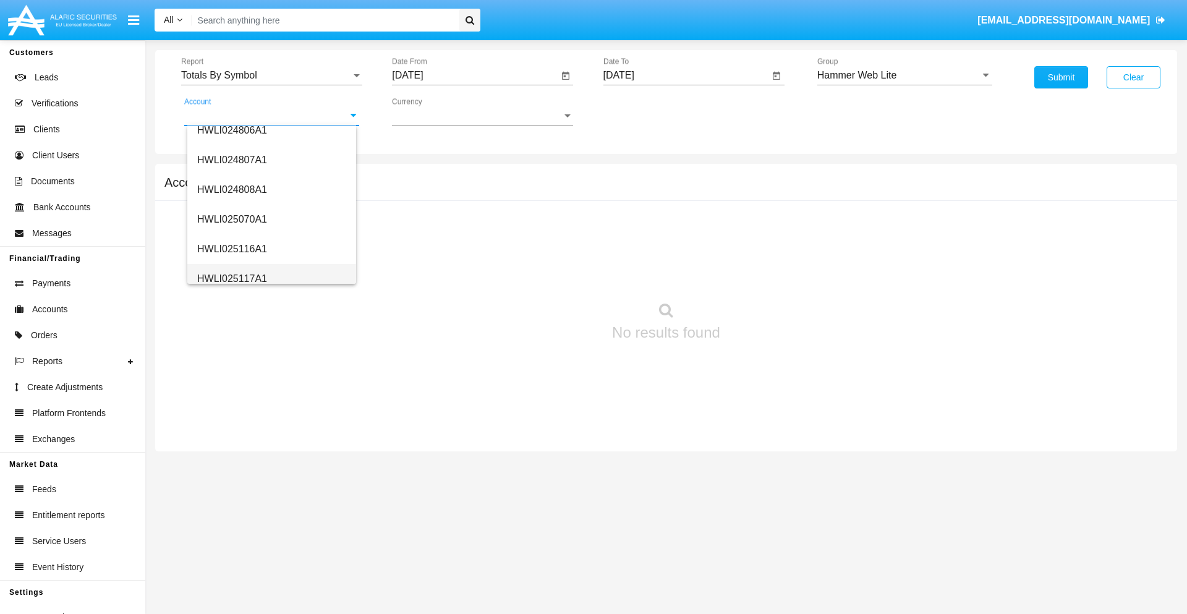
click at [231, 278] on span "HWLI025117A1" at bounding box center [232, 278] width 70 height 11
type input "HWLI025117A1"
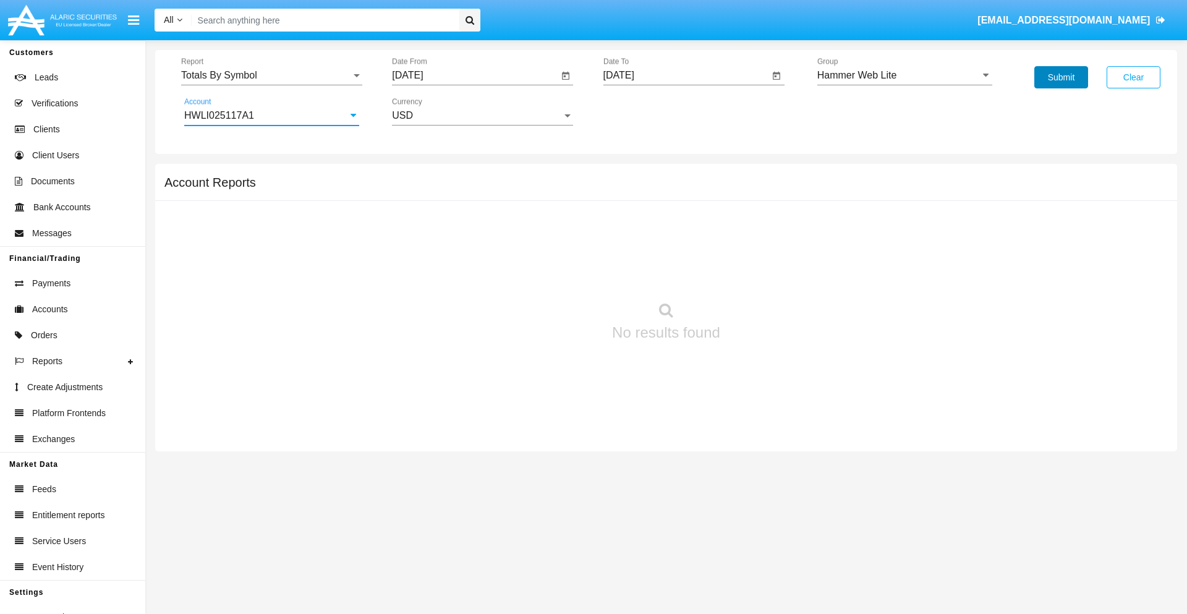
click at [1061, 77] on button "Submit" at bounding box center [1061, 77] width 54 height 22
click at [271, 75] on span "Report" at bounding box center [266, 75] width 170 height 11
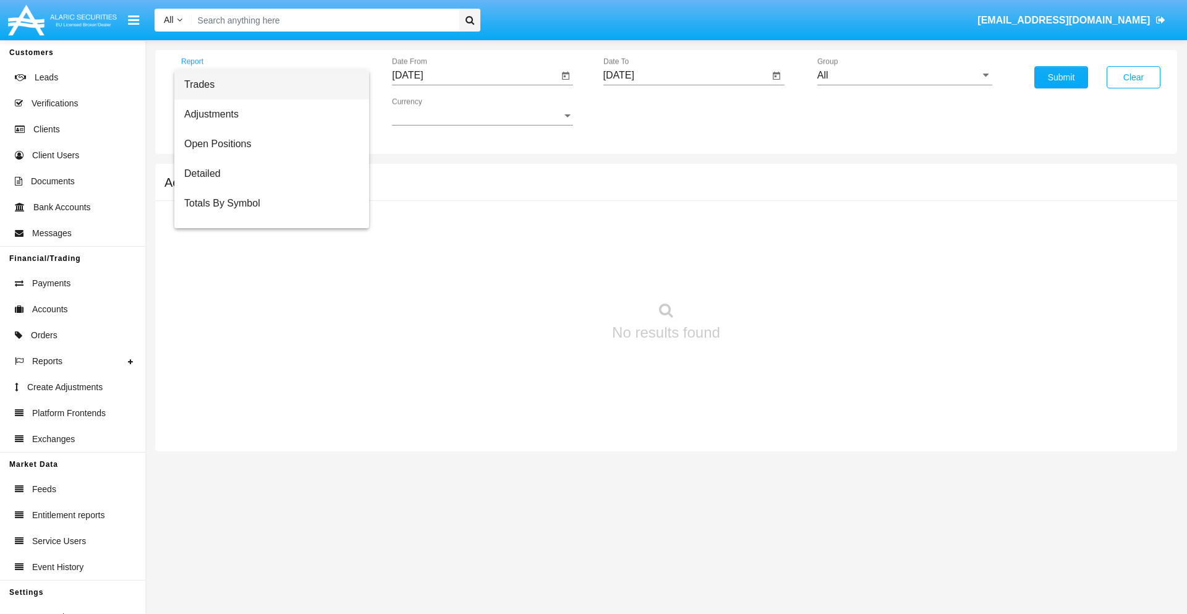
click at [266, 85] on span "Trades" at bounding box center [271, 85] width 175 height 30
click at [475, 75] on input "[DATE]" at bounding box center [475, 75] width 166 height 11
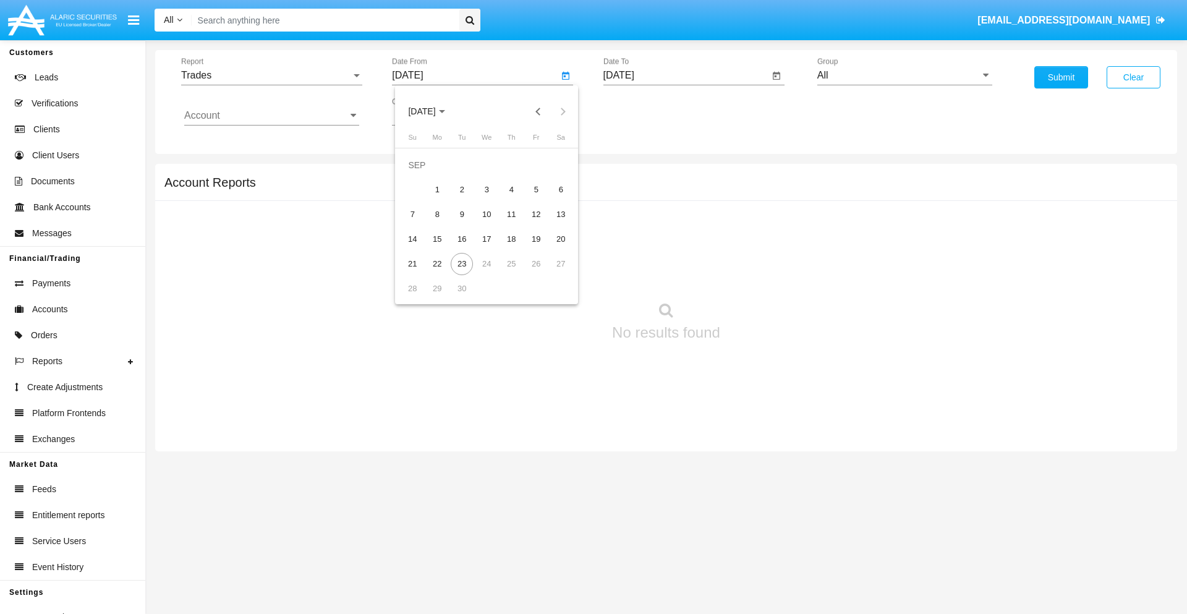
click at [432, 111] on span "SEP 2025" at bounding box center [421, 112] width 27 height 10
click at [551, 273] on div "2025" at bounding box center [551, 273] width 39 height 22
click at [465, 199] on div "JUN" at bounding box center [465, 199] width 39 height 22
click at [437, 263] on div "23" at bounding box center [437, 264] width 22 height 22
type input "06/23/25"
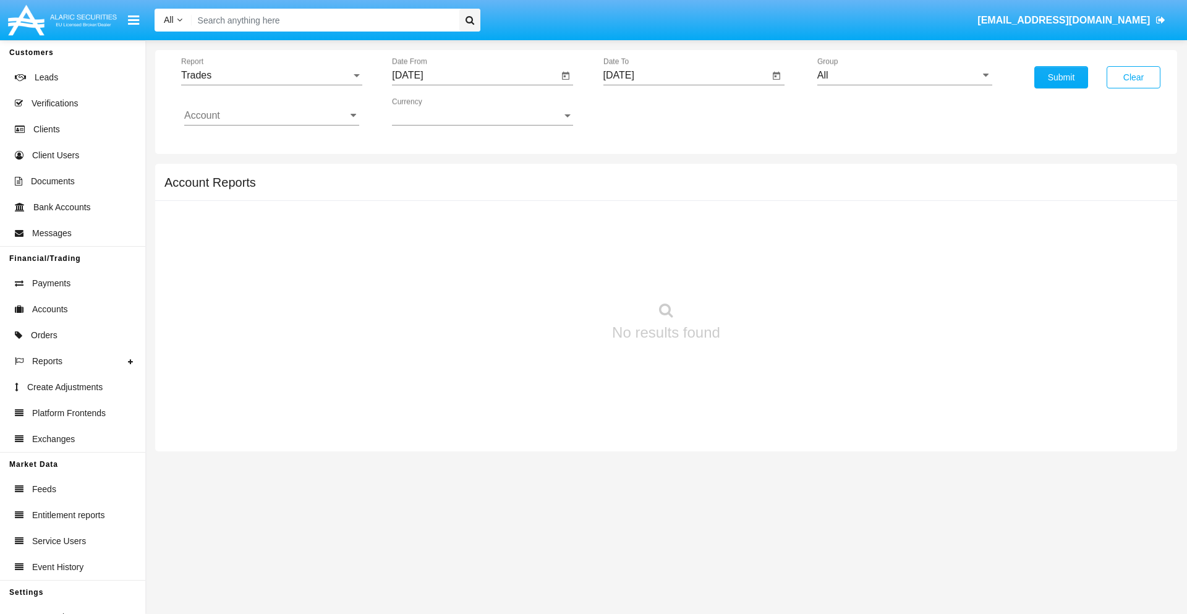
click at [686, 75] on input "09/22/25" at bounding box center [686, 75] width 166 height 11
click at [643, 111] on span "SEP 2025" at bounding box center [633, 112] width 27 height 10
click at [762, 273] on div "2025" at bounding box center [762, 273] width 39 height 22
click at [632, 224] on div "SEP" at bounding box center [632, 224] width 39 height 22
click at [673, 263] on div "23" at bounding box center [673, 264] width 22 height 22
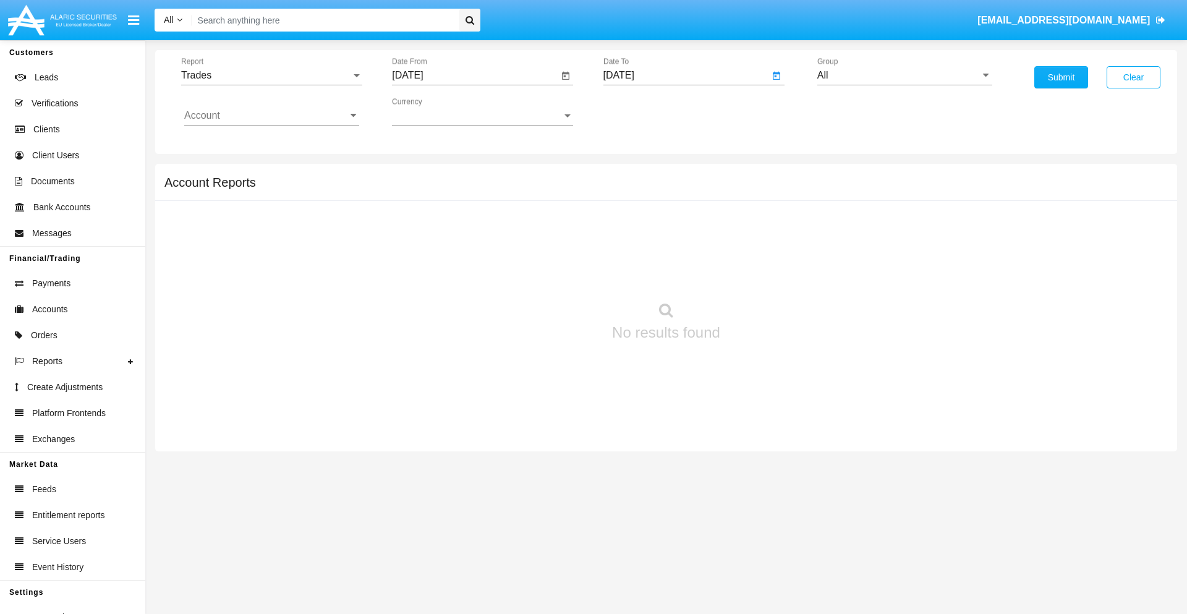
type input "09/23/25"
click at [905, 75] on input "All" at bounding box center [904, 75] width 175 height 11
click at [870, 238] on span "Hammer Web Lite" at bounding box center [870, 238] width 80 height 11
type input "Hammer Web Lite"
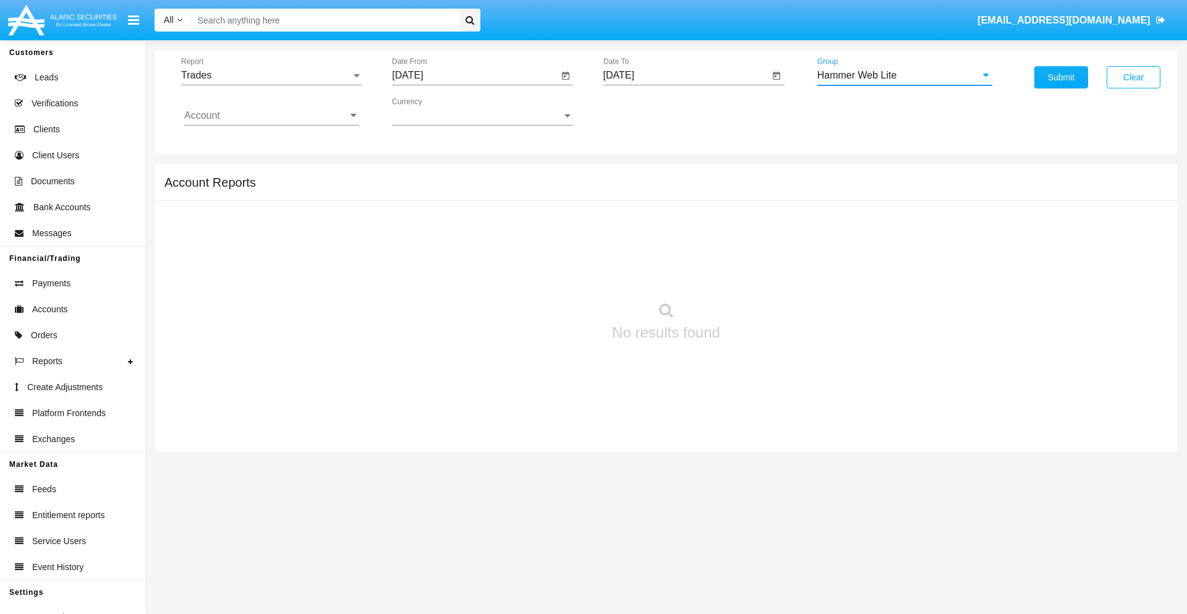
click at [271, 116] on input "Account" at bounding box center [271, 115] width 175 height 11
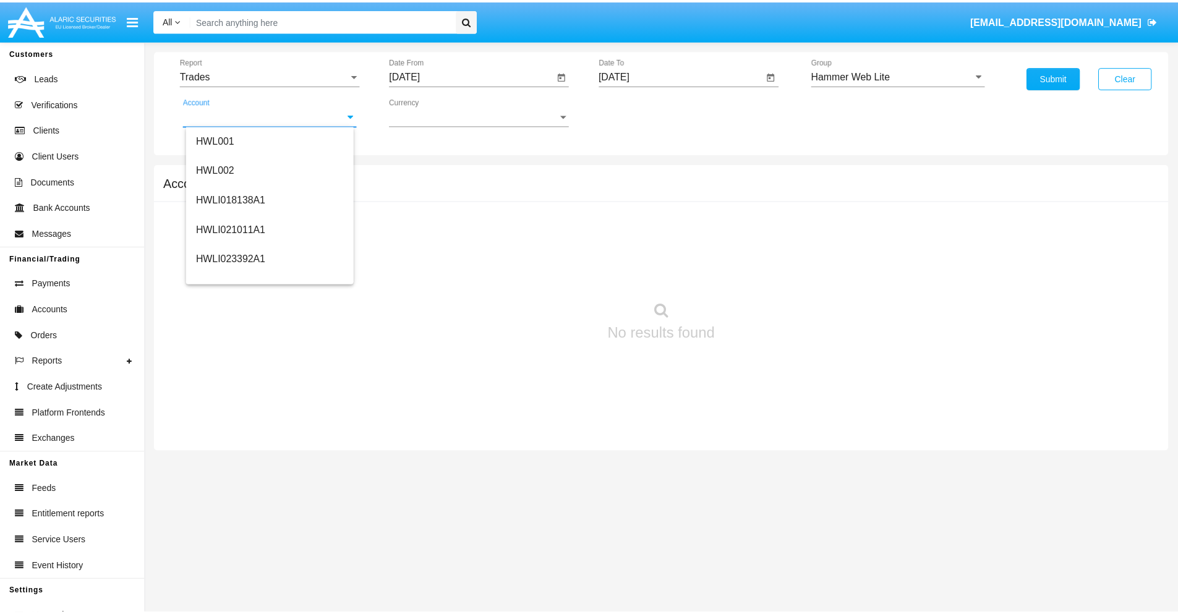
scroll to position [188, 0]
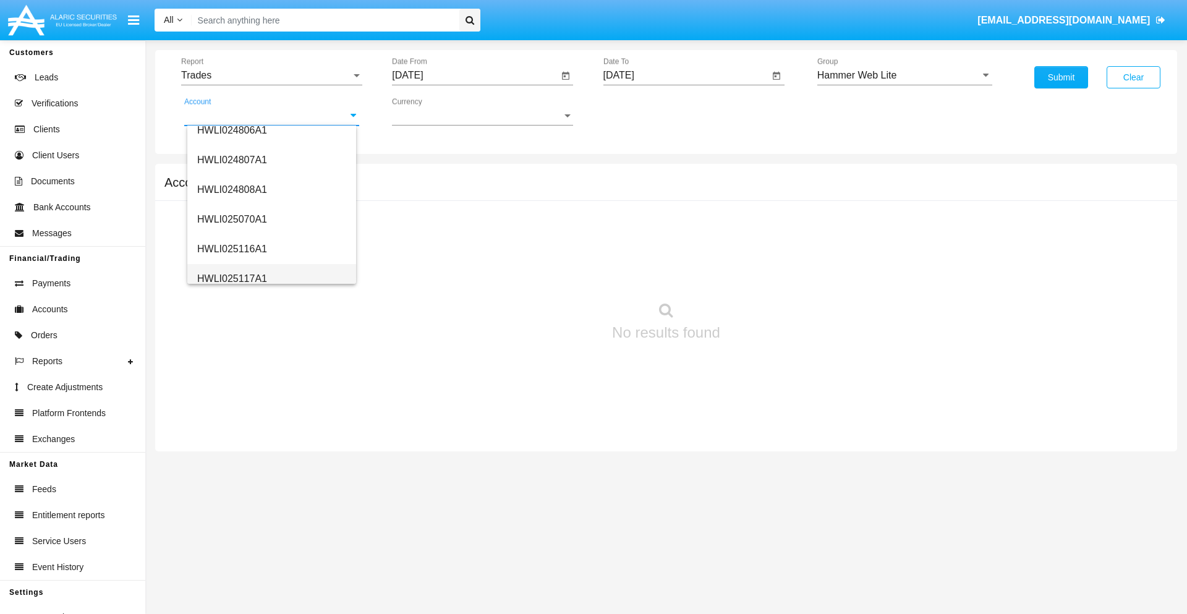
click at [231, 278] on span "HWLI025117A1" at bounding box center [232, 278] width 70 height 11
type input "HWLI025117A1"
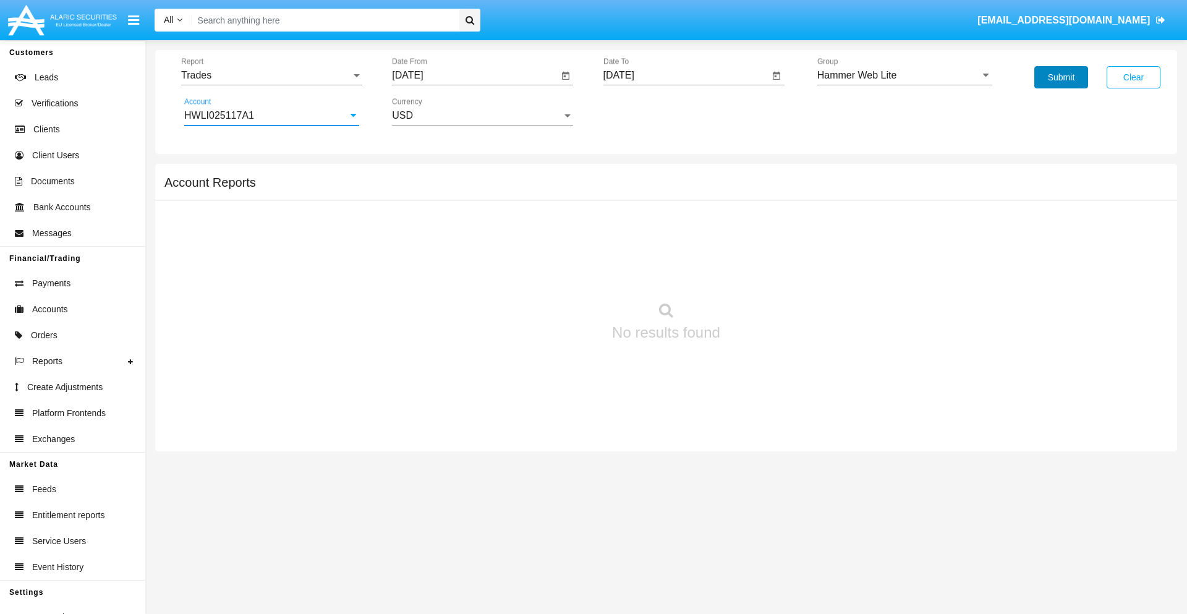
click at [1061, 77] on button "Submit" at bounding box center [1061, 77] width 54 height 22
click at [271, 75] on span "Report" at bounding box center [266, 75] width 170 height 11
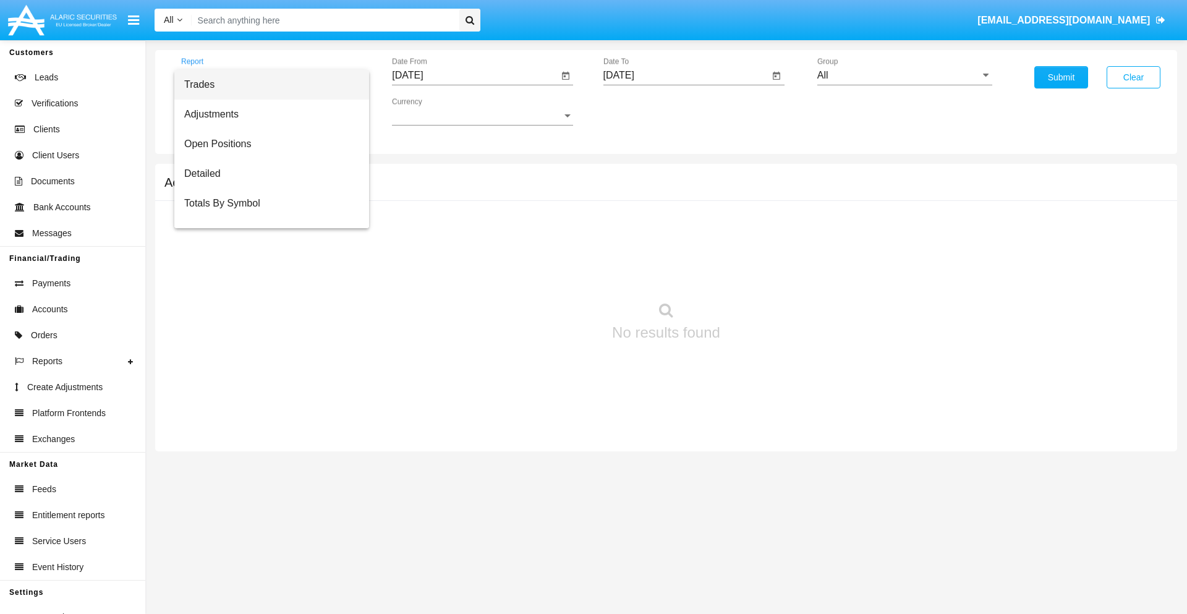
click at [266, 85] on span "Trades" at bounding box center [271, 85] width 175 height 30
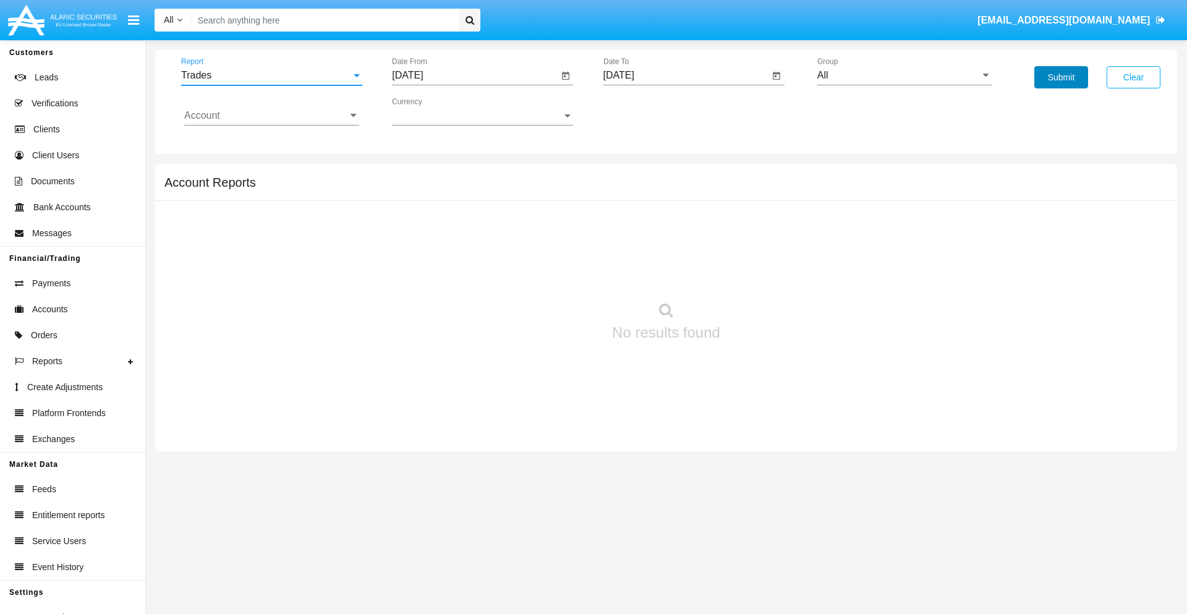
click at [1061, 77] on button "Submit" at bounding box center [1061, 77] width 54 height 22
click at [271, 75] on span "Report" at bounding box center [266, 75] width 170 height 11
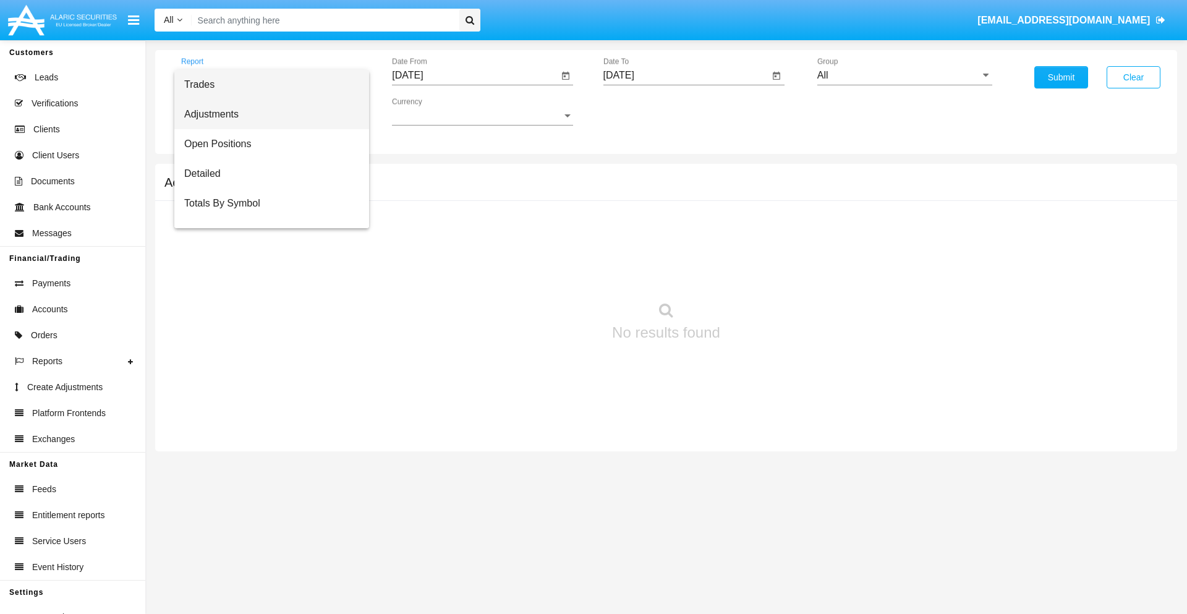
click at [266, 114] on span "Adjustments" at bounding box center [271, 115] width 175 height 30
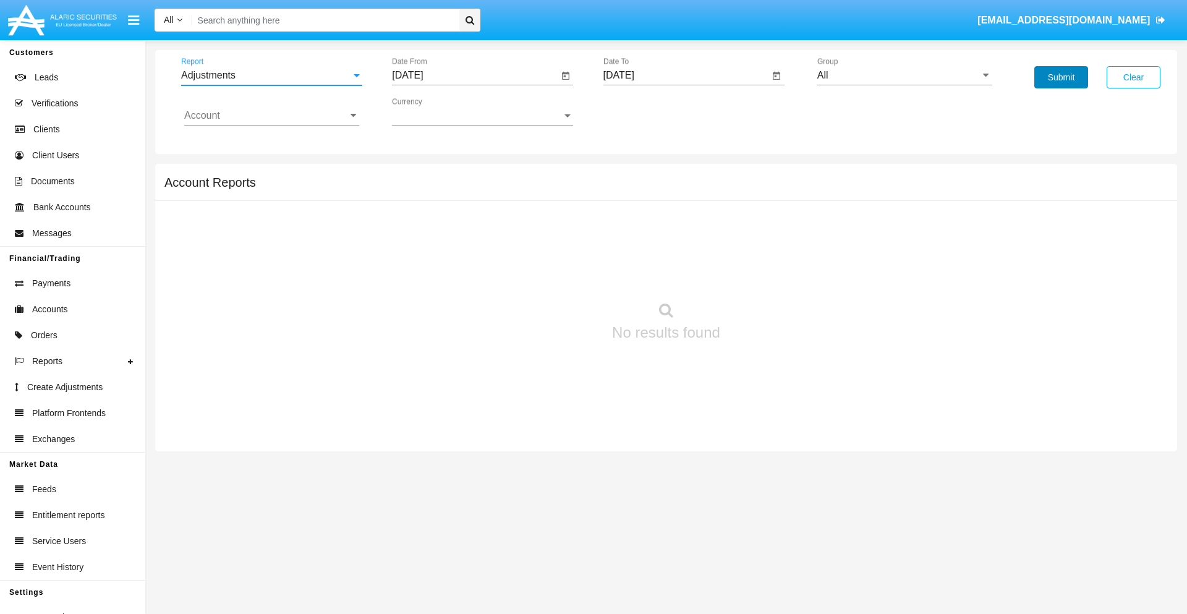
click at [1061, 77] on button "Submit" at bounding box center [1061, 77] width 54 height 22
click at [271, 75] on span "Report" at bounding box center [266, 75] width 170 height 11
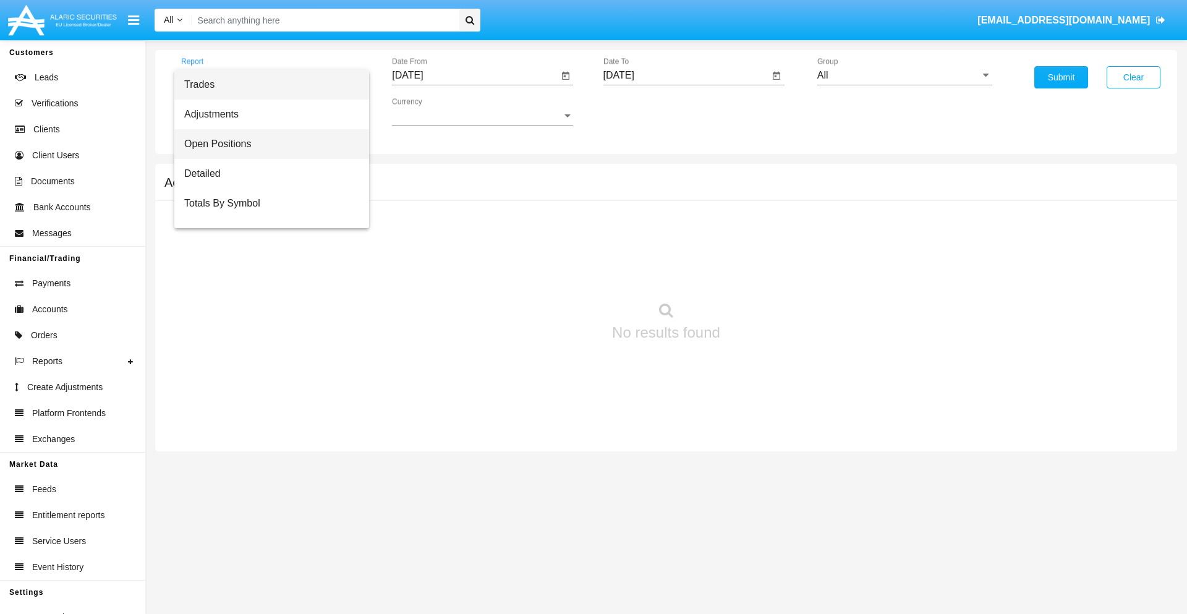
click at [266, 144] on span "Open Positions" at bounding box center [271, 144] width 175 height 30
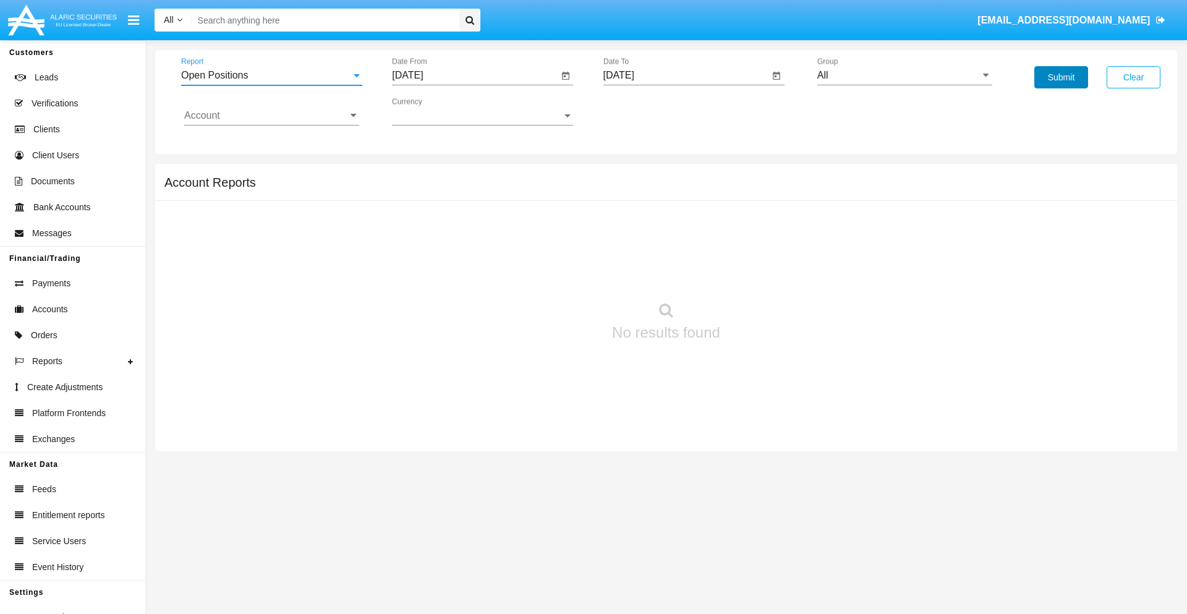
click at [1061, 77] on button "Submit" at bounding box center [1061, 77] width 54 height 22
click at [271, 75] on span "Report" at bounding box center [266, 75] width 170 height 11
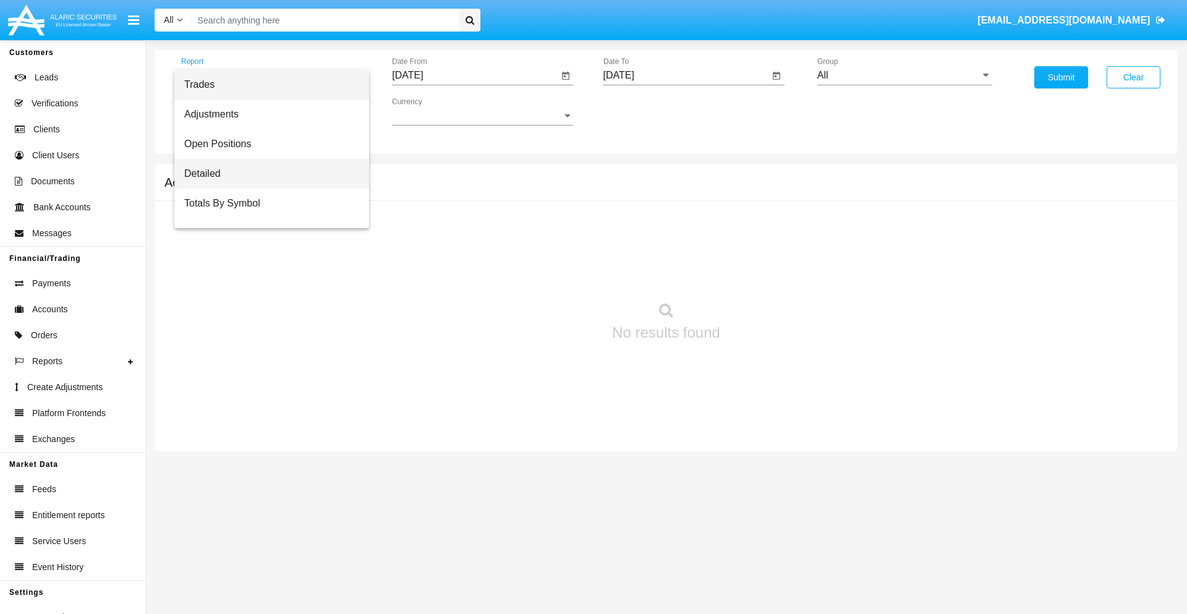
click at [266, 174] on span "Detailed" at bounding box center [271, 174] width 175 height 30
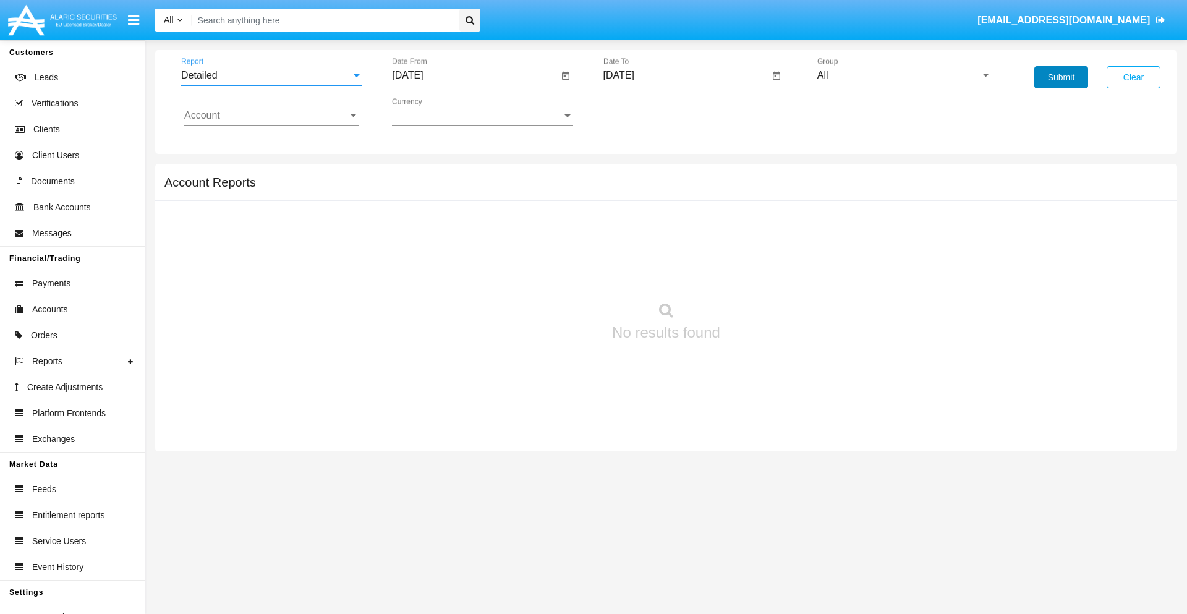
click at [1061, 77] on button "Submit" at bounding box center [1061, 77] width 54 height 22
click at [271, 75] on span "Report" at bounding box center [266, 75] width 170 height 11
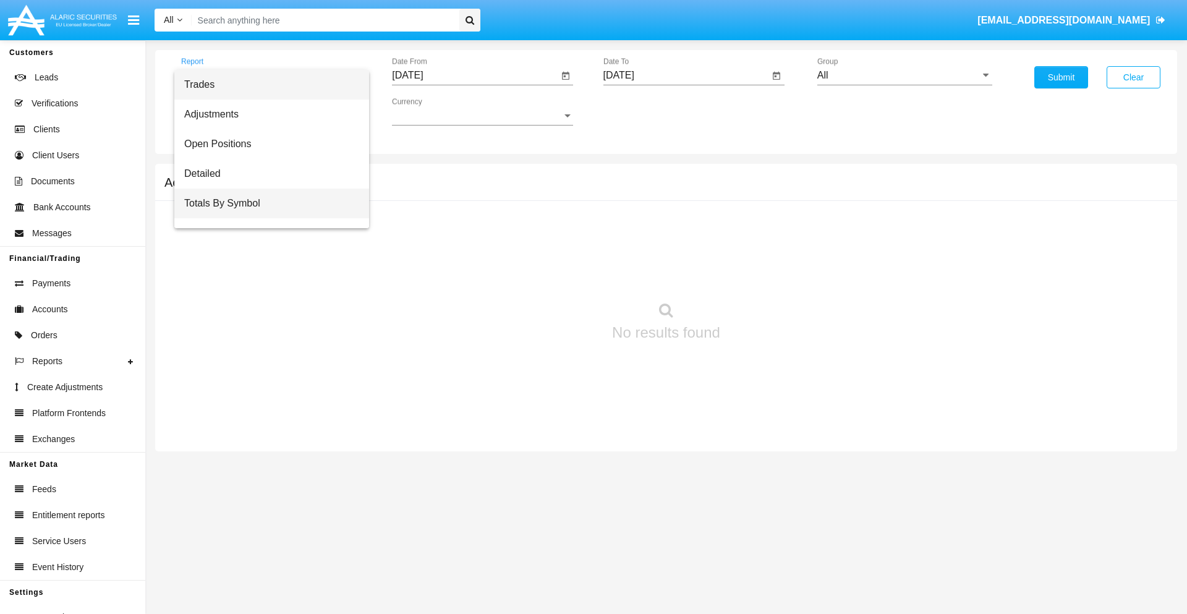
click at [266, 203] on span "Totals By Symbol" at bounding box center [271, 204] width 175 height 30
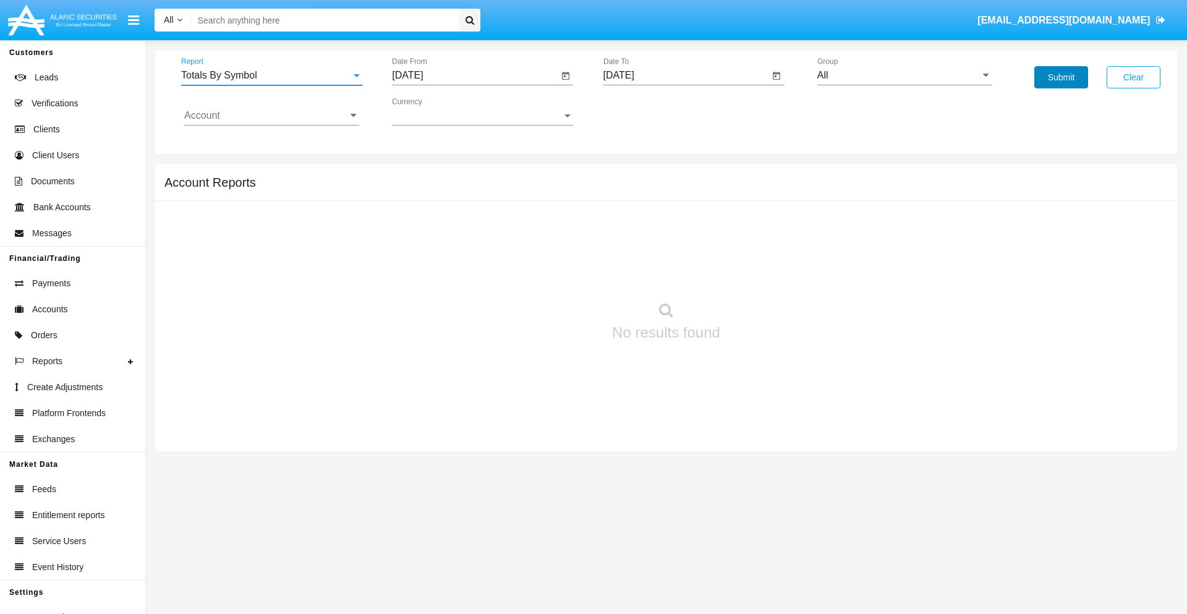
click at [1061, 77] on button "Submit" at bounding box center [1061, 77] width 54 height 22
click at [271, 75] on span "Report" at bounding box center [266, 75] width 170 height 11
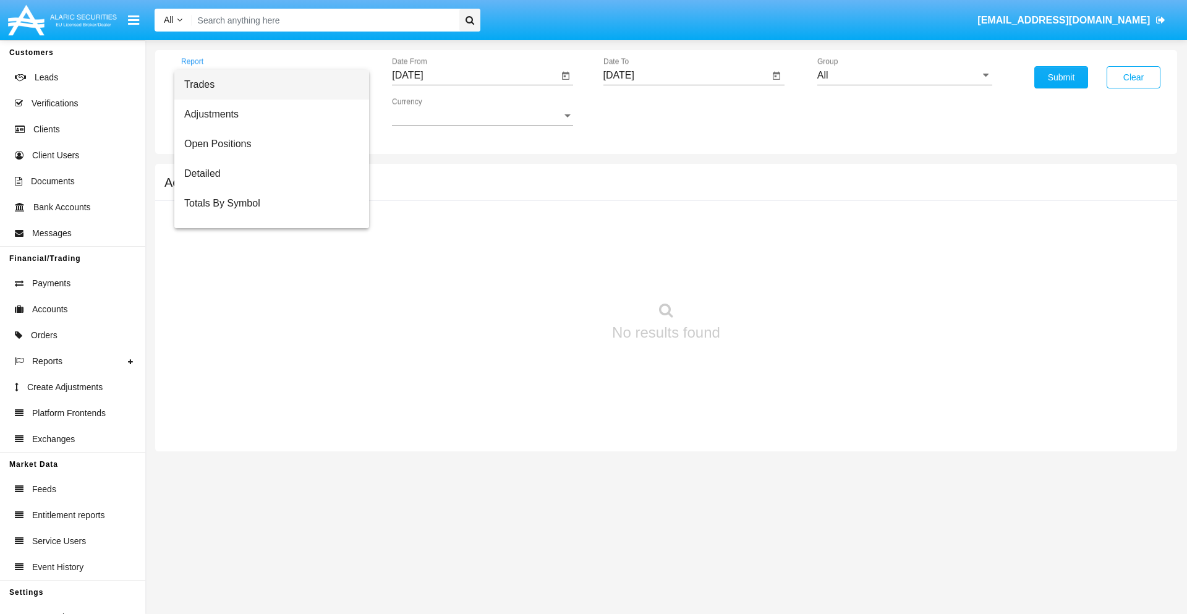
scroll to position [20, 0]
click at [266, 213] on span "Totals By Date" at bounding box center [271, 213] width 175 height 30
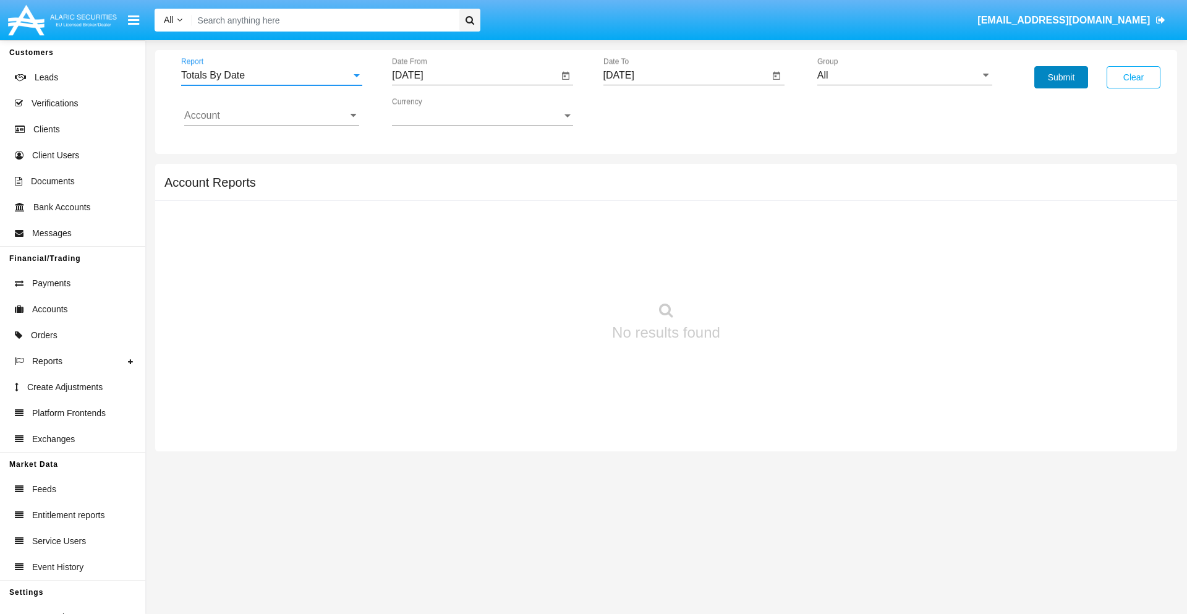
click at [1061, 77] on button "Submit" at bounding box center [1061, 77] width 54 height 22
click at [271, 75] on span "Report" at bounding box center [266, 75] width 170 height 11
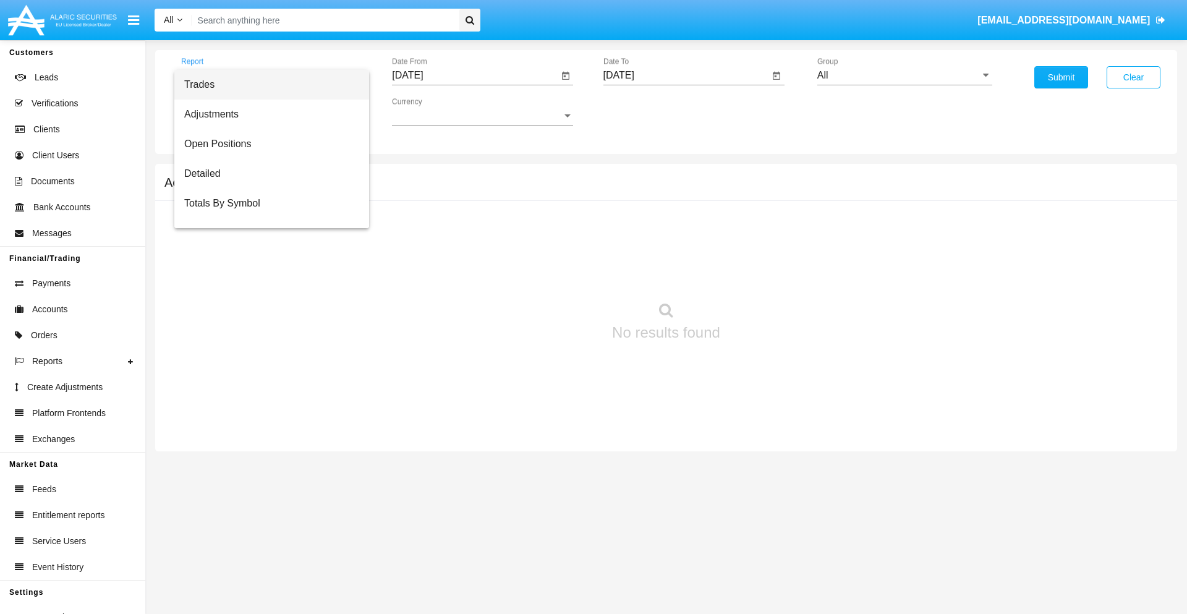
scroll to position [49, 0]
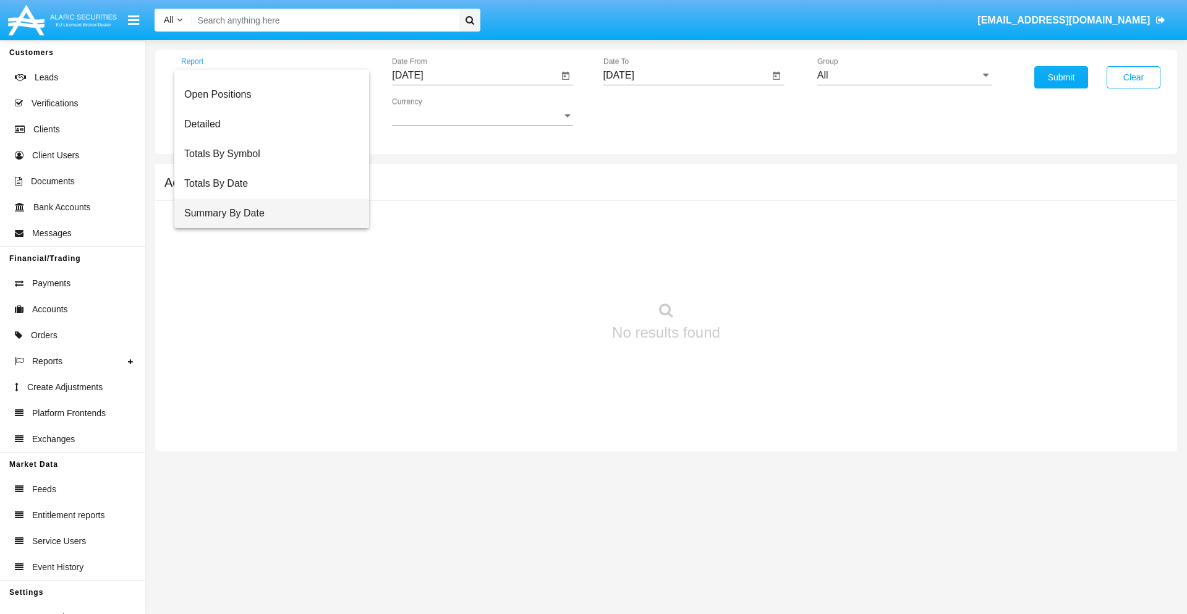
click at [266, 213] on span "Summary By Date" at bounding box center [271, 213] width 175 height 30
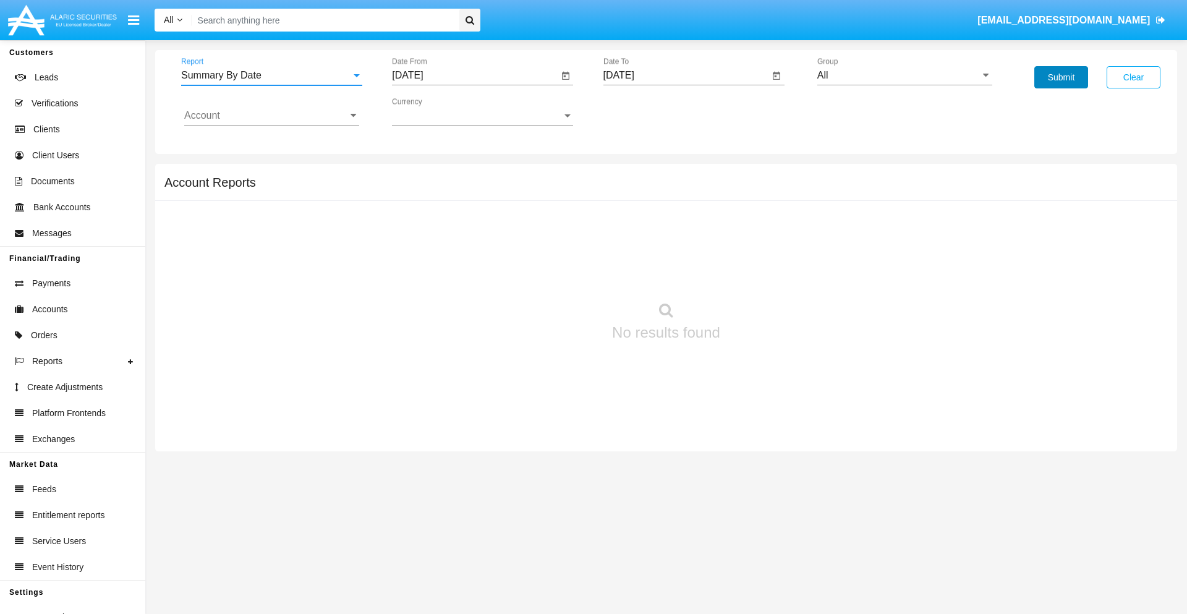
click at [1061, 77] on button "Submit" at bounding box center [1061, 77] width 54 height 22
